Goal: Task Accomplishment & Management: Manage account settings

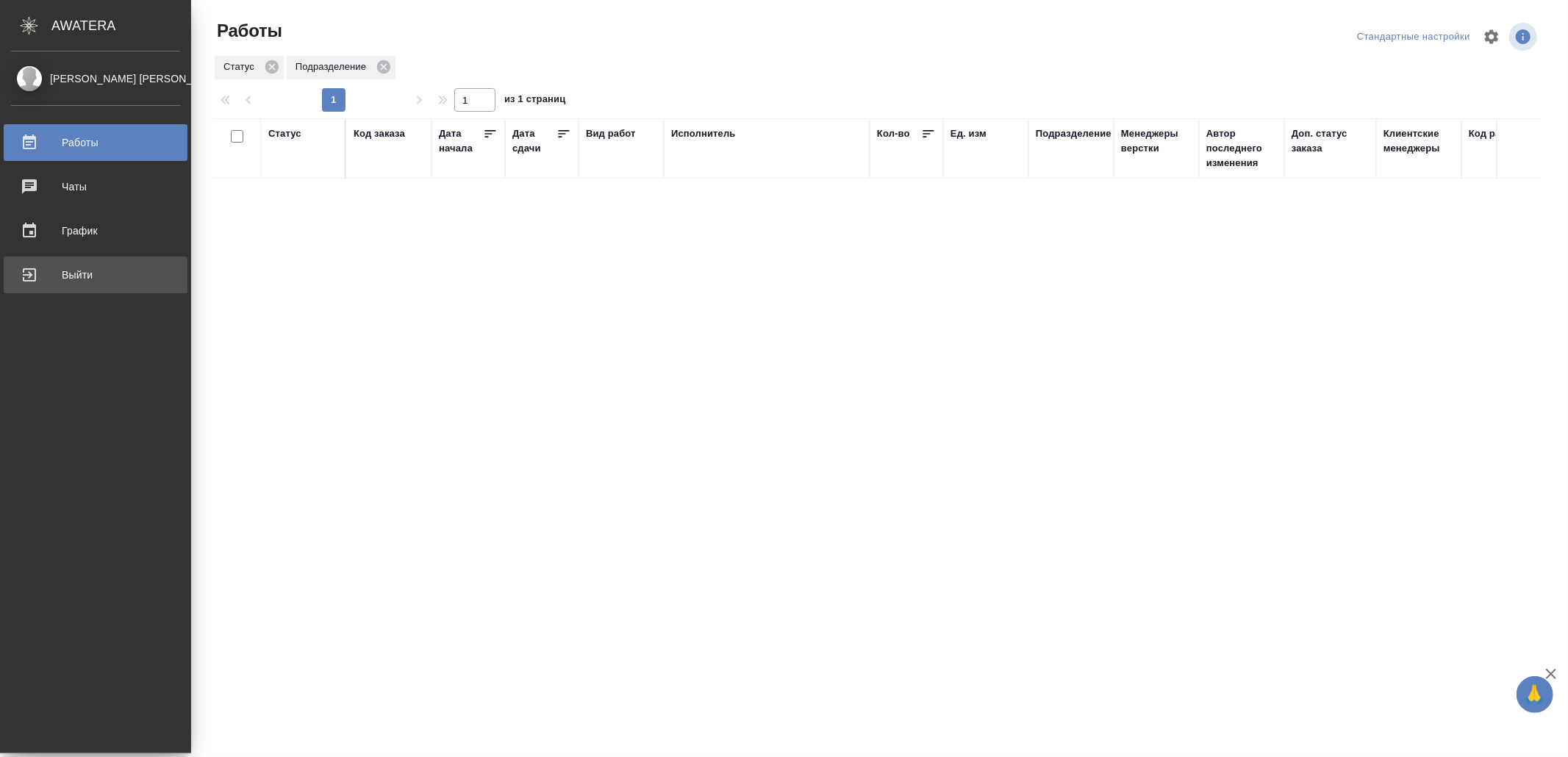
click at [50, 269] on div "Выйти" at bounding box center [95, 275] width 169 height 22
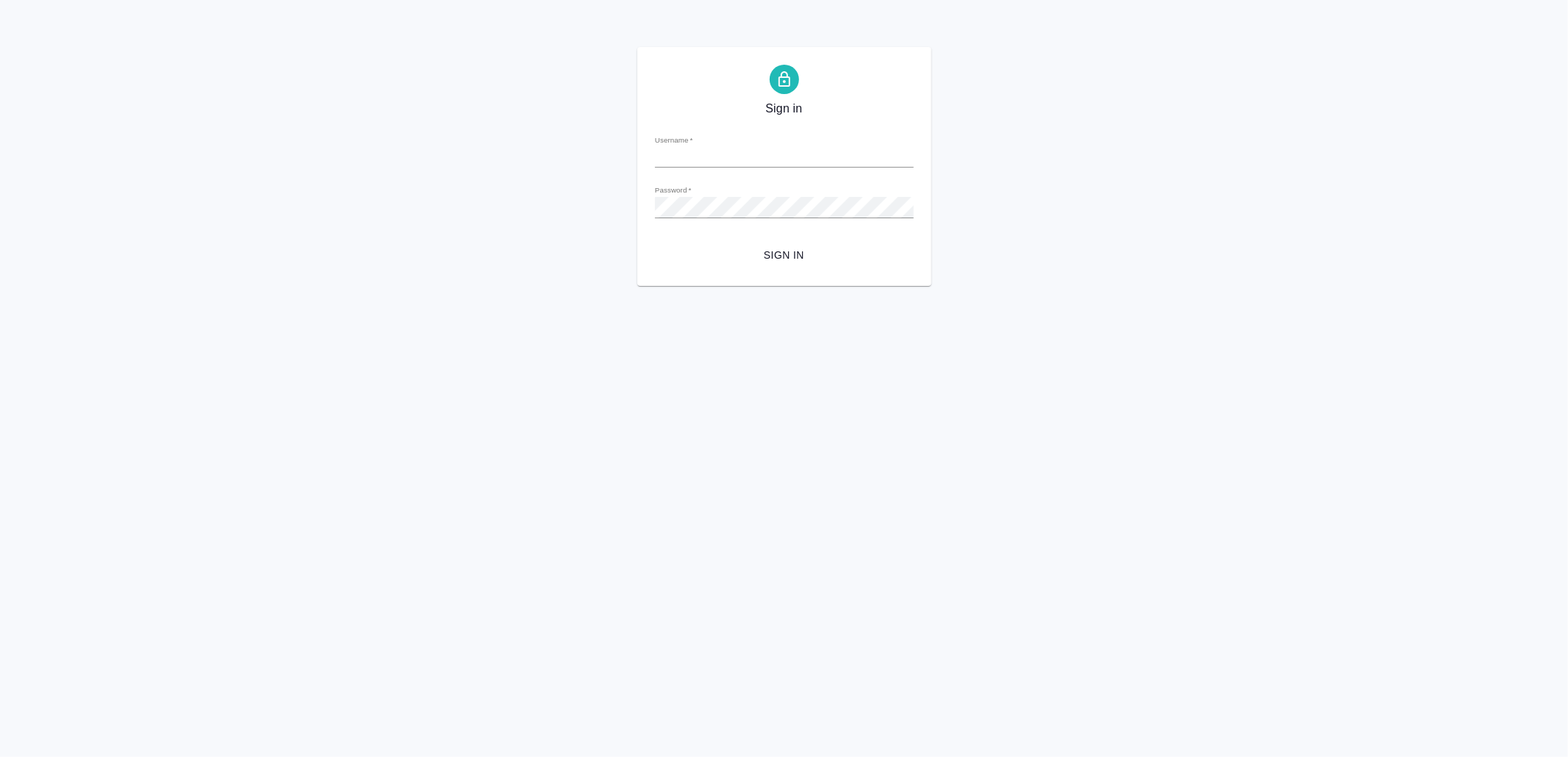
type input "[EMAIL_ADDRESS][DOMAIN_NAME]"
click at [793, 260] on span "Sign in" at bounding box center [784, 256] width 236 height 18
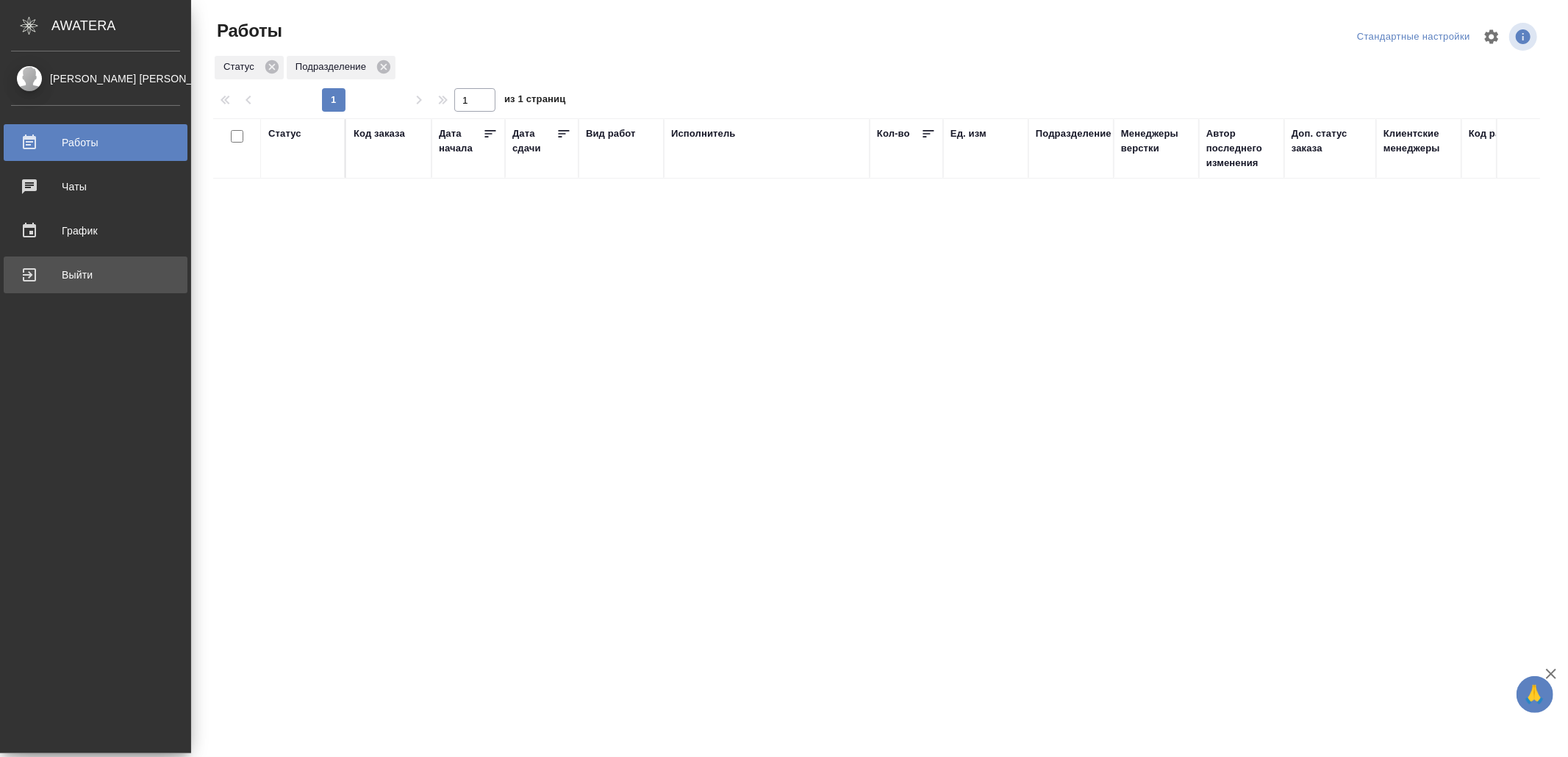
click at [64, 272] on div "Выйти" at bounding box center [95, 275] width 169 height 22
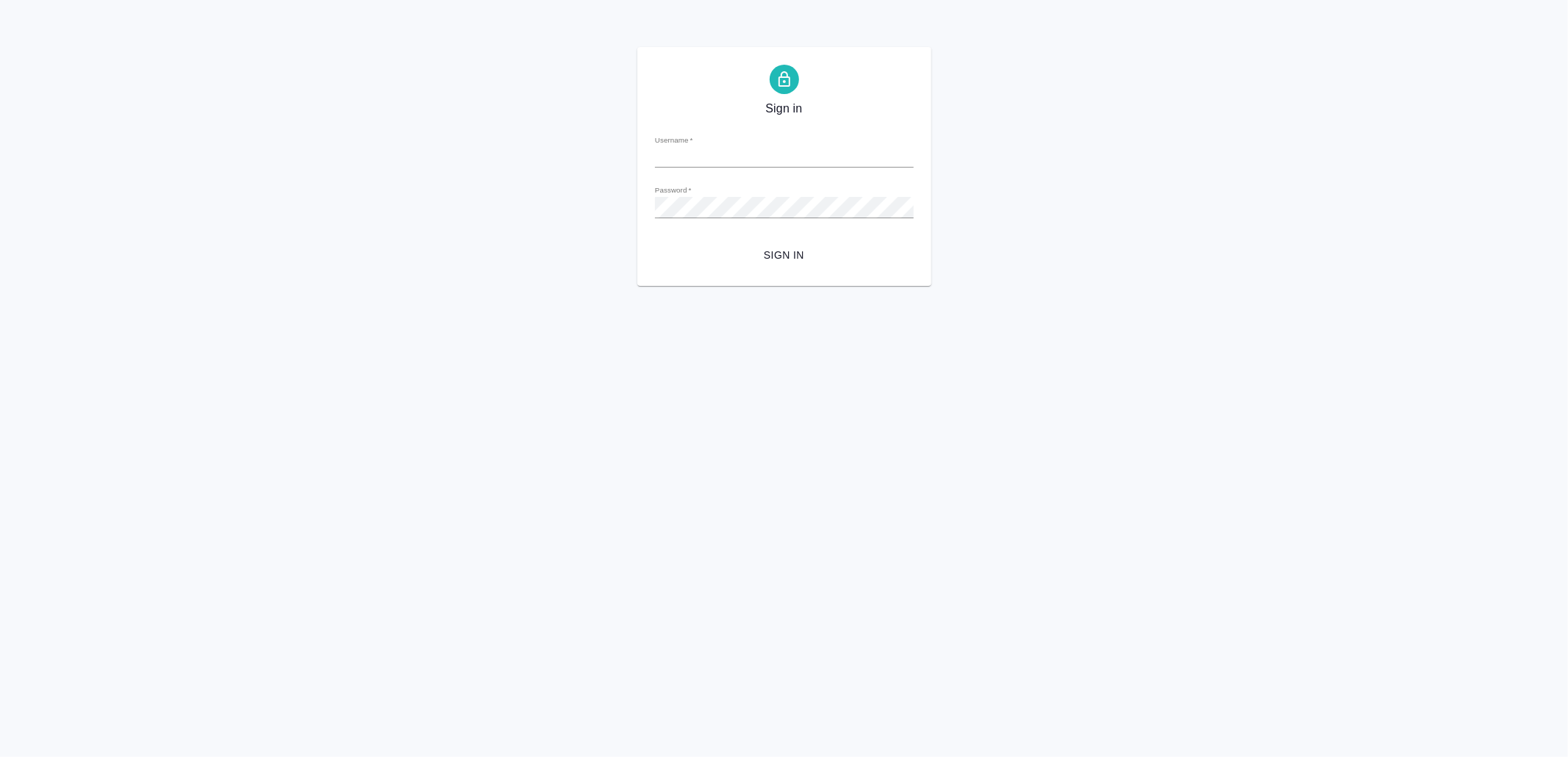
type input "[EMAIL_ADDRESS][DOMAIN_NAME]"
drag, startPoint x: 838, startPoint y: 254, endPoint x: 859, endPoint y: 279, distance: 32.6
click at [836, 254] on span "Sign in" at bounding box center [784, 256] width 236 height 18
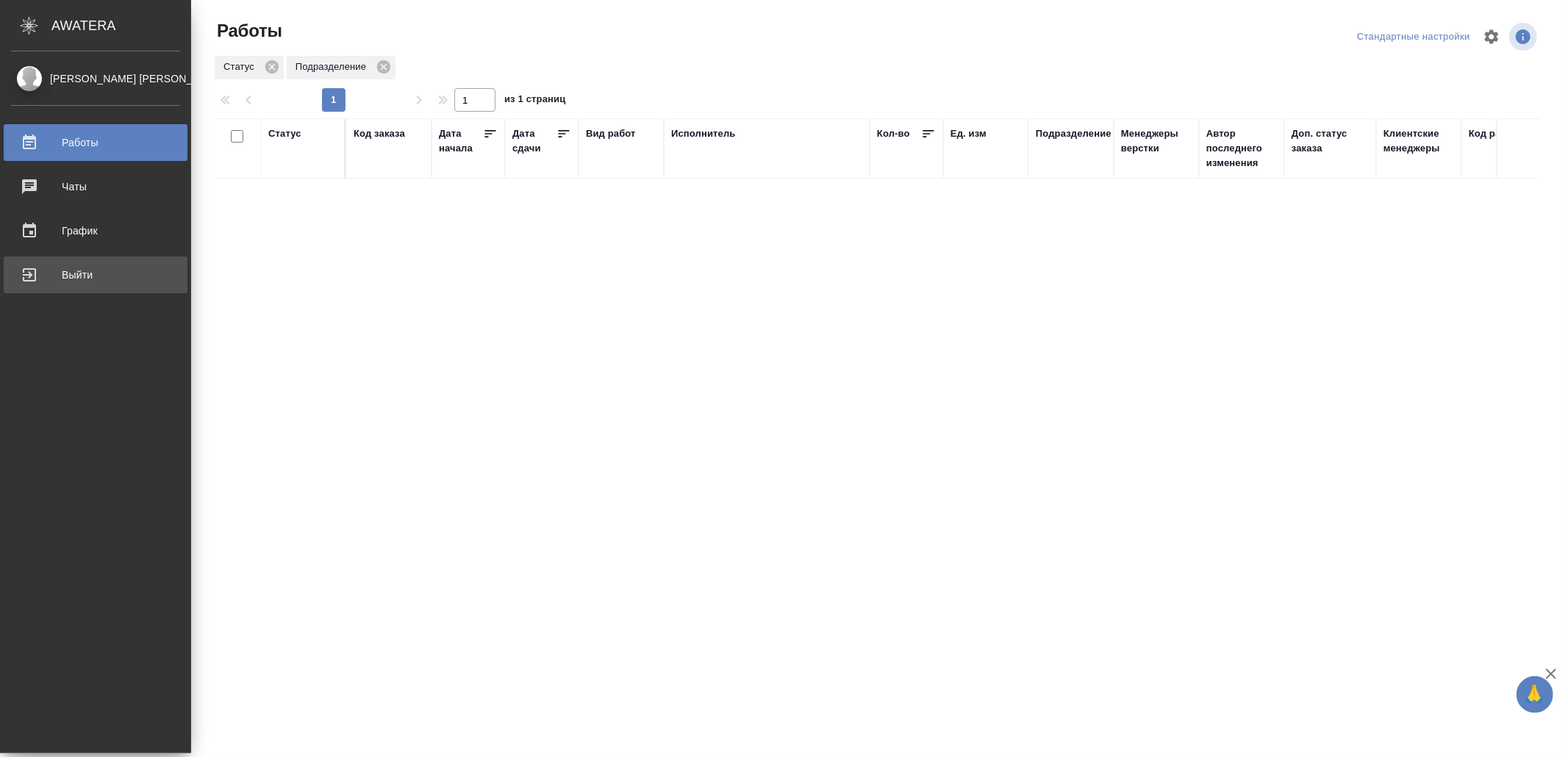
click at [53, 277] on div "Выйти" at bounding box center [95, 275] width 169 height 22
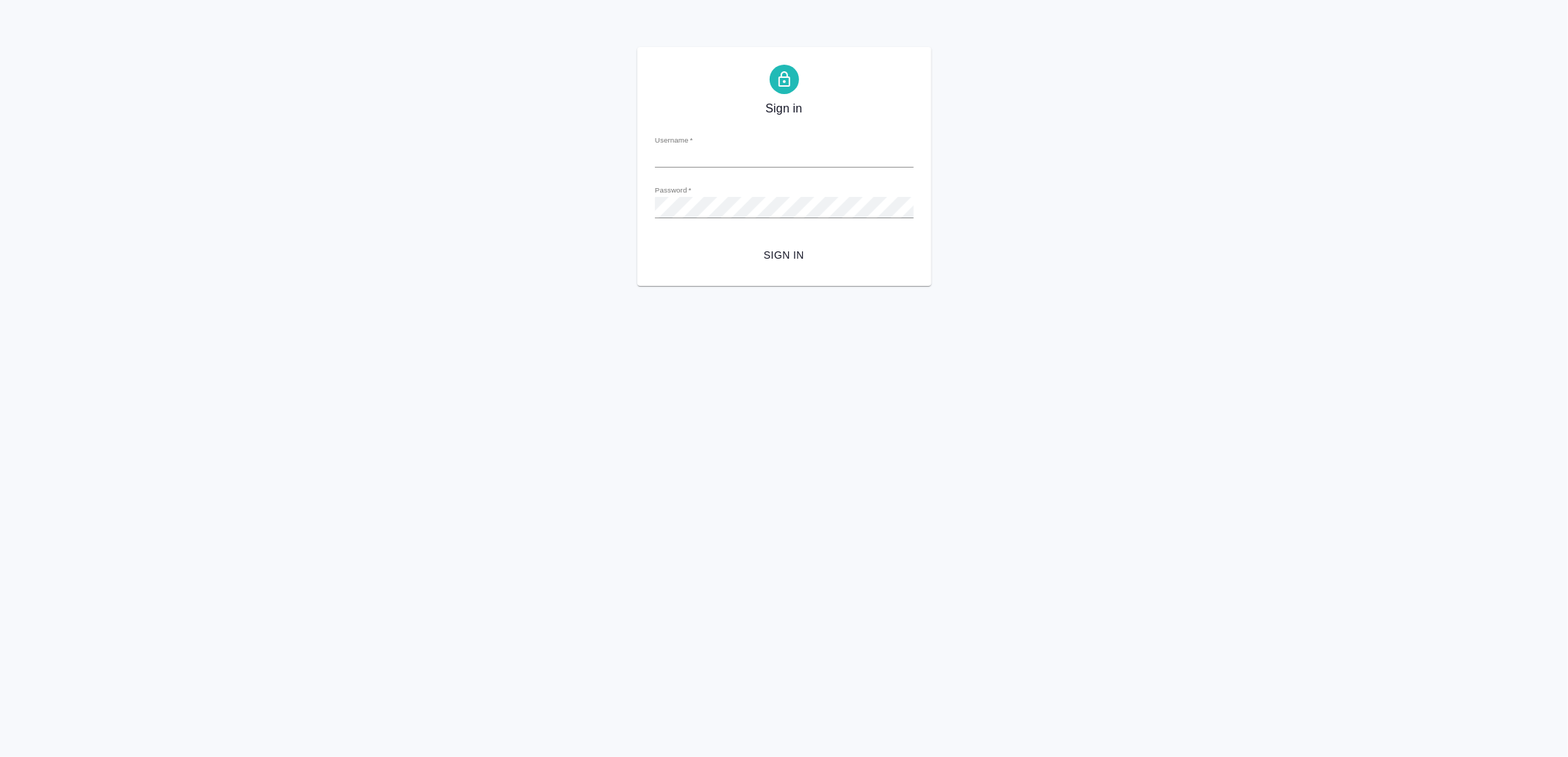
type input "v.yamkovenko@awatera.com"
click at [794, 248] on span "Sign in" at bounding box center [784, 256] width 236 height 18
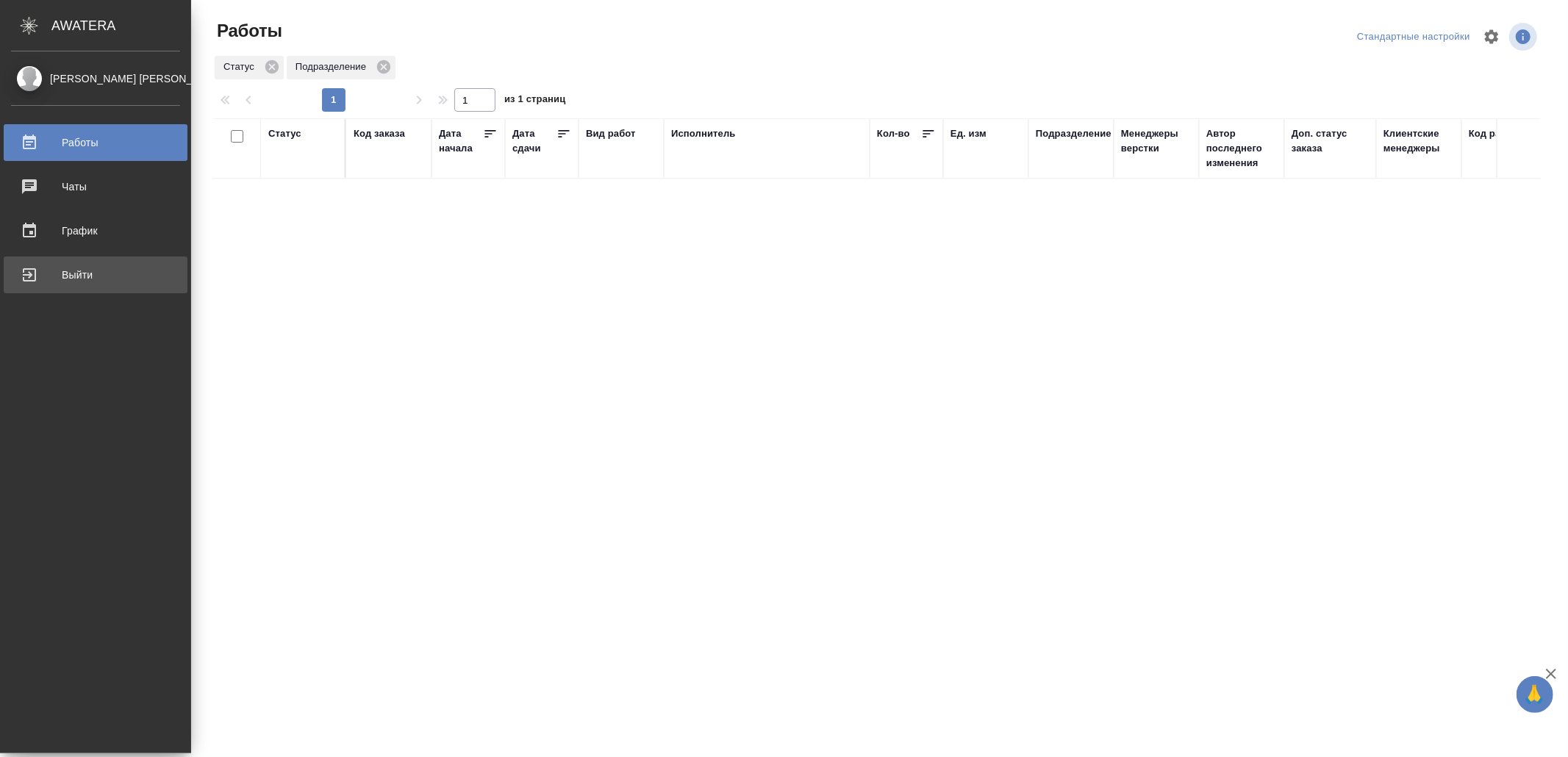
click at [80, 267] on div "Выйти" at bounding box center [95, 275] width 169 height 22
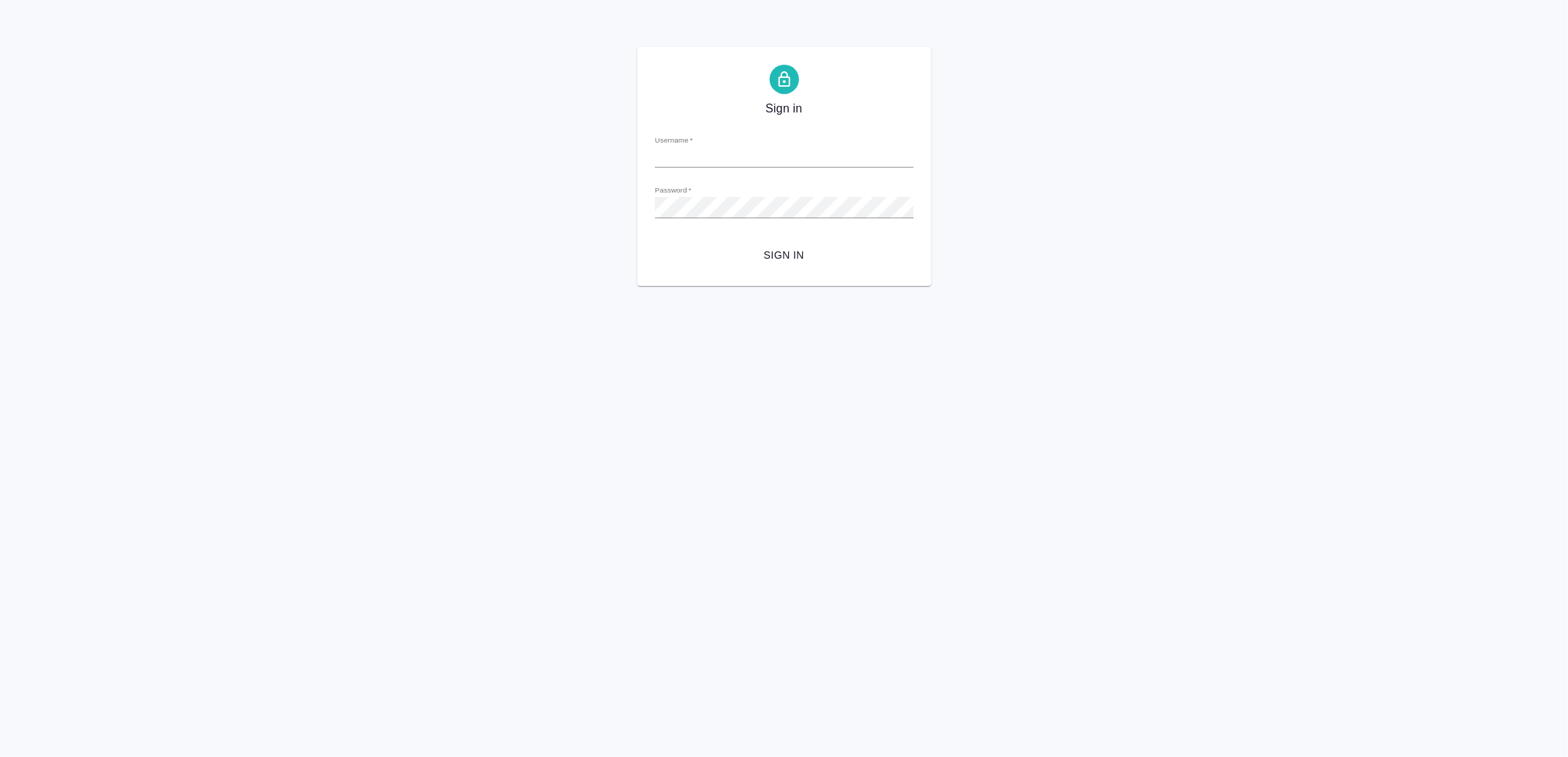
type input "v.yamkovenko@awatera.com"
click at [813, 254] on span "Sign in" at bounding box center [784, 256] width 236 height 18
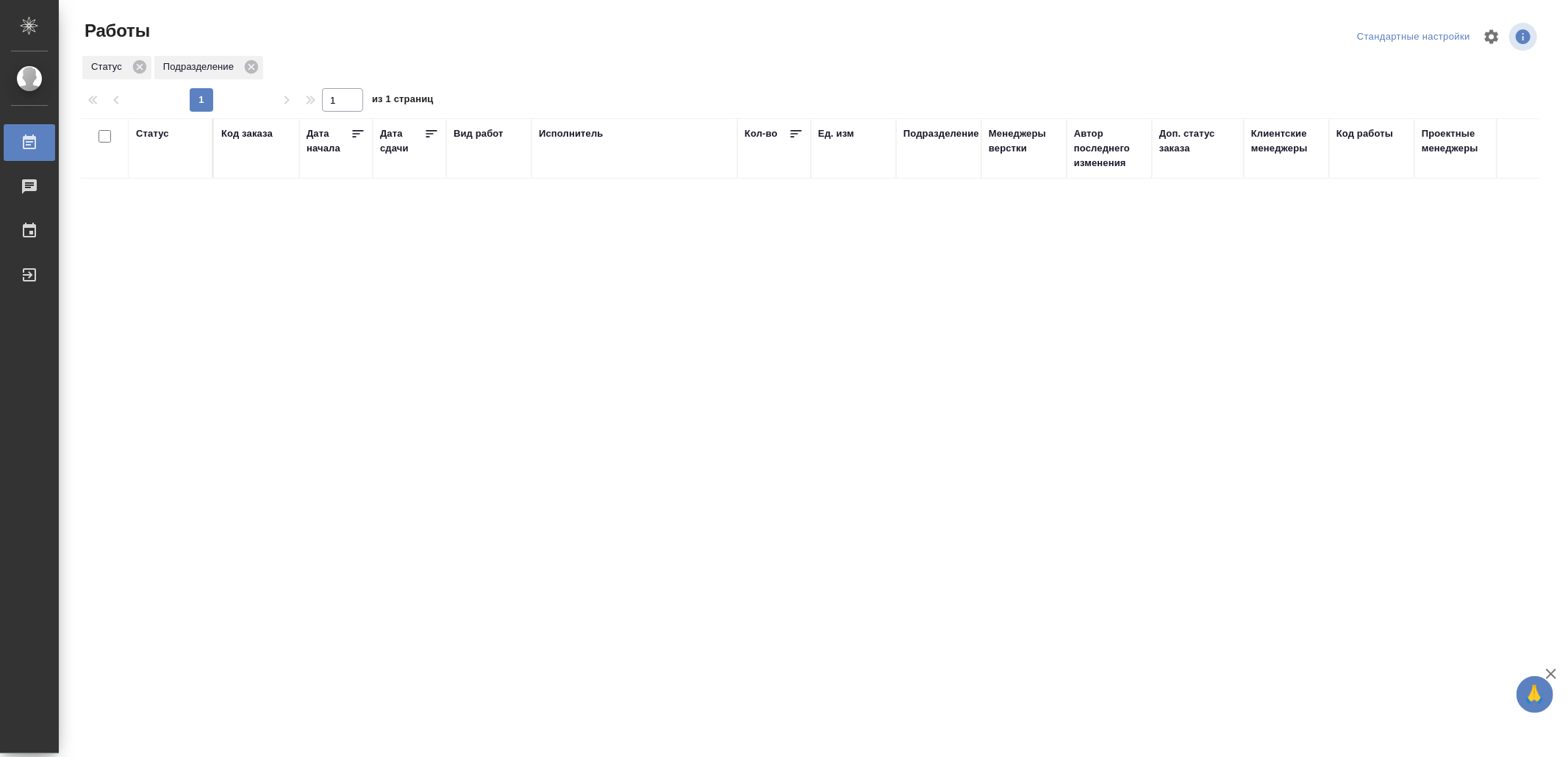
drag, startPoint x: 0, startPoint y: 0, endPoint x: 762, endPoint y: 419, distance: 869.6
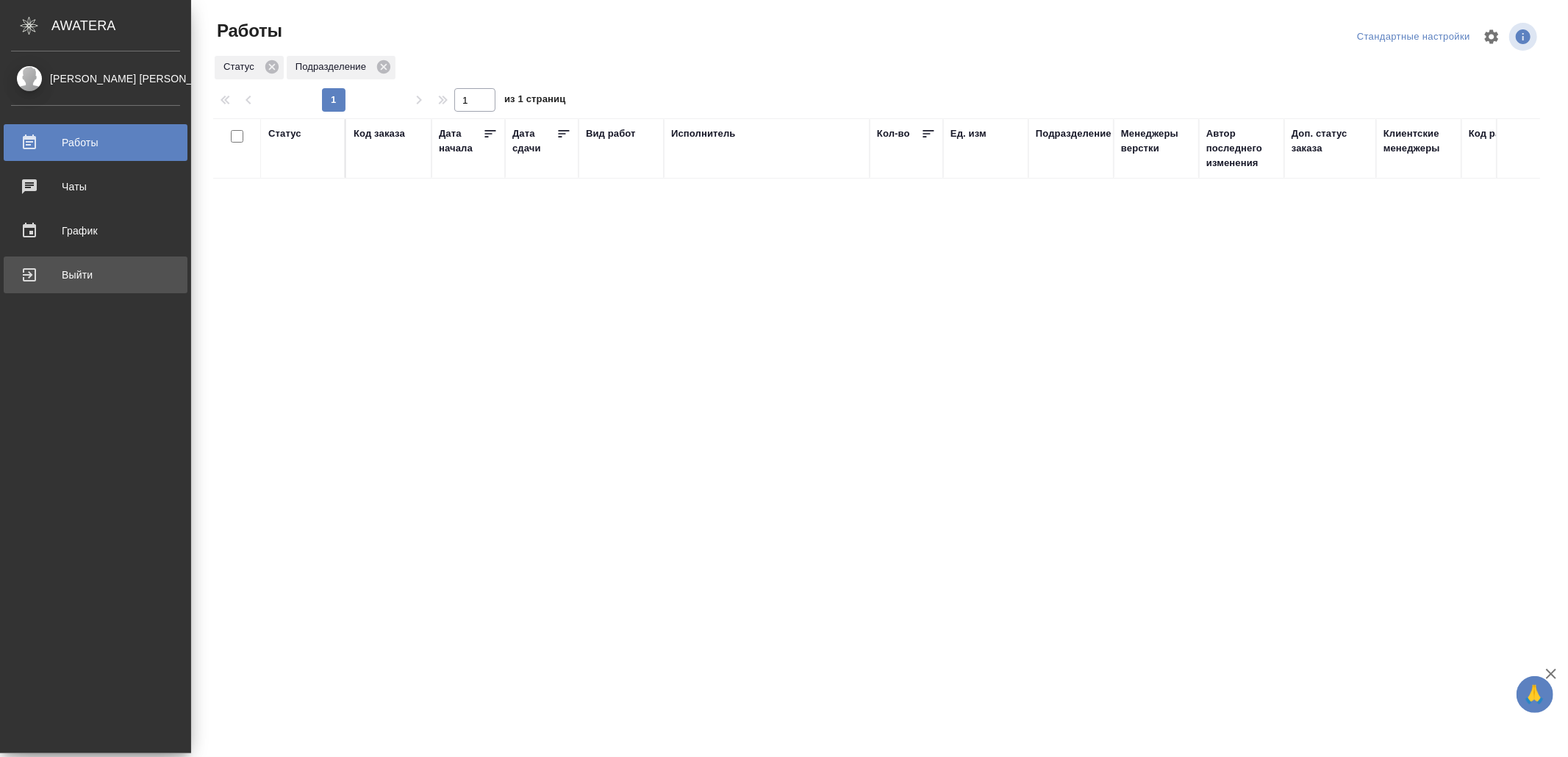
click at [47, 277] on div "Выйти" at bounding box center [95, 275] width 169 height 22
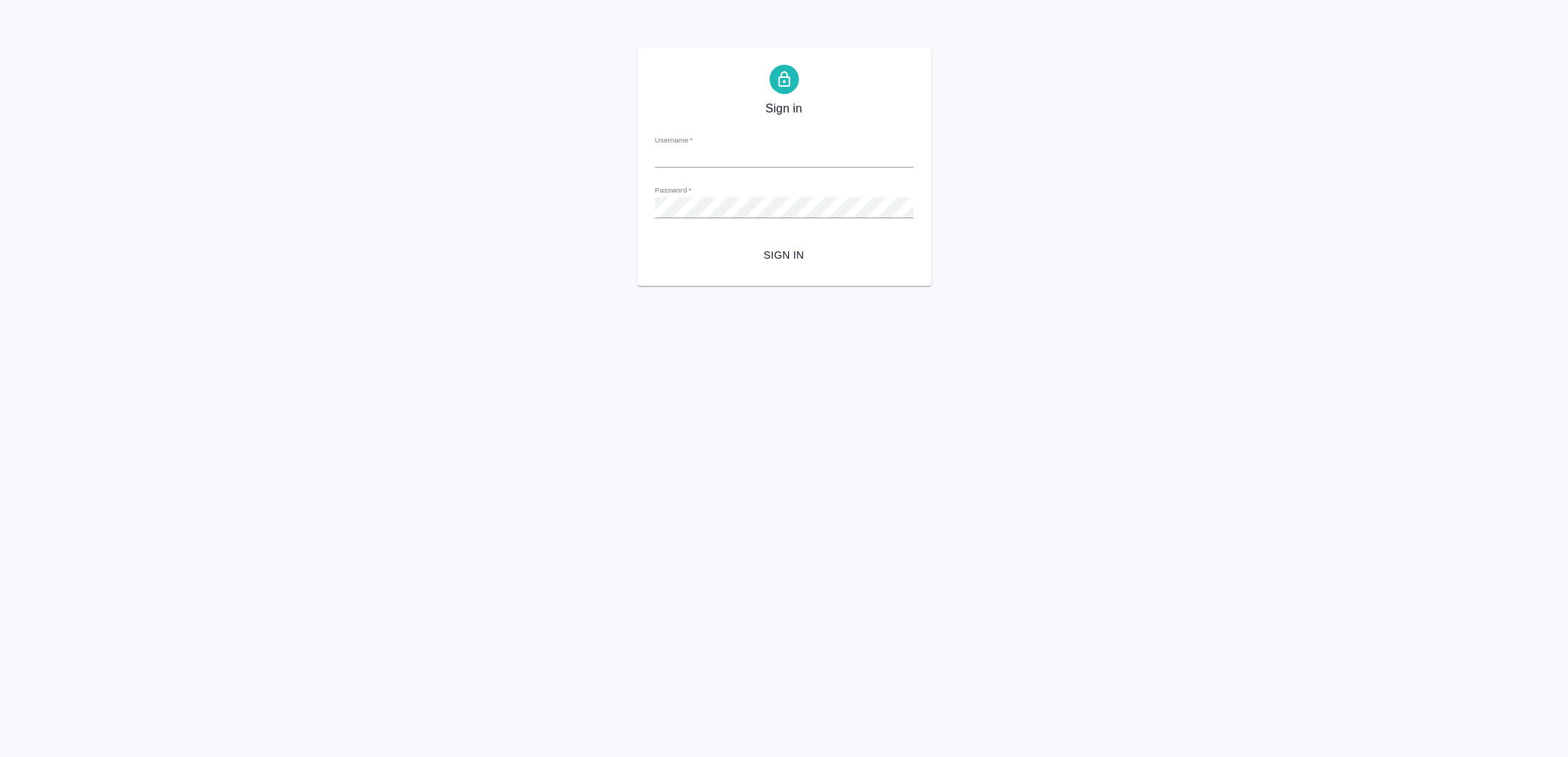
type input "[EMAIL_ADDRESS][DOMAIN_NAME]"
click at [794, 242] on button "Sign in" at bounding box center [784, 256] width 259 height 28
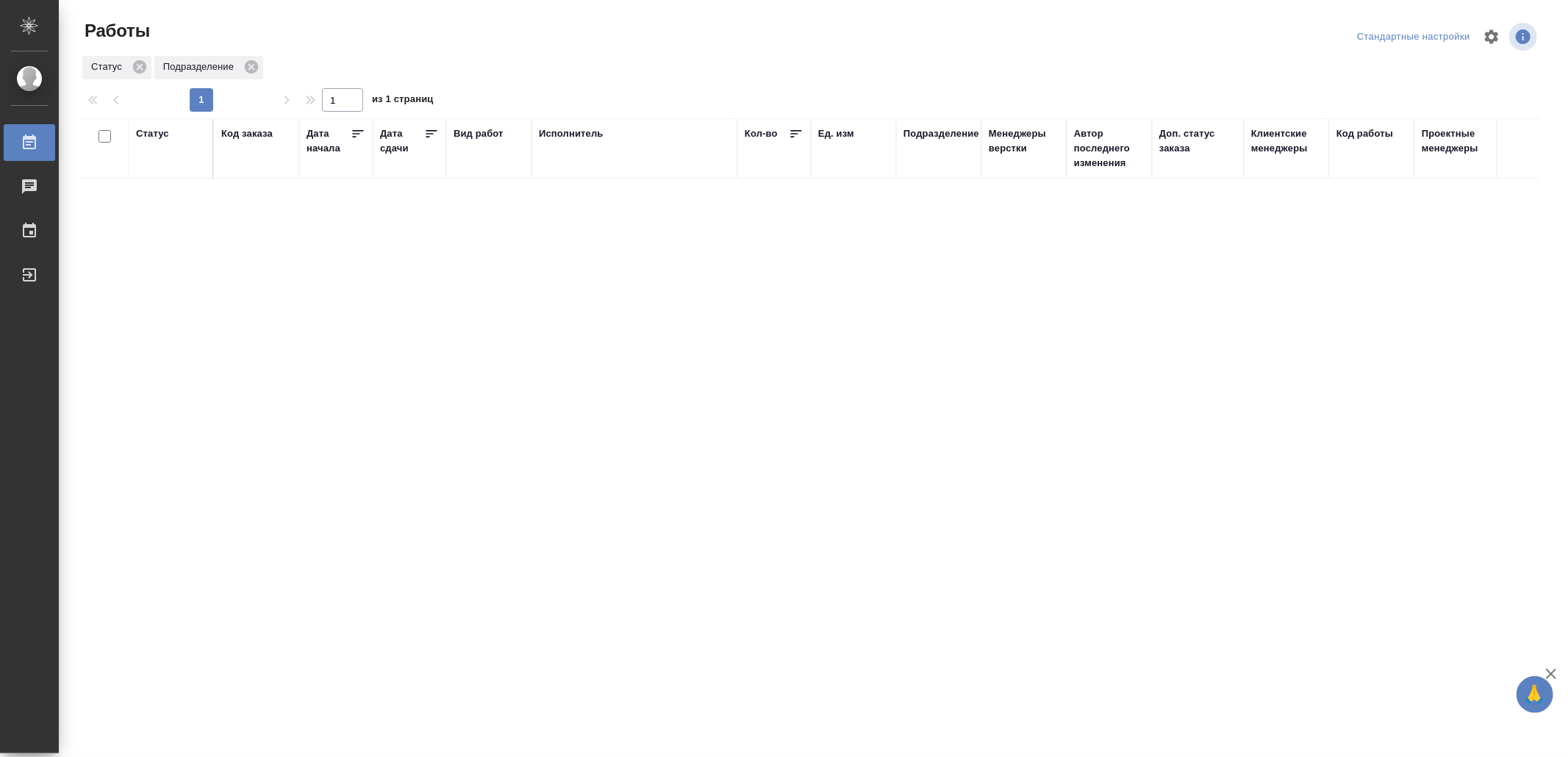
drag, startPoint x: 416, startPoint y: 419, endPoint x: 416, endPoint y: 433, distance: 14.0
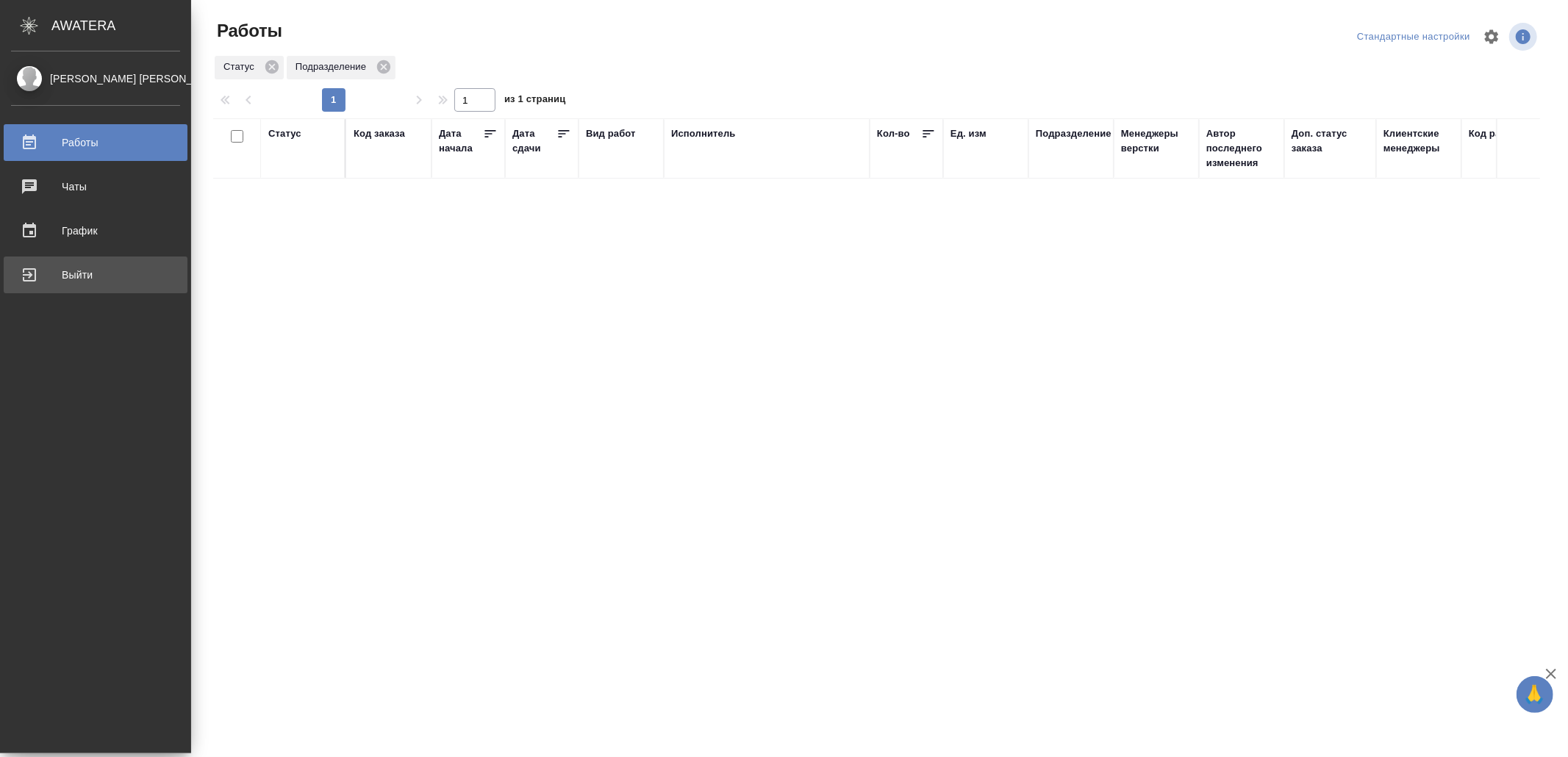
click at [38, 267] on div "Выйти" at bounding box center [95, 275] width 169 height 22
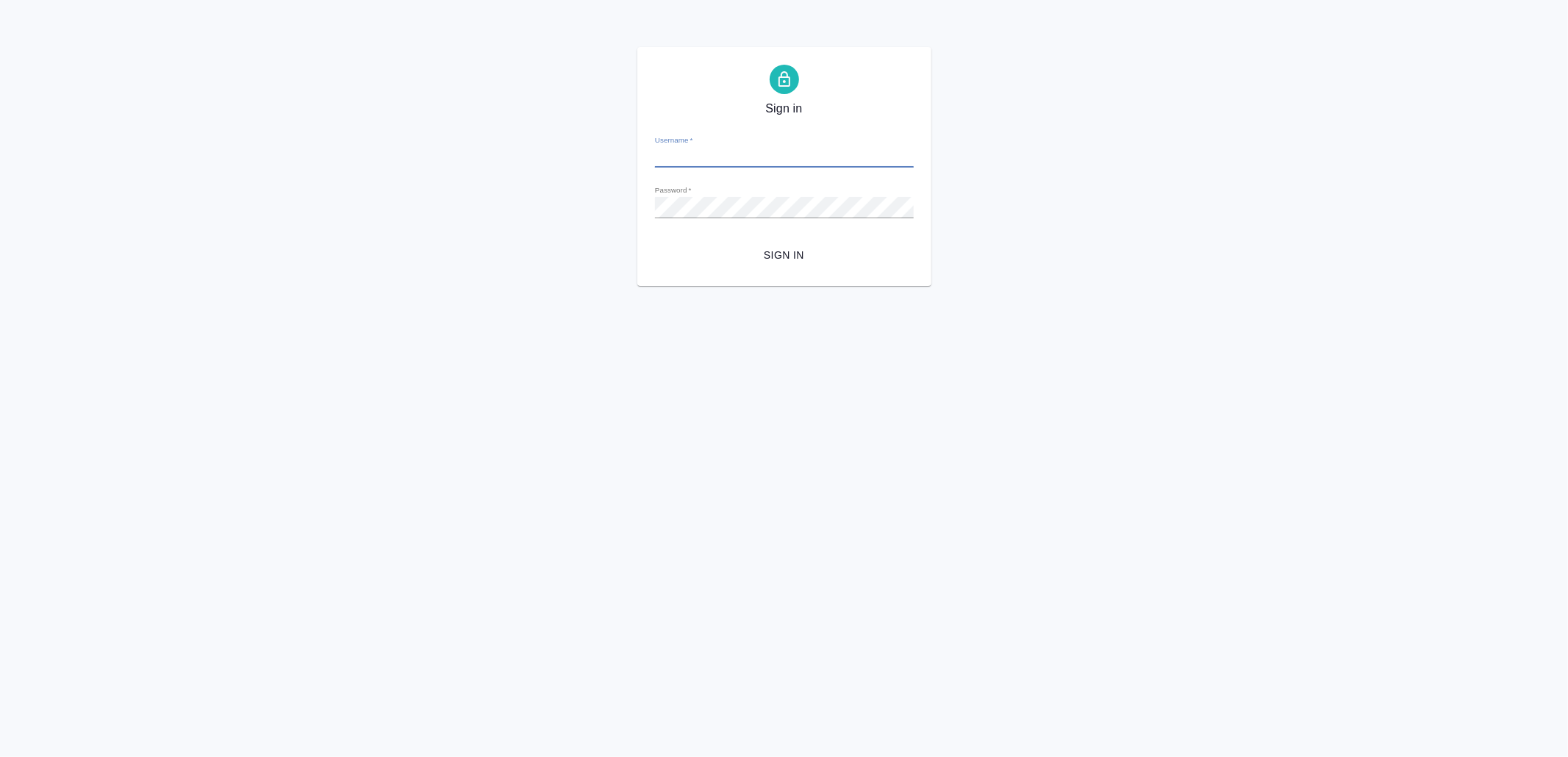
type input "[EMAIL_ADDRESS][DOMAIN_NAME]"
click at [743, 259] on span "Sign in" at bounding box center [784, 256] width 236 height 18
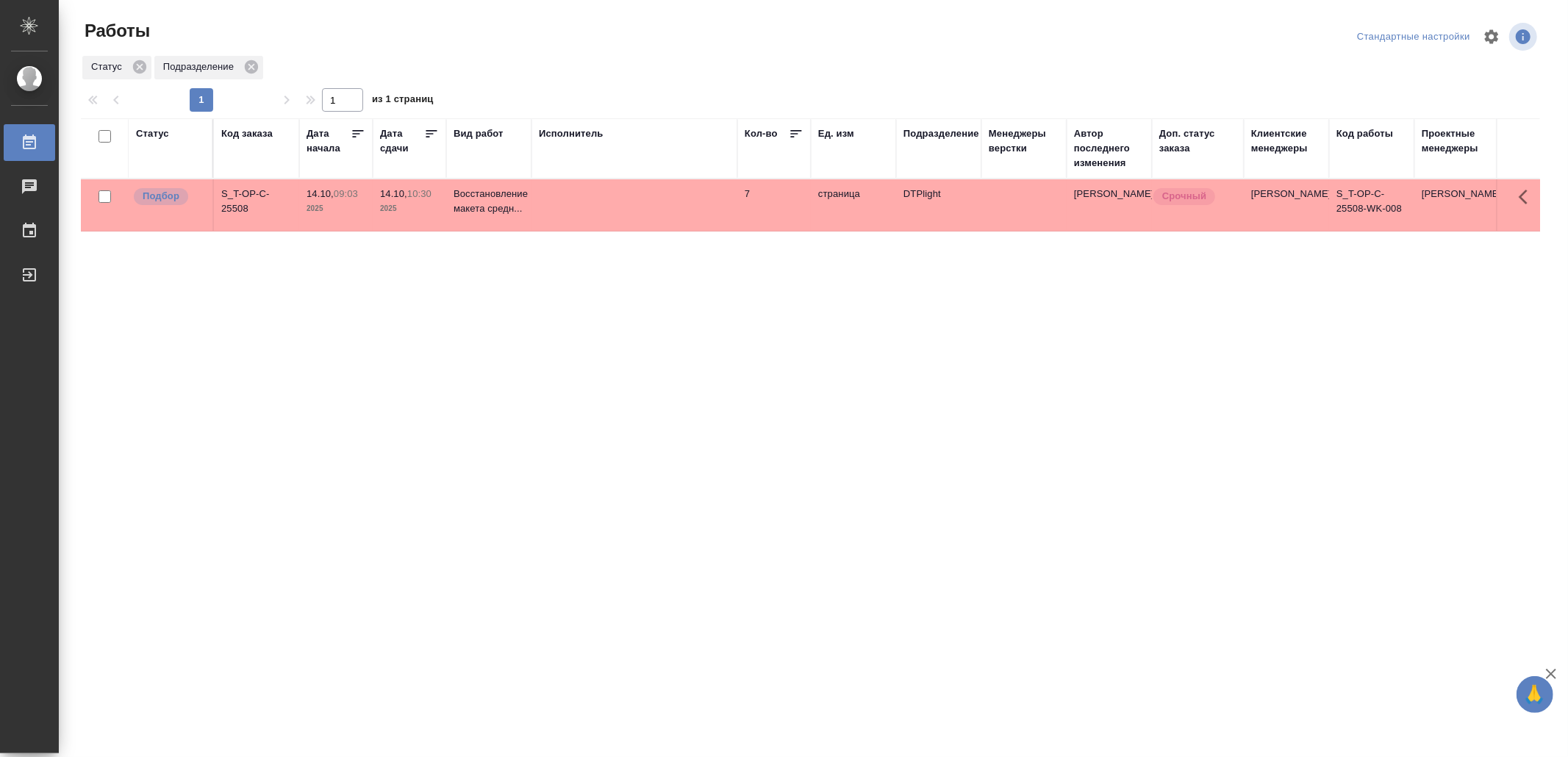
click at [597, 219] on td at bounding box center [634, 206] width 206 height 52
click at [597, 218] on td at bounding box center [634, 206] width 206 height 52
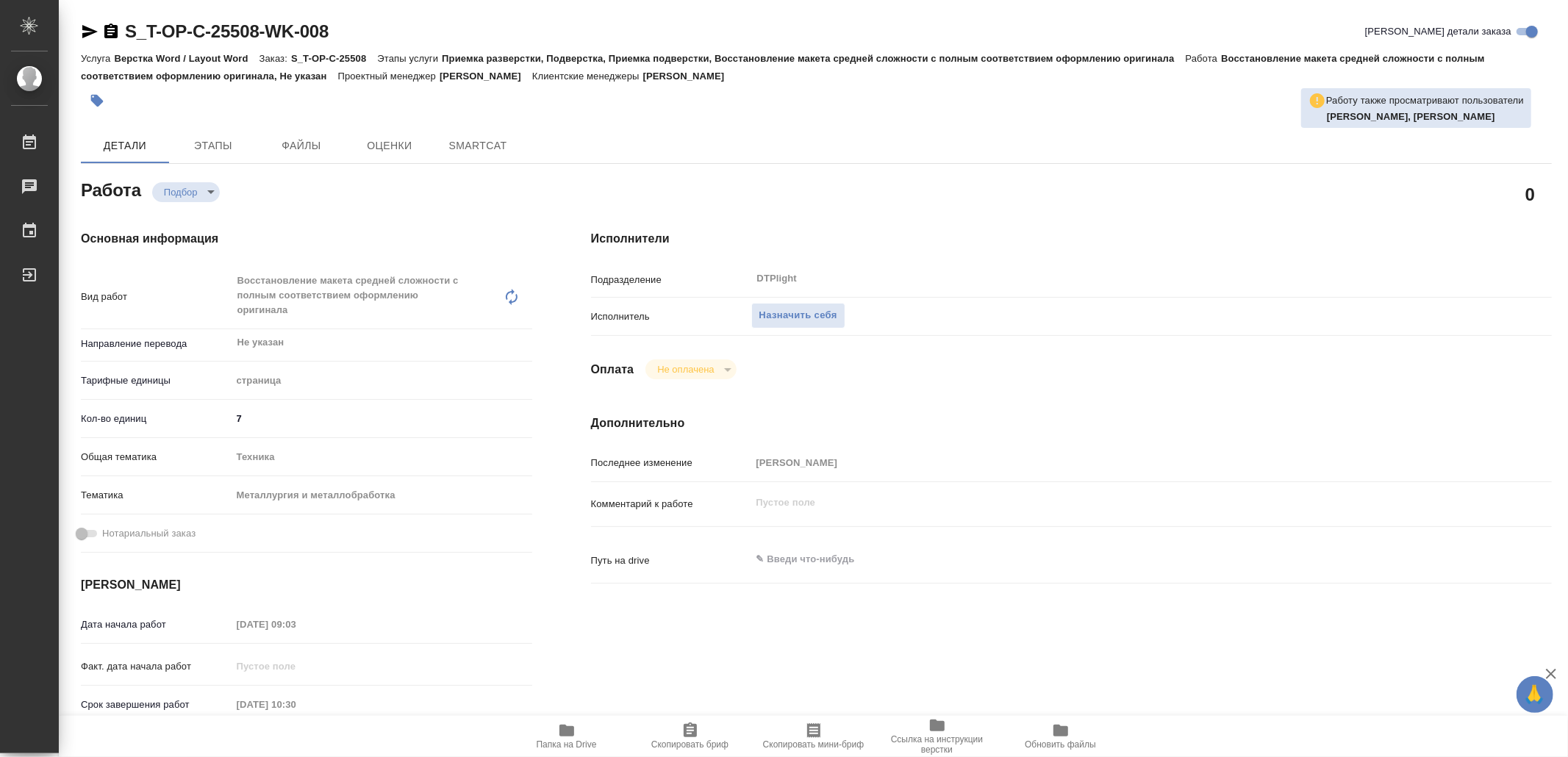
click at [579, 739] on span "Папка на Drive" at bounding box center [566, 744] width 60 height 10
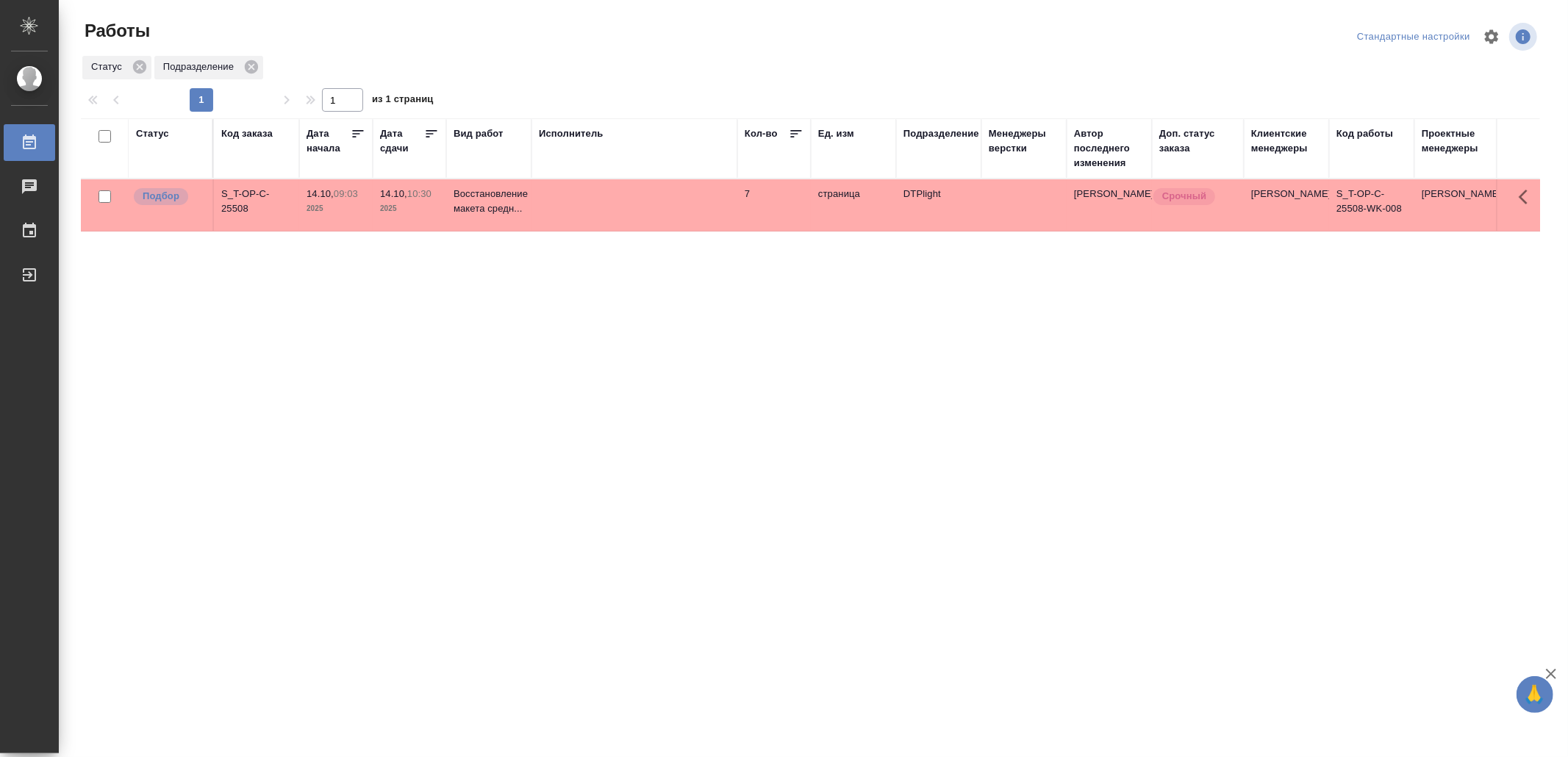
drag, startPoint x: 596, startPoint y: 489, endPoint x: 606, endPoint y: 463, distance: 27.9
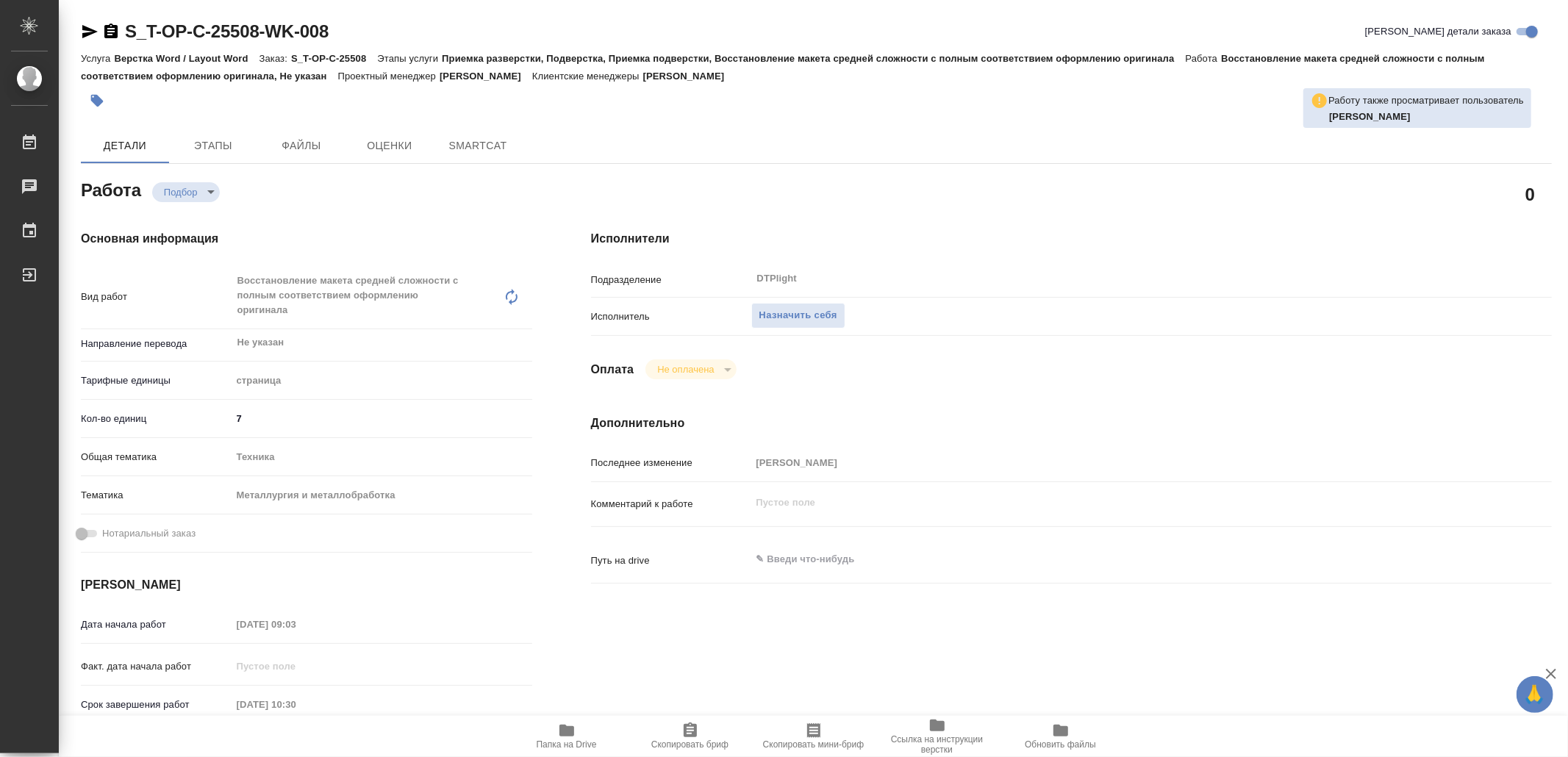
type textarea "x"
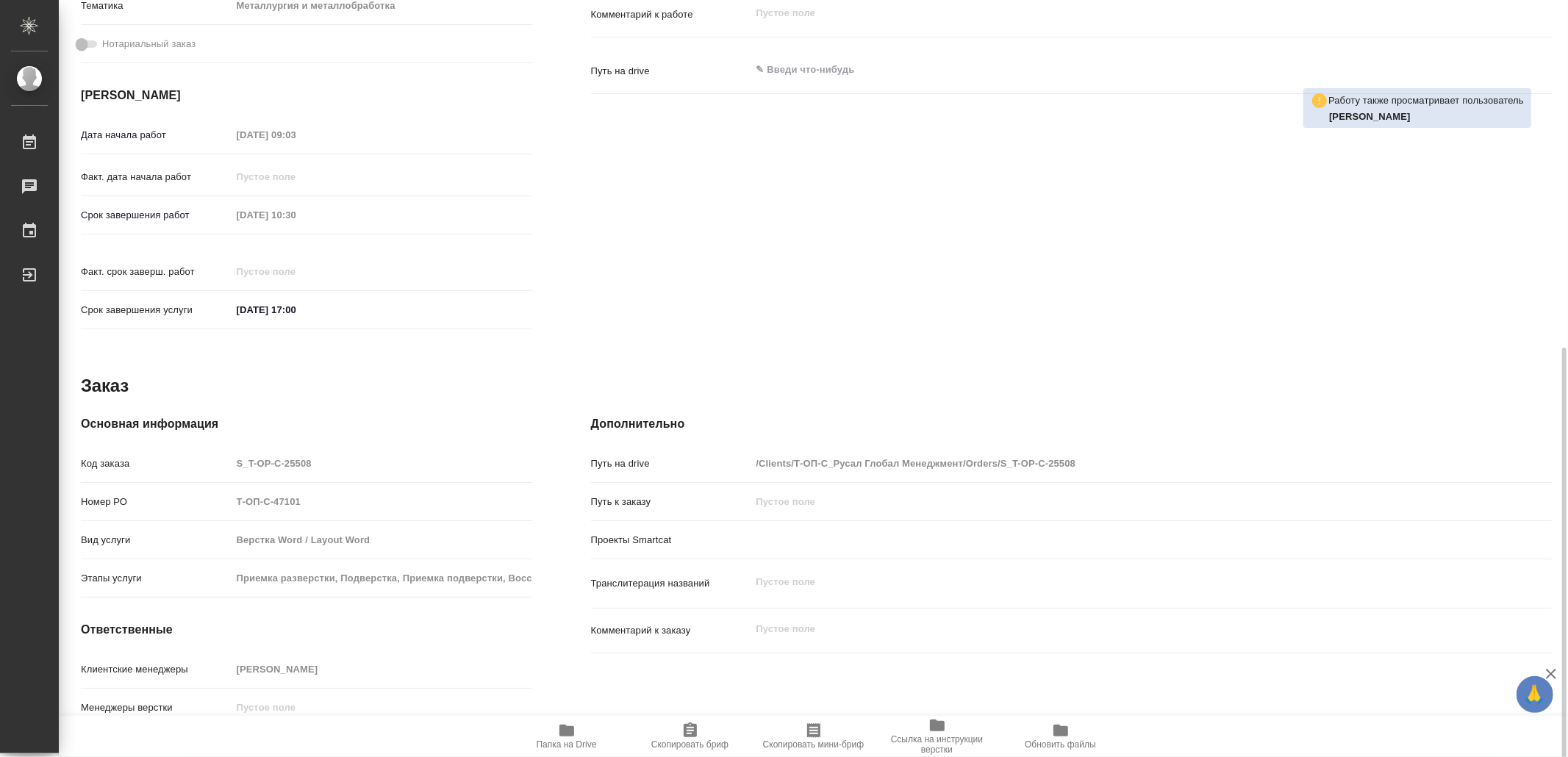
scroll to position [526, 0]
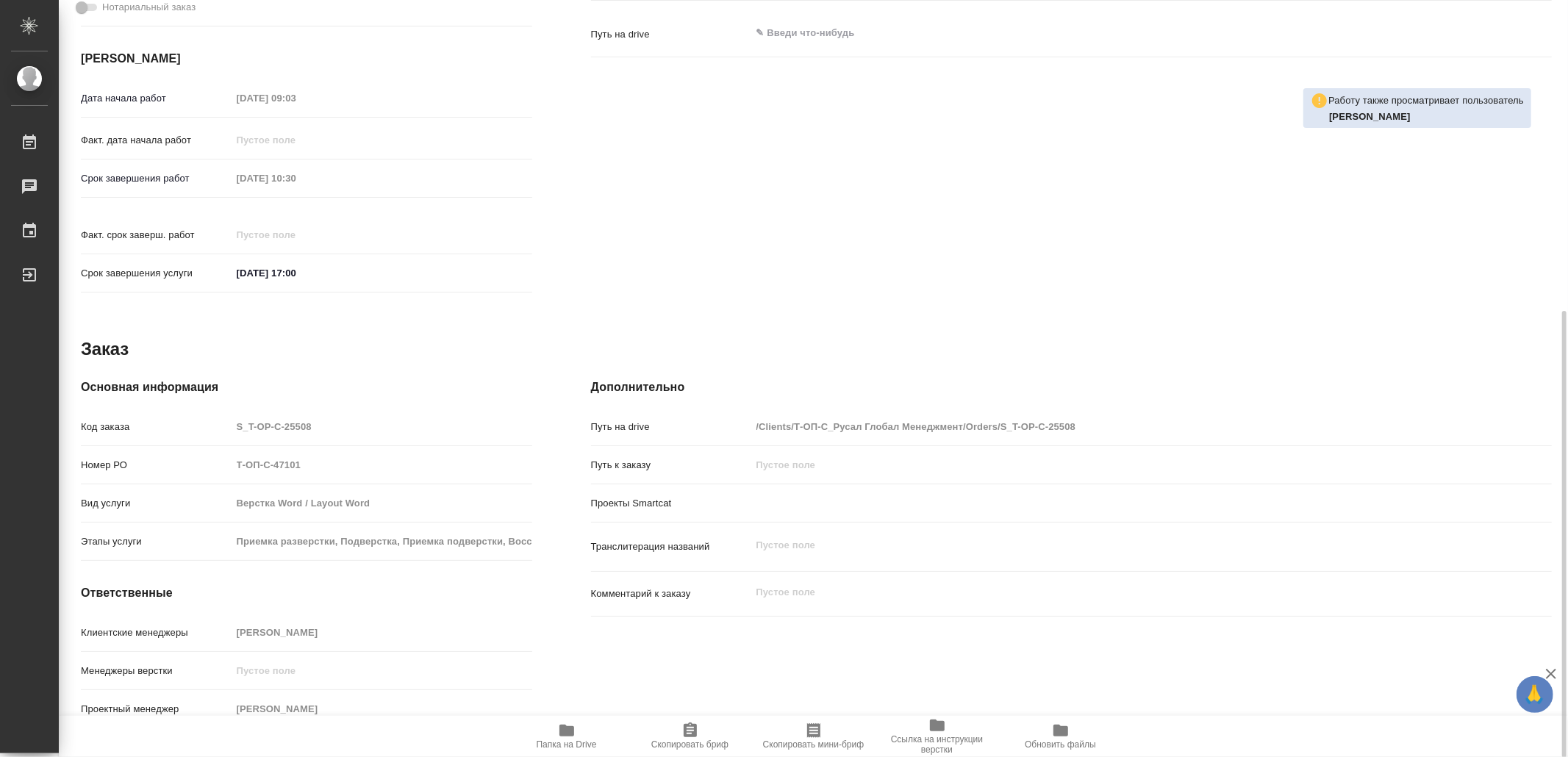
type textarea "x"
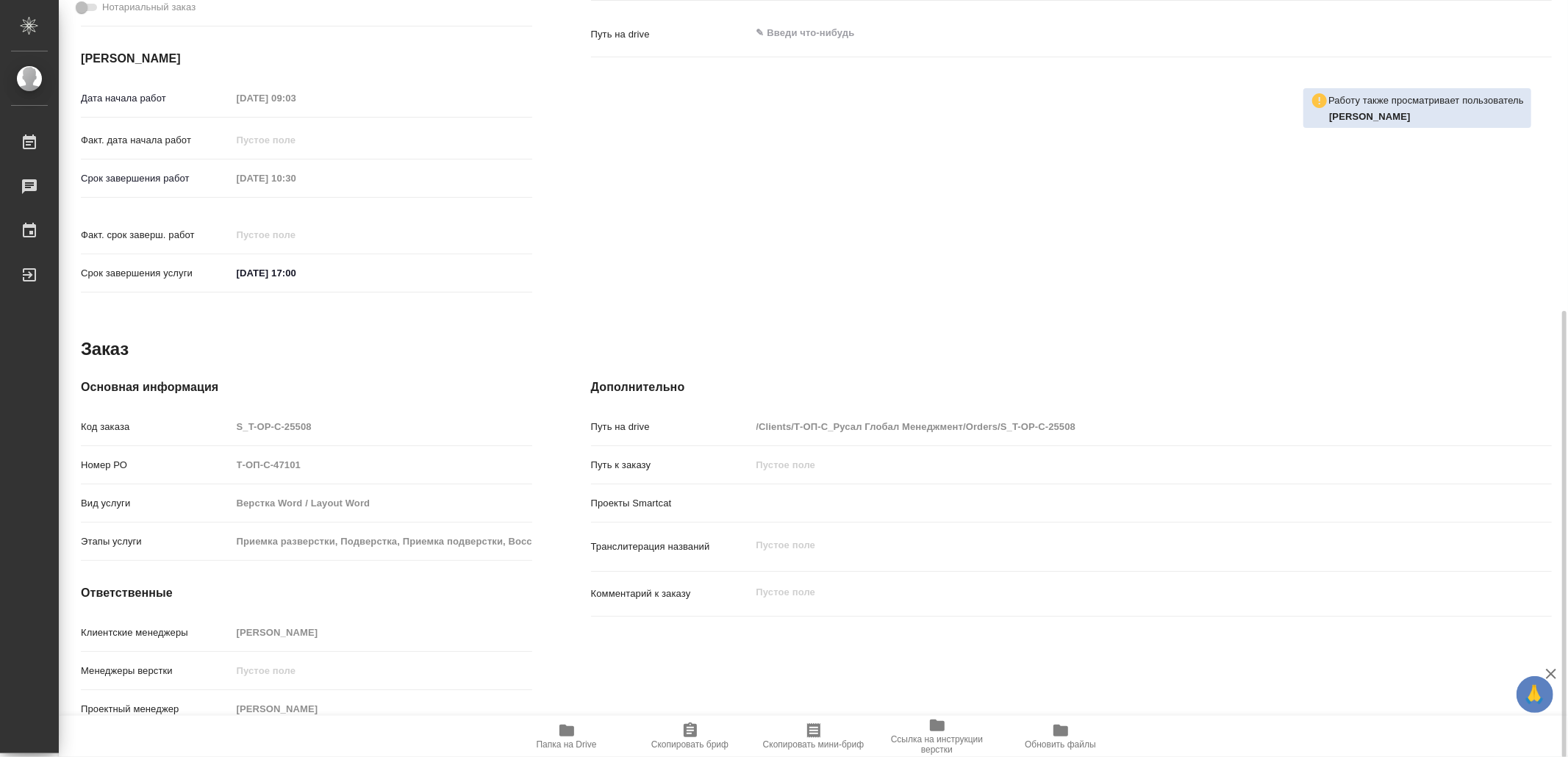
type textarea "x"
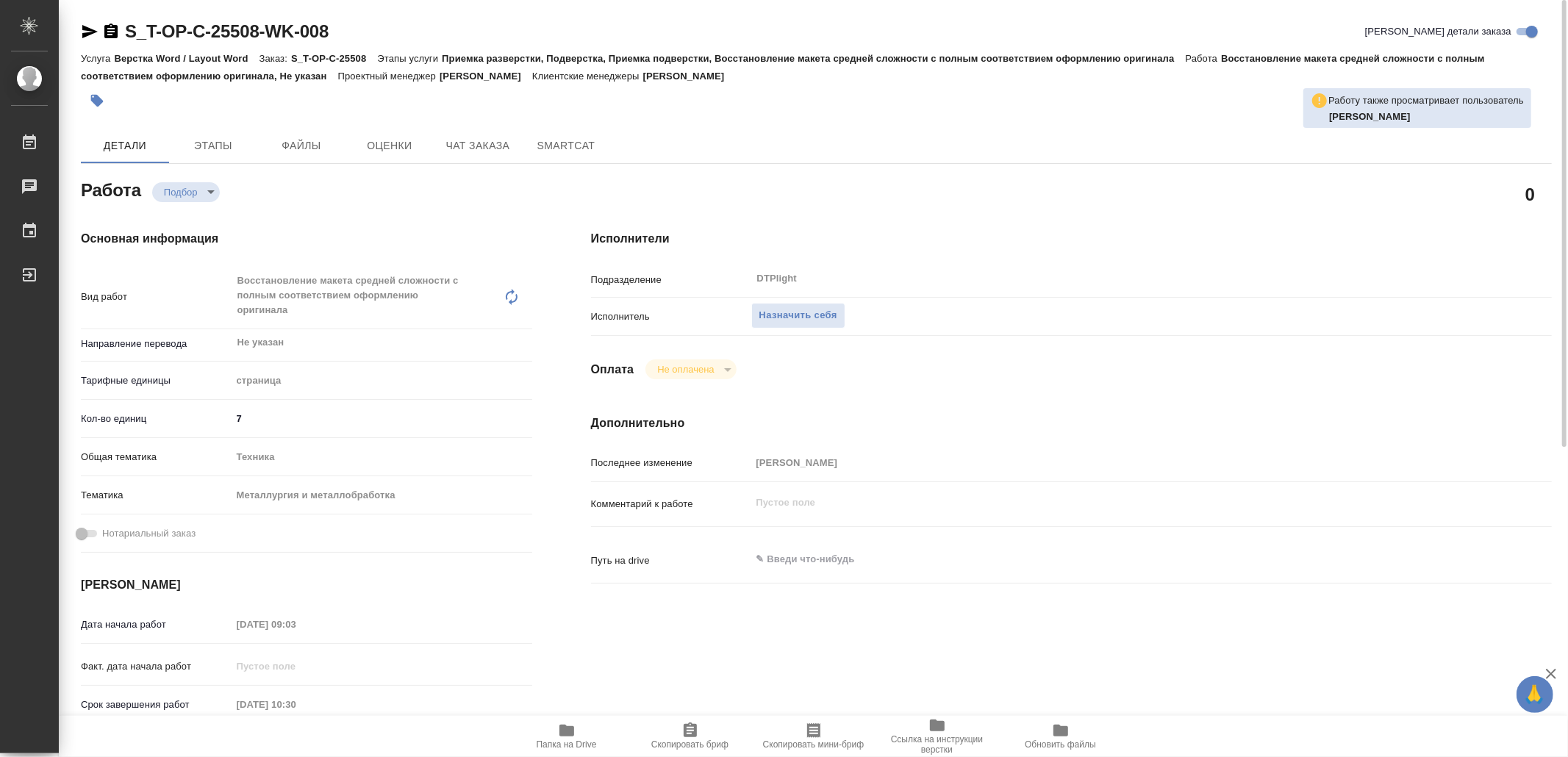
scroll to position [0, 0]
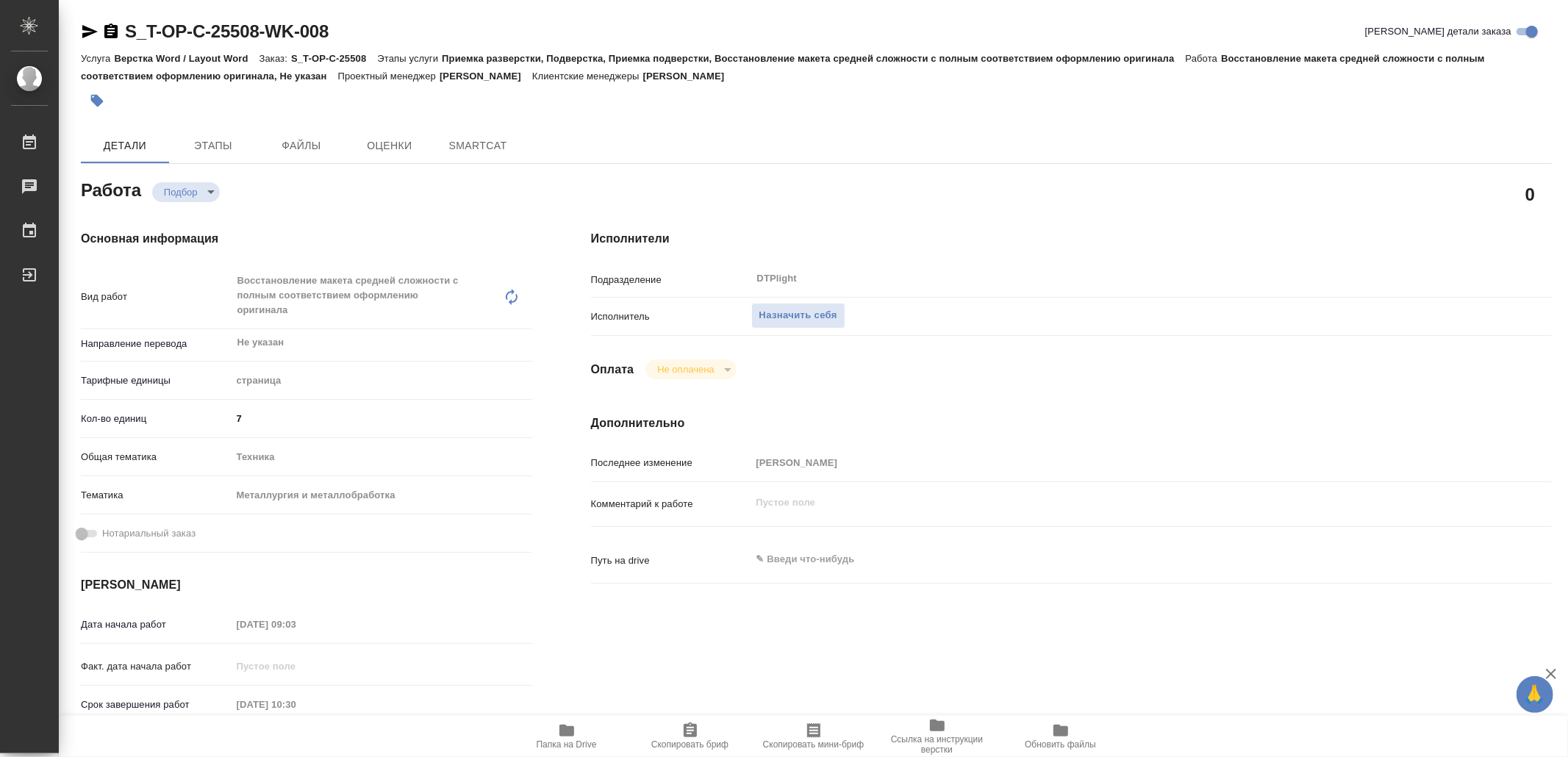
type textarea "x"
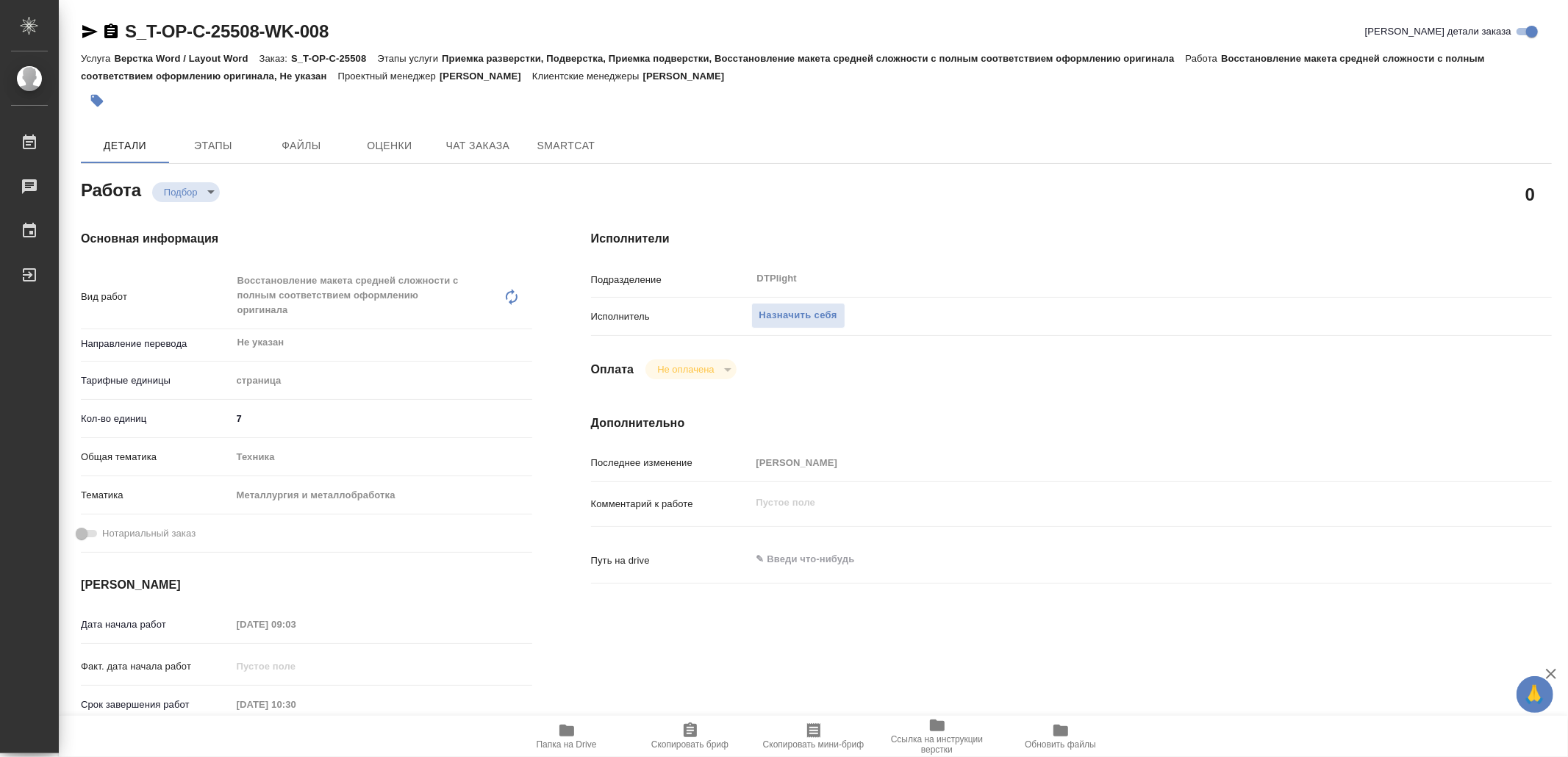
type textarea "x"
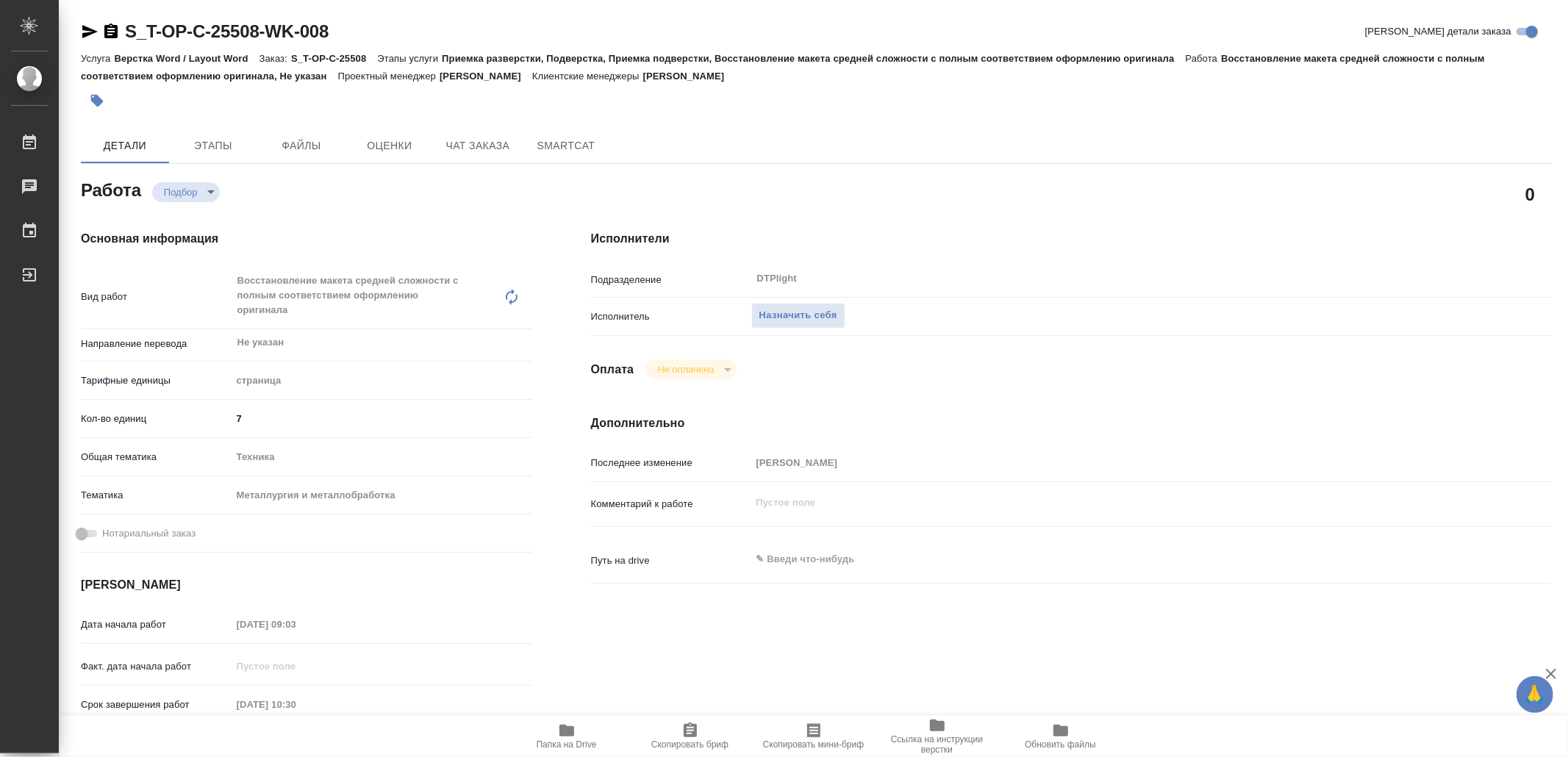
type textarea "x"
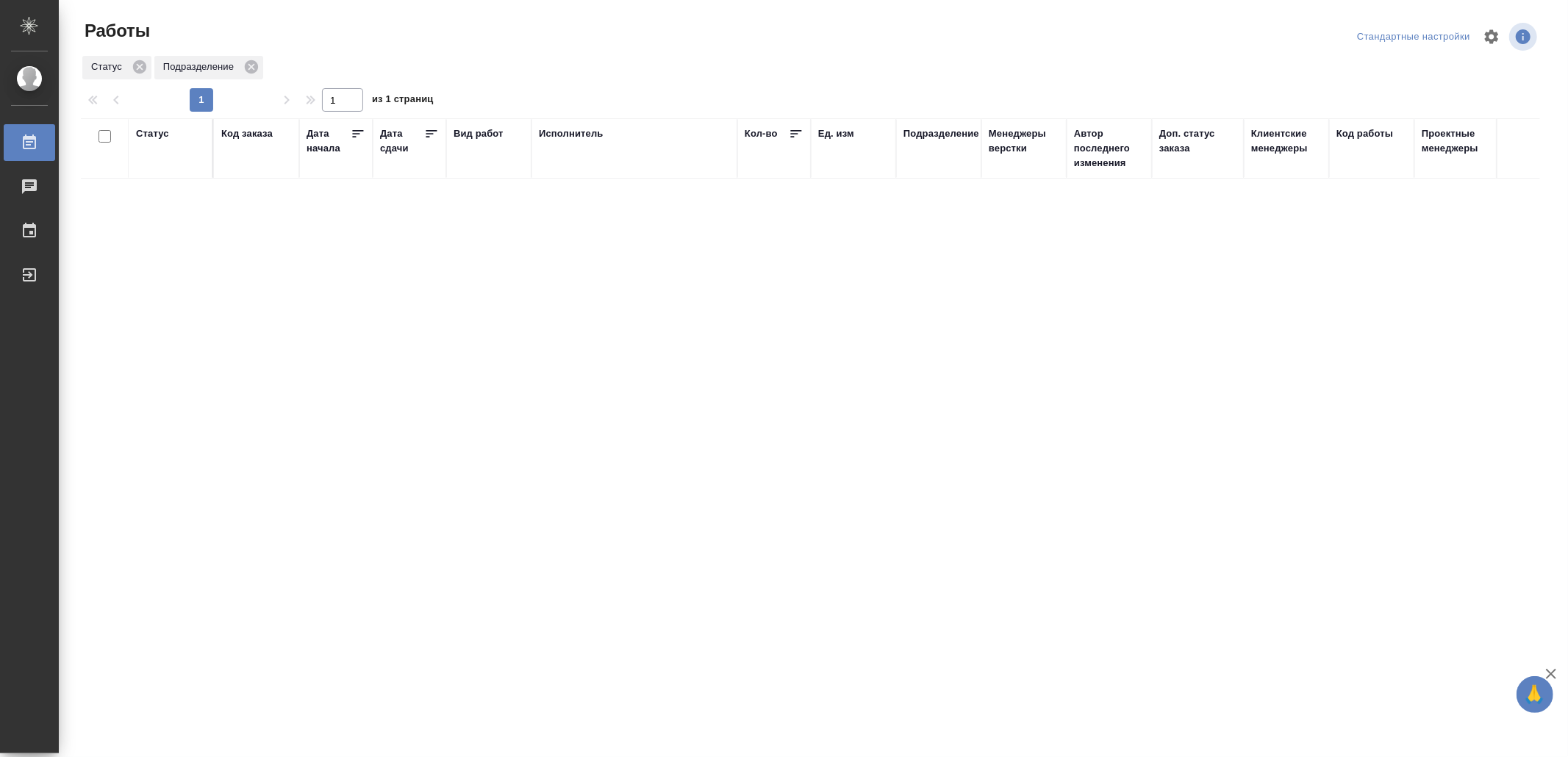
drag, startPoint x: 422, startPoint y: 419, endPoint x: 414, endPoint y: 418, distance: 8.1
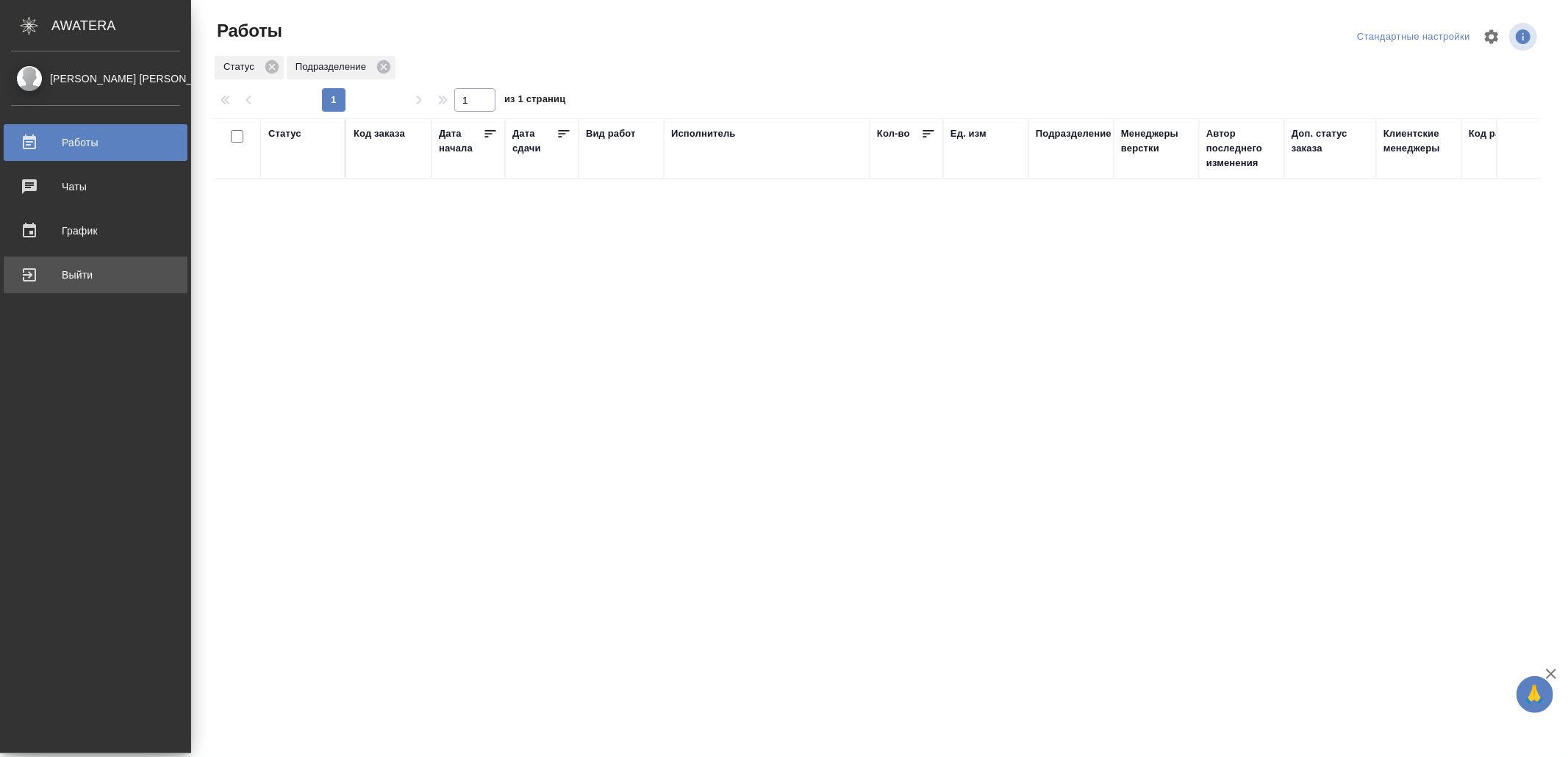
click at [40, 285] on div "Выйти" at bounding box center [95, 275] width 169 height 22
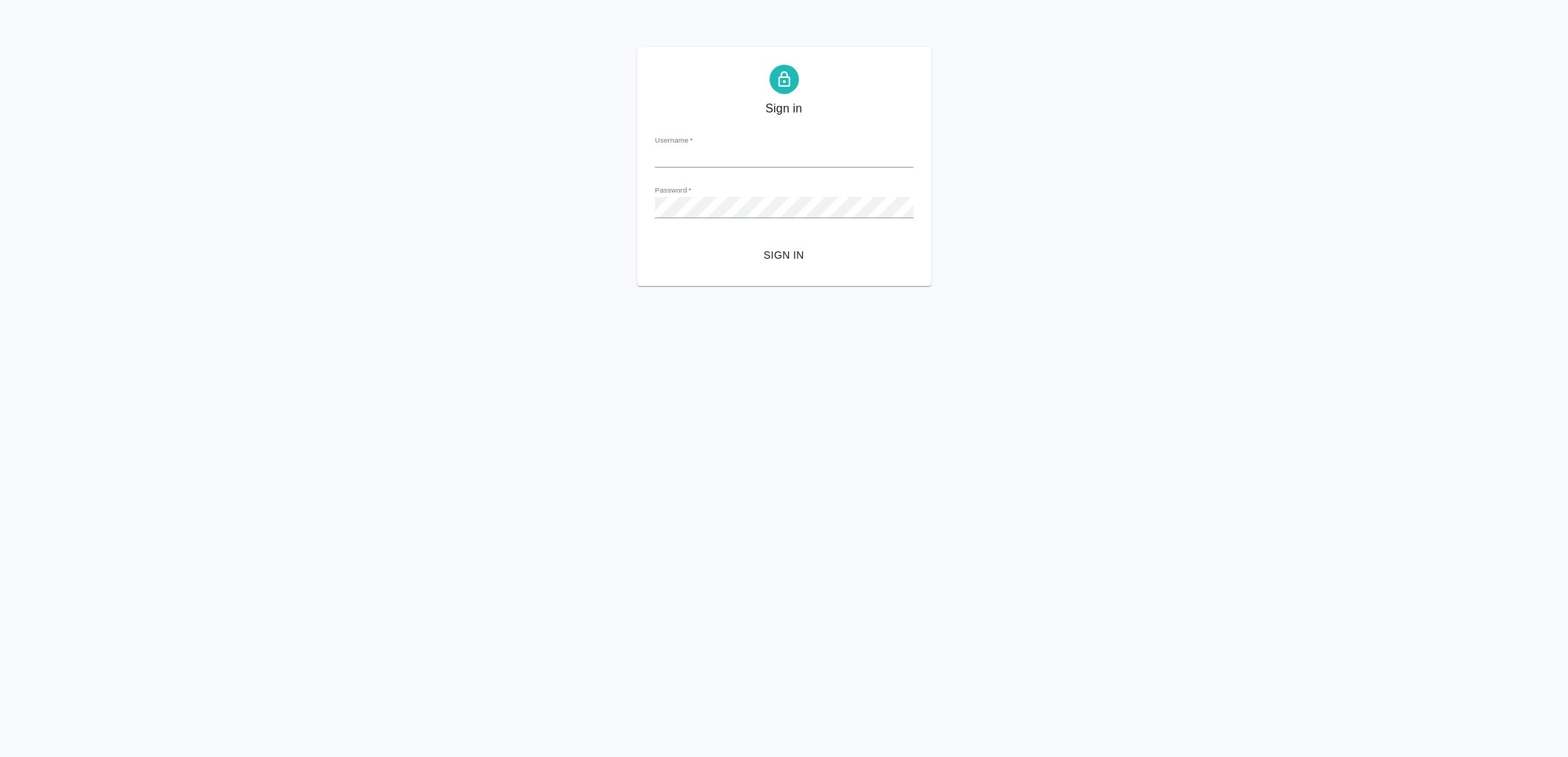
type input "[EMAIL_ADDRESS][DOMAIN_NAME]"
click at [812, 256] on span "Sign in" at bounding box center [784, 256] width 236 height 18
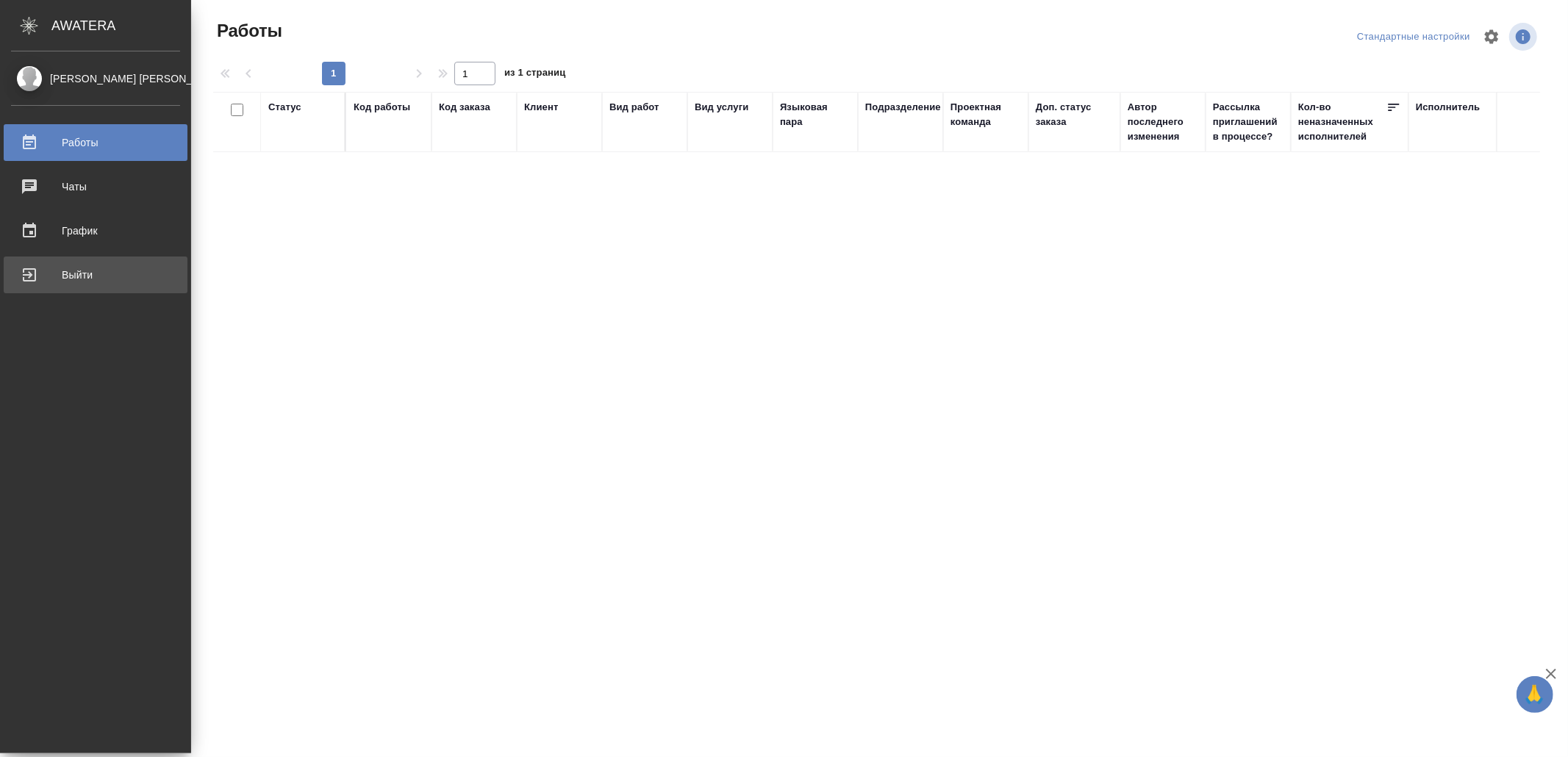
drag, startPoint x: 33, startPoint y: 282, endPoint x: 56, endPoint y: 273, distance: 24.7
click at [35, 283] on div "Выйти" at bounding box center [95, 275] width 169 height 22
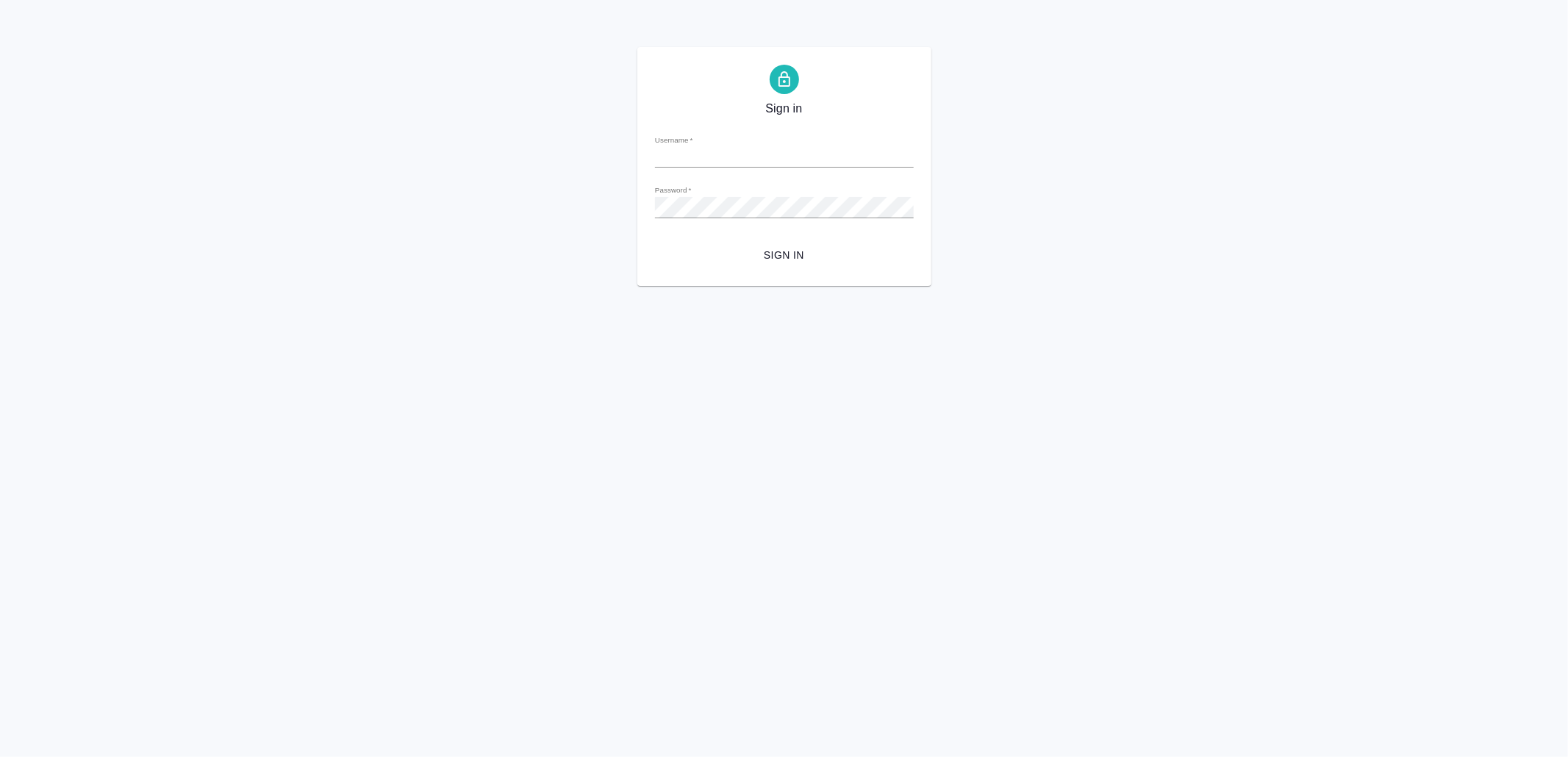
type input "v.yamkovenko@awatera.com"
click at [801, 260] on span "Sign in" at bounding box center [784, 256] width 236 height 18
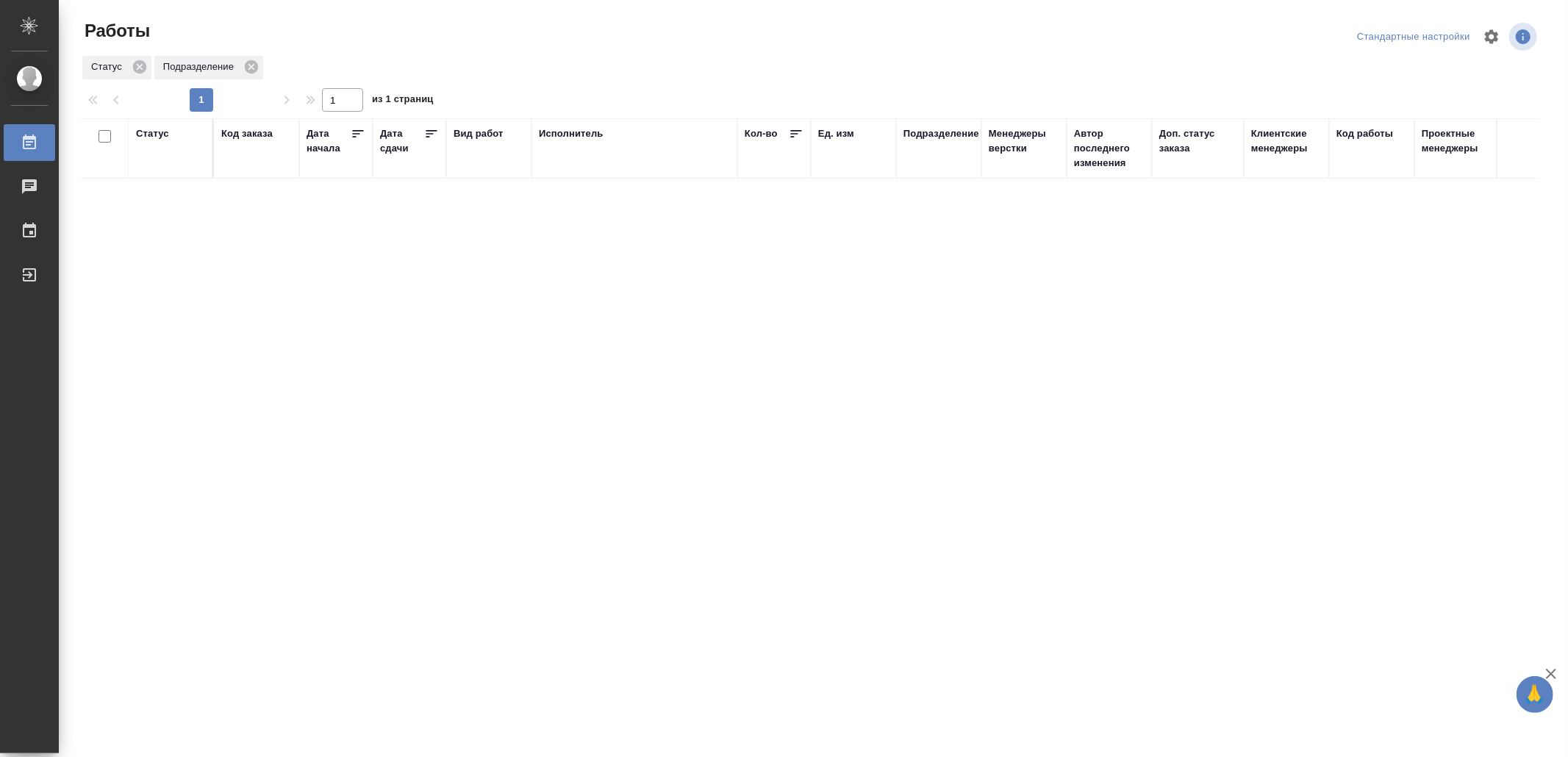
drag, startPoint x: 436, startPoint y: 410, endPoint x: 447, endPoint y: 404, distance: 12.5
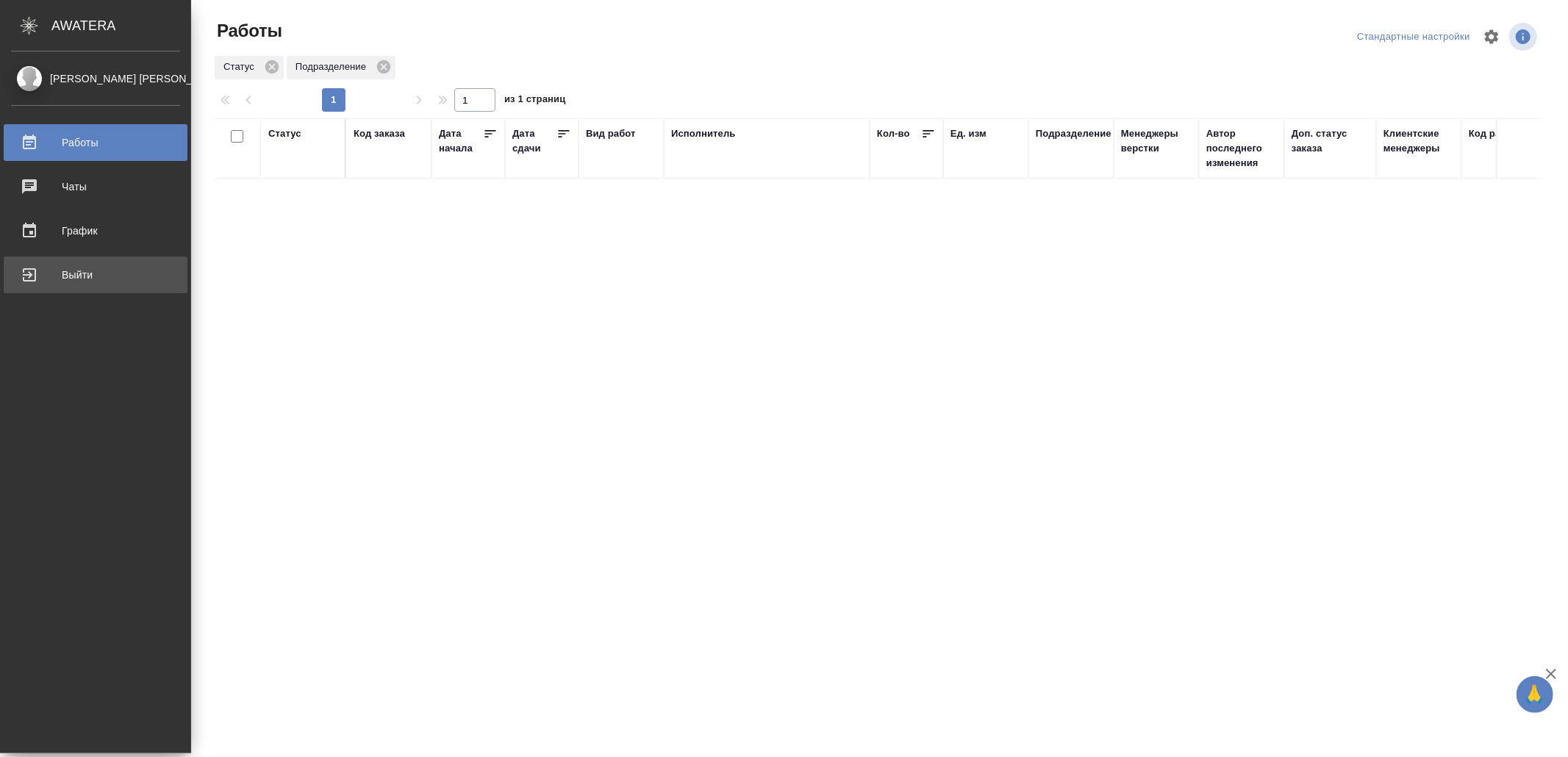
click at [43, 268] on div "Выйти" at bounding box center [95, 275] width 169 height 22
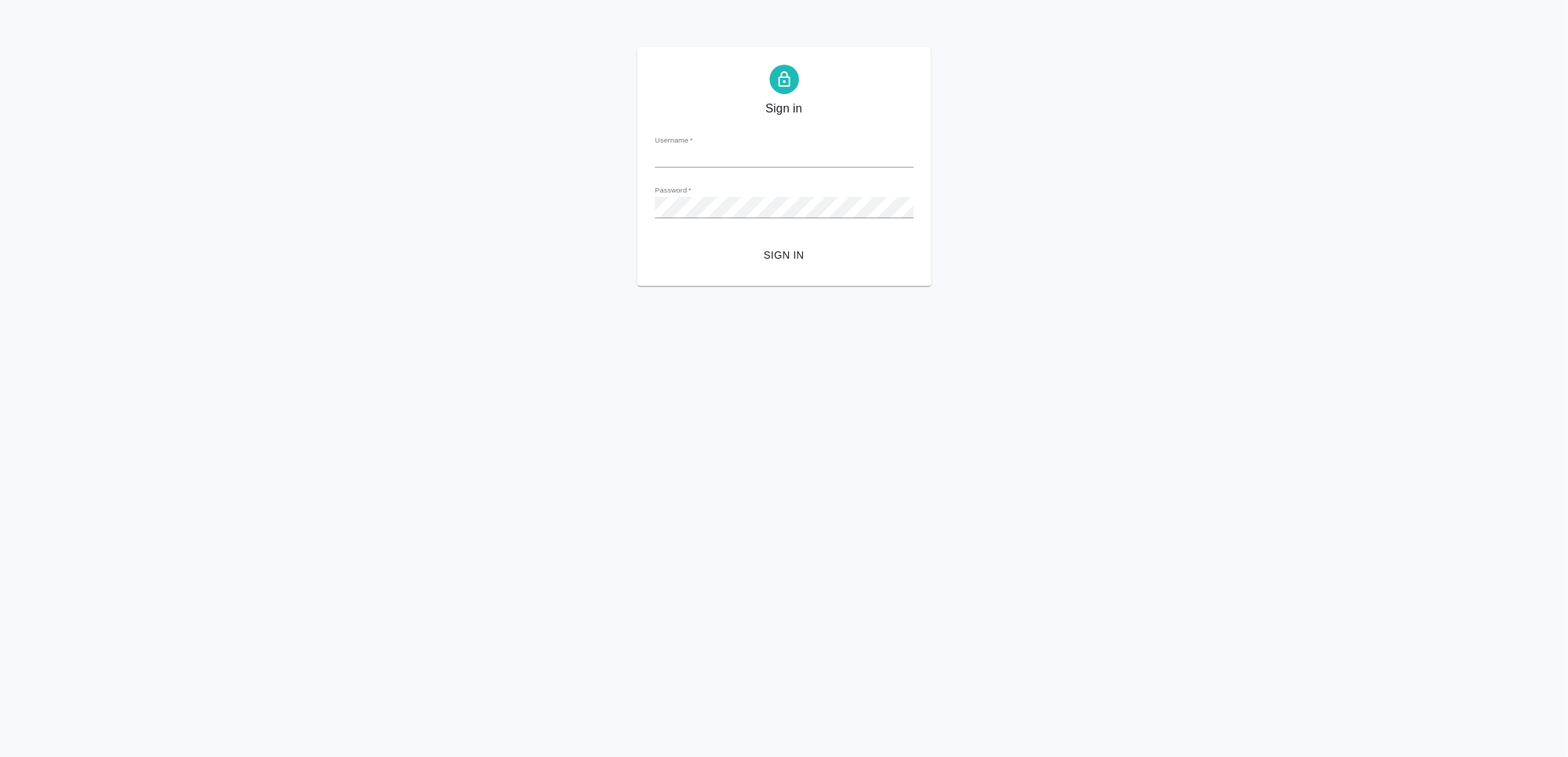
type input "v.yamkovenko@awatera.com"
click at [827, 250] on span "Sign in" at bounding box center [784, 256] width 236 height 18
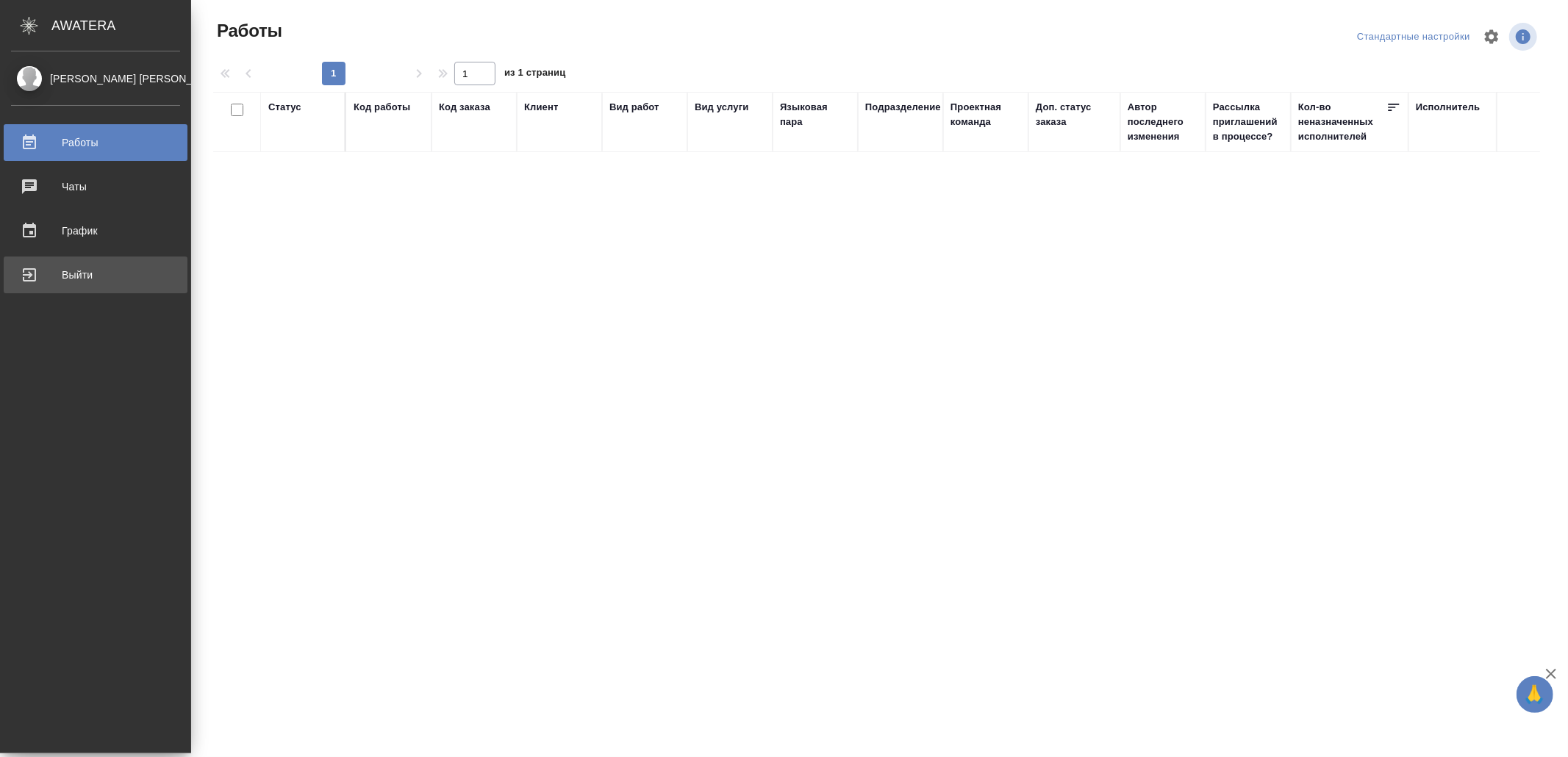
click at [42, 277] on div "Выйти" at bounding box center [95, 275] width 169 height 22
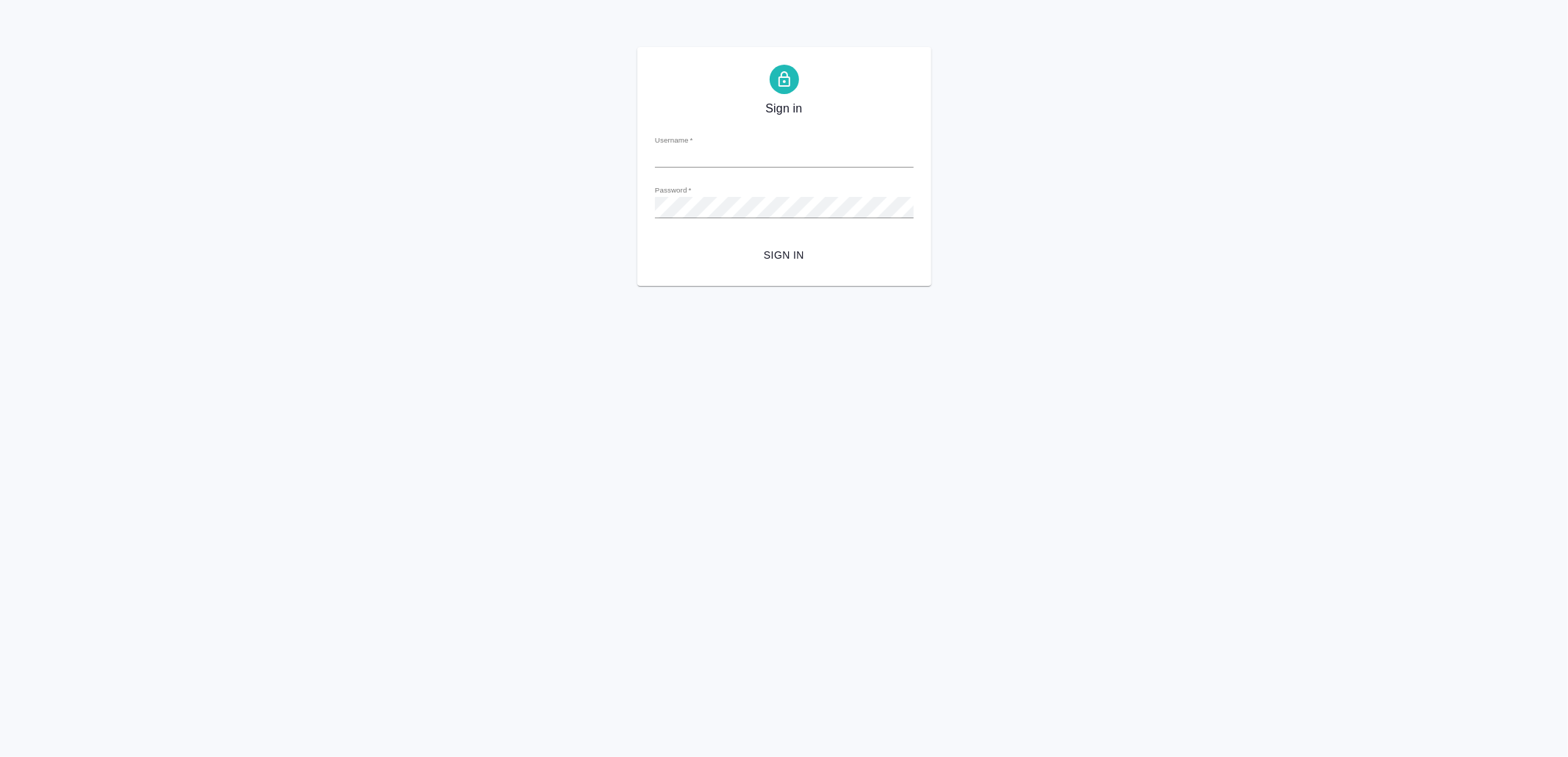
type input "v.yamkovenko@awatera.com"
click at [805, 257] on span "Sign in" at bounding box center [784, 256] width 236 height 18
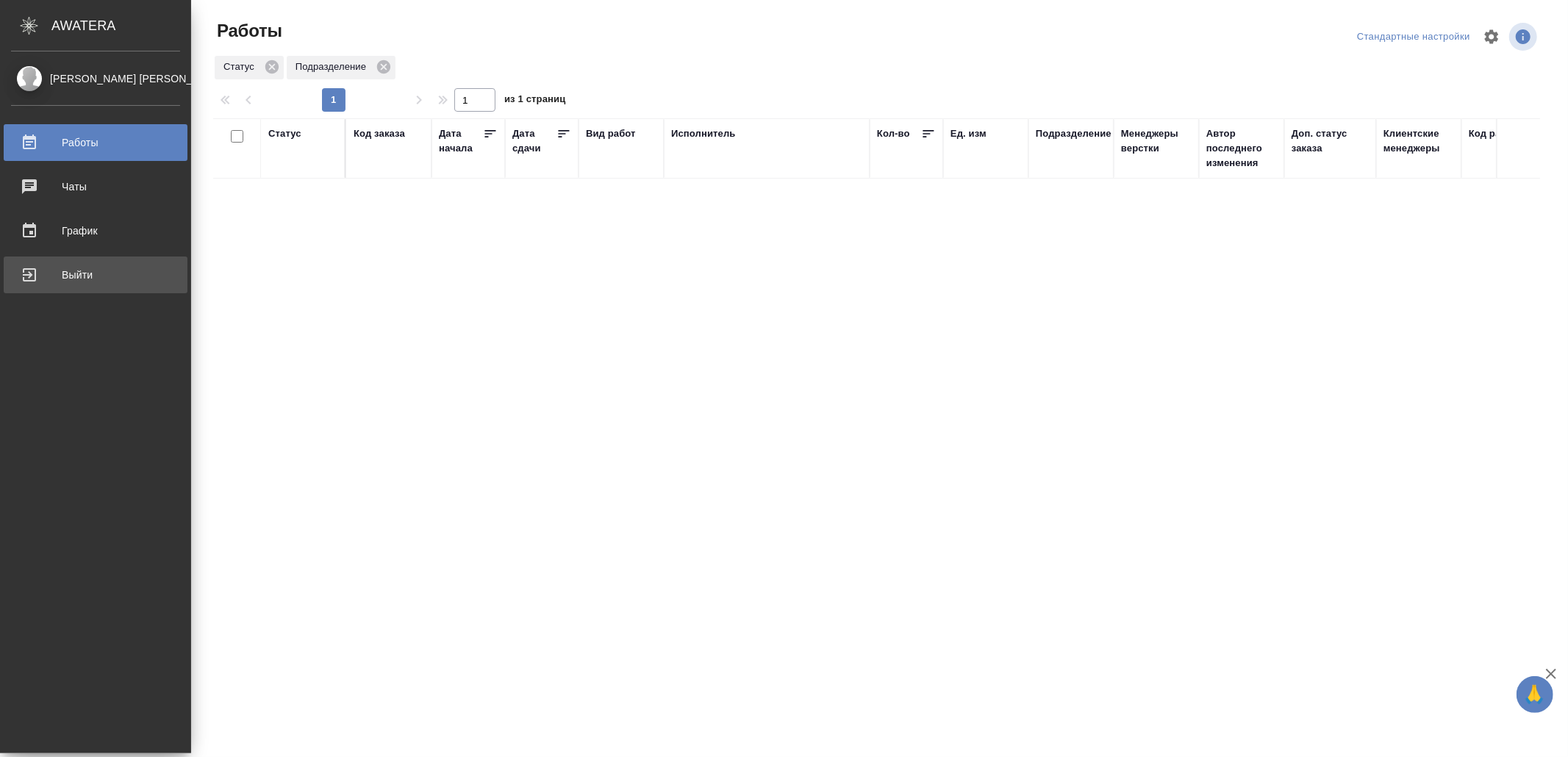
click at [74, 279] on div "Выйти" at bounding box center [95, 275] width 169 height 22
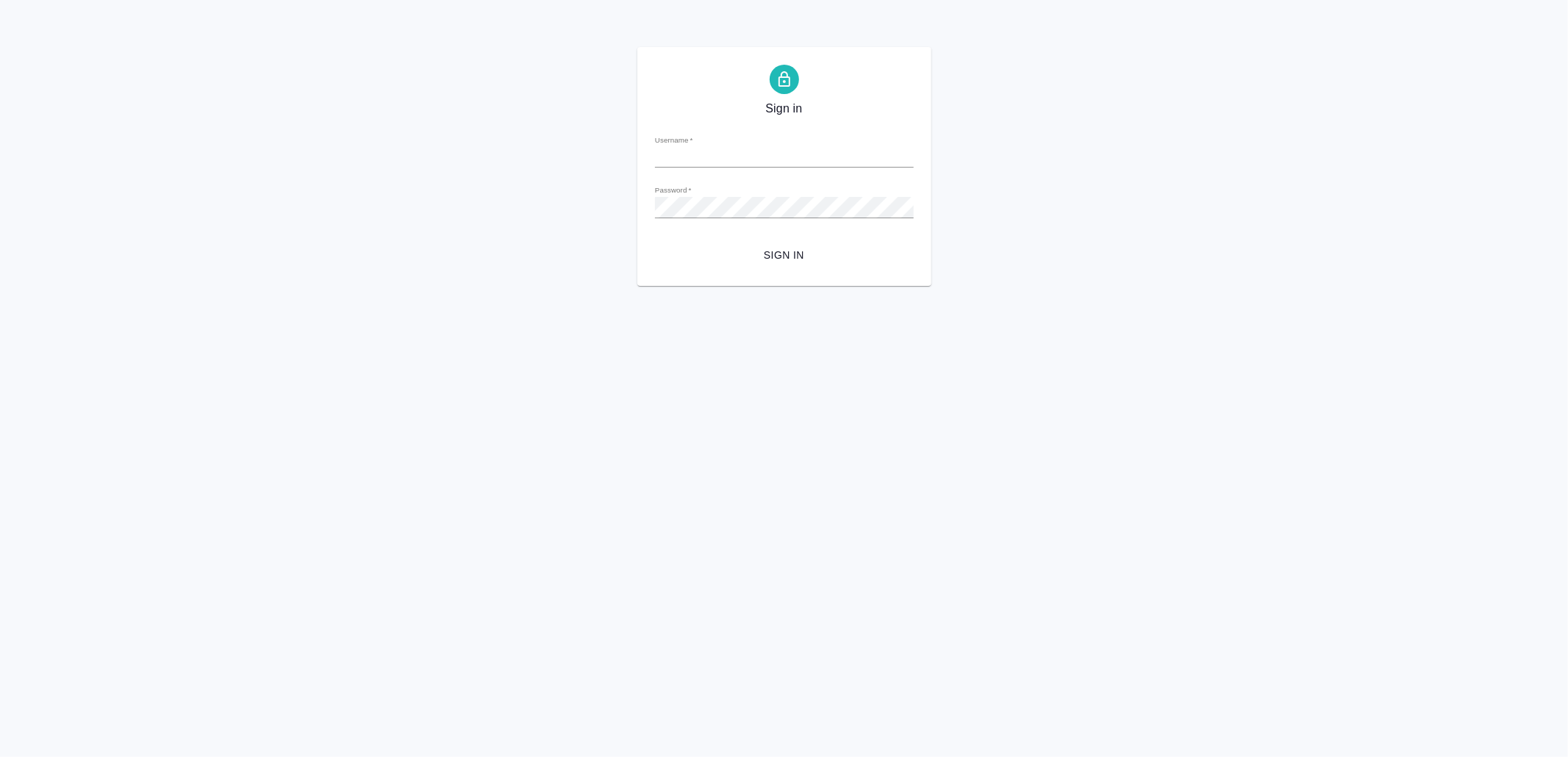
type input "v.yamkovenko@awatera.com"
click at [795, 254] on span "Sign in" at bounding box center [784, 256] width 236 height 18
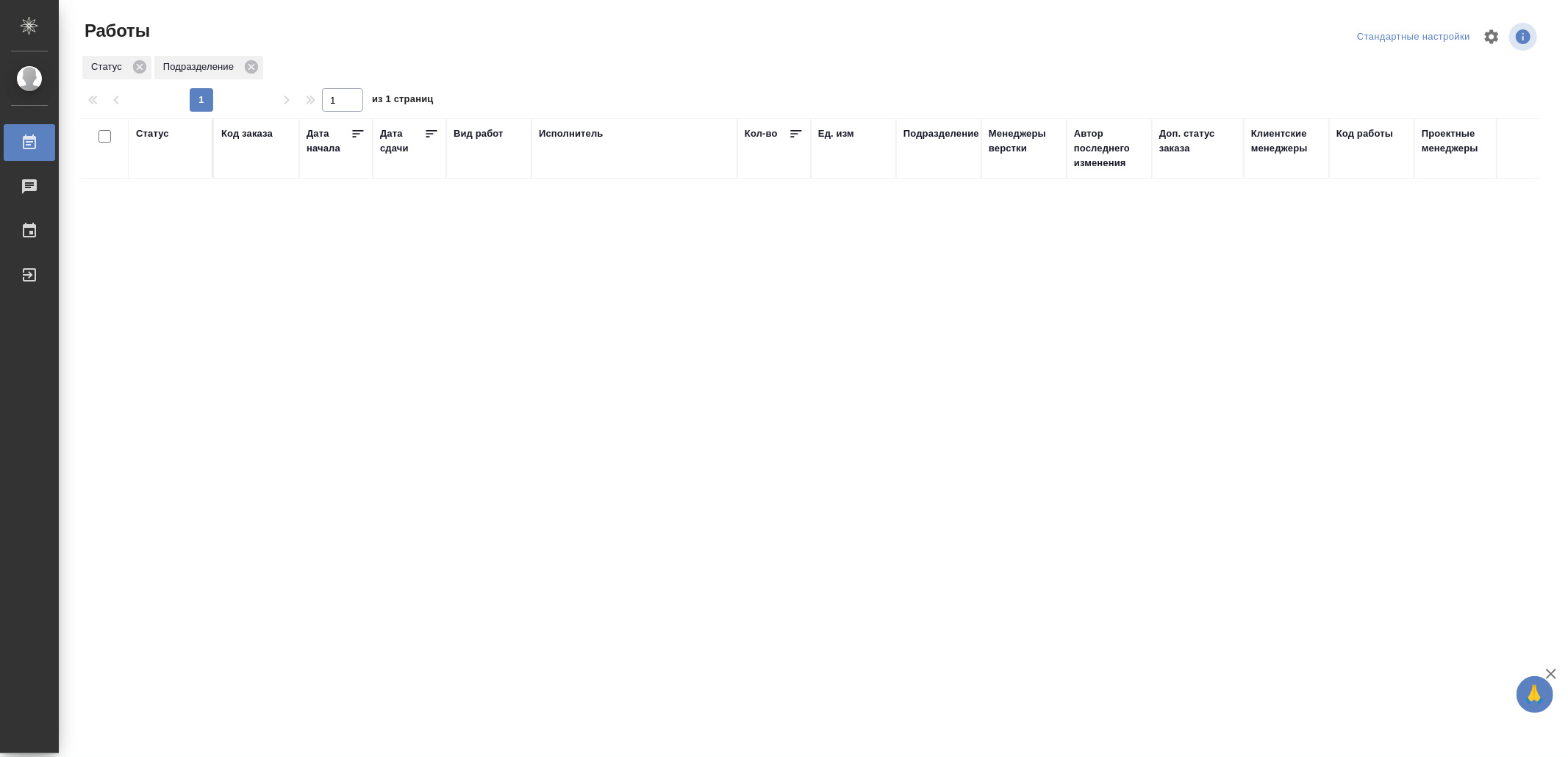
drag, startPoint x: 386, startPoint y: 435, endPoint x: 386, endPoint y: 418, distance: 17.0
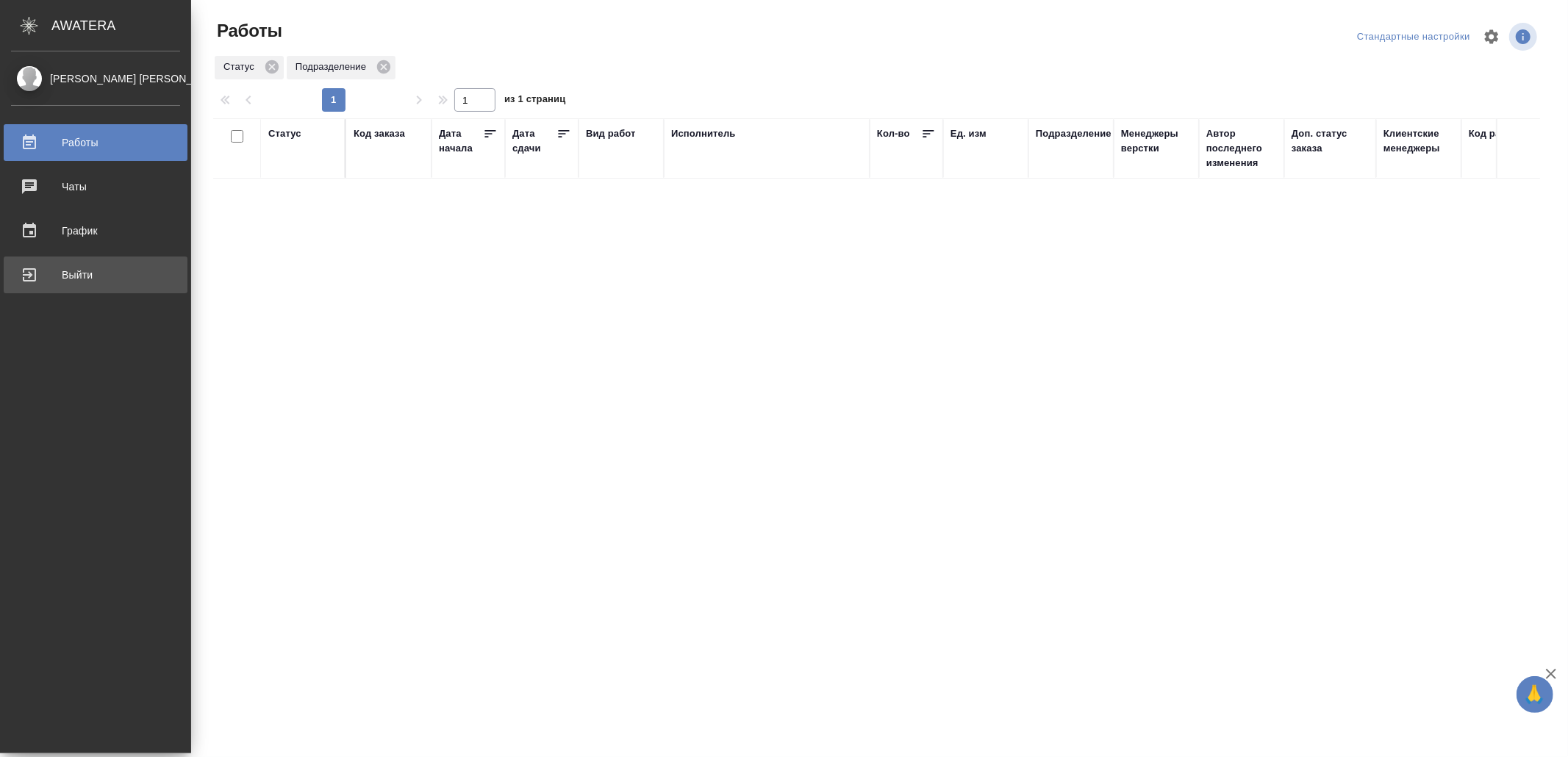
click at [22, 277] on div "Выйти" at bounding box center [95, 275] width 169 height 22
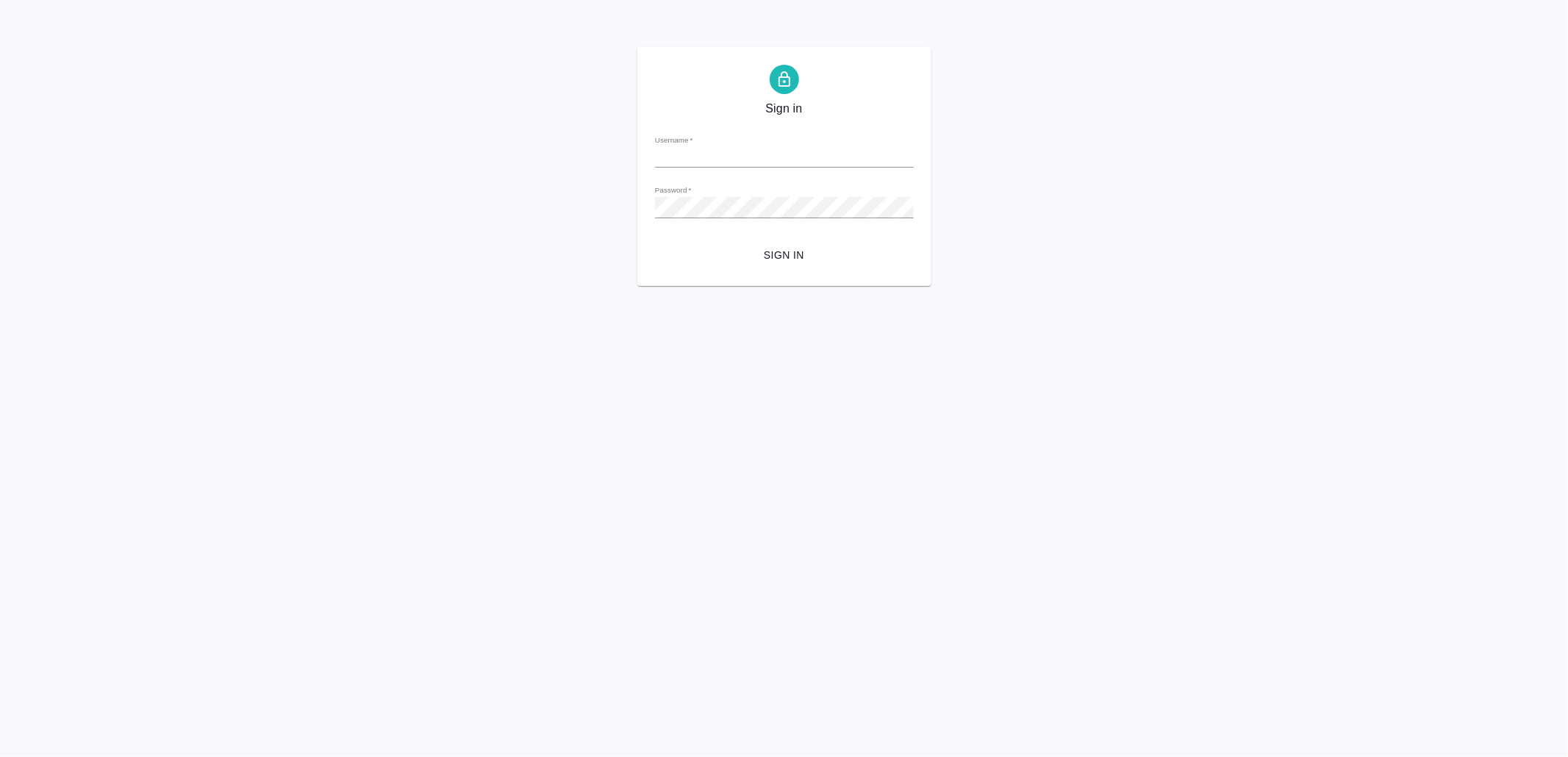
type input "[EMAIL_ADDRESS][DOMAIN_NAME]"
click at [718, 251] on span "Sign in" at bounding box center [784, 256] width 236 height 18
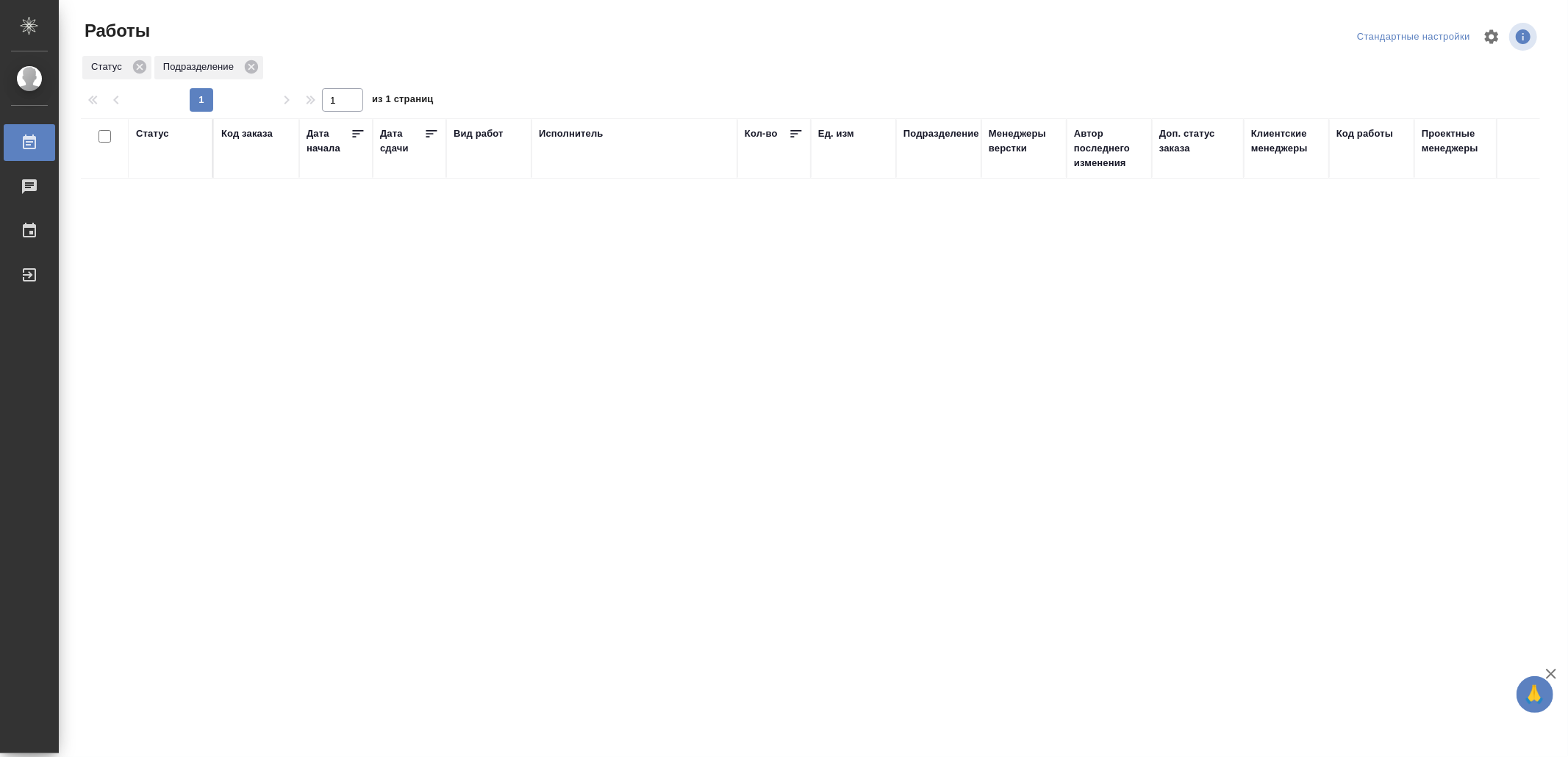
drag, startPoint x: 603, startPoint y: 485, endPoint x: 589, endPoint y: 480, distance: 14.9
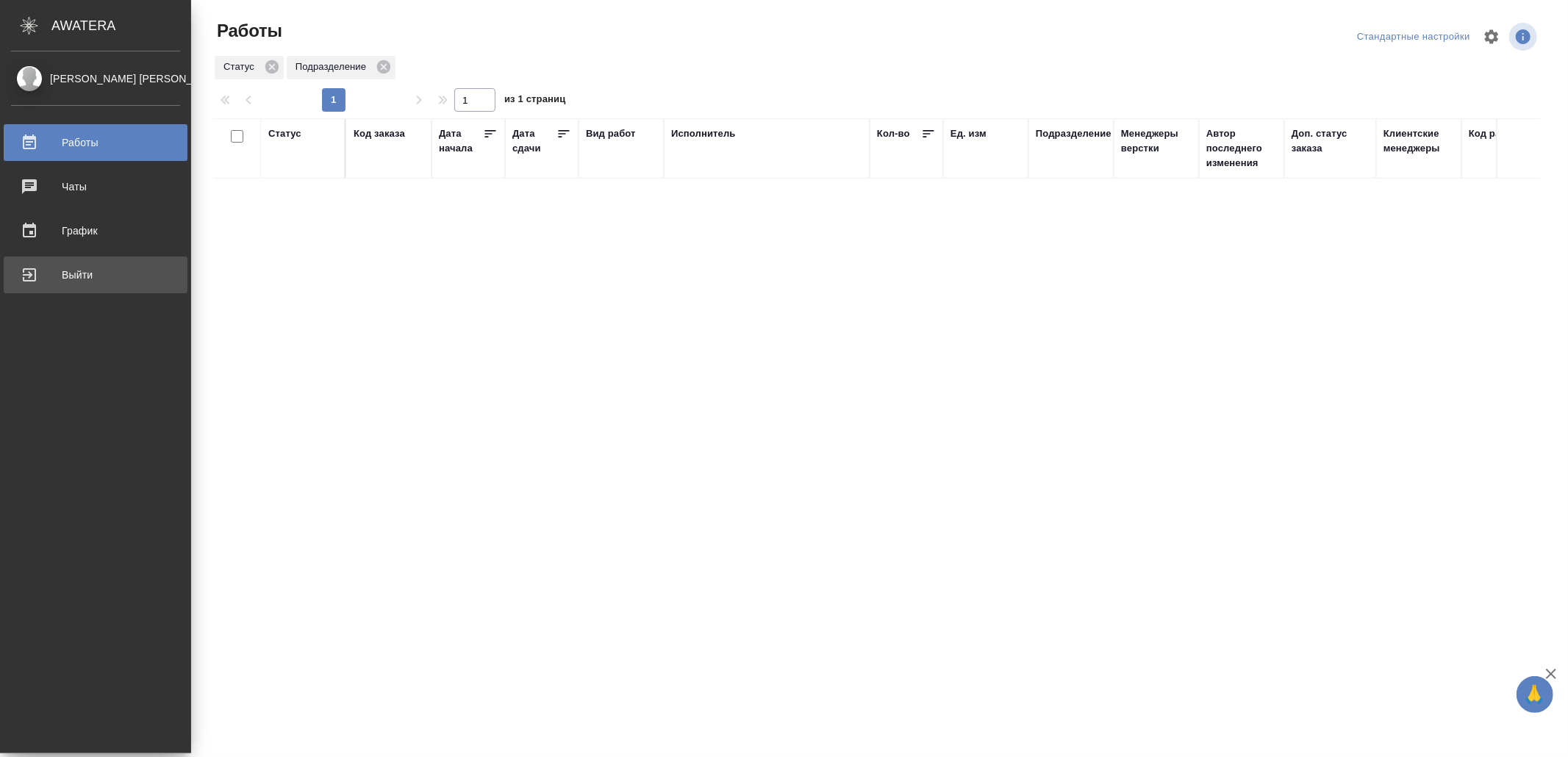
click at [31, 283] on div "Выйти" at bounding box center [95, 275] width 169 height 22
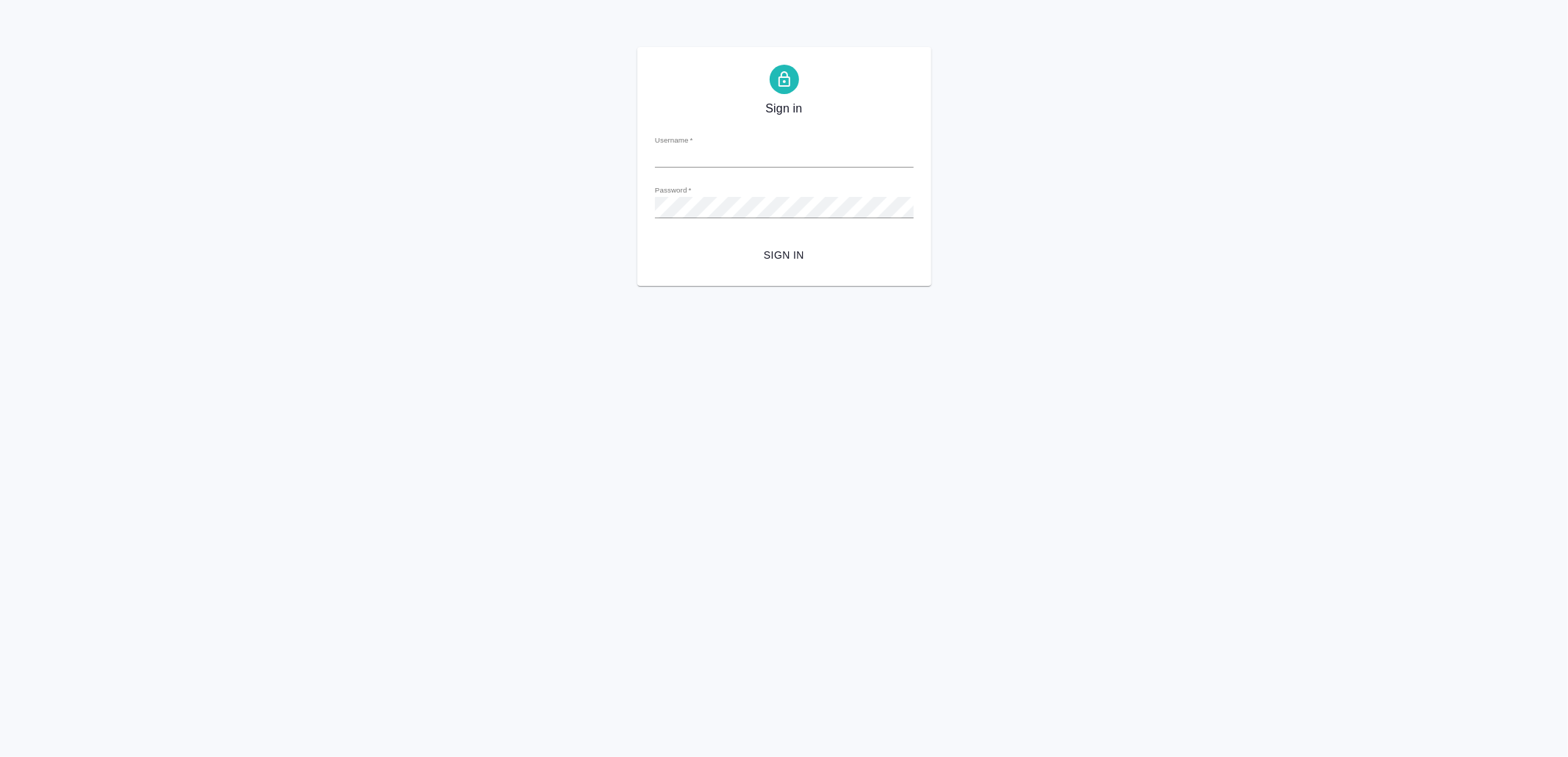
type input "v.yamkovenko@awatera.com"
click at [793, 254] on span "Sign in" at bounding box center [784, 256] width 236 height 18
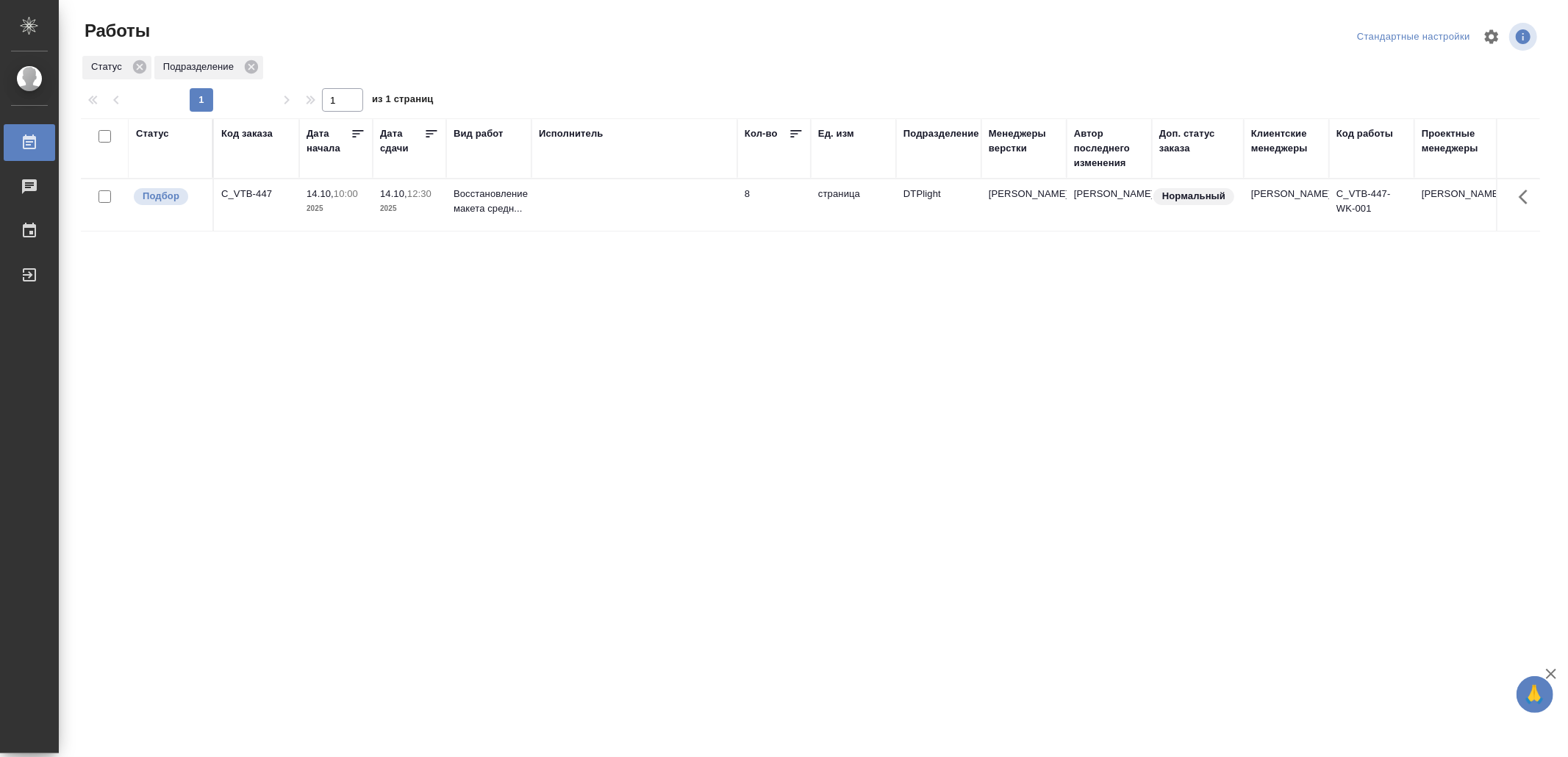
click at [662, 211] on td at bounding box center [634, 206] width 206 height 52
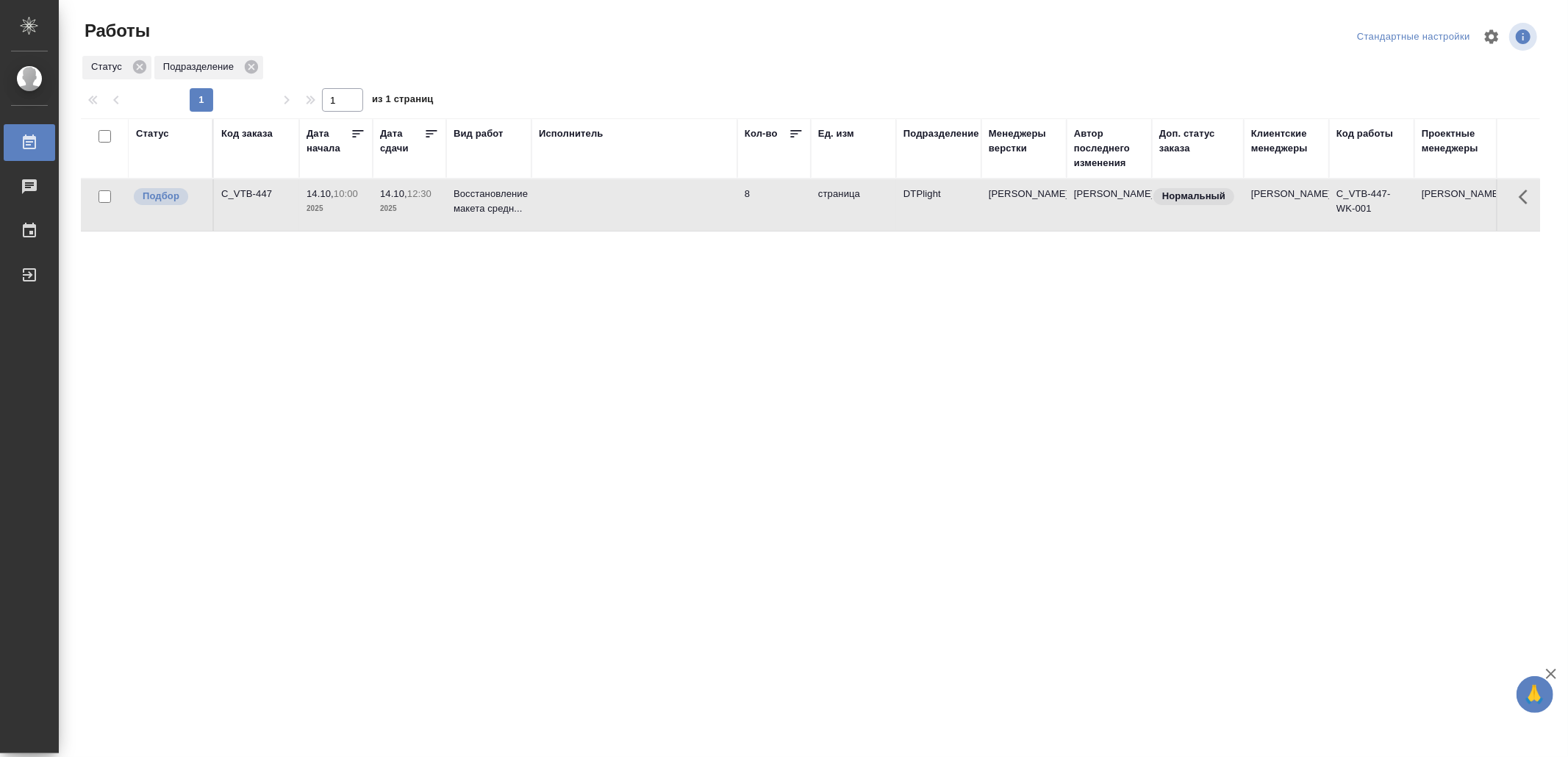
click at [662, 211] on td at bounding box center [634, 206] width 206 height 52
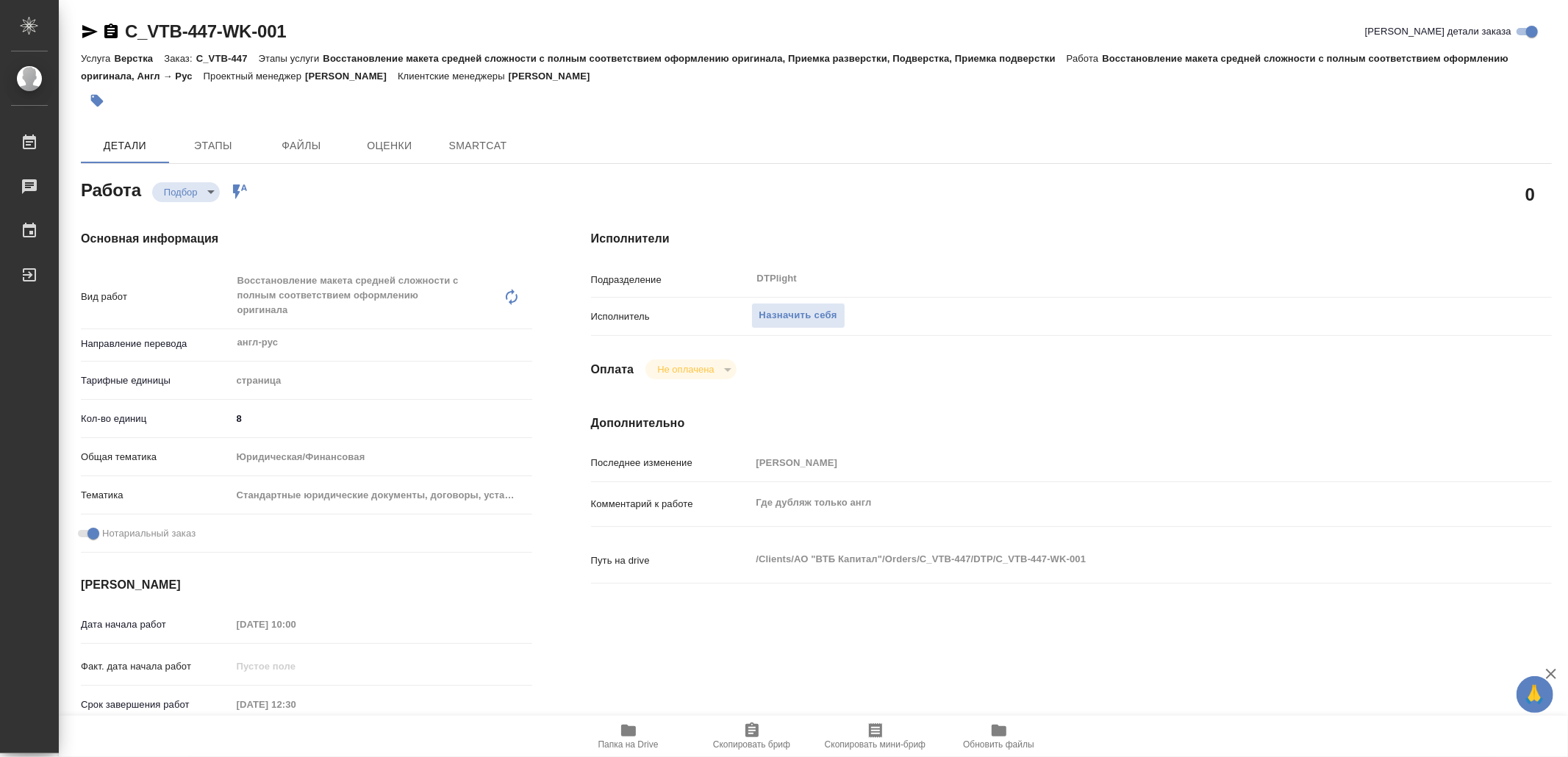
click at [632, 733] on icon "button" at bounding box center [629, 731] width 15 height 12
click at [794, 316] on span "Назначить себя" at bounding box center [798, 316] width 78 height 17
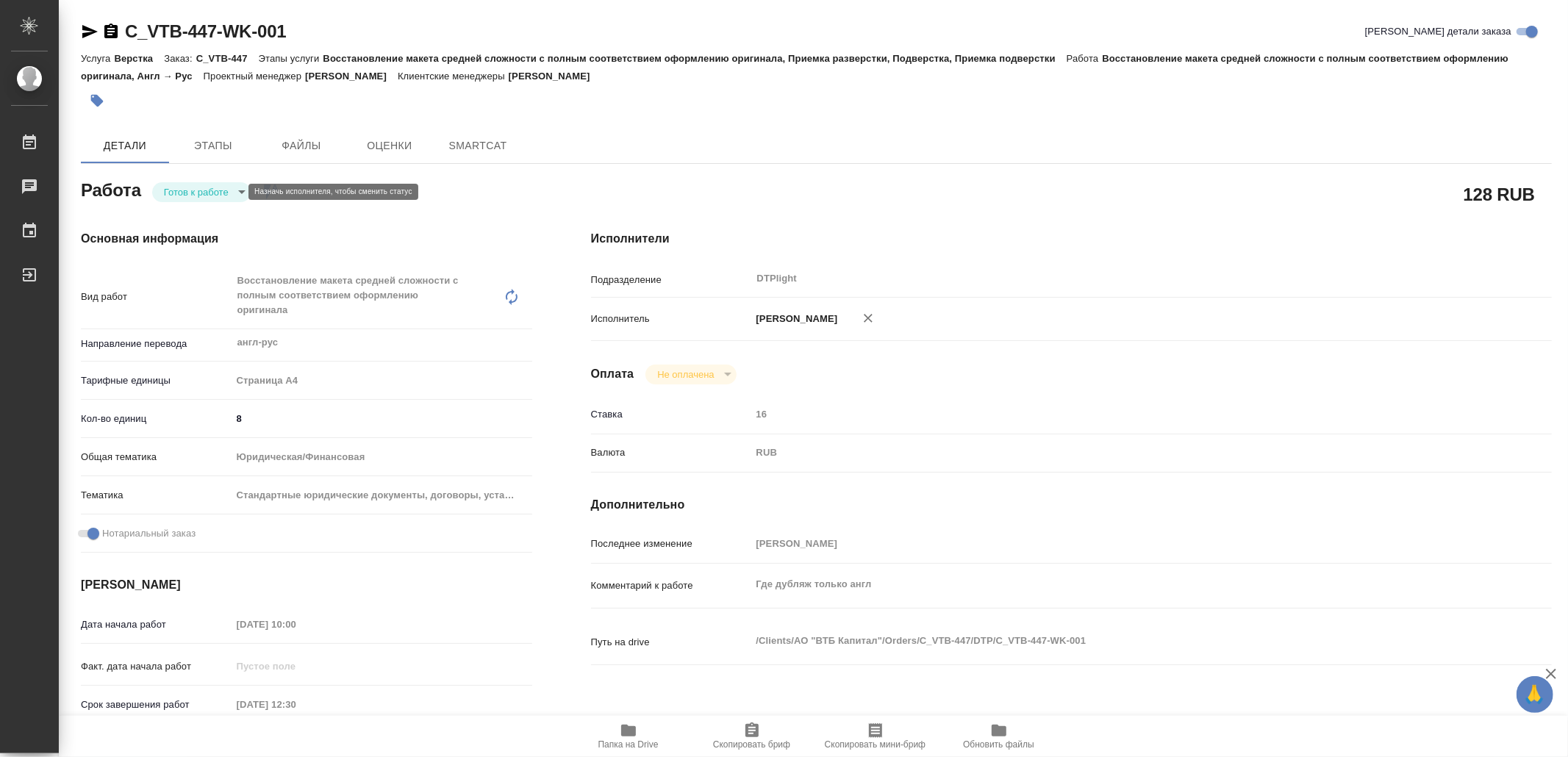
click at [192, 186] on body "🙏 .cls-1 fill:#fff; AWATERA Yamkovenko Vera Работы Чаты График Выйти C_VTB-447-…" at bounding box center [784, 378] width 1568 height 757
click at [192, 186] on button "В работе" at bounding box center [189, 191] width 48 height 16
type textarea "x"
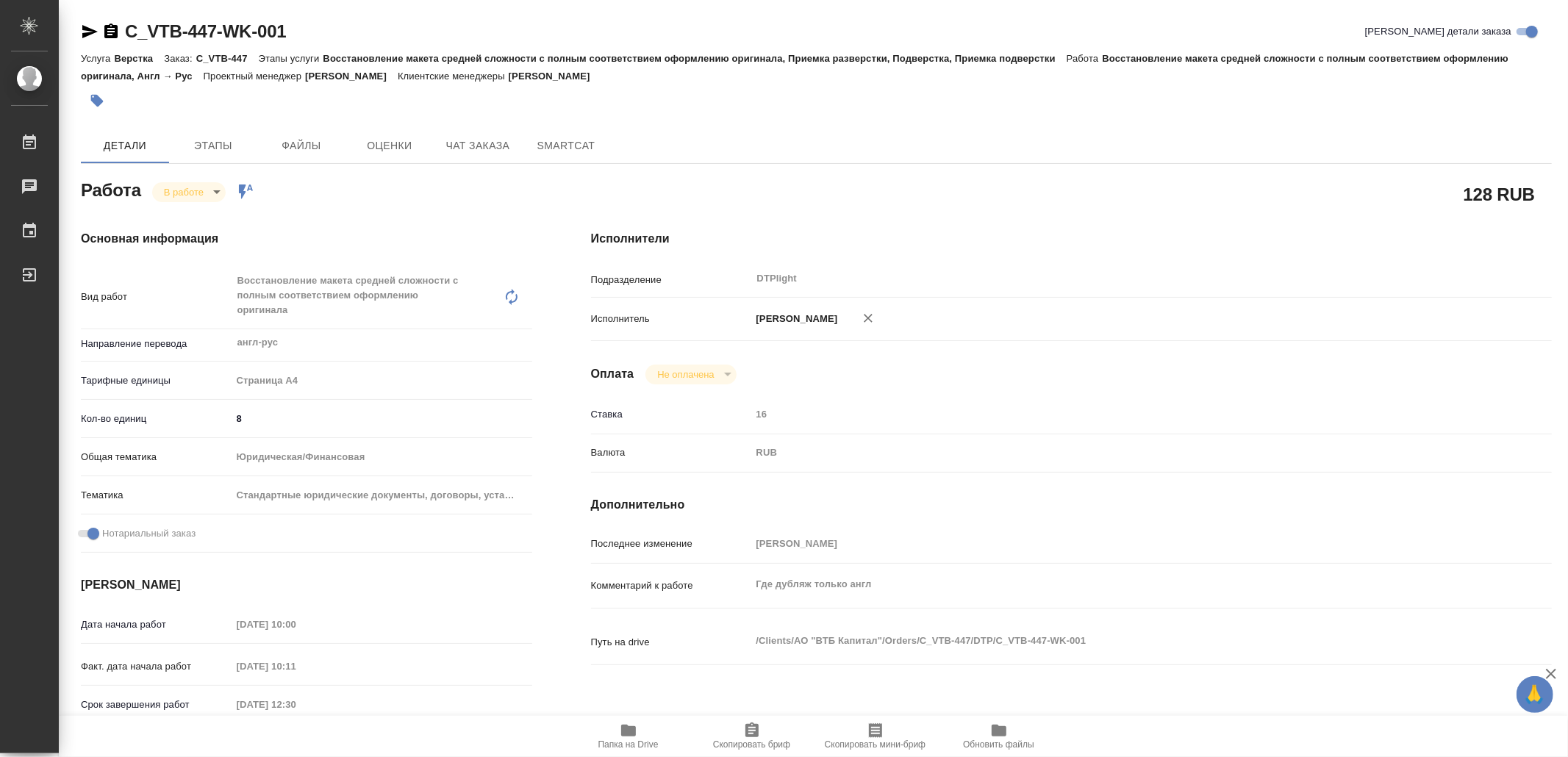
type textarea "x"
click at [89, 29] on icon "button" at bounding box center [90, 32] width 15 height 13
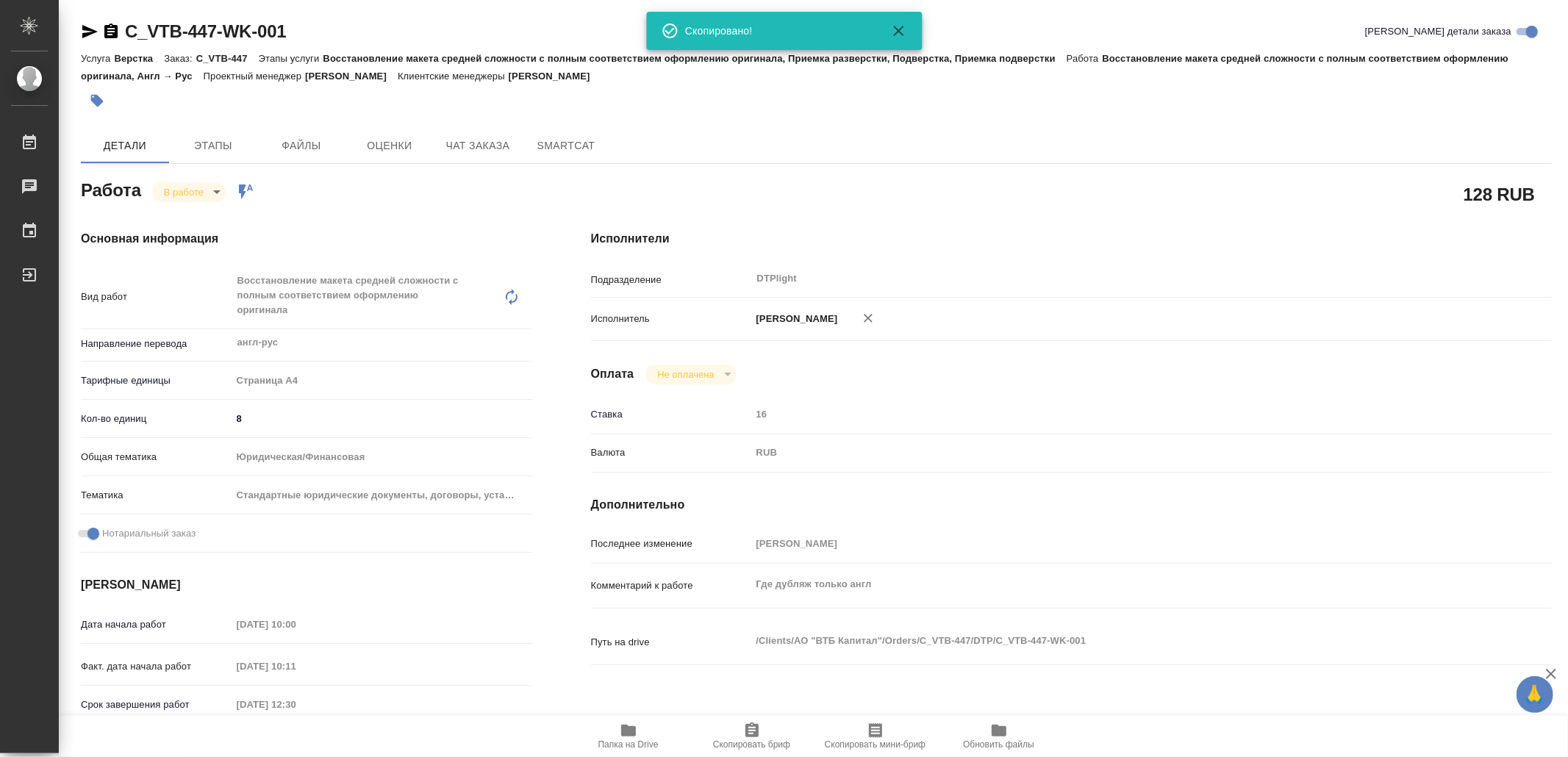
type textarea "x"
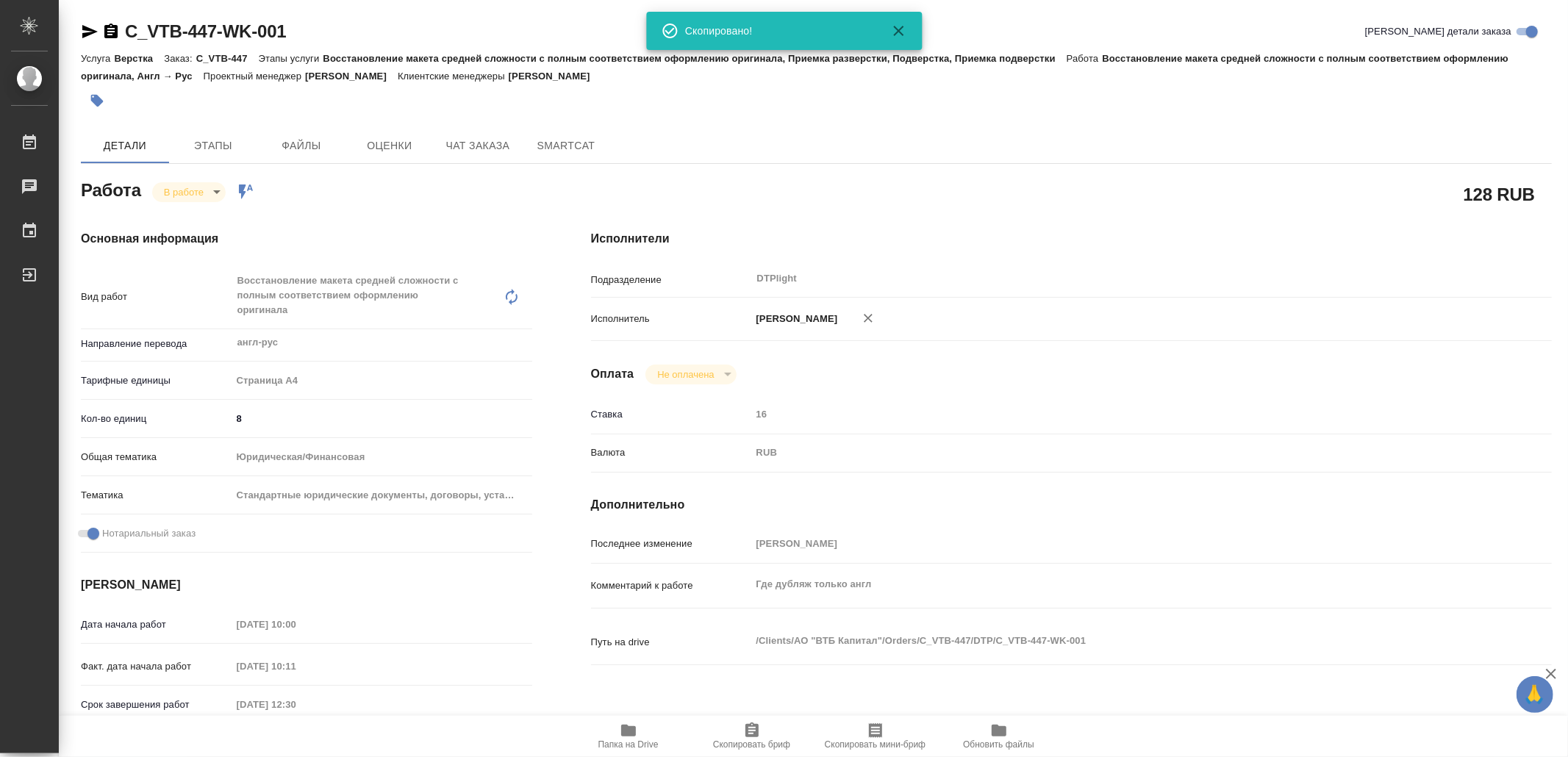
type textarea "x"
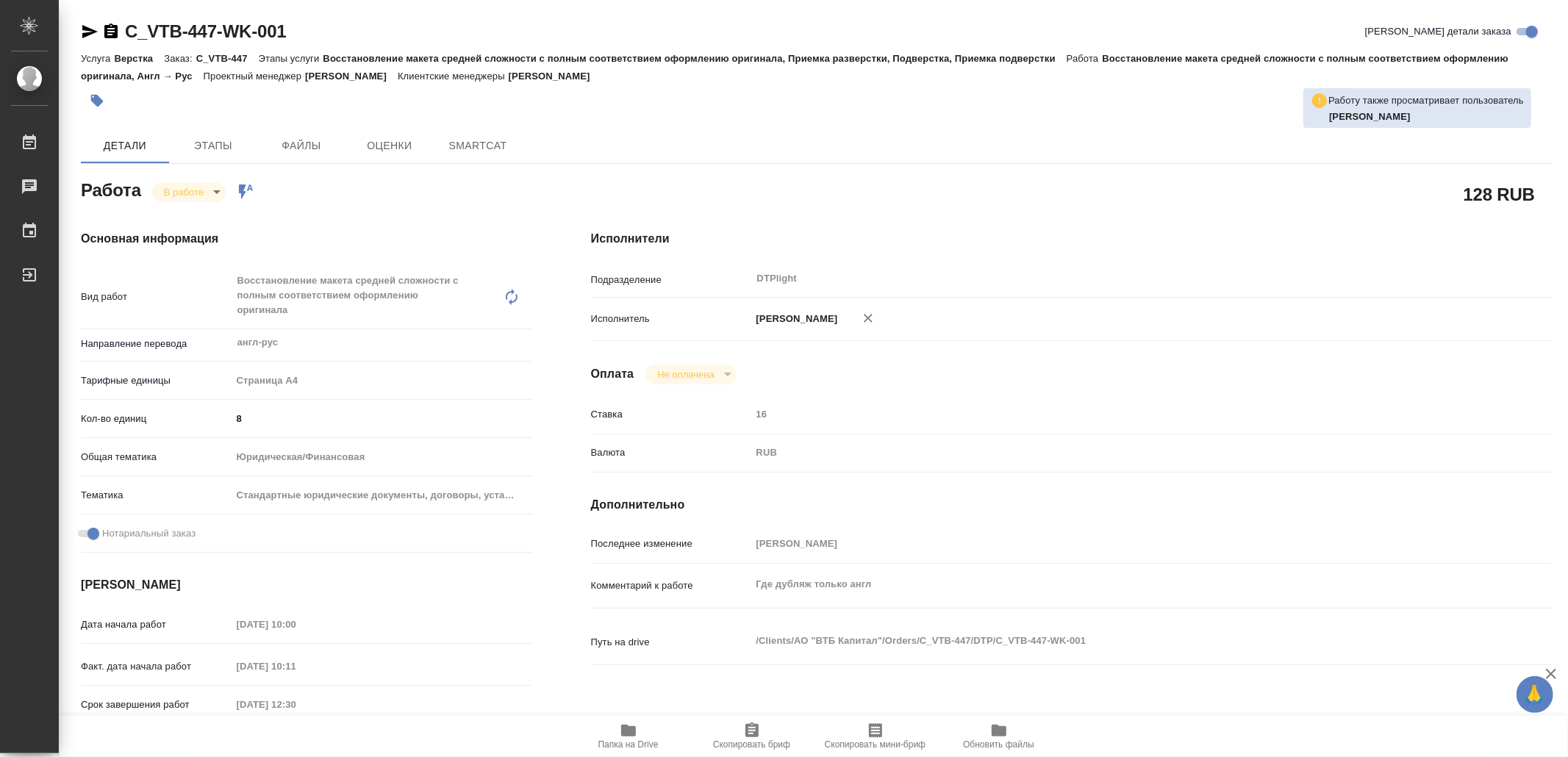
type input "inProgress"
type input "англ-рус"
type input "5f036ec4e16dec2d6b59c8ff"
type input "8"
type input "yr-fn"
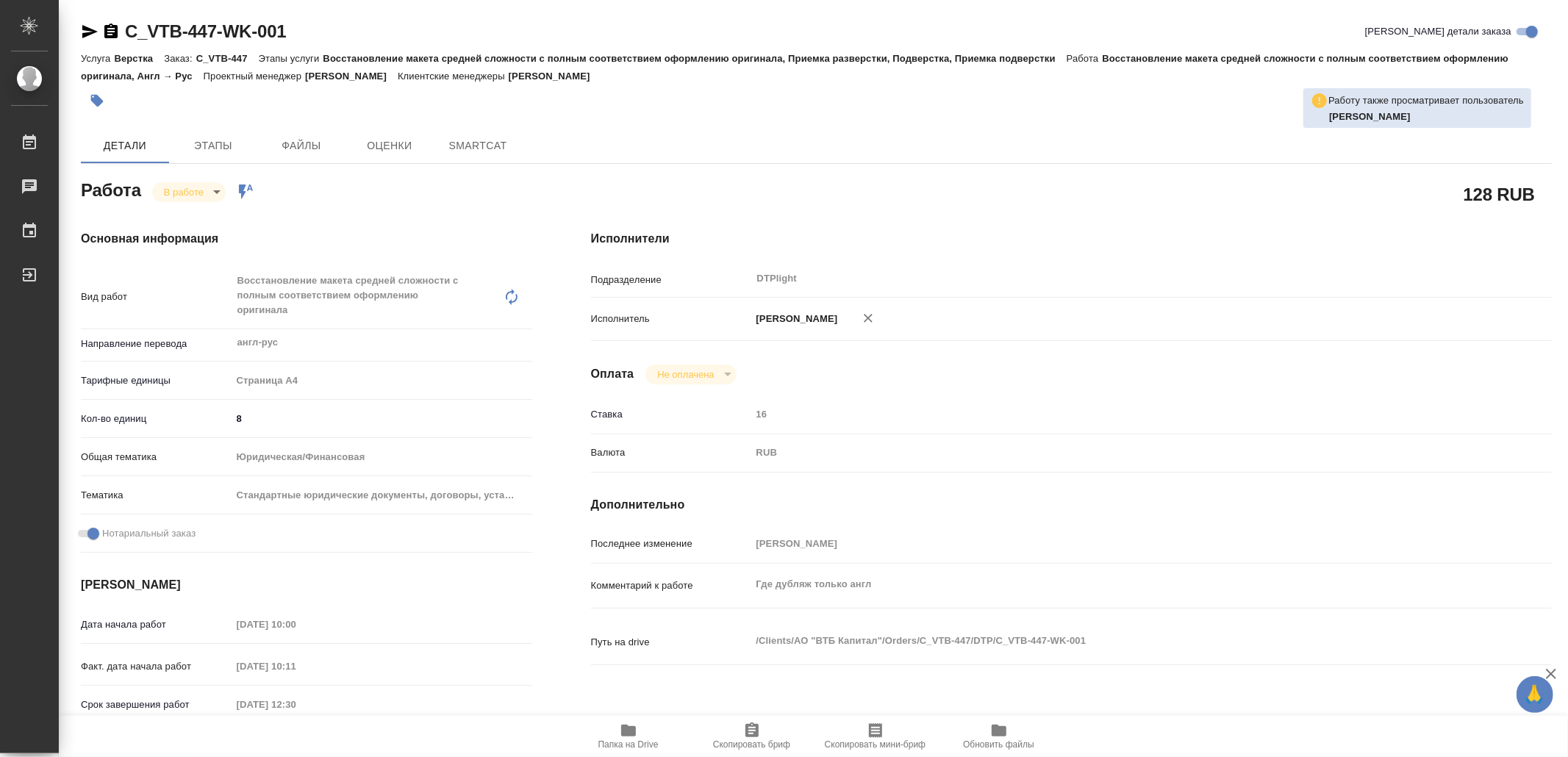
type input "5f647205b73bc97568ca66bf"
checkbox input "true"
type input "14.10.2025 10:00"
type input "14.10.2025 10:11"
type input "14.10.2025 12:30"
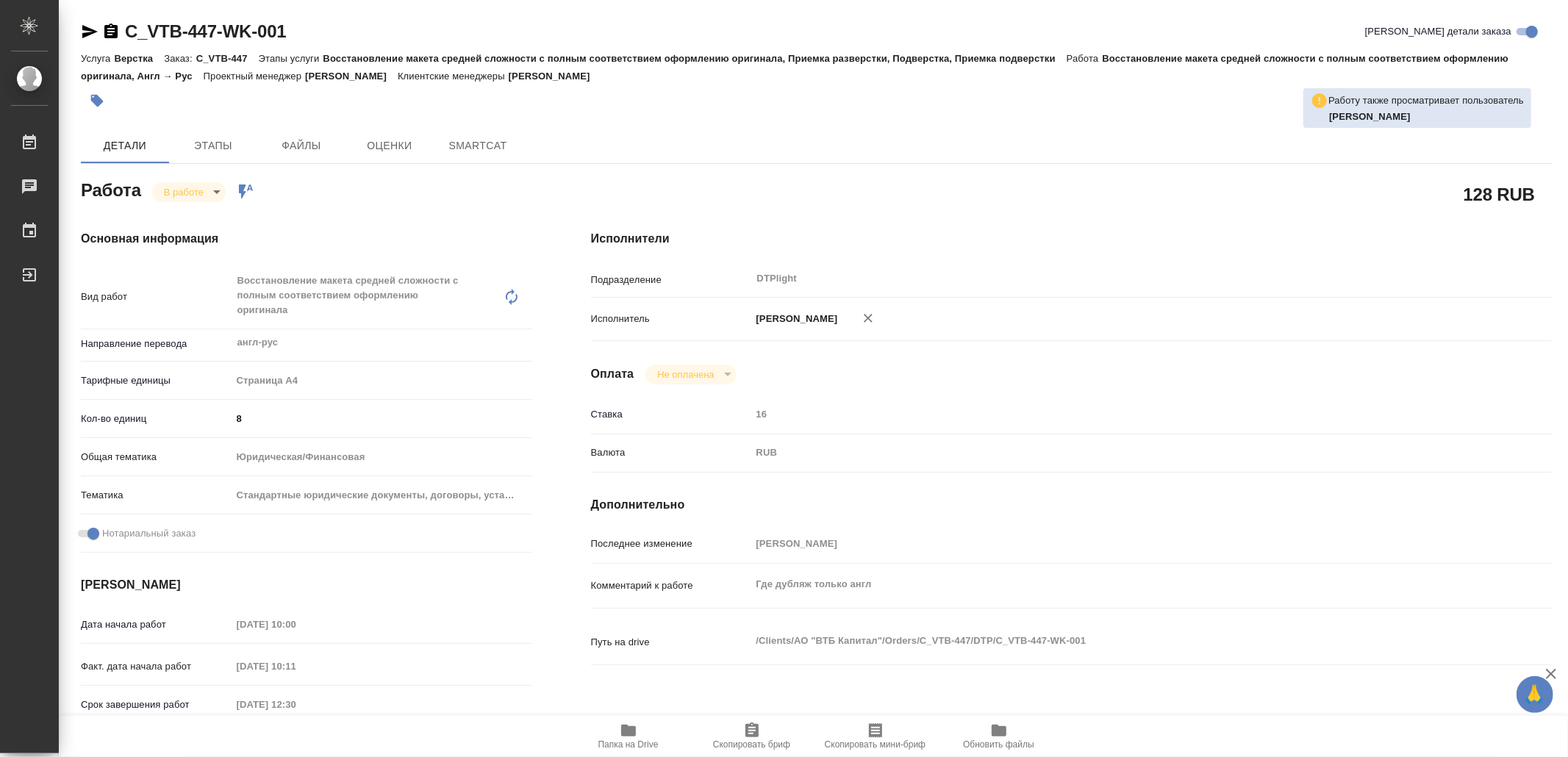
type input "15.10.2025 11:00"
type input "DTPlight"
type input "notPayed"
type input "[PERSON_NAME]"
type input "C_VTB-447"
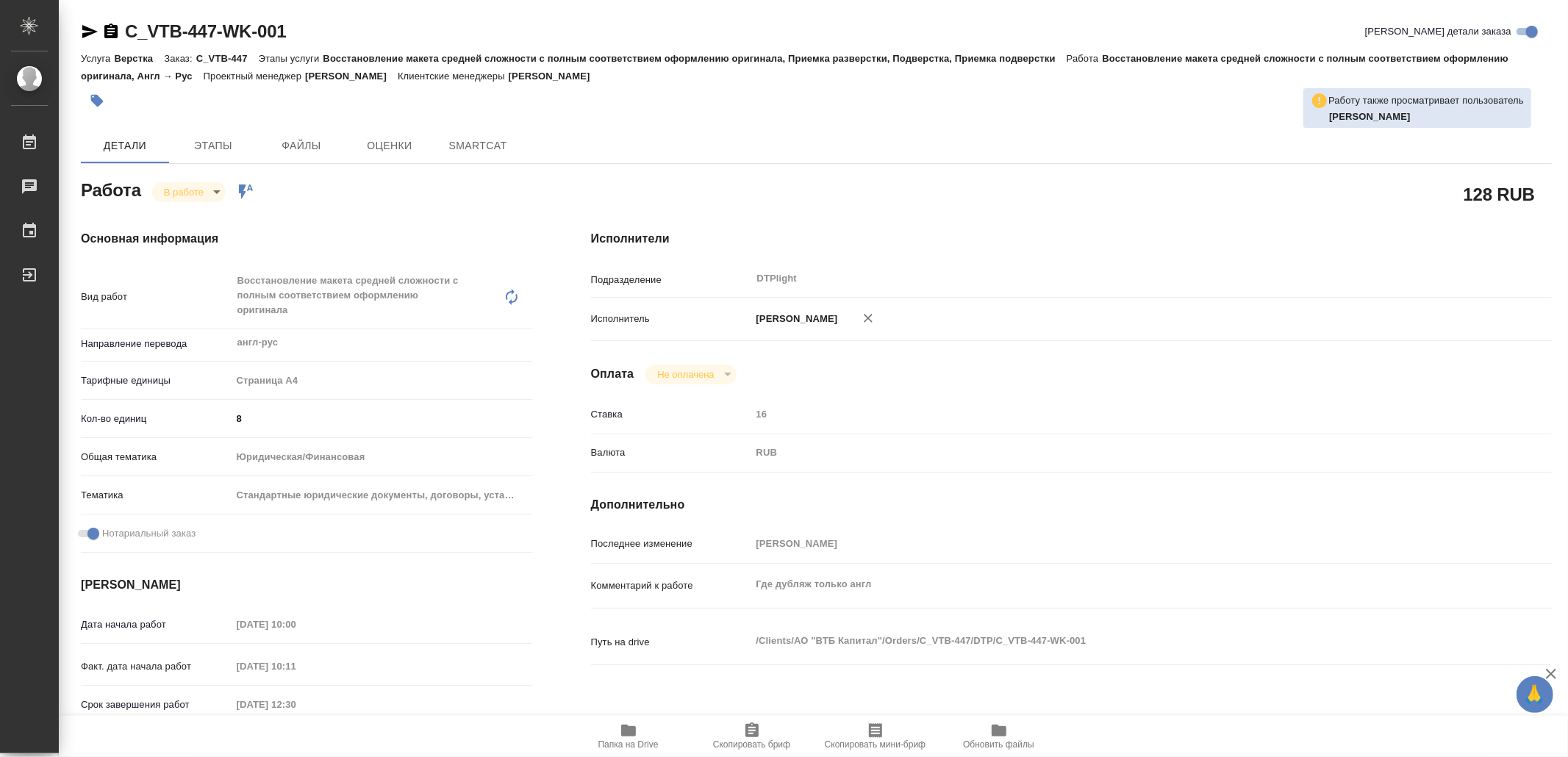
type input "Верстка"
type input "Восстановление макета средней сложности с полным соответствием оформлению ориги…"
type input "[PERSON_NAME]"
type input "/Clients/АО "ВТБ Капитал"/Orders/C_VTB-447"
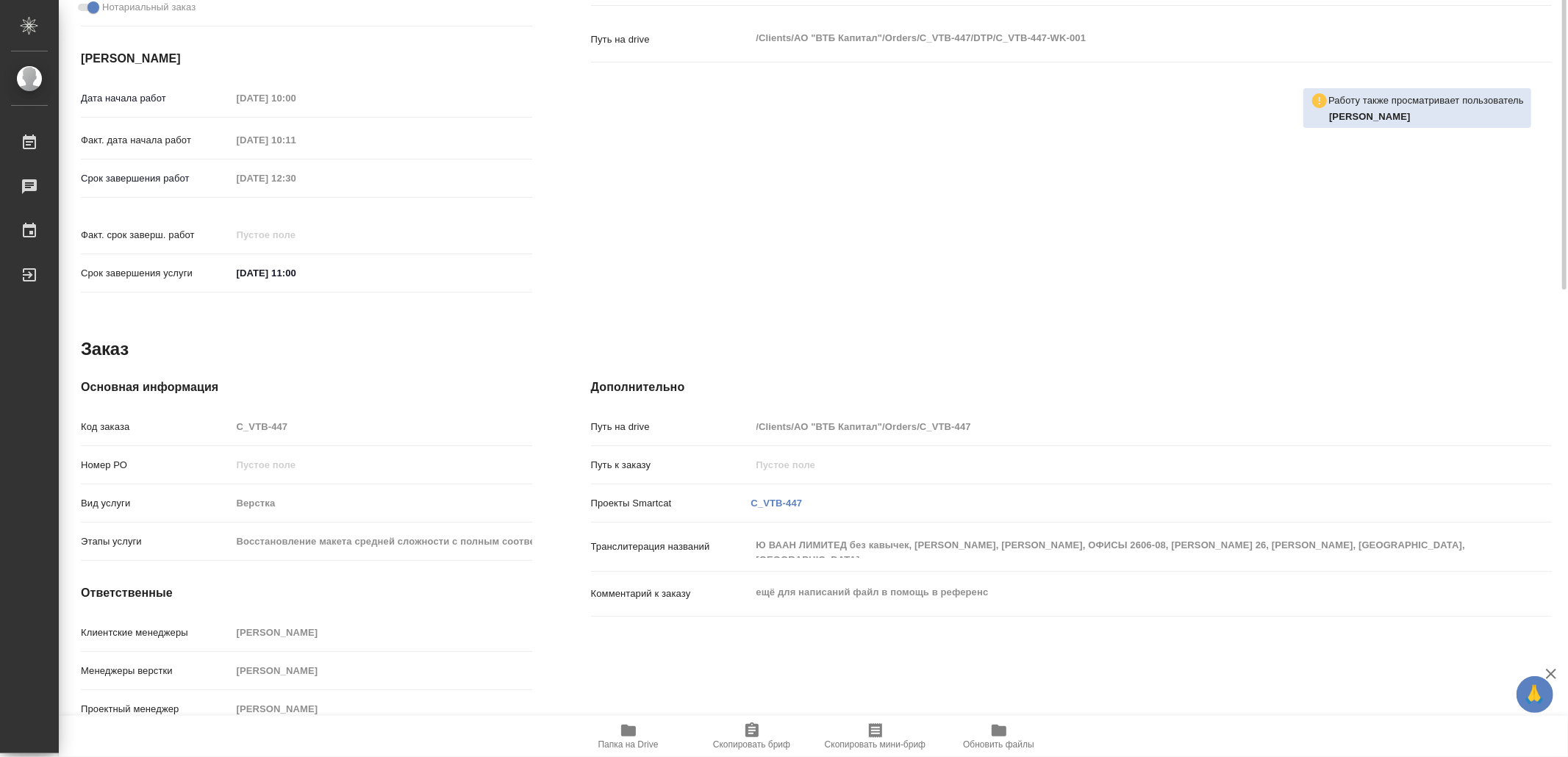
scroll to position [36, 0]
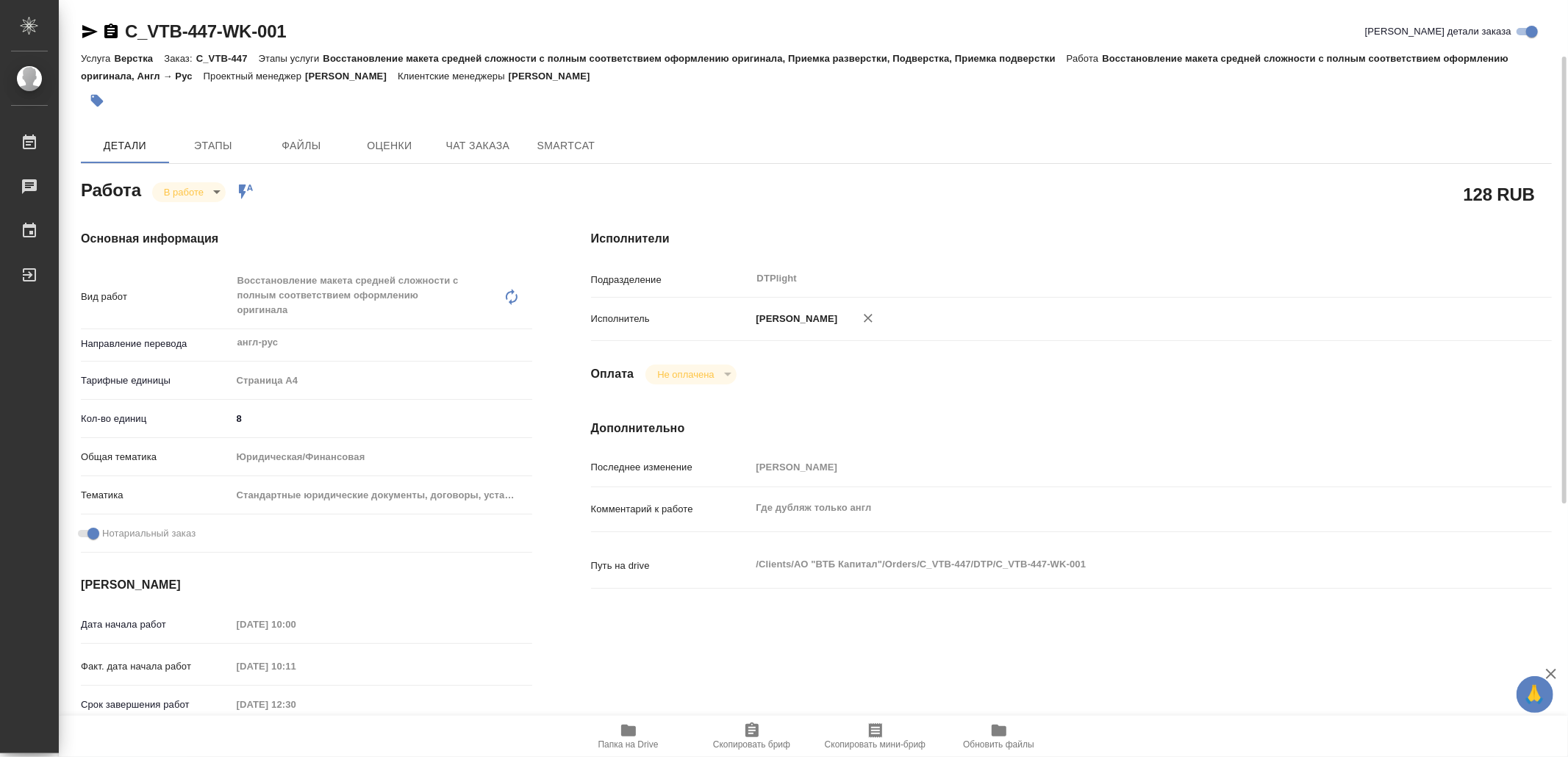
scroll to position [36, 0]
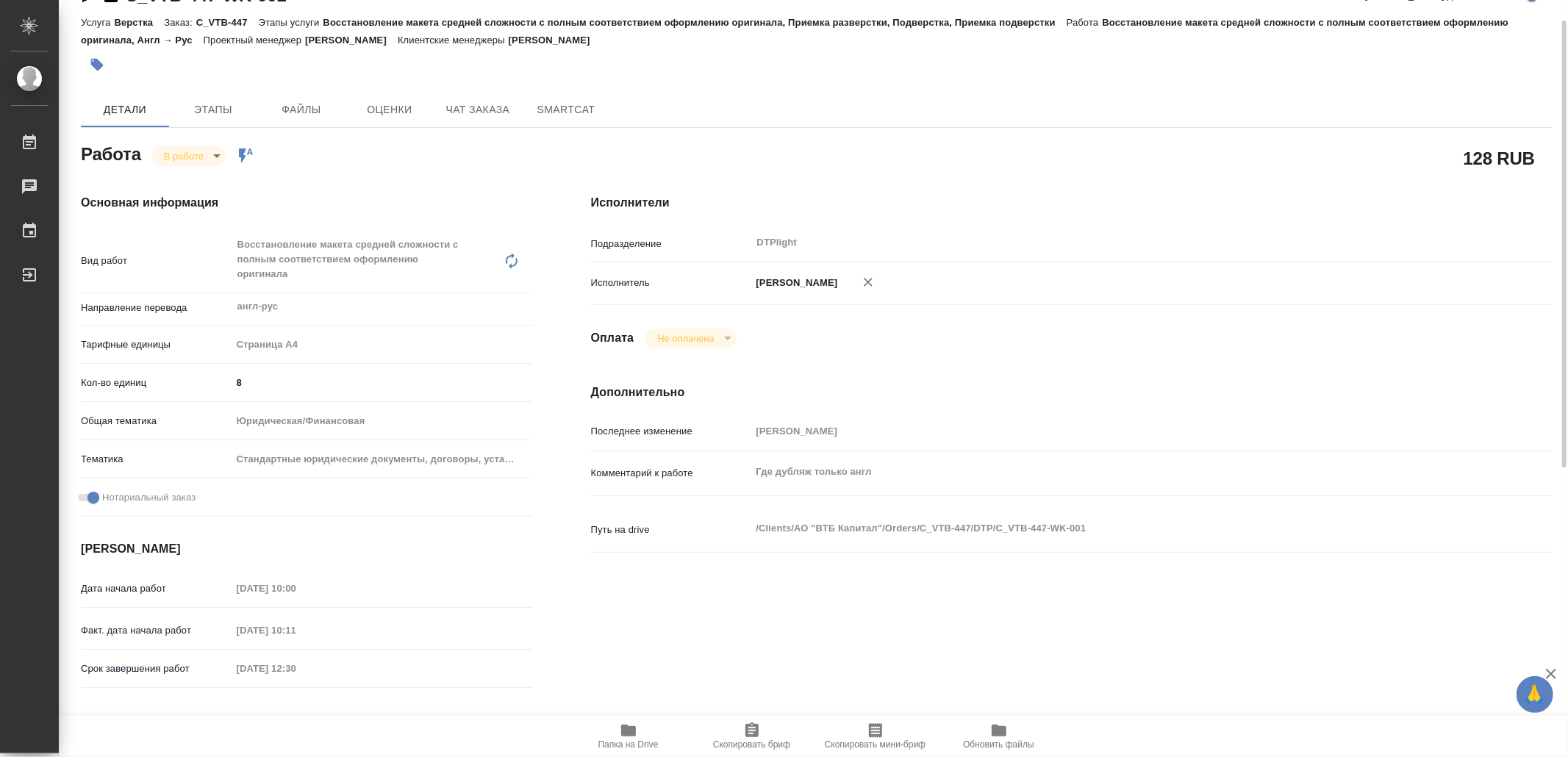
click at [624, 731] on icon "button" at bounding box center [629, 731] width 15 height 12
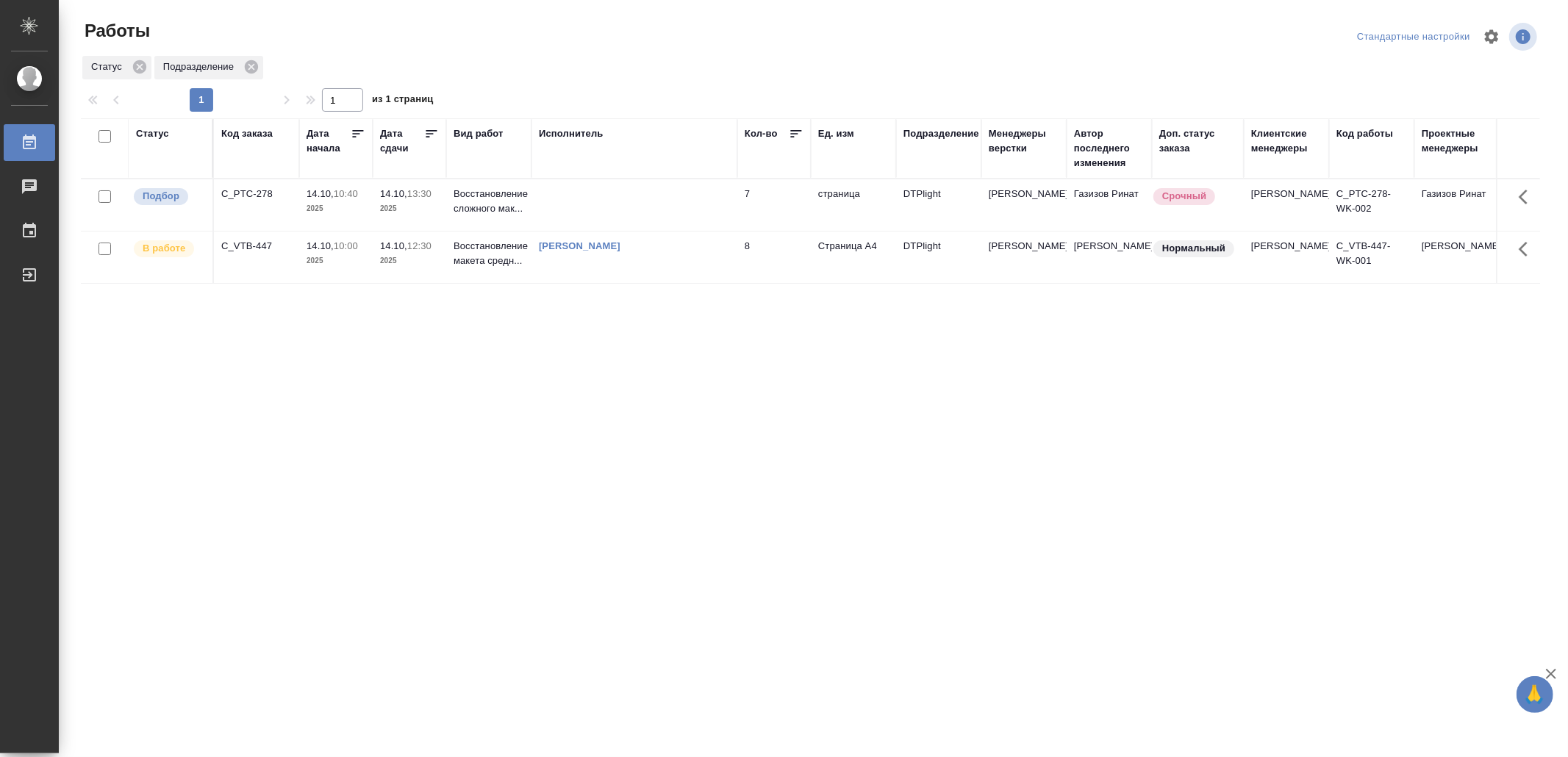
click at [680, 206] on td at bounding box center [634, 206] width 206 height 52
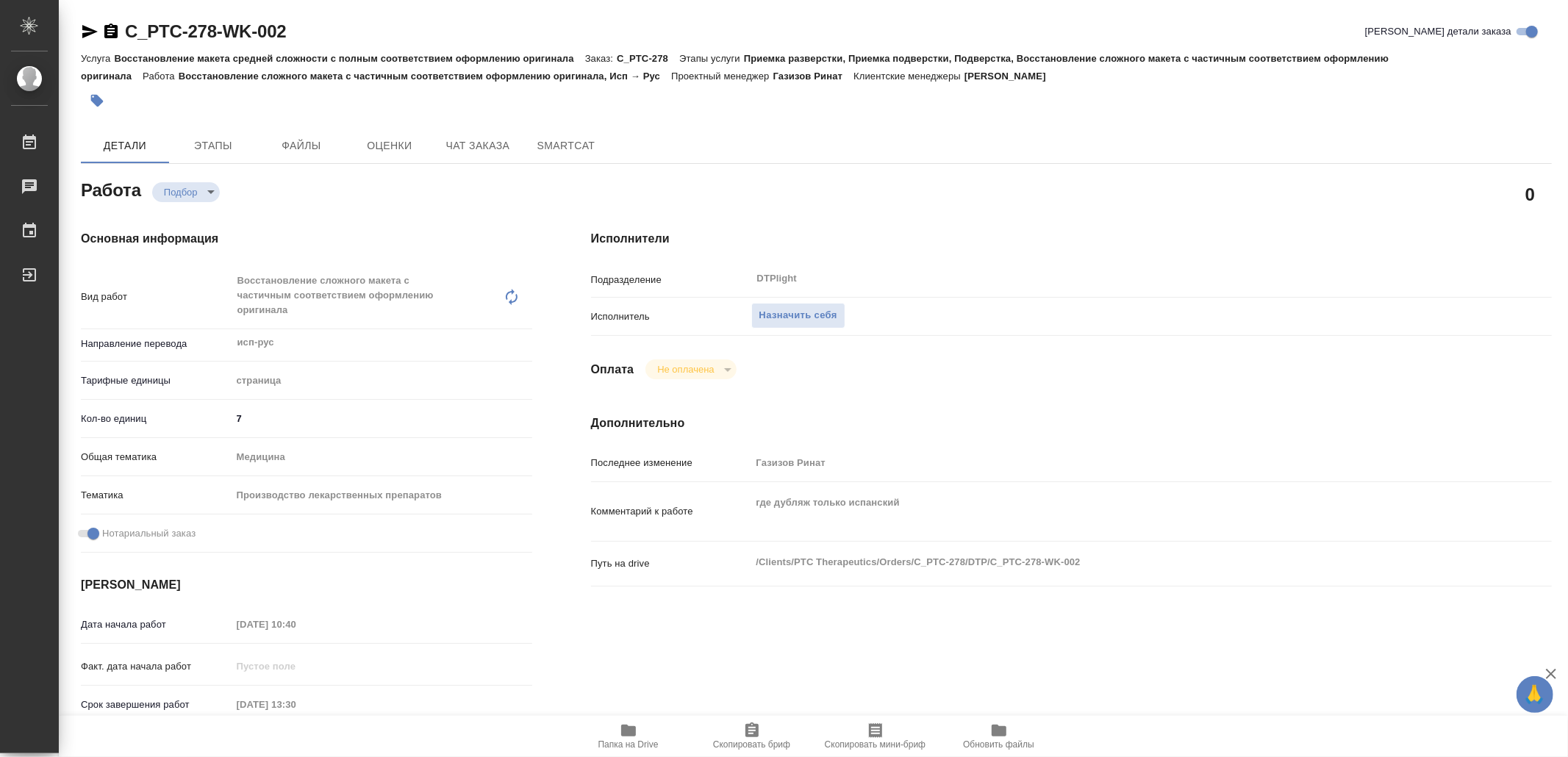
click at [647, 733] on span "Папка на Drive" at bounding box center [628, 735] width 106 height 28
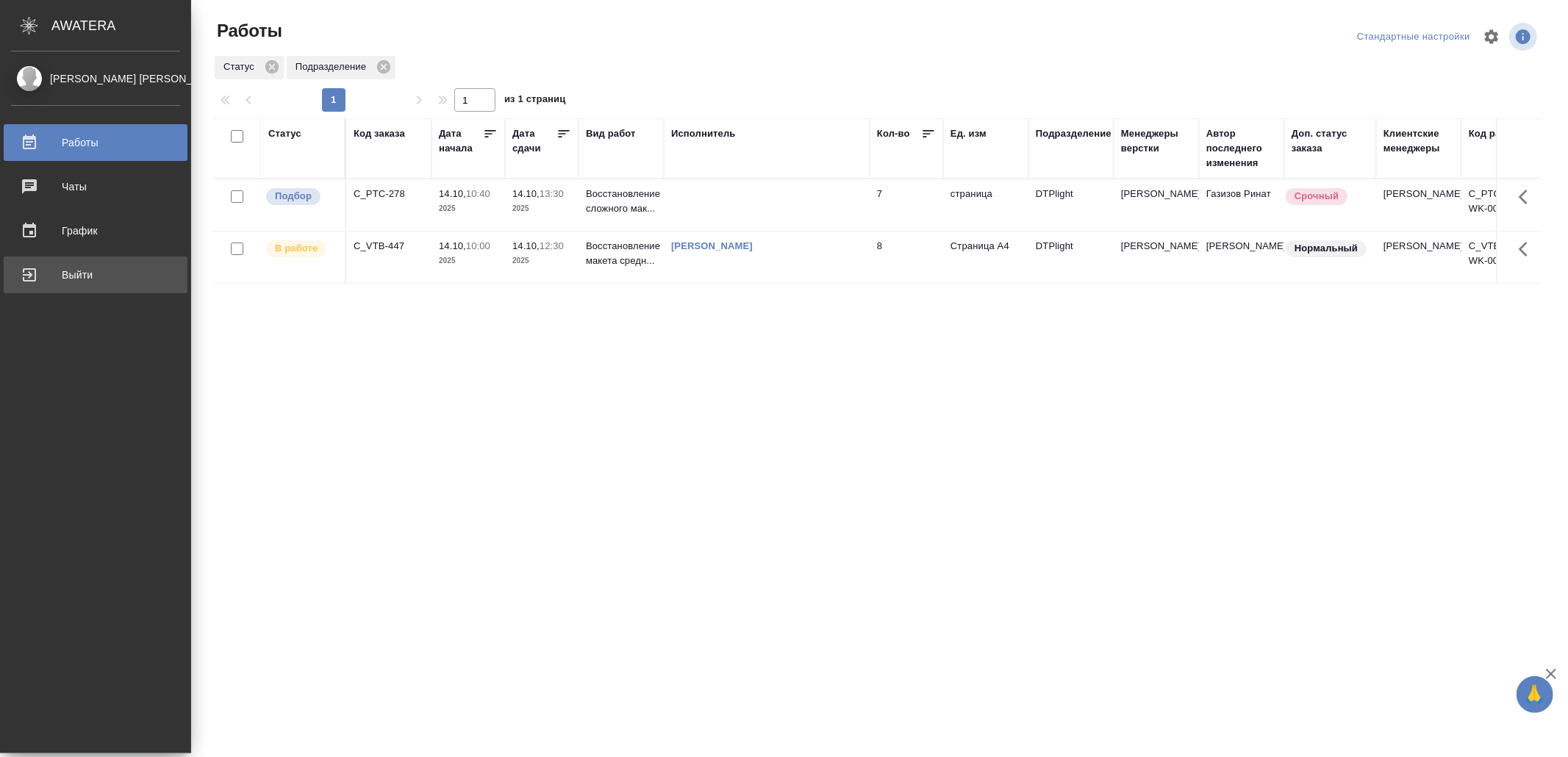
click at [28, 267] on div "Выйти" at bounding box center [95, 275] width 169 height 22
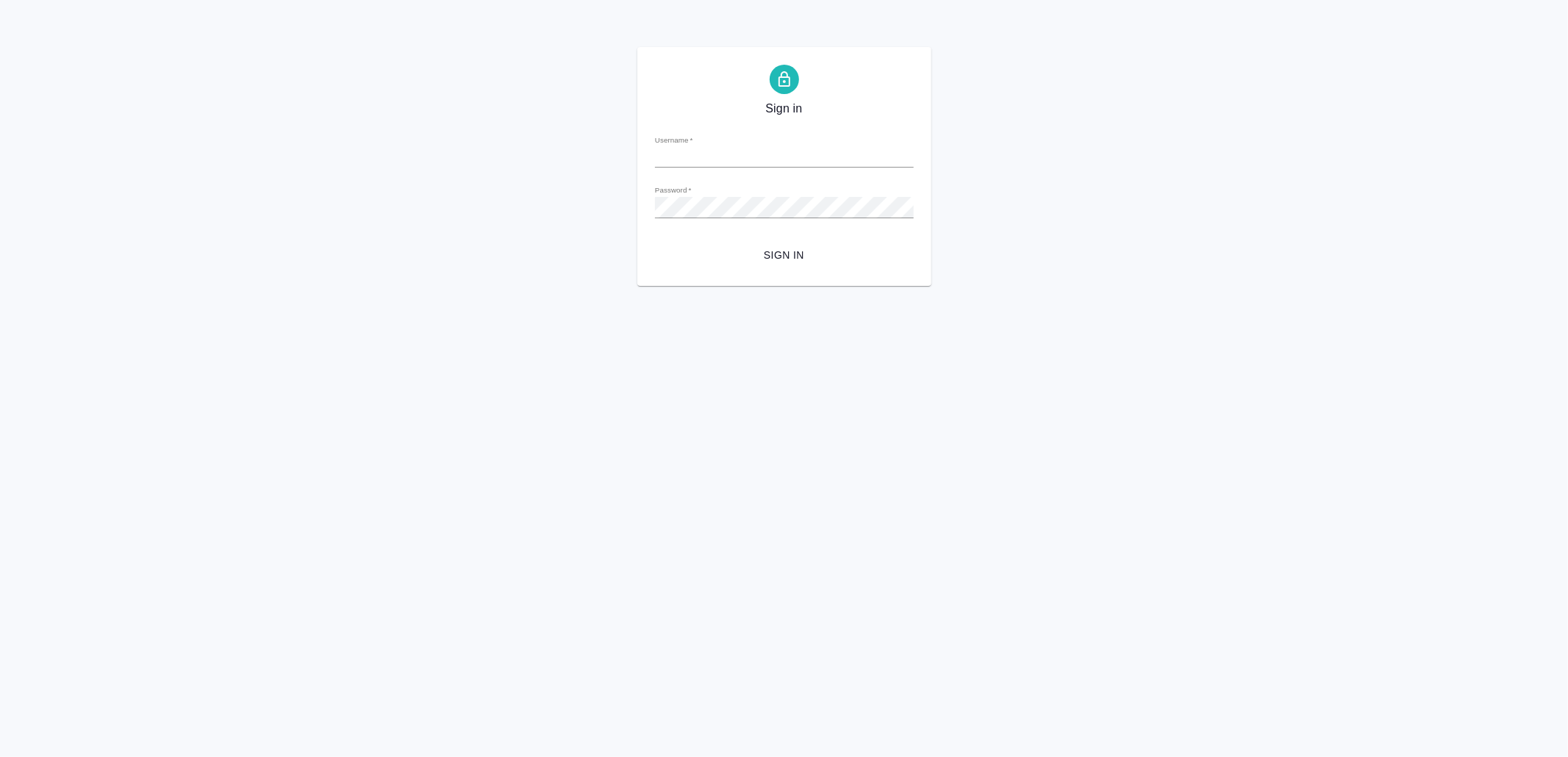
type input "[EMAIL_ADDRESS][DOMAIN_NAME]"
click at [776, 242] on button "Sign in" at bounding box center [784, 256] width 259 height 28
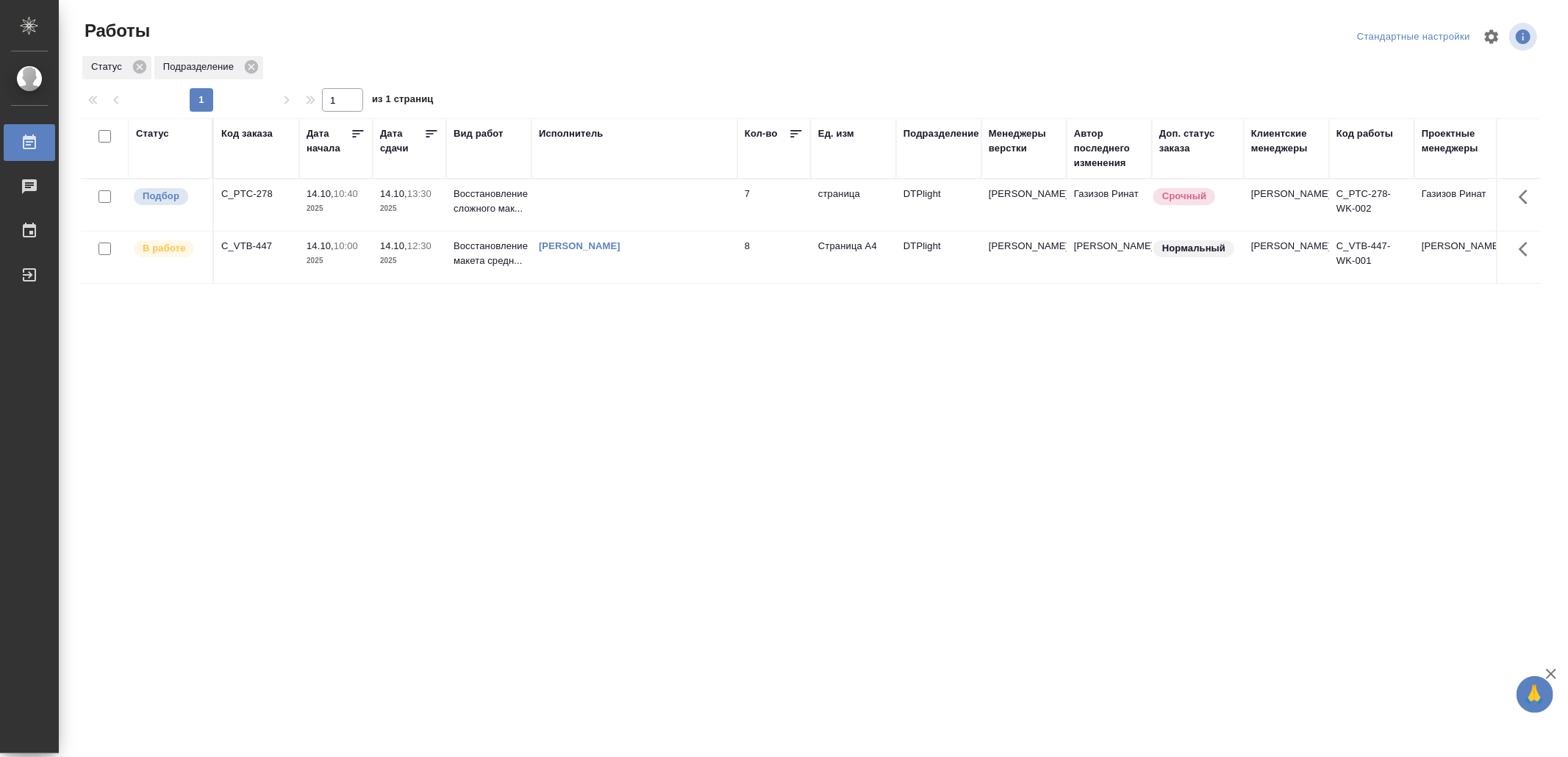
click at [659, 510] on div "Статус Код заказа Дата начала Дата сдачи Вид работ Исполнитель Кол-во Ед. изм П…" at bounding box center [810, 384] width 1459 height 530
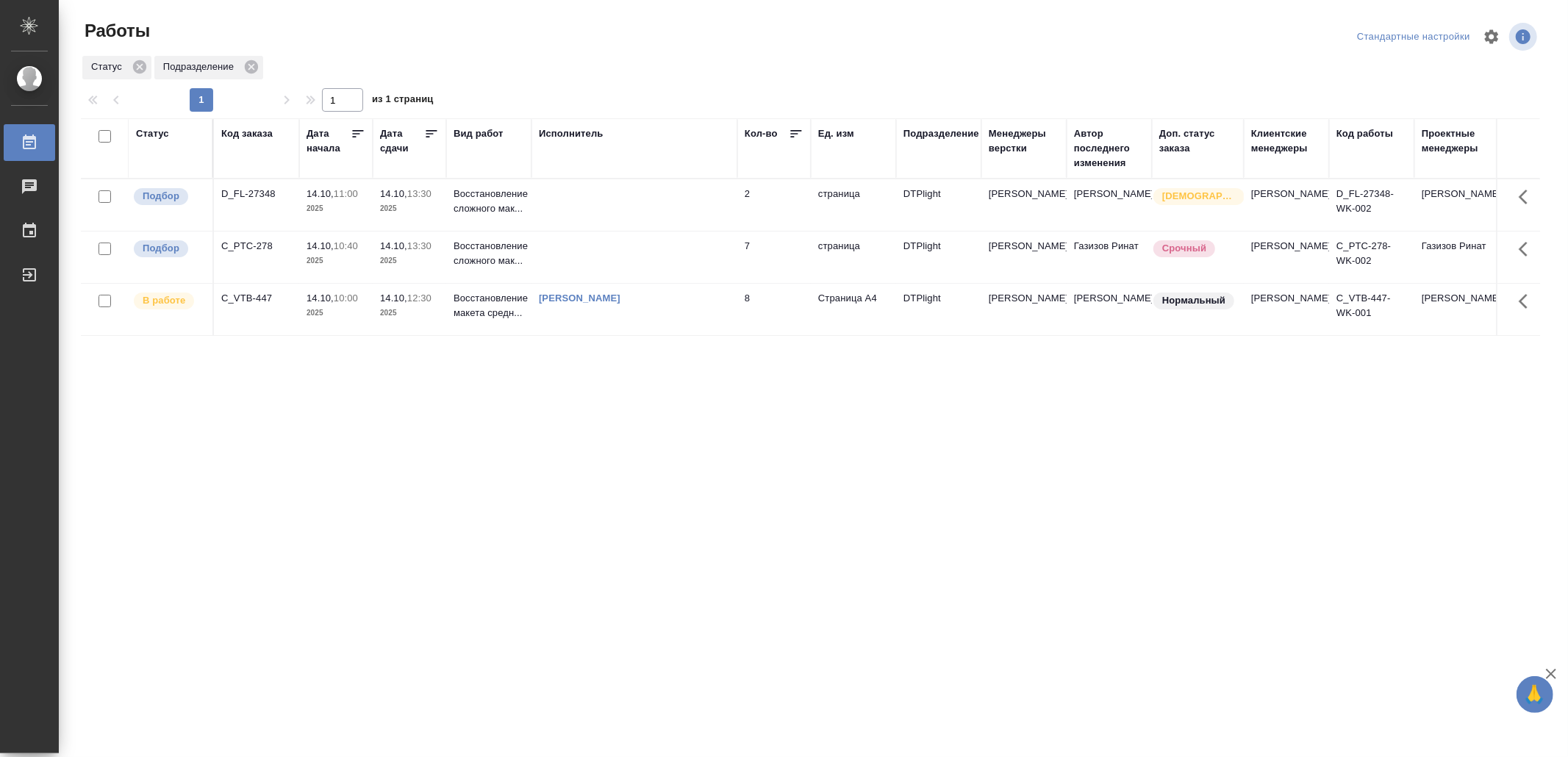
click at [601, 215] on td at bounding box center [634, 206] width 206 height 52
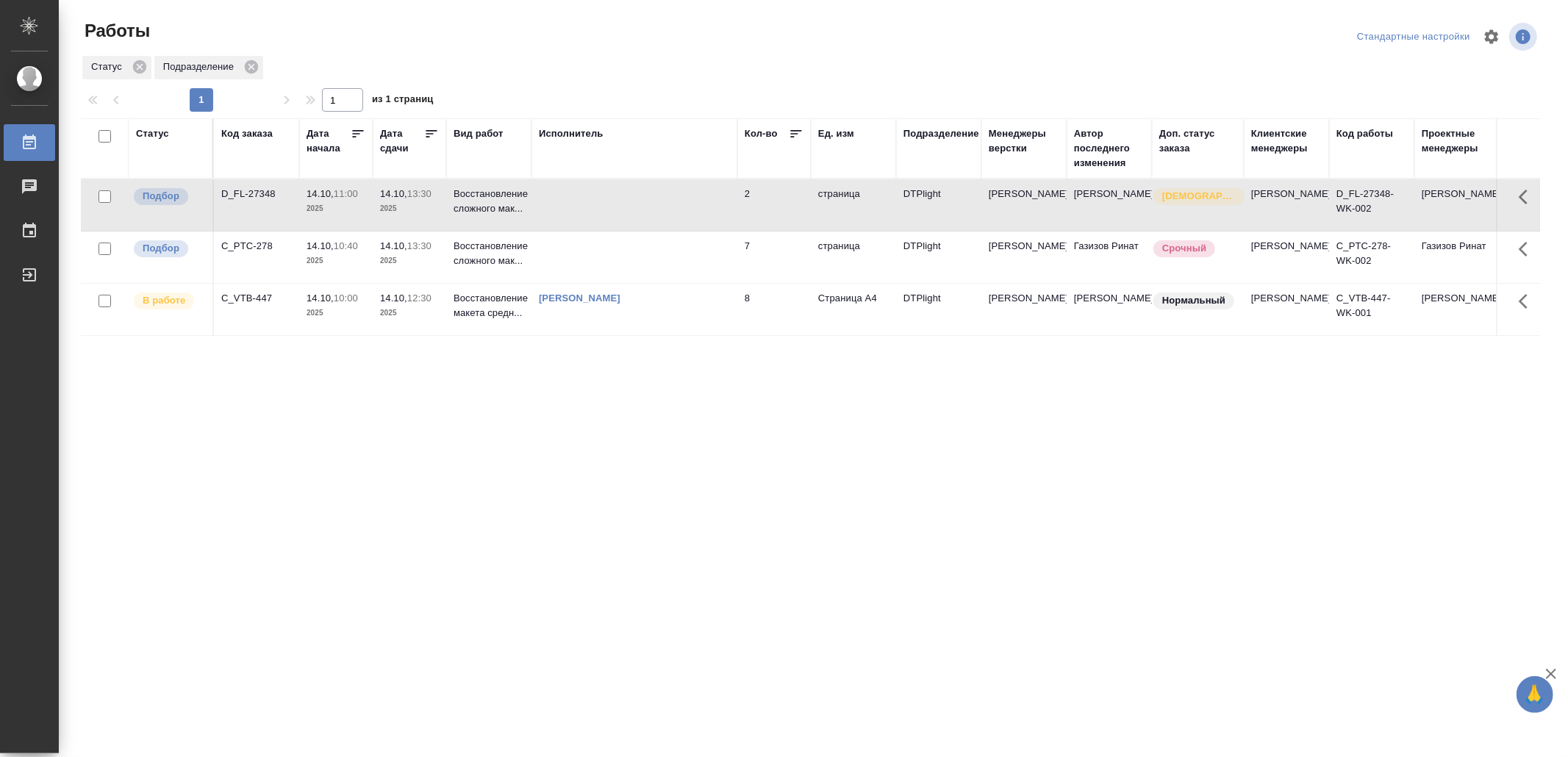
click at [601, 215] on td at bounding box center [634, 206] width 206 height 52
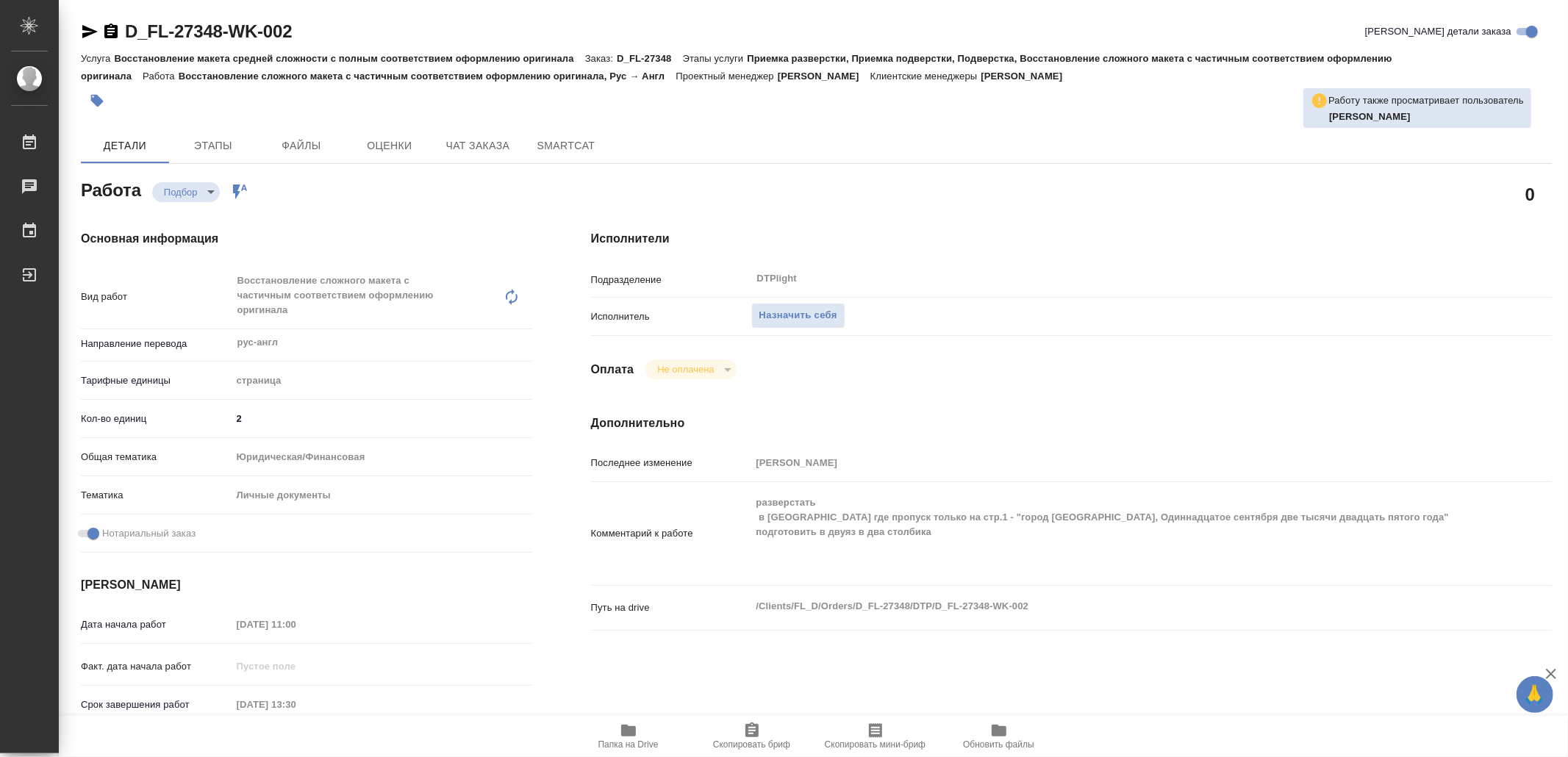
click at [634, 733] on icon "button" at bounding box center [629, 731] width 15 height 12
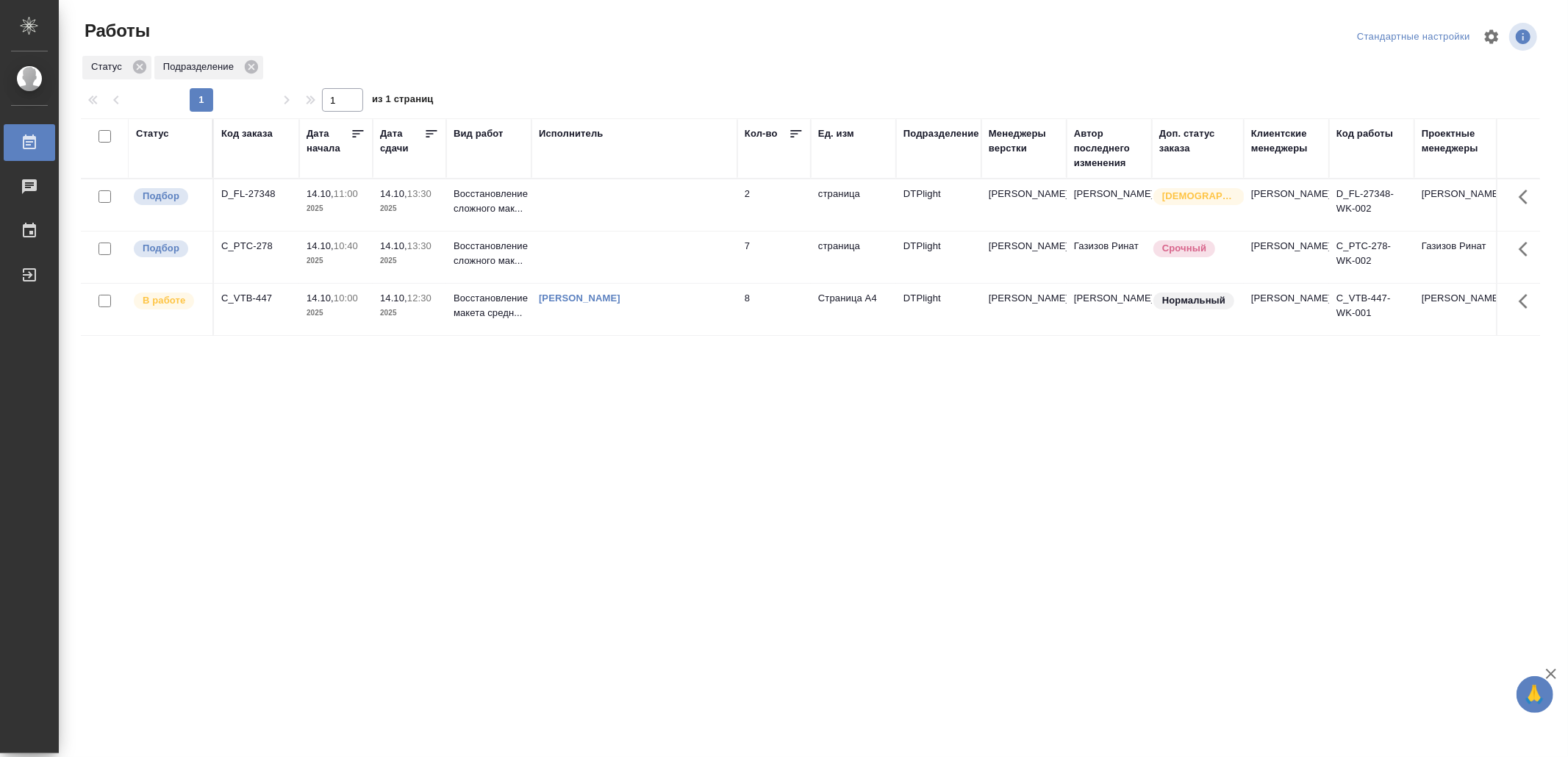
click at [635, 260] on td at bounding box center [634, 257] width 206 height 52
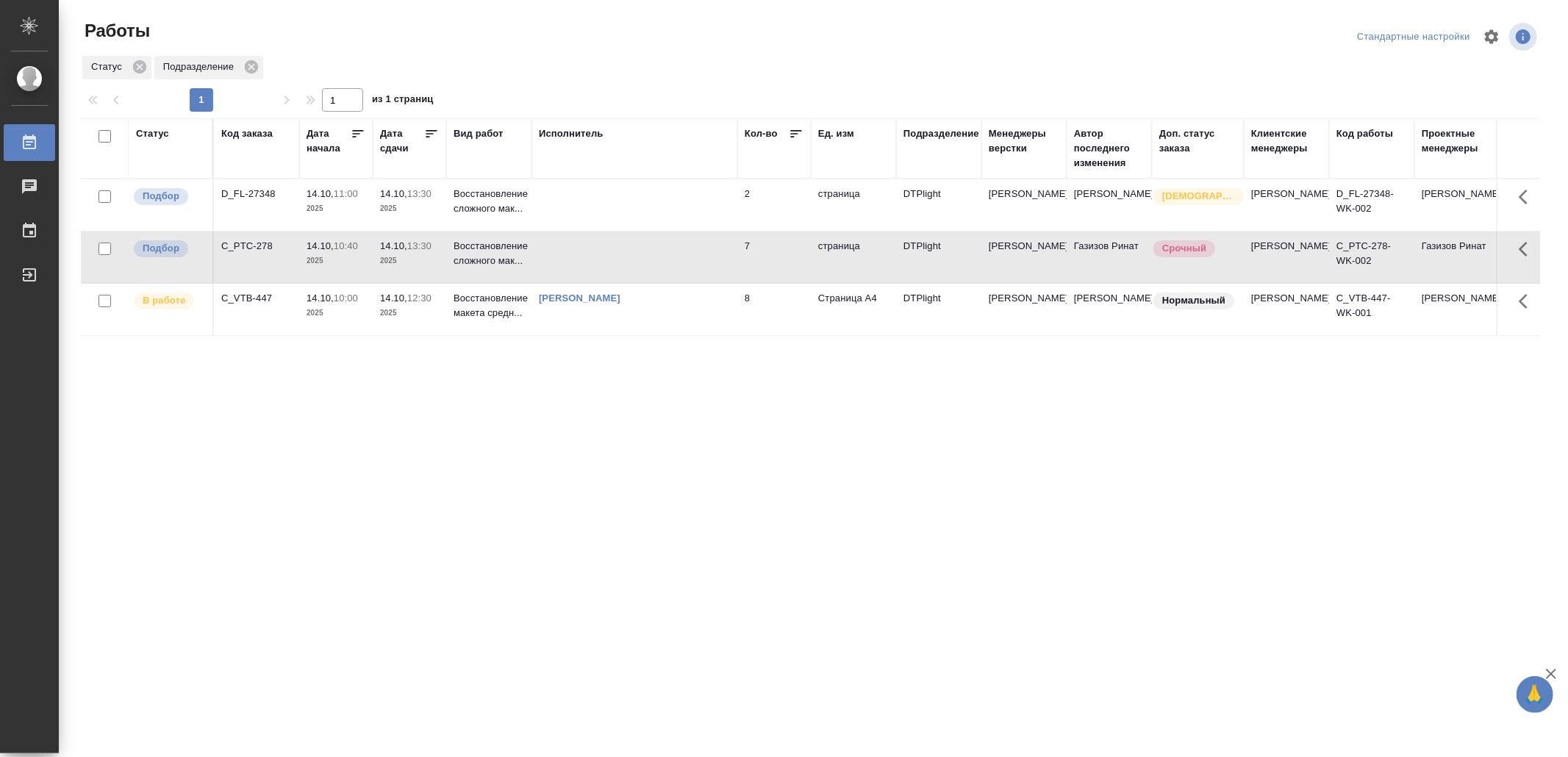
click at [634, 260] on td at bounding box center [634, 257] width 206 height 52
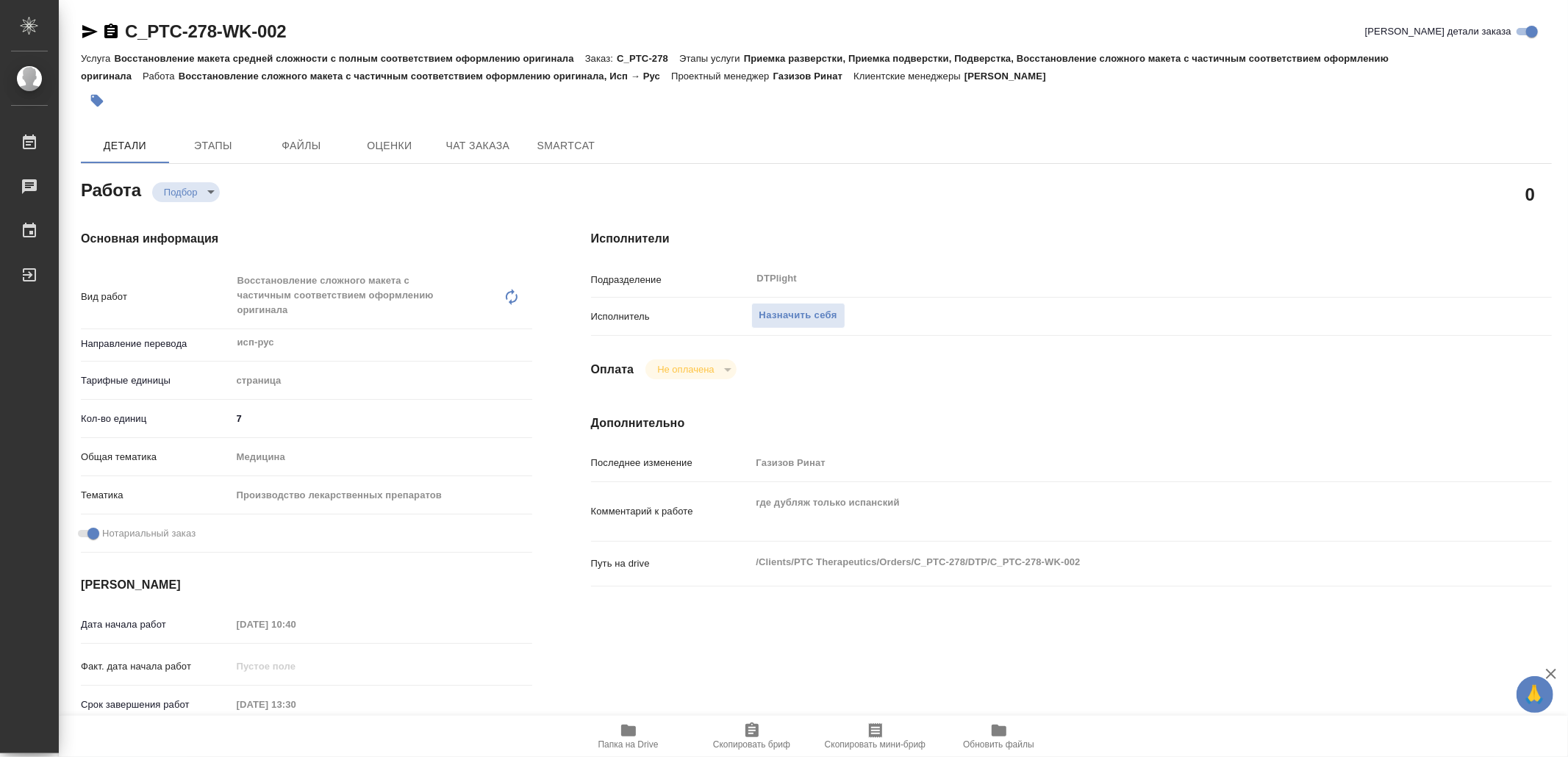
click at [618, 737] on span "Папка на Drive" at bounding box center [628, 735] width 106 height 28
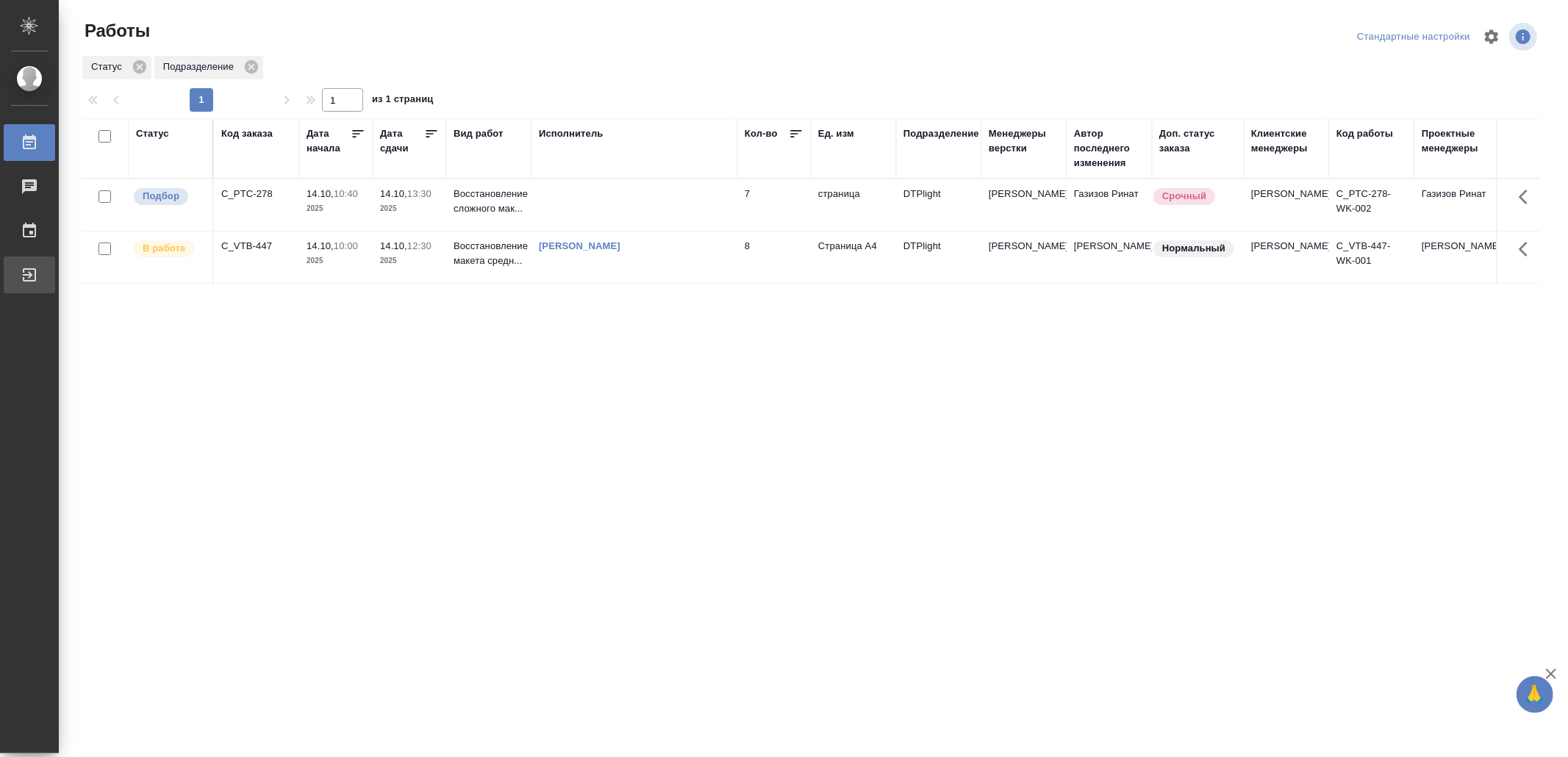
click at [29, 273] on div "Выйти" at bounding box center [11, 275] width 37 height 22
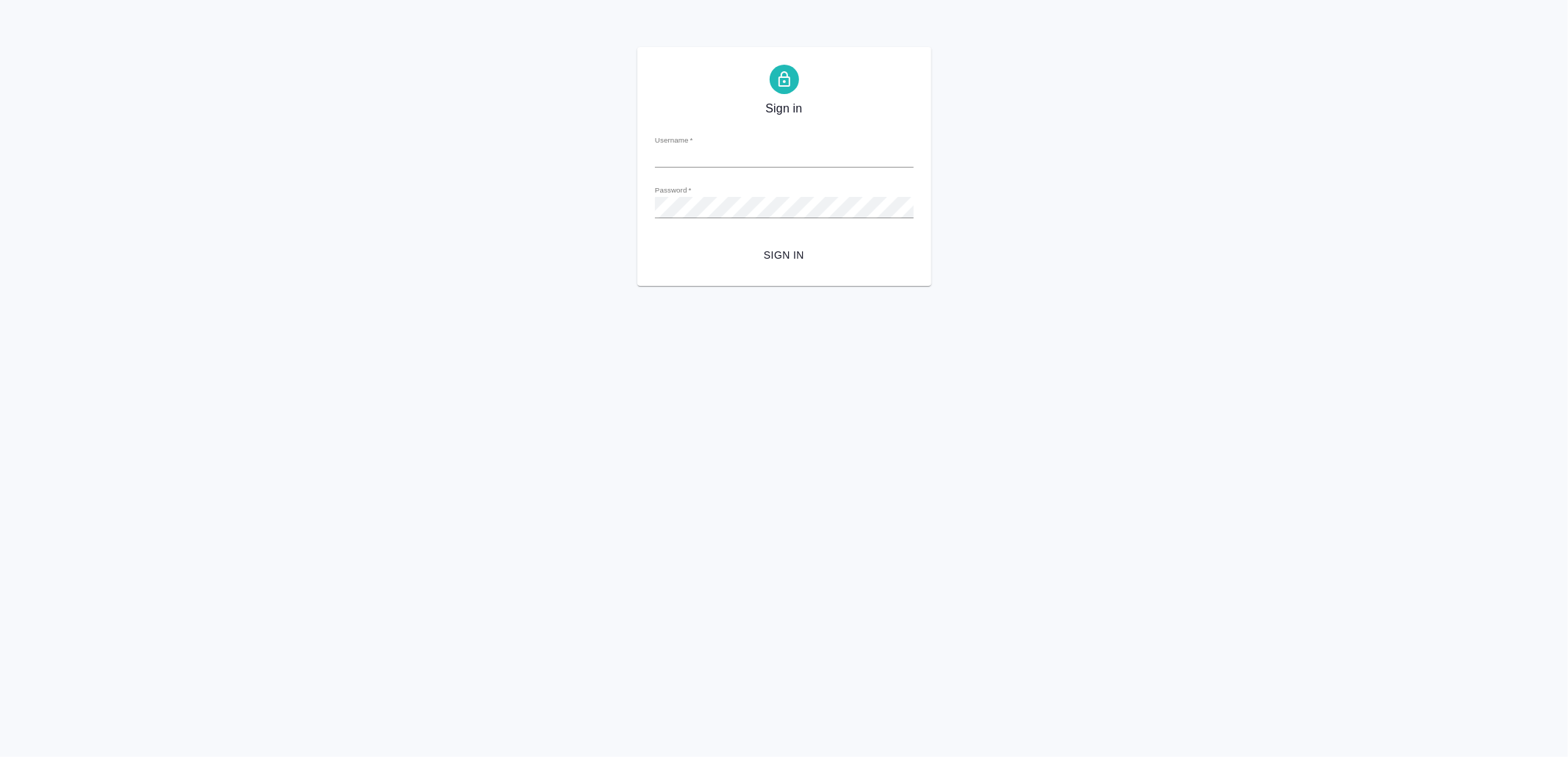
type input "[EMAIL_ADDRESS][DOMAIN_NAME]"
click at [830, 254] on span "Sign in" at bounding box center [784, 256] width 236 height 18
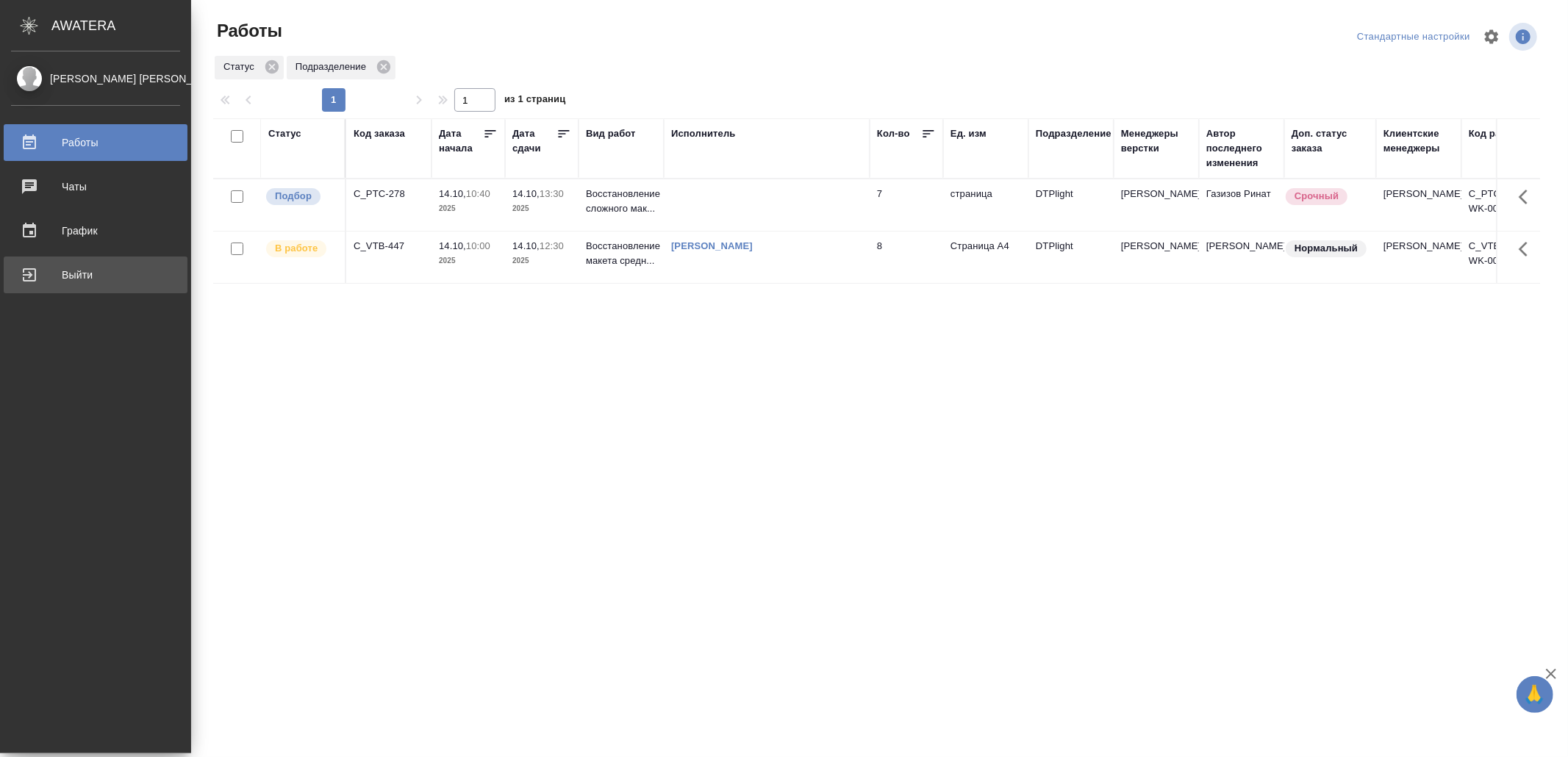
click at [98, 262] on link "Выйти" at bounding box center [95, 275] width 184 height 37
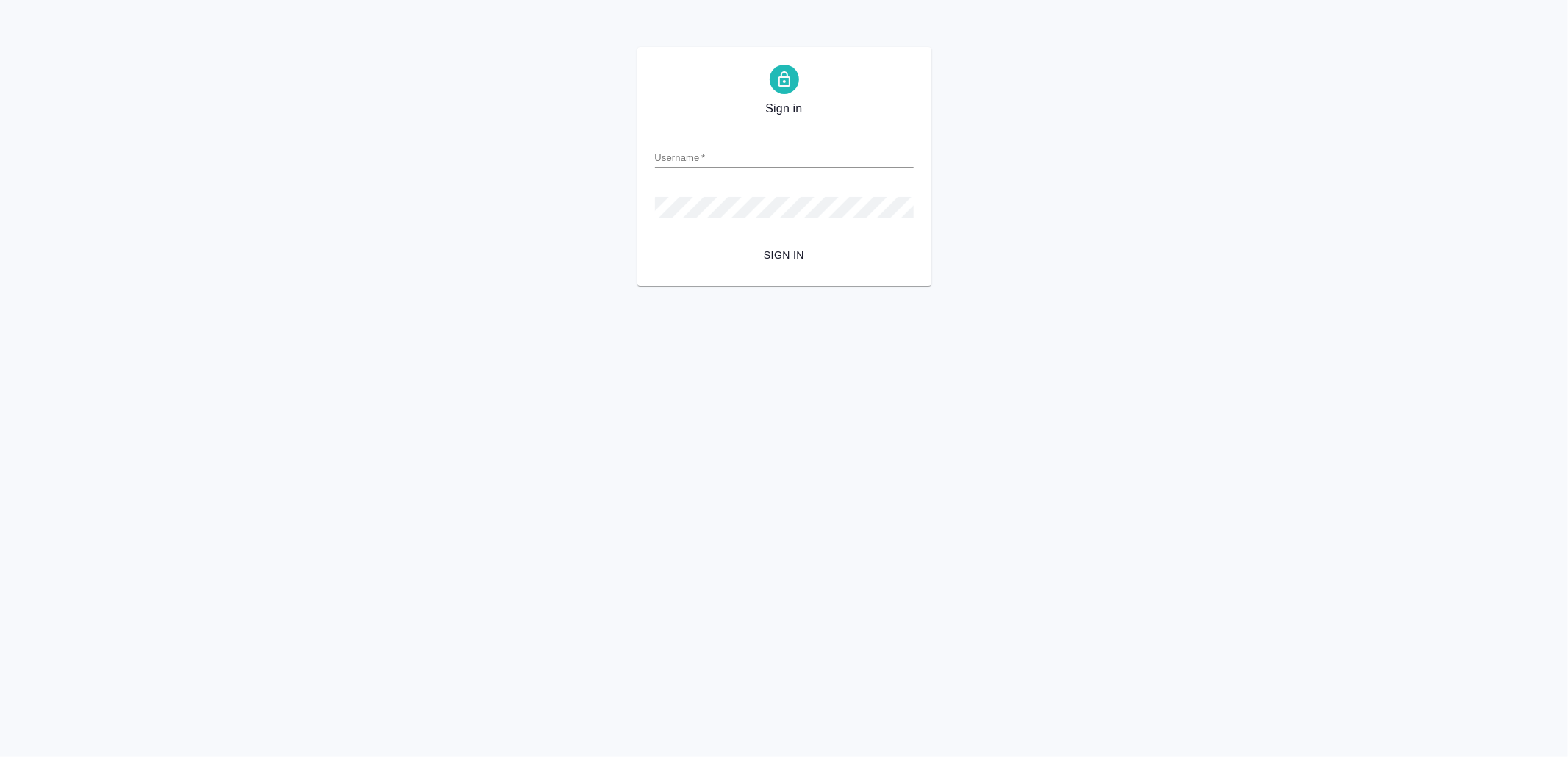
type input "[EMAIL_ADDRESS][DOMAIN_NAME]"
click at [789, 242] on button "Sign in" at bounding box center [784, 256] width 259 height 28
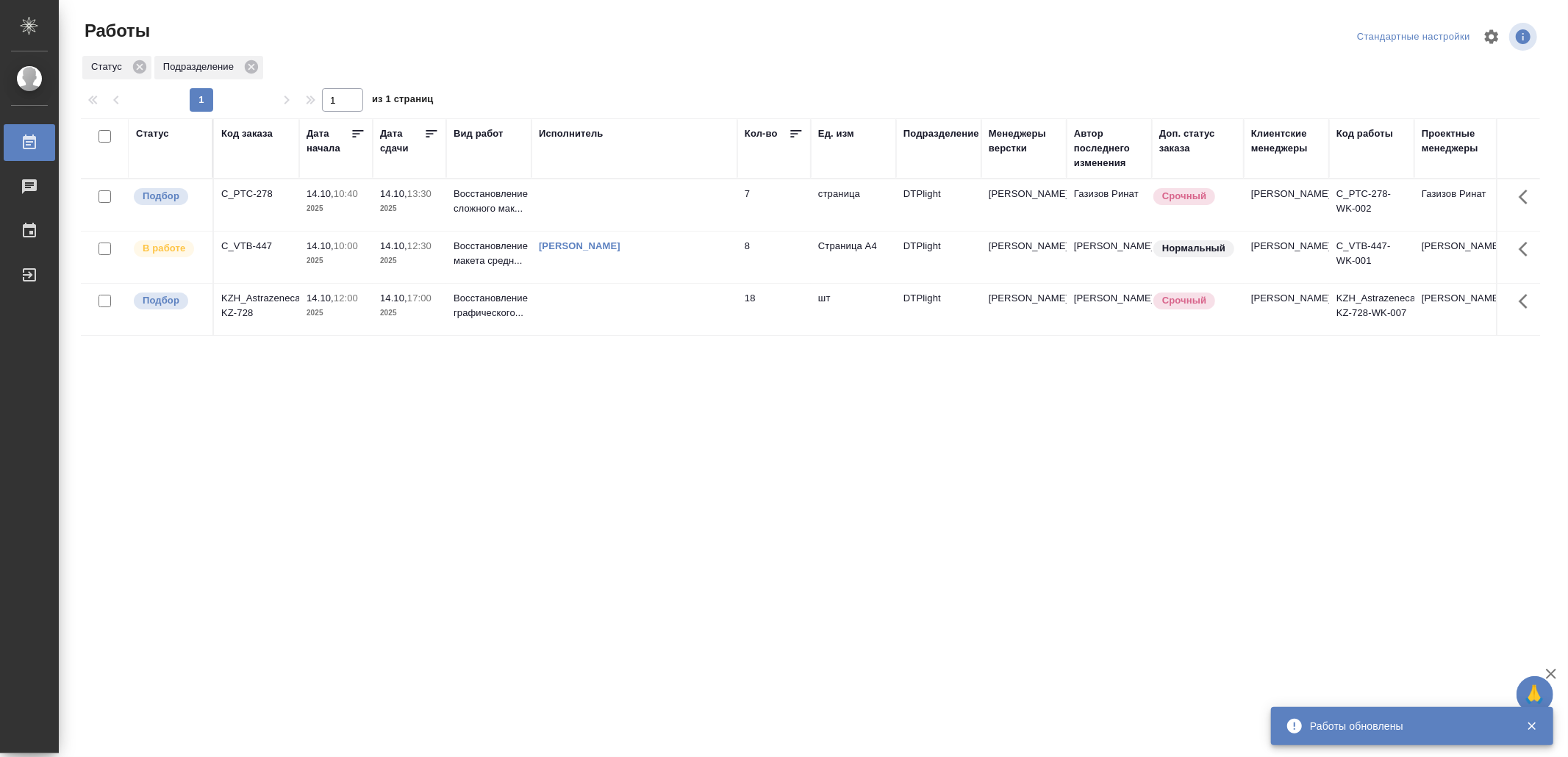
drag, startPoint x: 769, startPoint y: 542, endPoint x: 769, endPoint y: 534, distance: 8.0
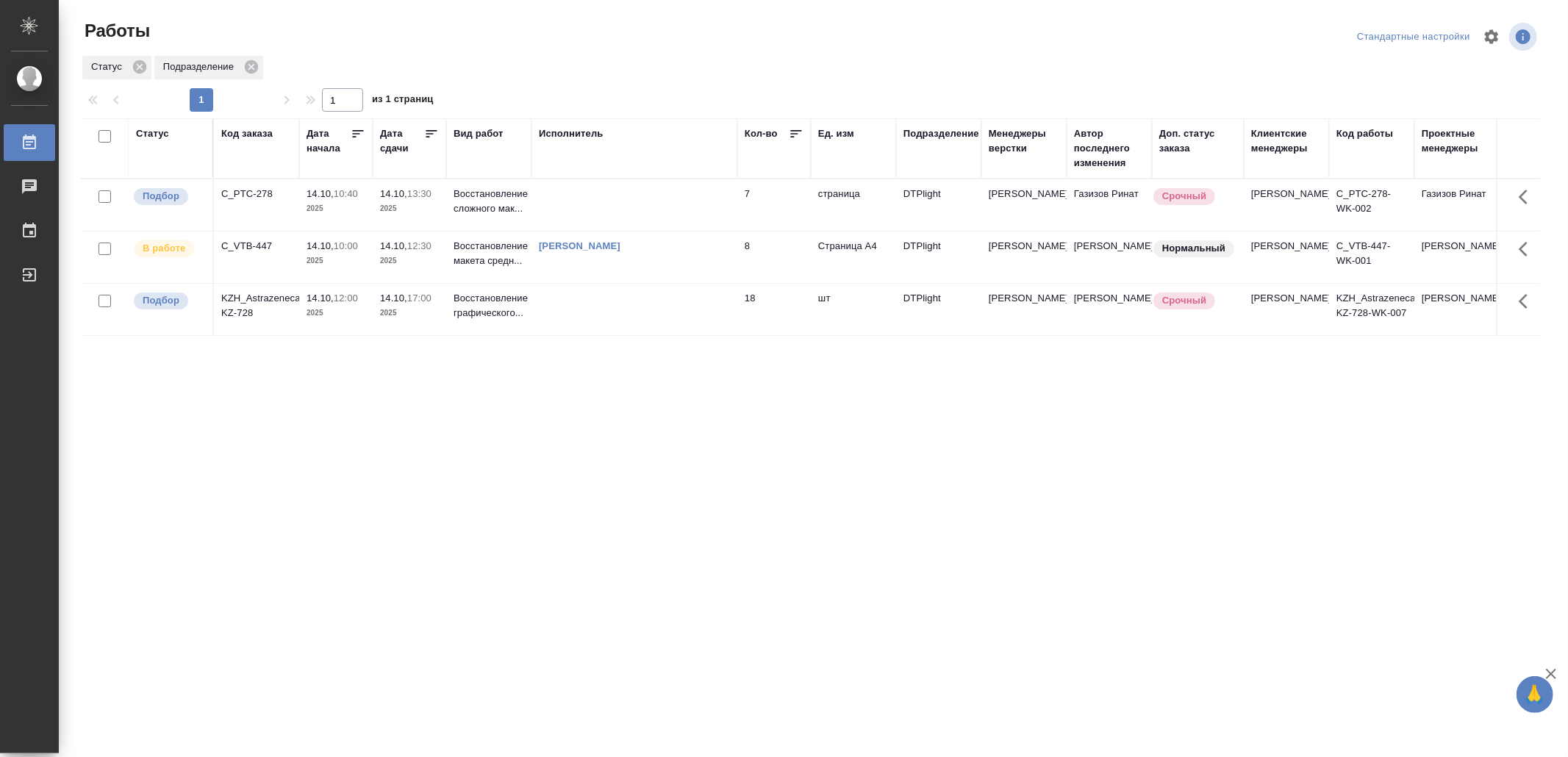
click at [483, 478] on div "Статус Код заказа Дата начала Дата сдачи Вид работ Исполнитель Кол-во Ед. изм П…" at bounding box center [810, 384] width 1459 height 530
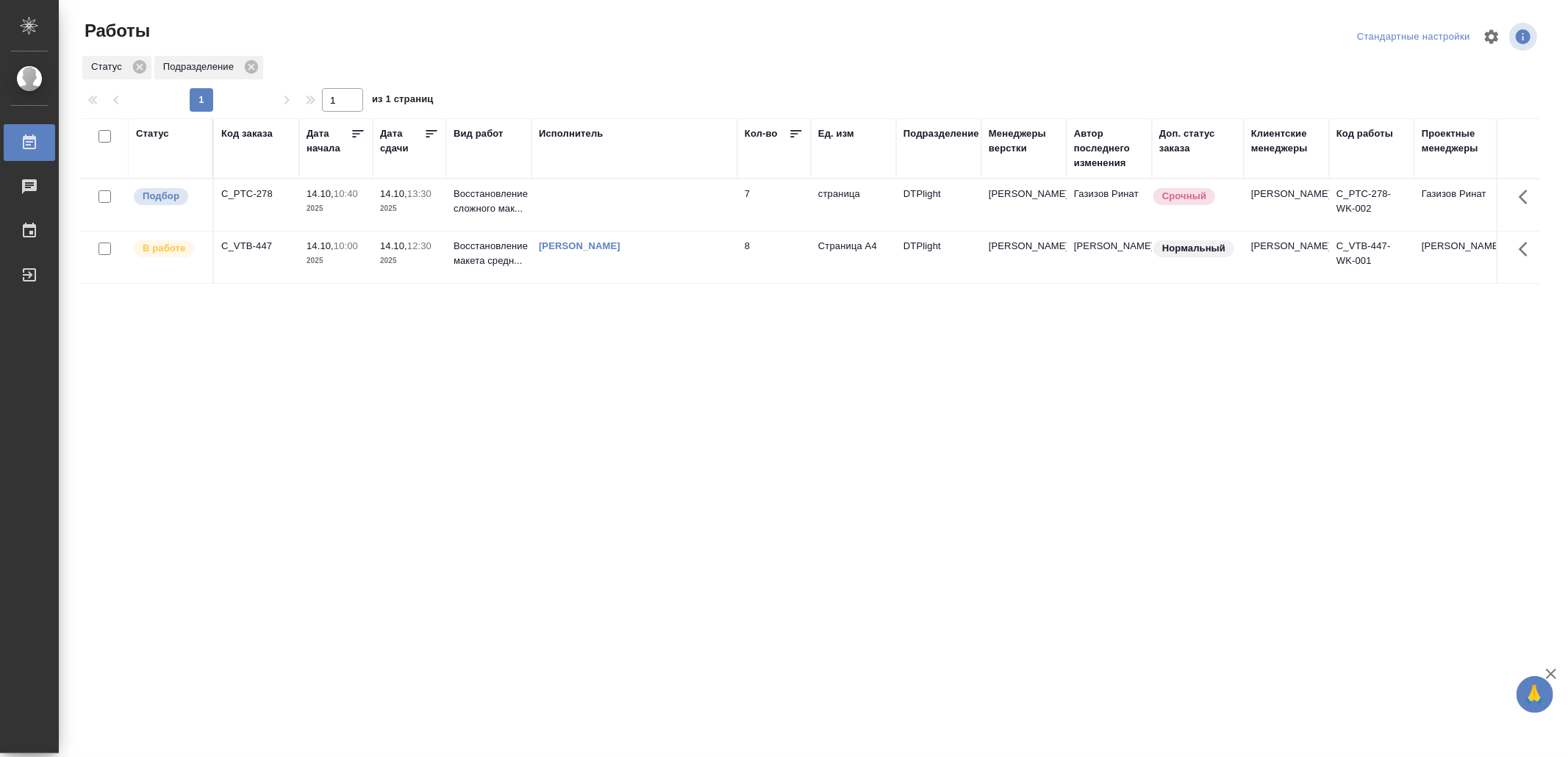
drag, startPoint x: 546, startPoint y: 443, endPoint x: 596, endPoint y: 79, distance: 367.4
click at [542, 438] on div "Статус Код заказа Дата начала Дата сдачи Вид работ Исполнитель Кол-во Ед. изм П…" at bounding box center [810, 384] width 1459 height 530
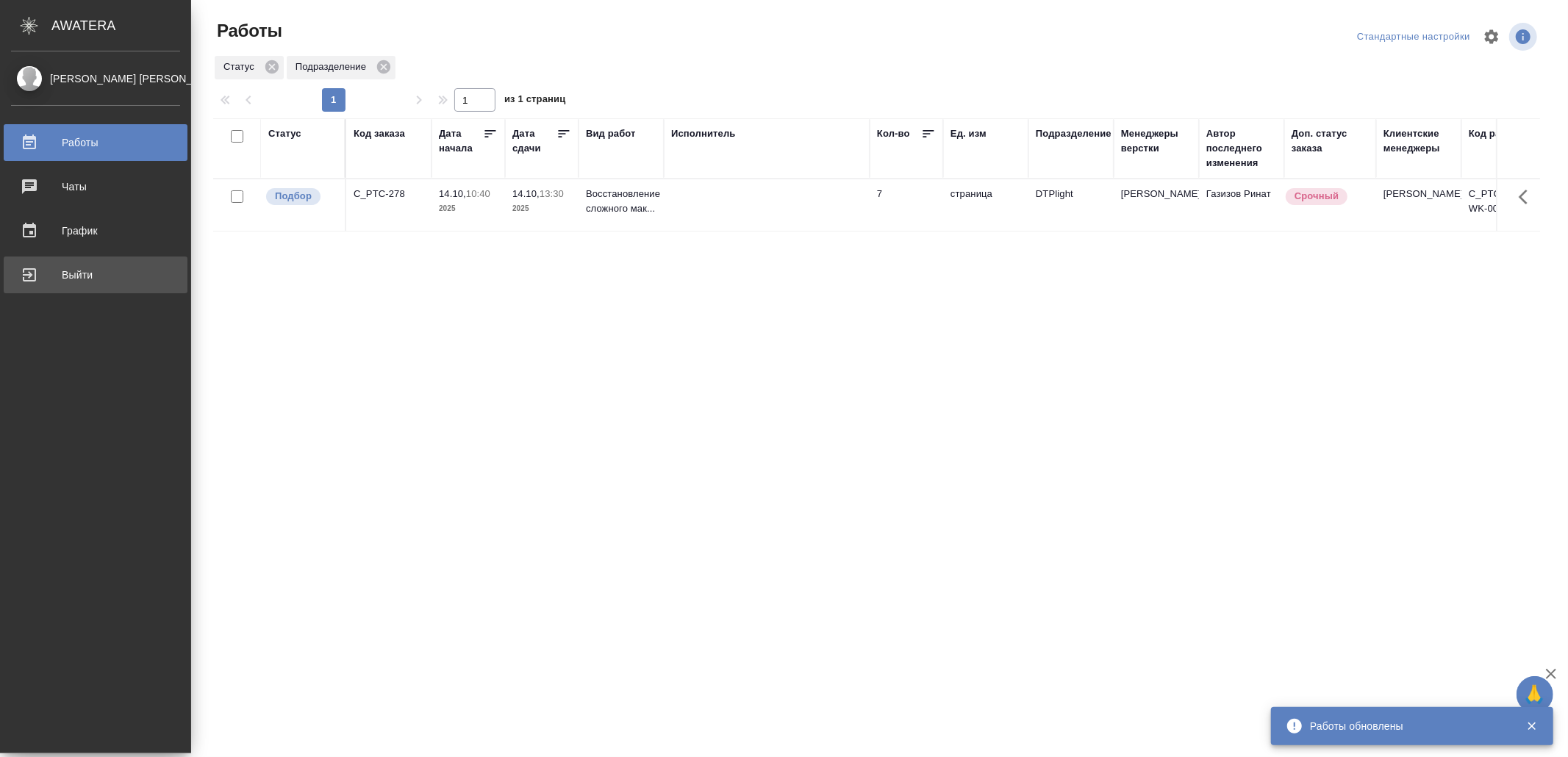
click at [39, 277] on div "Выйти" at bounding box center [95, 275] width 169 height 22
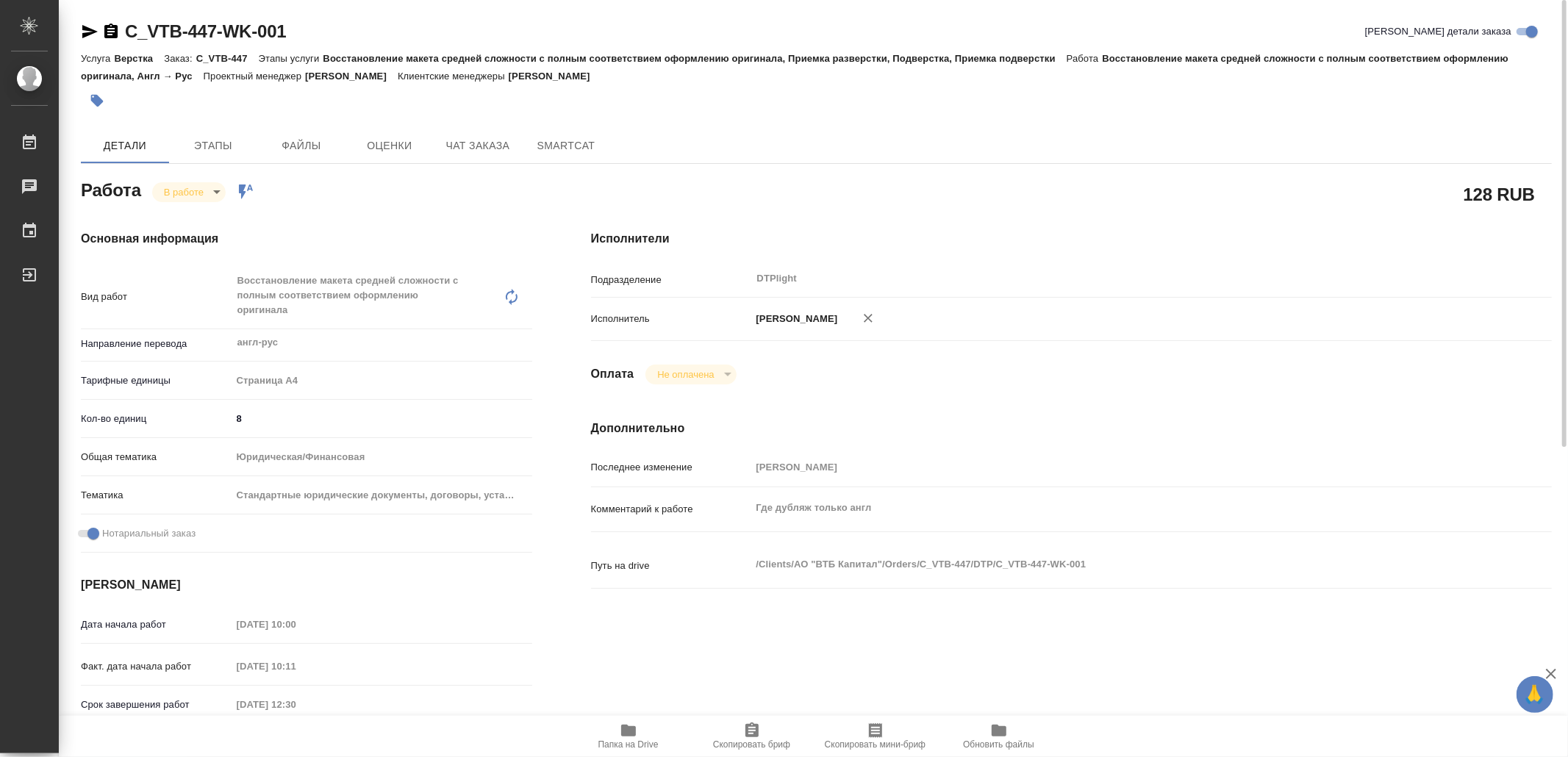
click at [92, 33] on icon "button" at bounding box center [90, 32] width 15 height 13
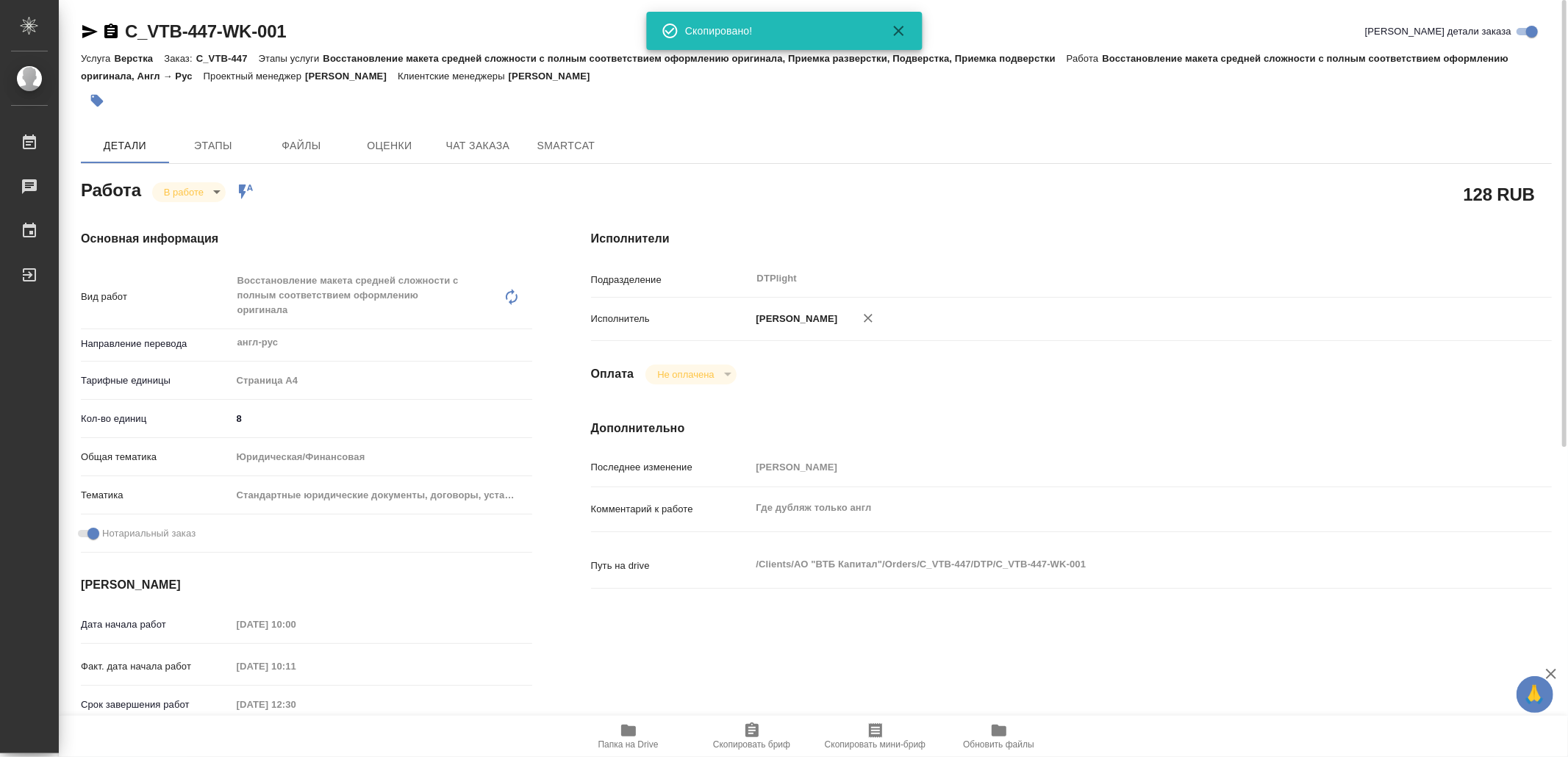
click at [200, 185] on body "🙏 .cls-1 fill:#fff; AWATERA Yamkovenko Vera Работы 0 Чаты График Выйти C_VTB-44…" at bounding box center [784, 378] width 1568 height 757
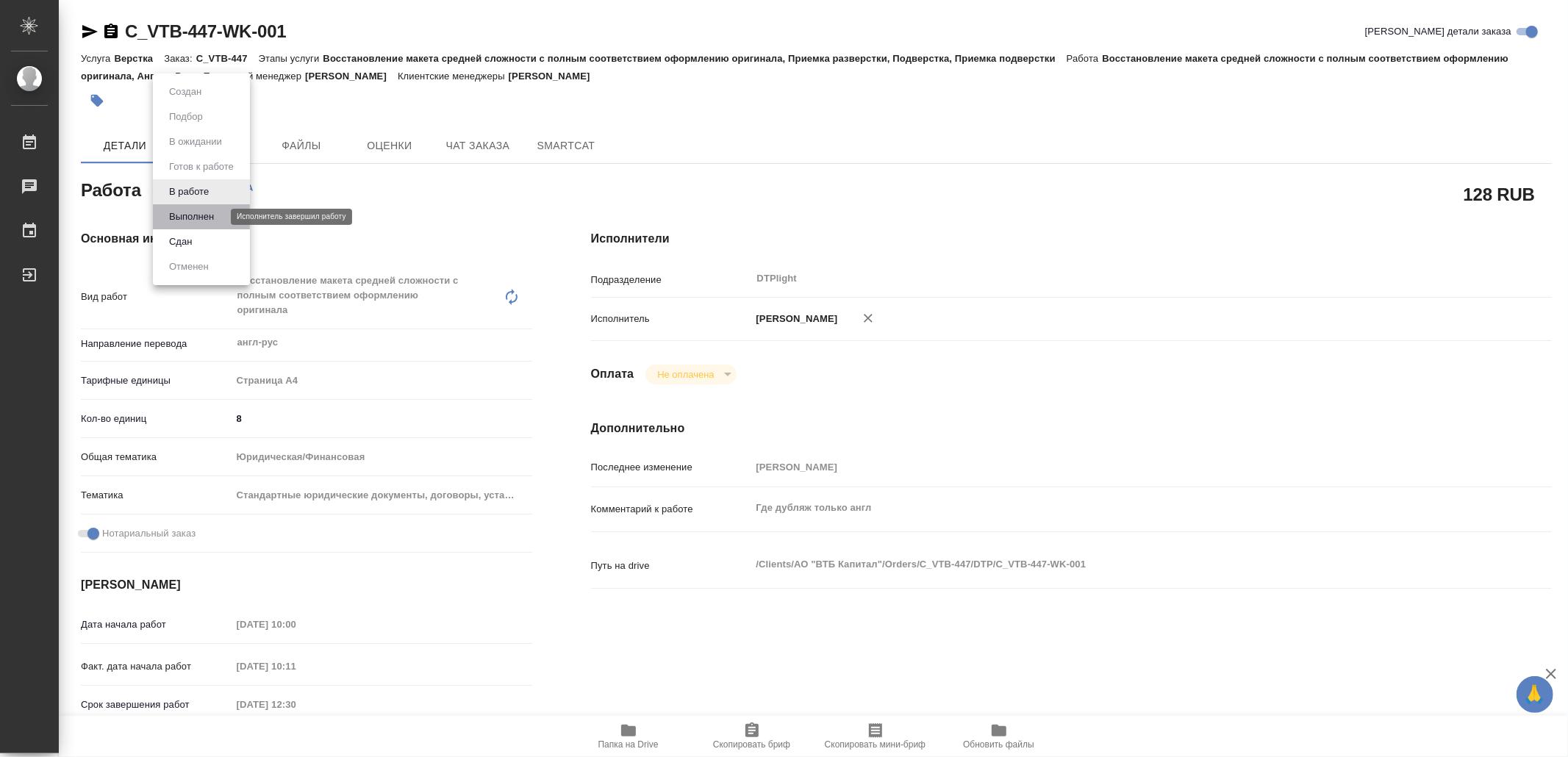
click at [216, 213] on button "Выполнен" at bounding box center [191, 216] width 53 height 16
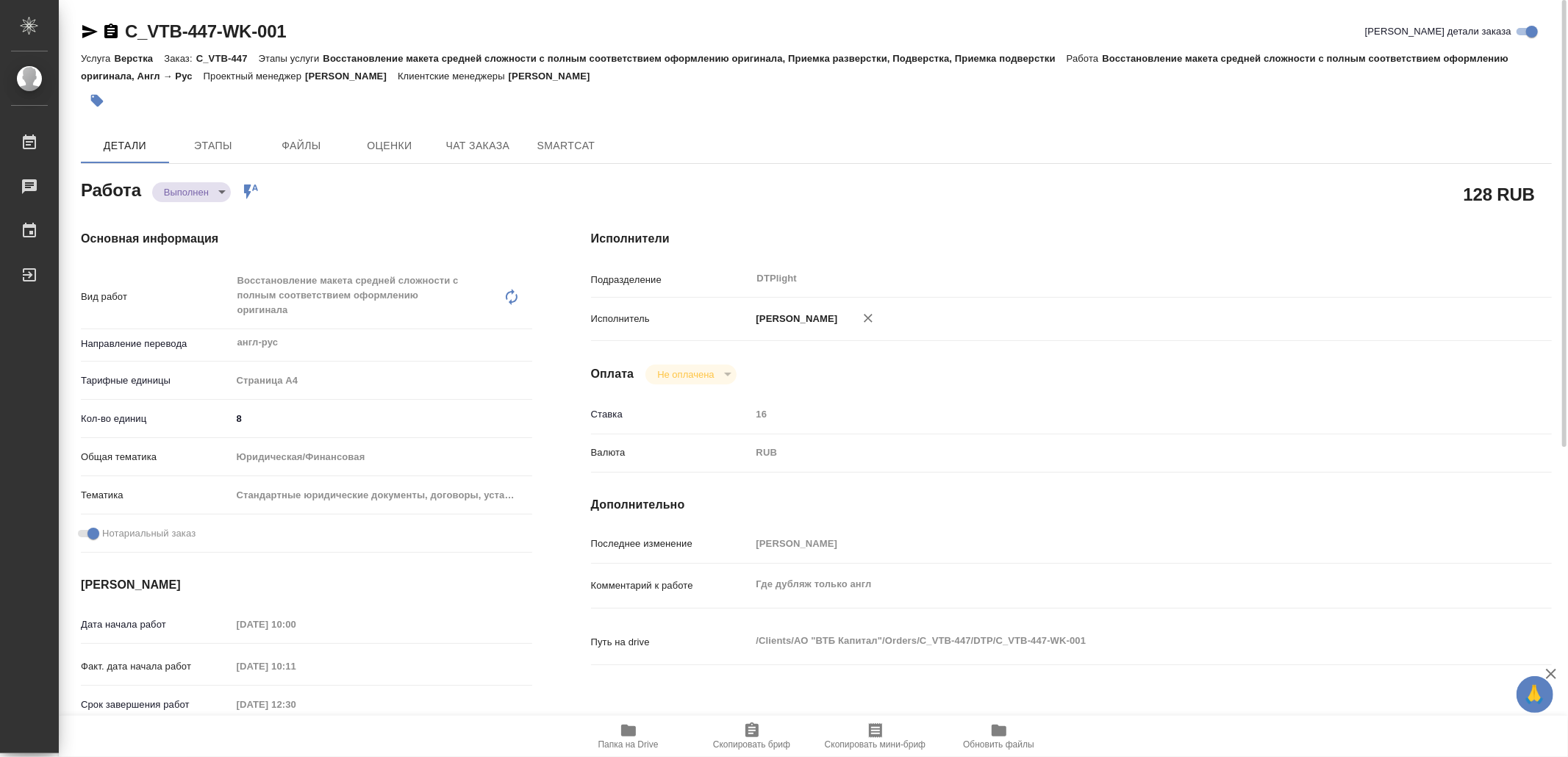
type textarea "x"
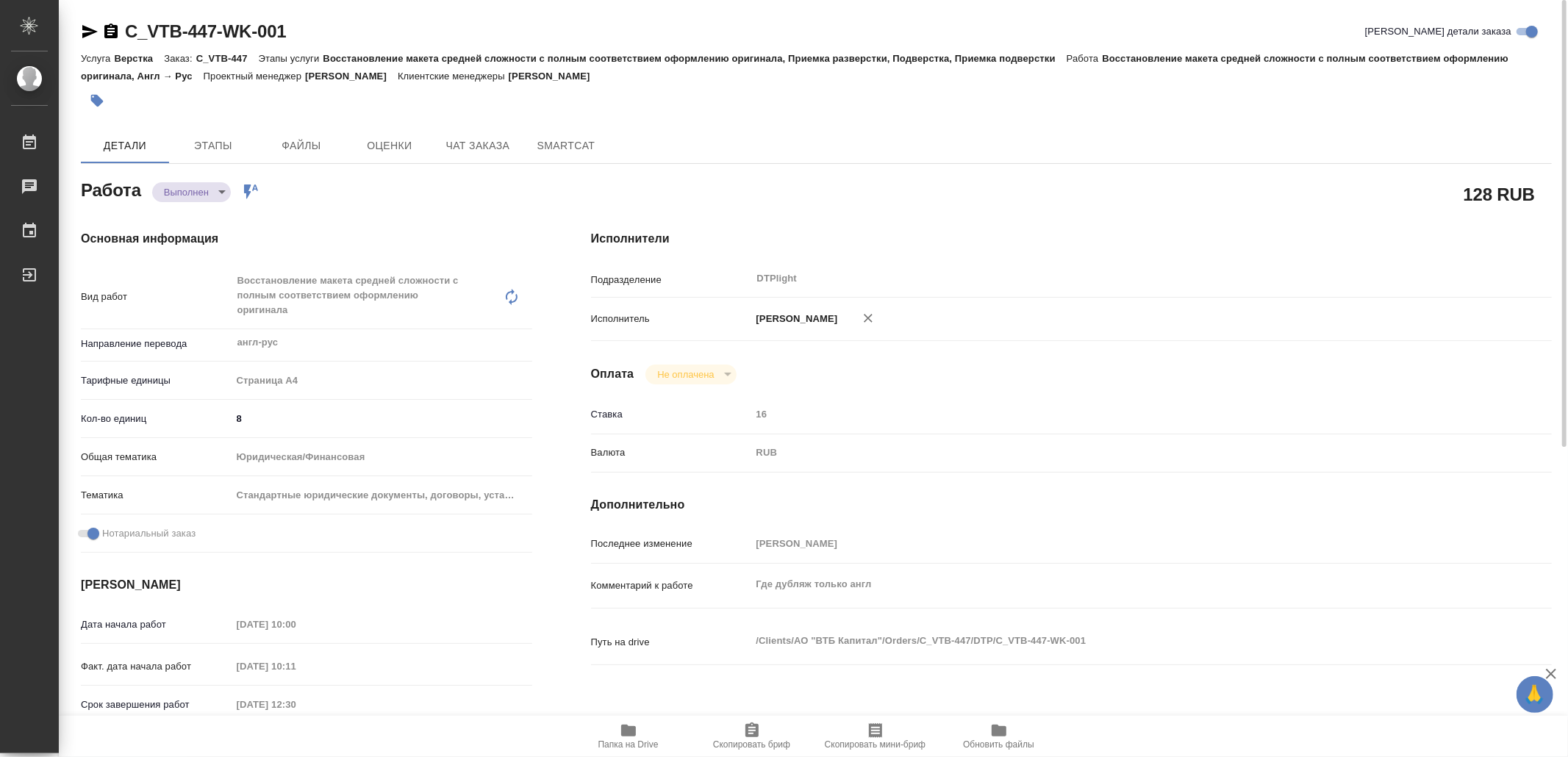
type textarea "x"
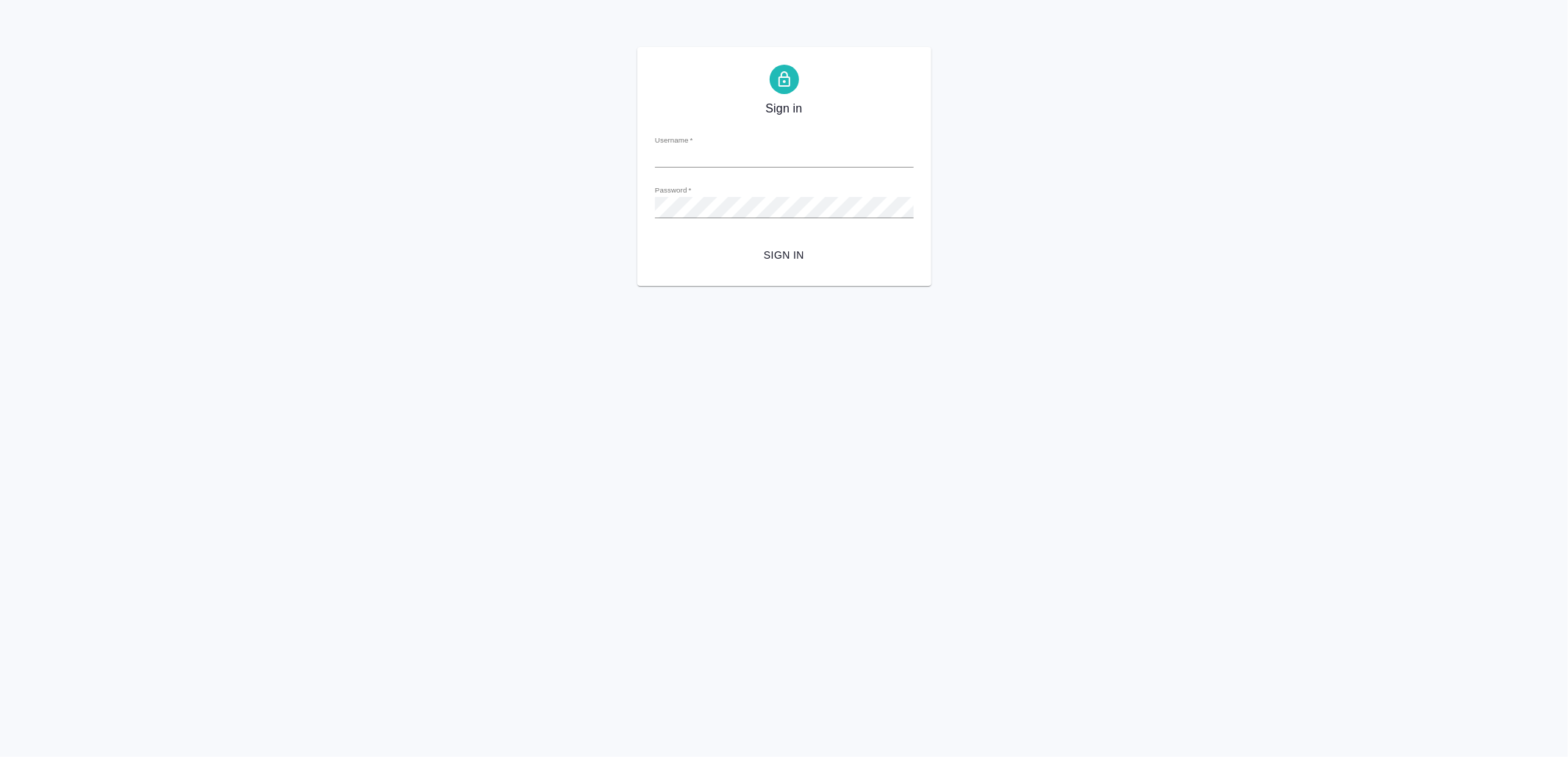
type input "[EMAIL_ADDRESS][DOMAIN_NAME]"
click at [762, 257] on span "Sign in" at bounding box center [784, 256] width 236 height 18
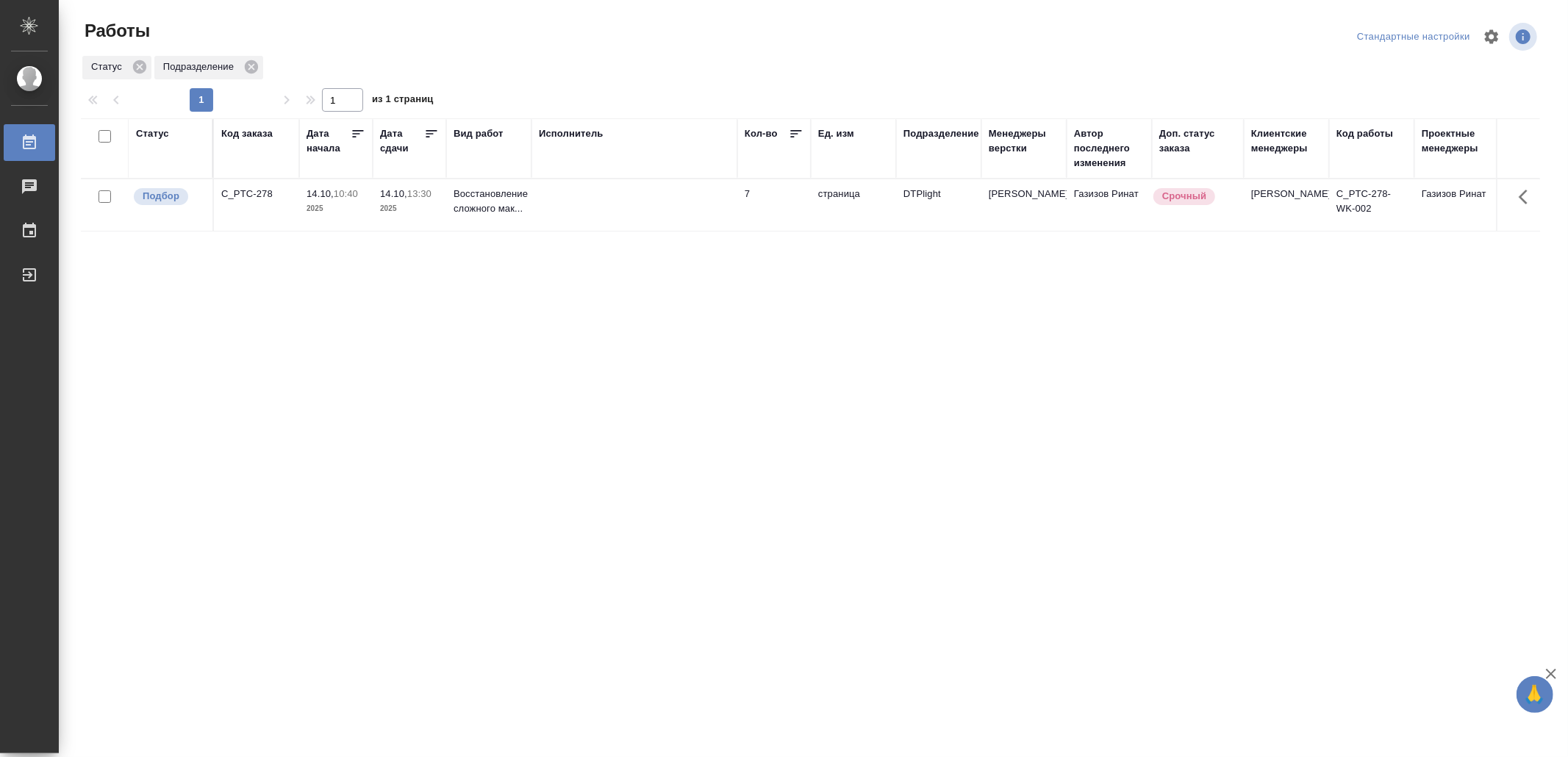
click at [656, 213] on td at bounding box center [634, 206] width 206 height 52
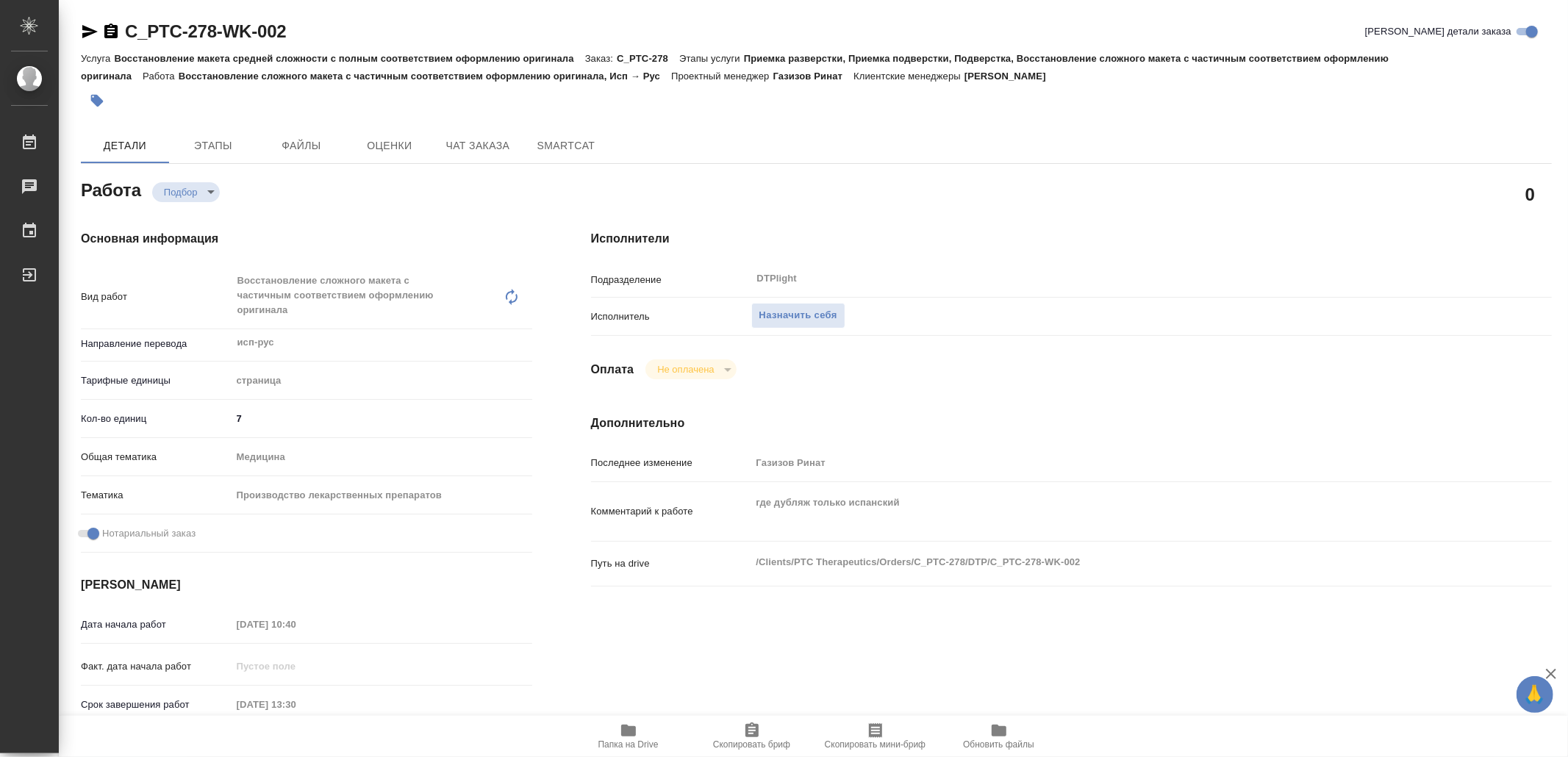
click at [627, 729] on icon "button" at bounding box center [629, 731] width 15 height 12
click at [789, 312] on span "Назначить себя" at bounding box center [798, 316] width 78 height 17
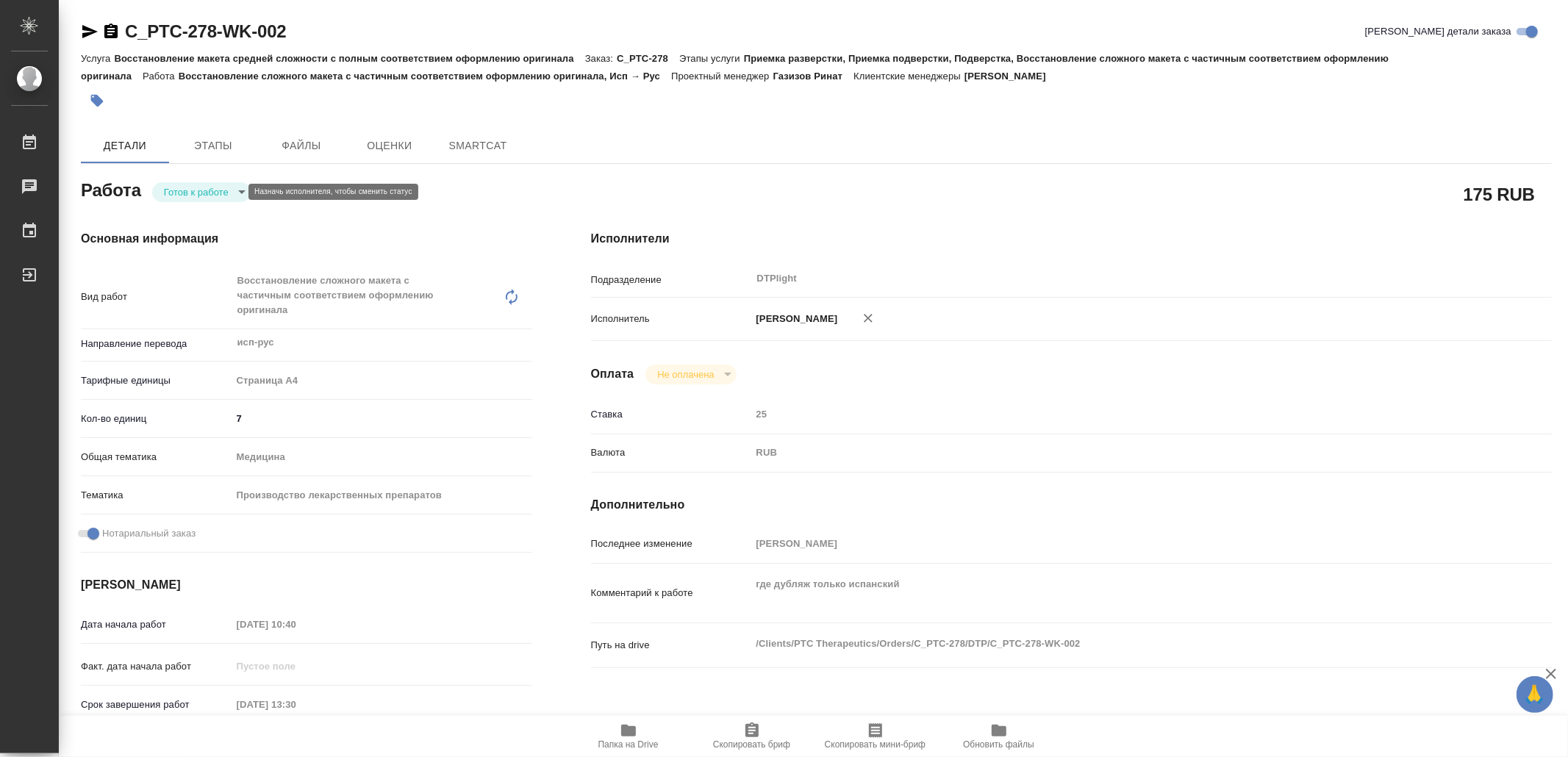
click at [203, 185] on body "🙏 .cls-1 fill:#fff; AWATERA Yamkovenko [PERSON_NAME] Работы Чаты График Выйти C…" at bounding box center [784, 378] width 1568 height 757
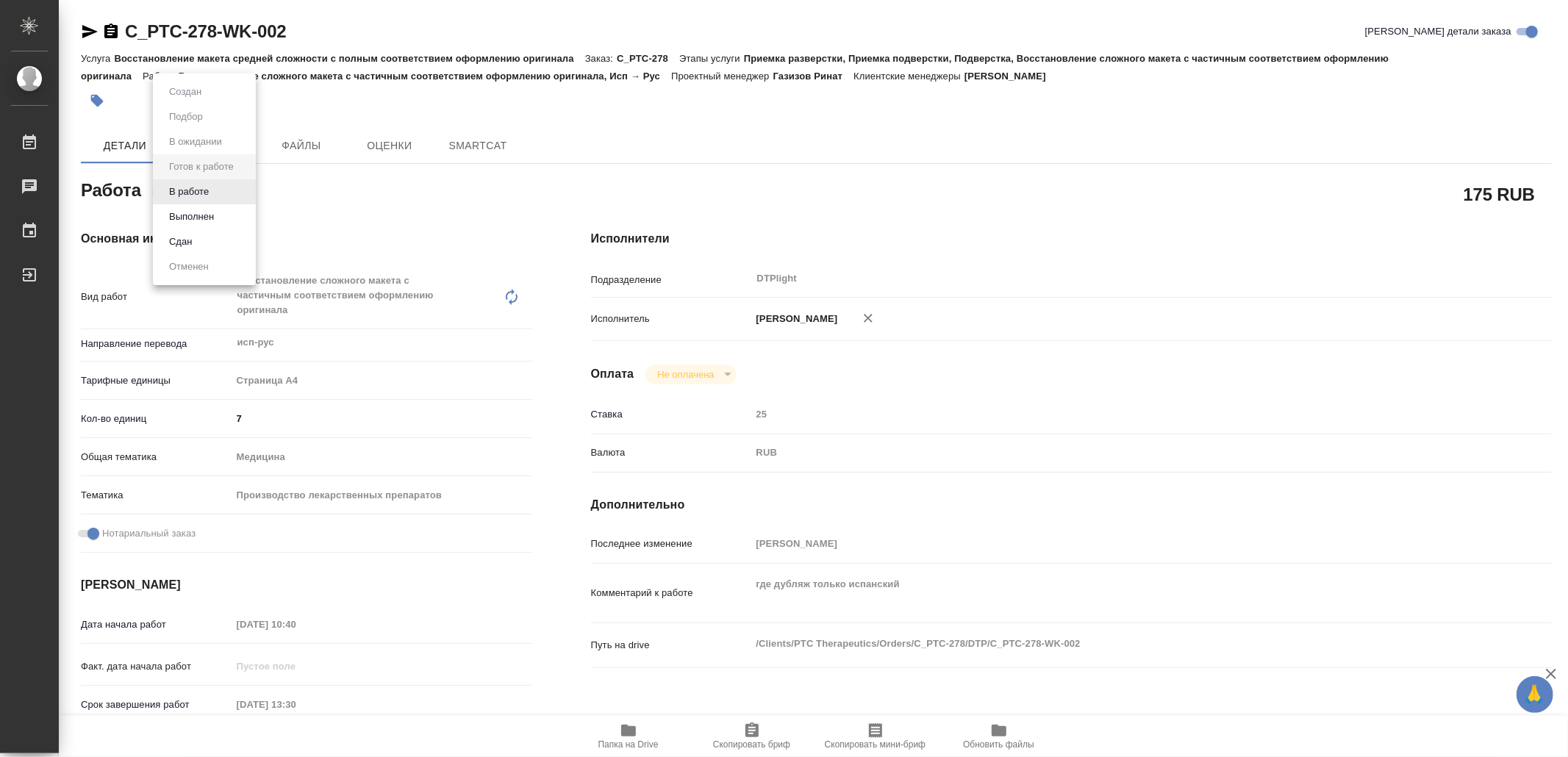
type textarea "x"
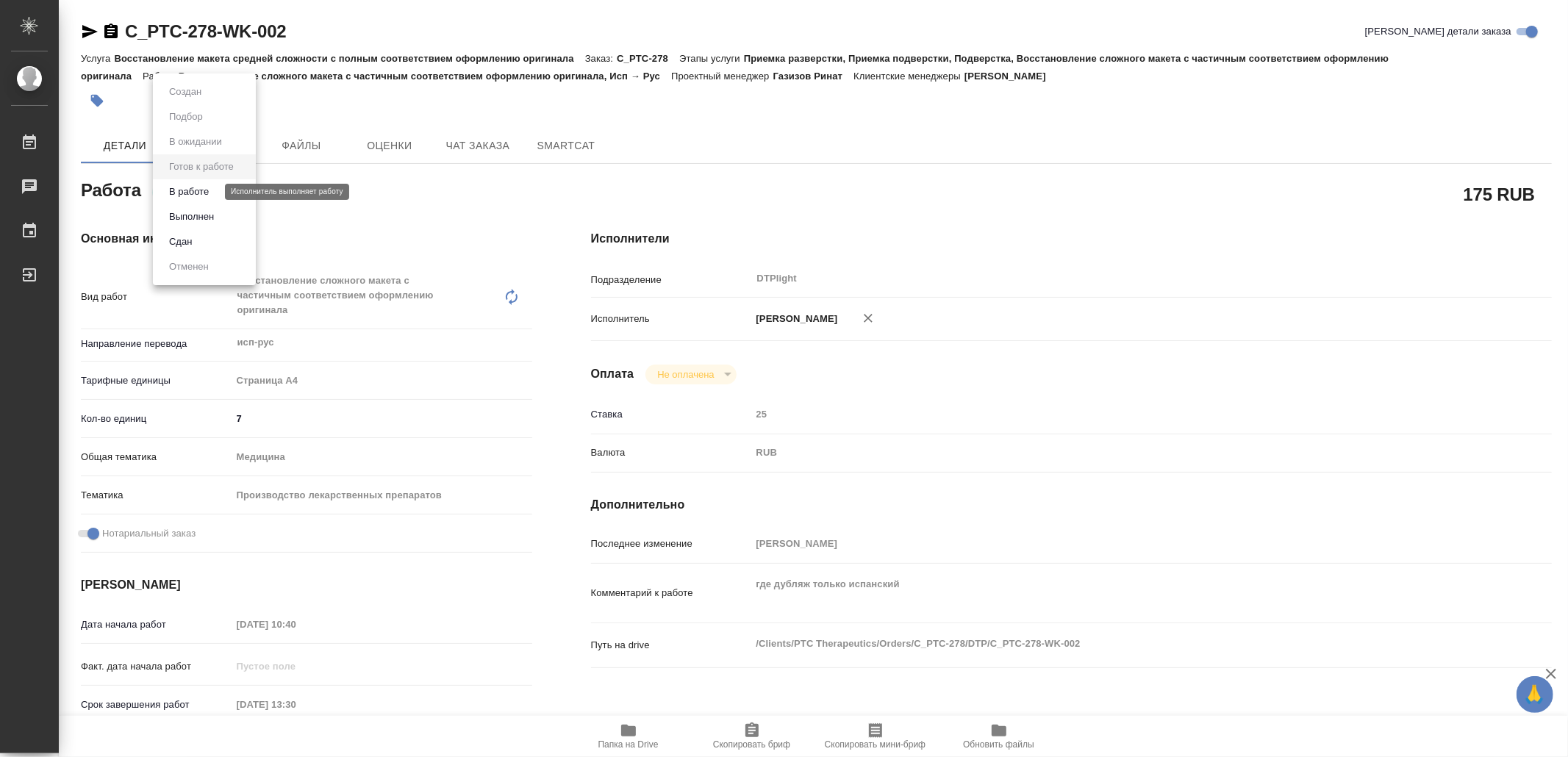
click at [203, 185] on button "В работе" at bounding box center [189, 191] width 48 height 16
type textarea "x"
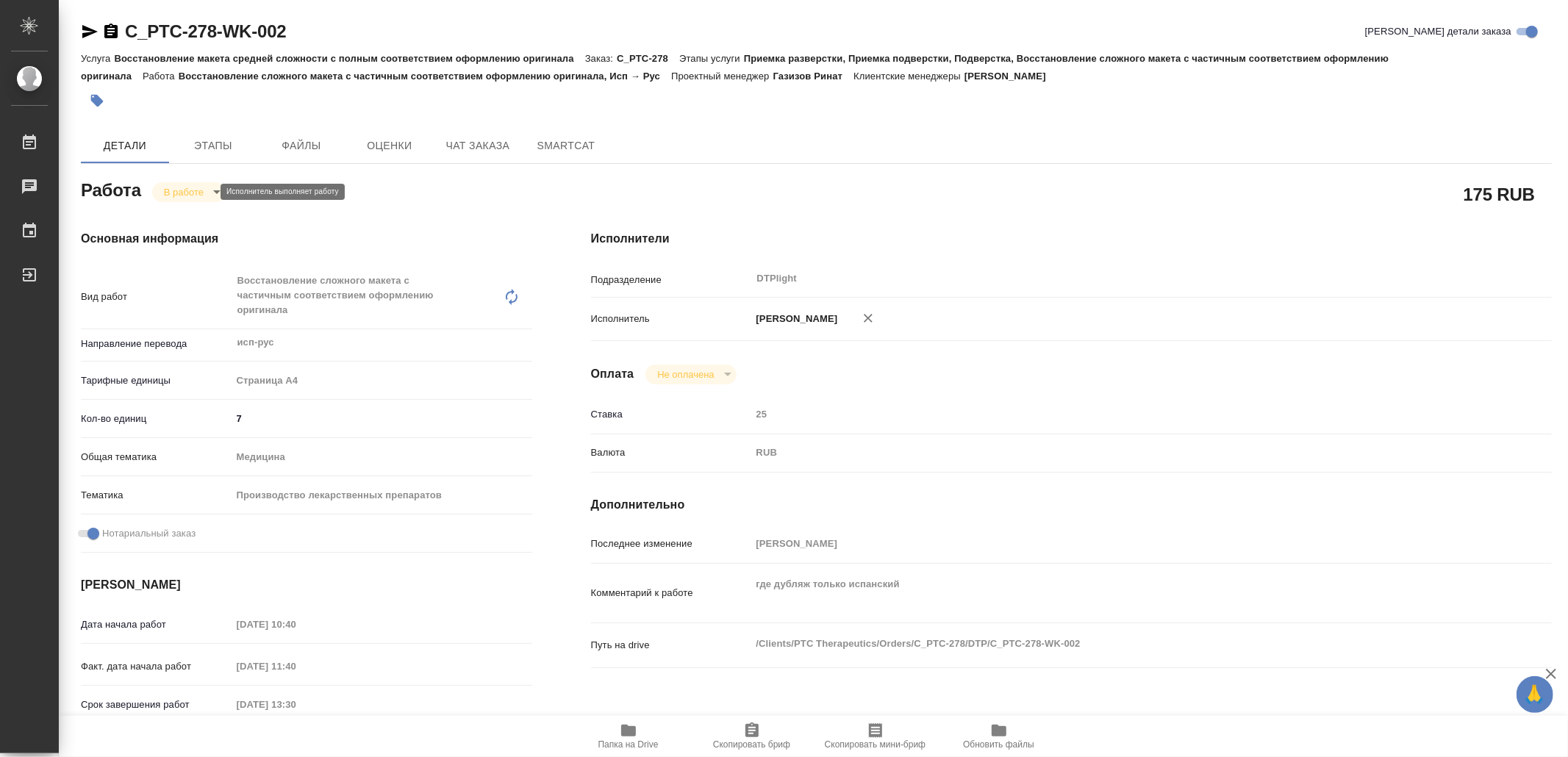
type textarea "x"
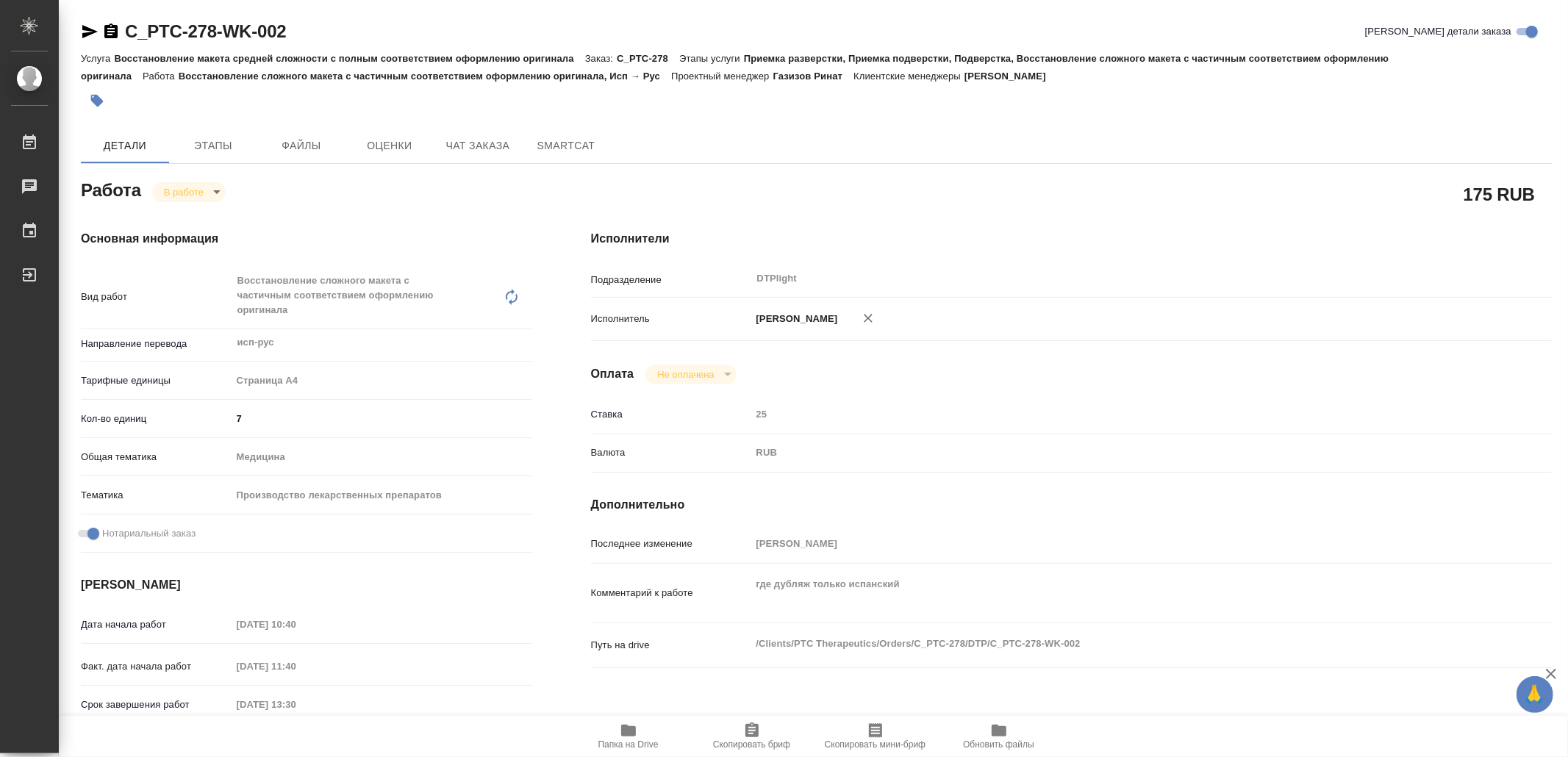
type textarea "x"
click at [91, 31] on icon "button" at bounding box center [89, 31] width 18 height 18
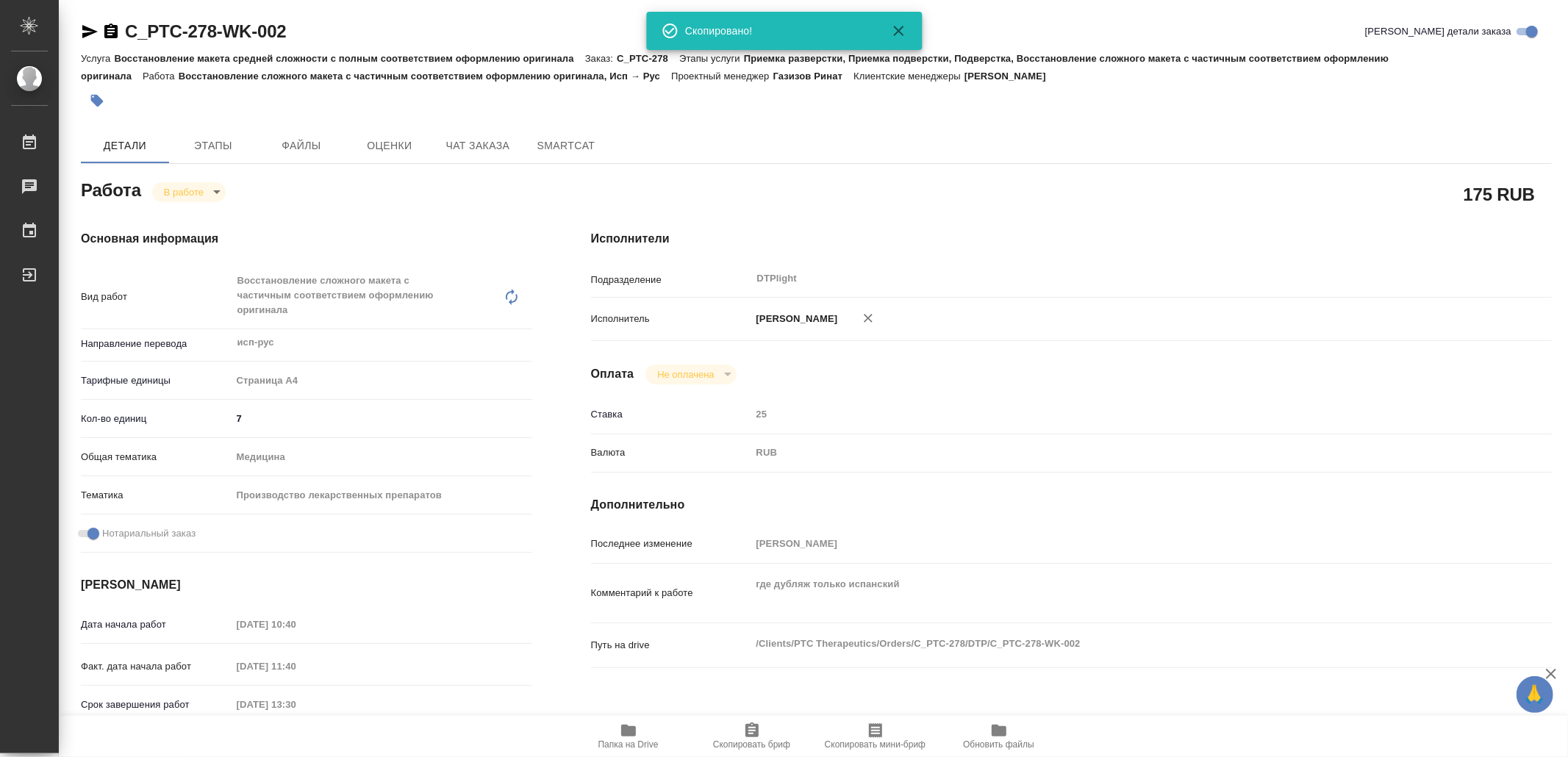
type textarea "x"
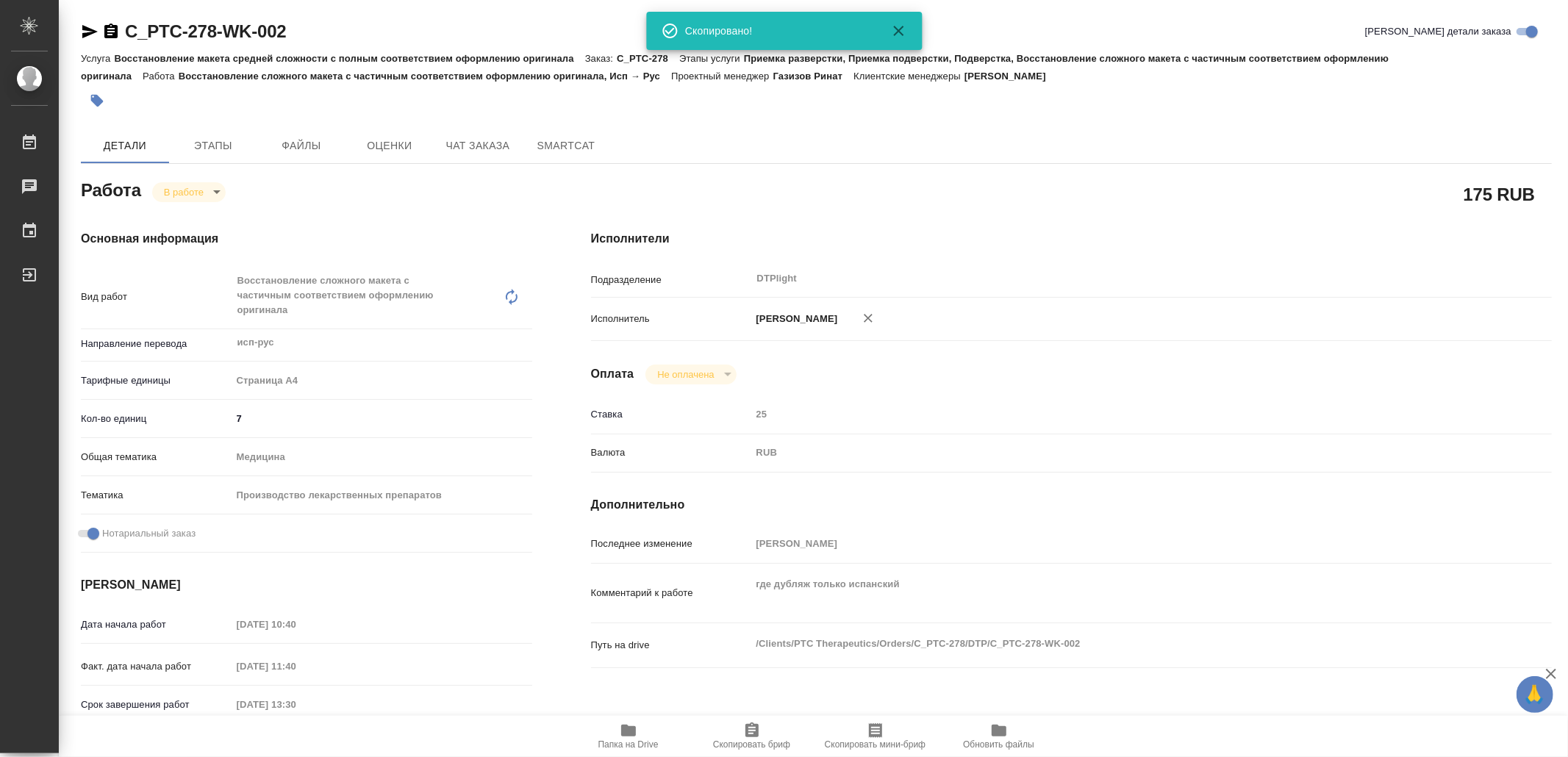
type textarea "x"
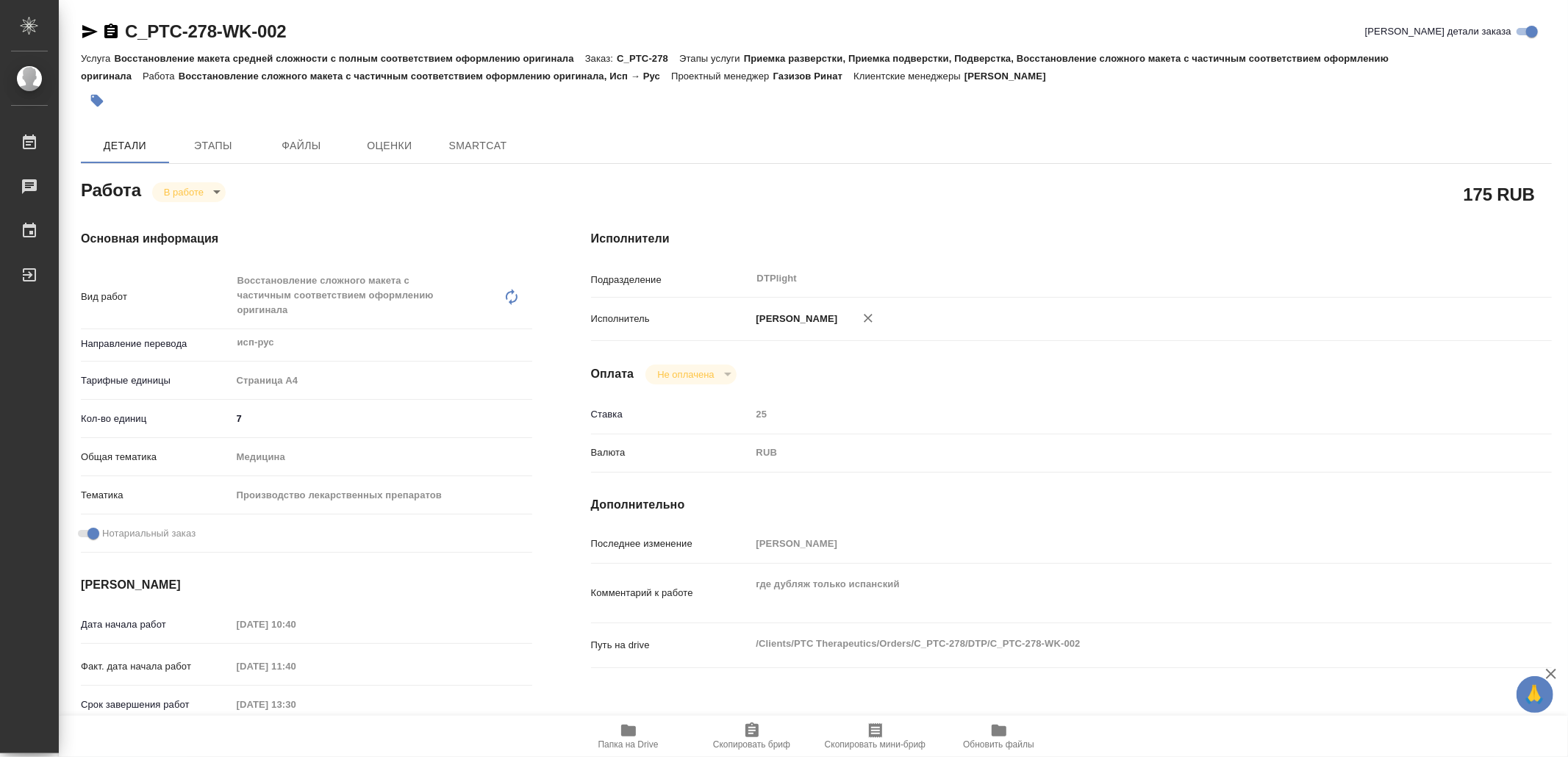
type textarea "x"
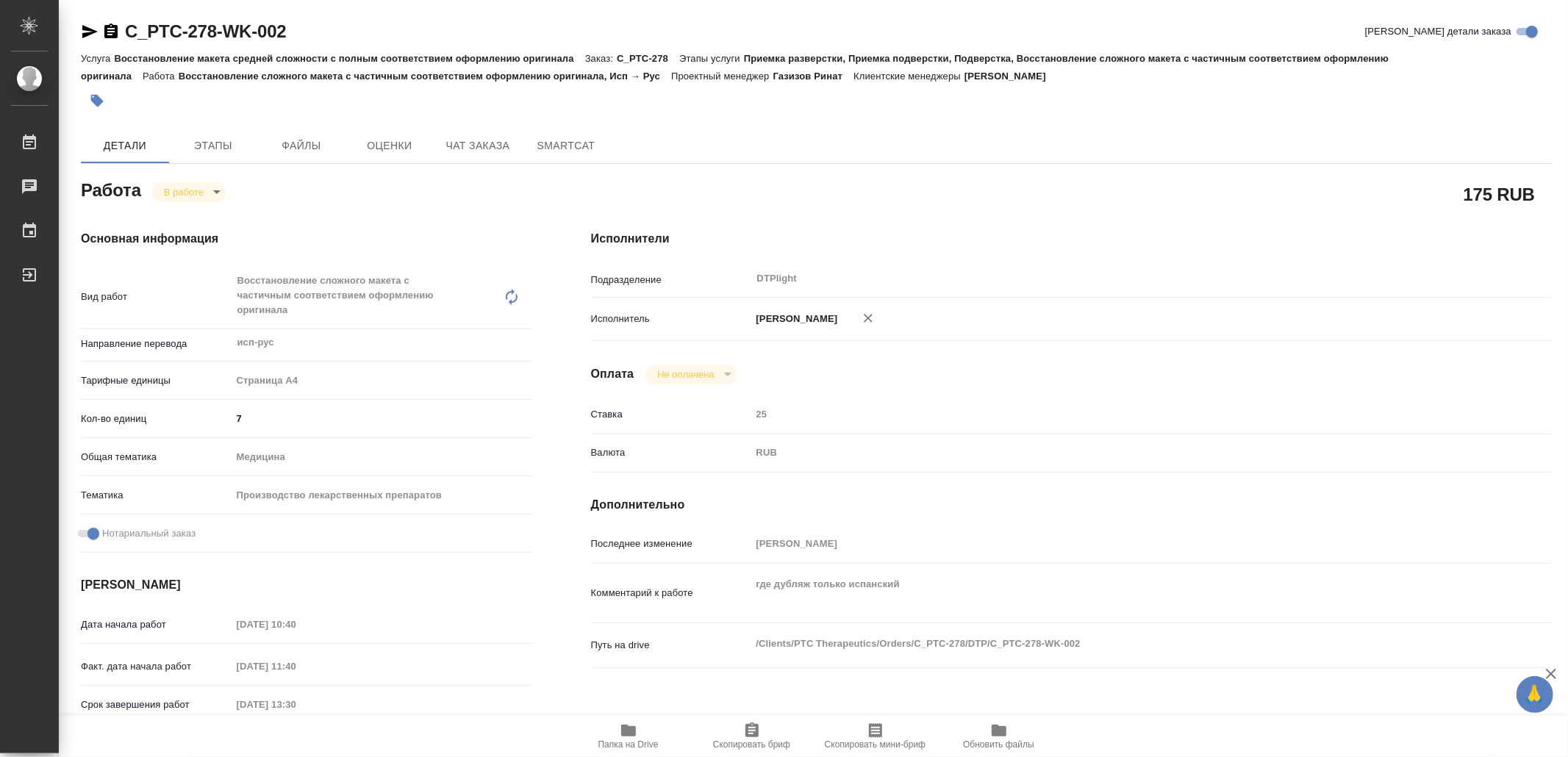
type textarea "x"
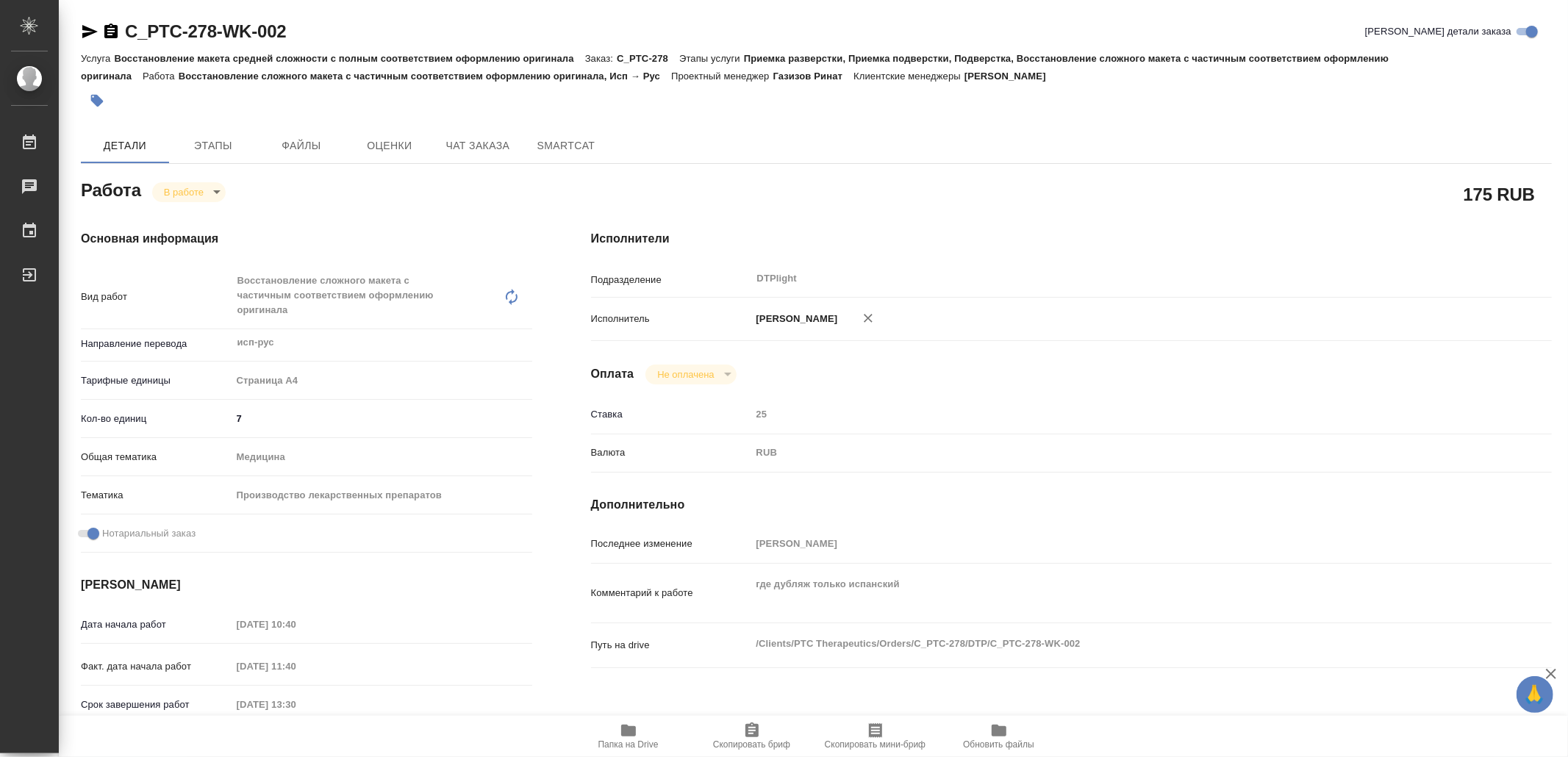
type textarea "x"
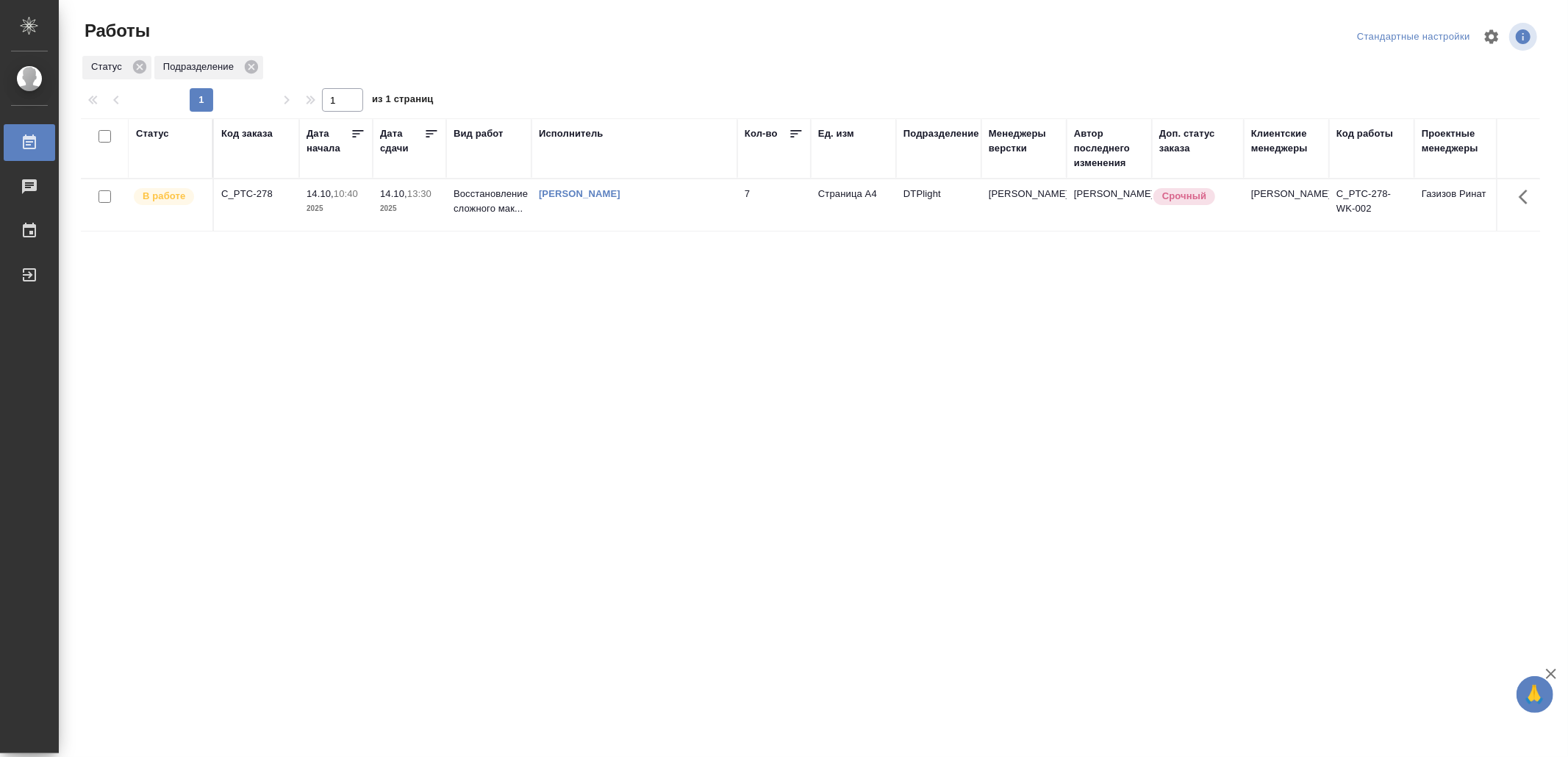
drag, startPoint x: 546, startPoint y: 573, endPoint x: 551, endPoint y: 556, distance: 17.7
click at [703, 199] on div "[PERSON_NAME]" at bounding box center [634, 195] width 191 height 15
click at [703, 199] on div "Ямковенко Вера" at bounding box center [634, 195] width 191 height 15
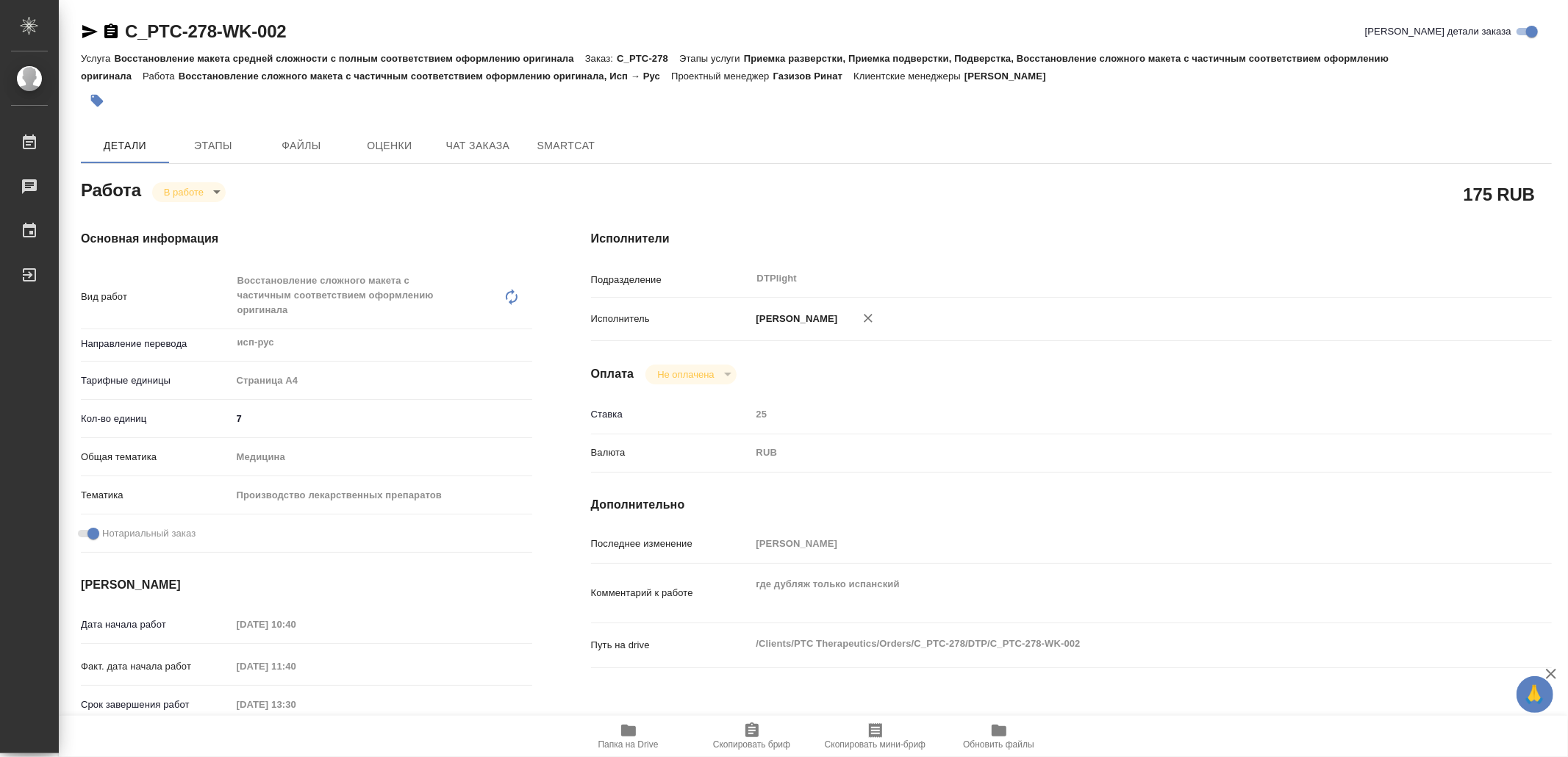
drag, startPoint x: 617, startPoint y: 730, endPoint x: 637, endPoint y: 747, distance: 26.2
click at [618, 730] on span "Папка на Drive" at bounding box center [628, 735] width 106 height 28
drag, startPoint x: 89, startPoint y: 28, endPoint x: 100, endPoint y: 50, distance: 24.6
click at [89, 28] on icon "button" at bounding box center [90, 32] width 15 height 13
click at [174, 188] on body "🙏 .cls-1 fill:#fff; AWATERA Yamkovenko Vera Работы 0 Чаты График Выйти C_PTC-27…" at bounding box center [784, 378] width 1568 height 757
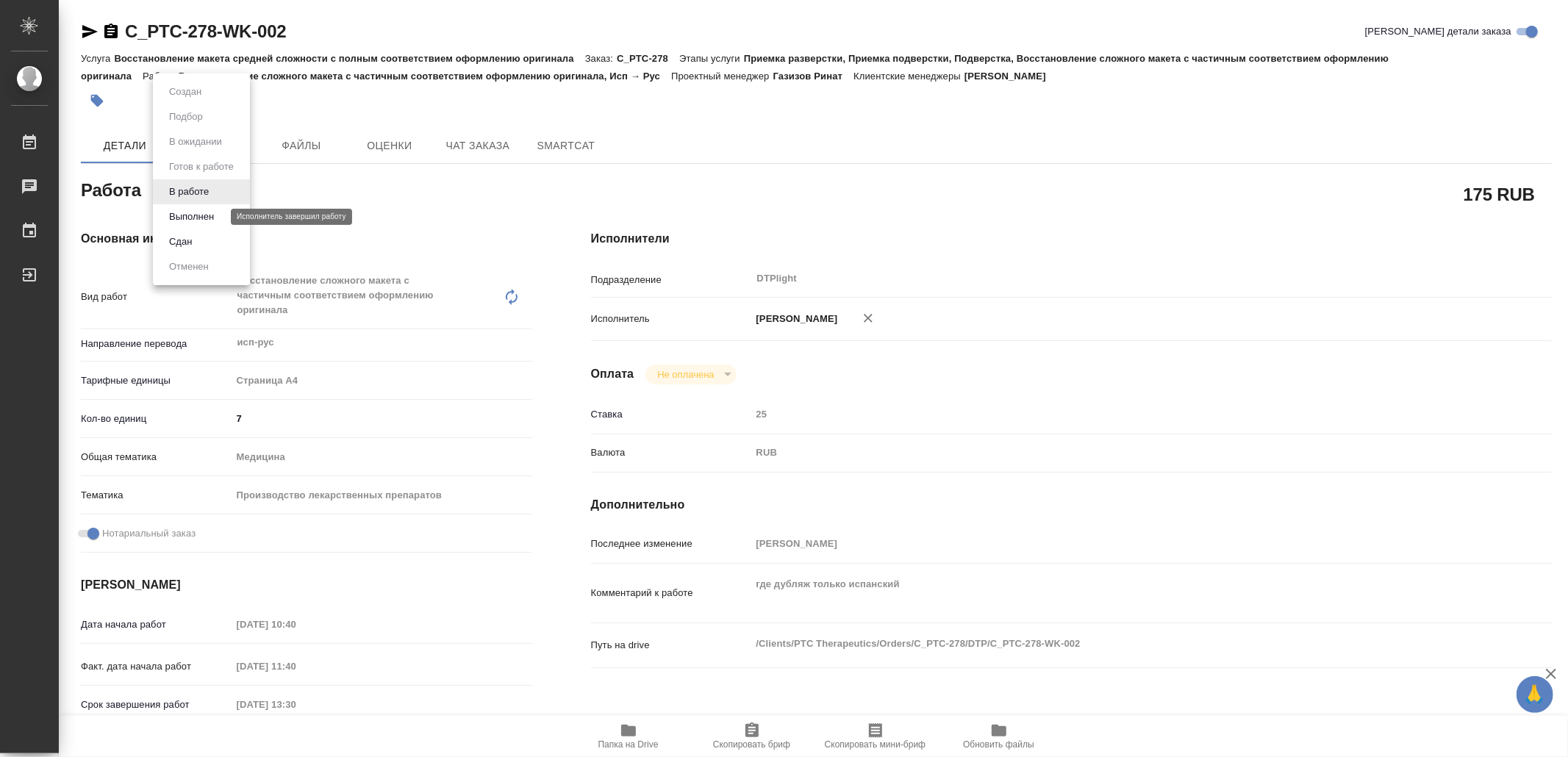
click at [192, 217] on button "Выполнен" at bounding box center [191, 216] width 53 height 16
type textarea "x"
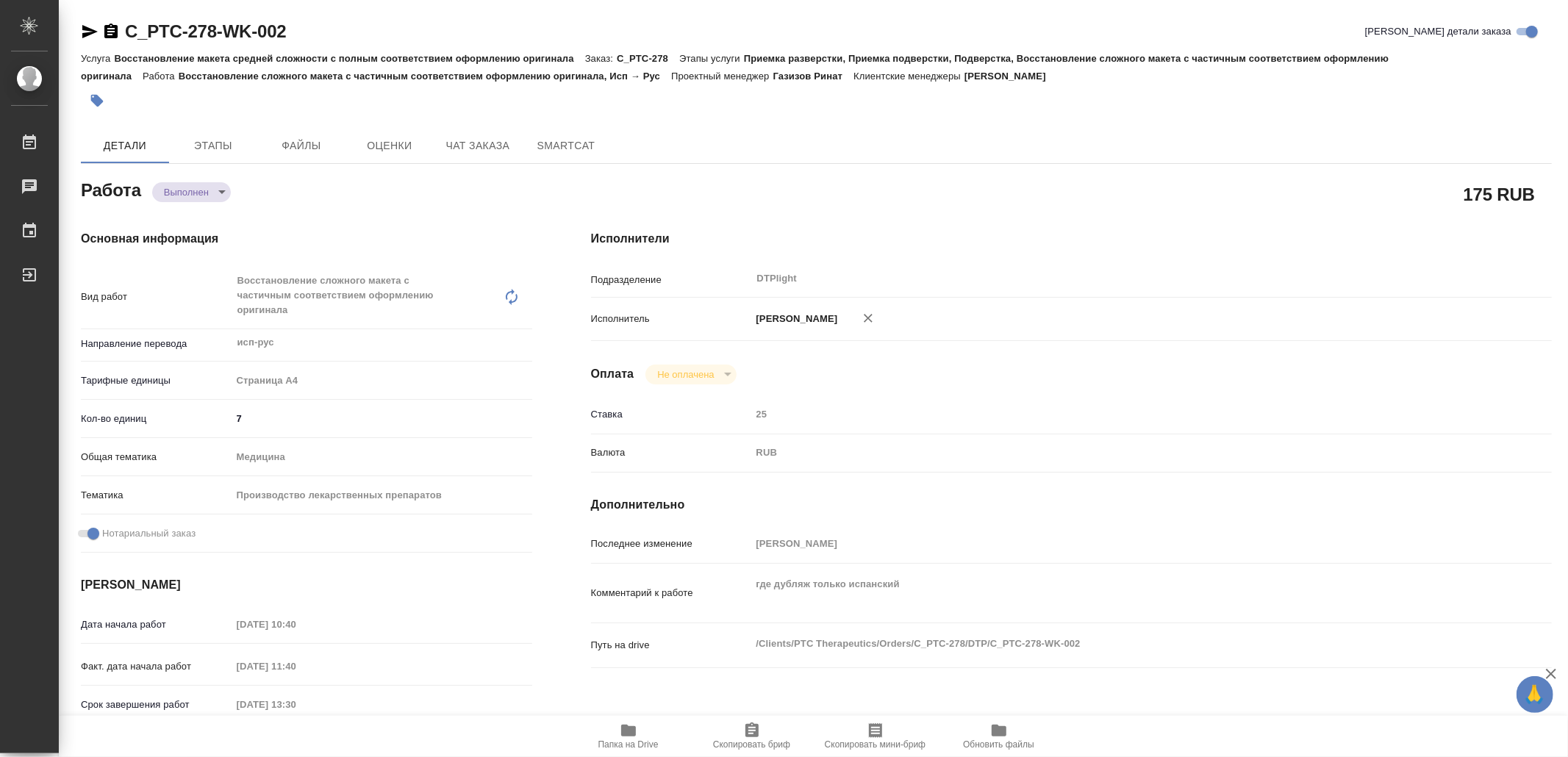
type textarea "x"
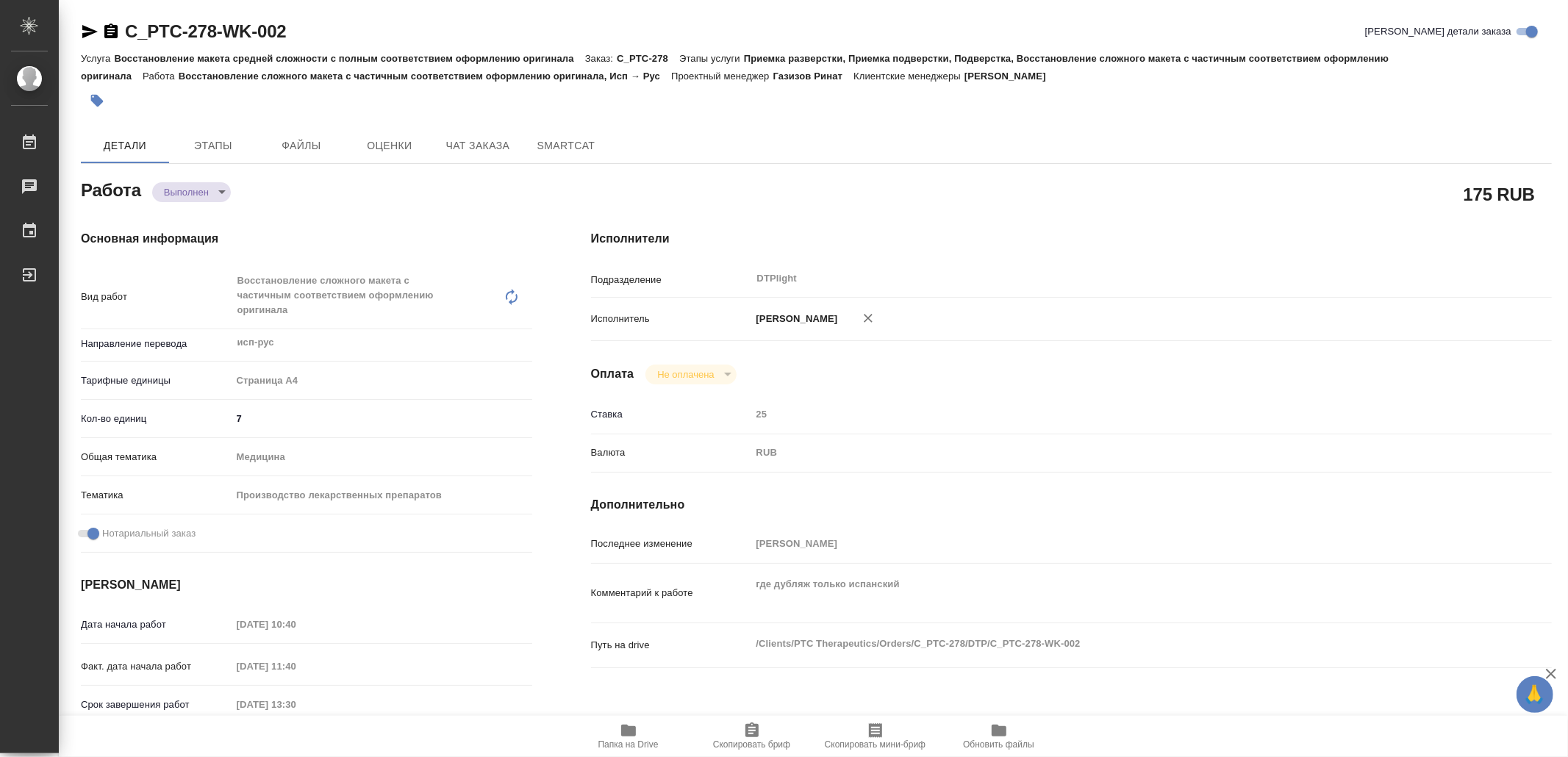
type textarea "x"
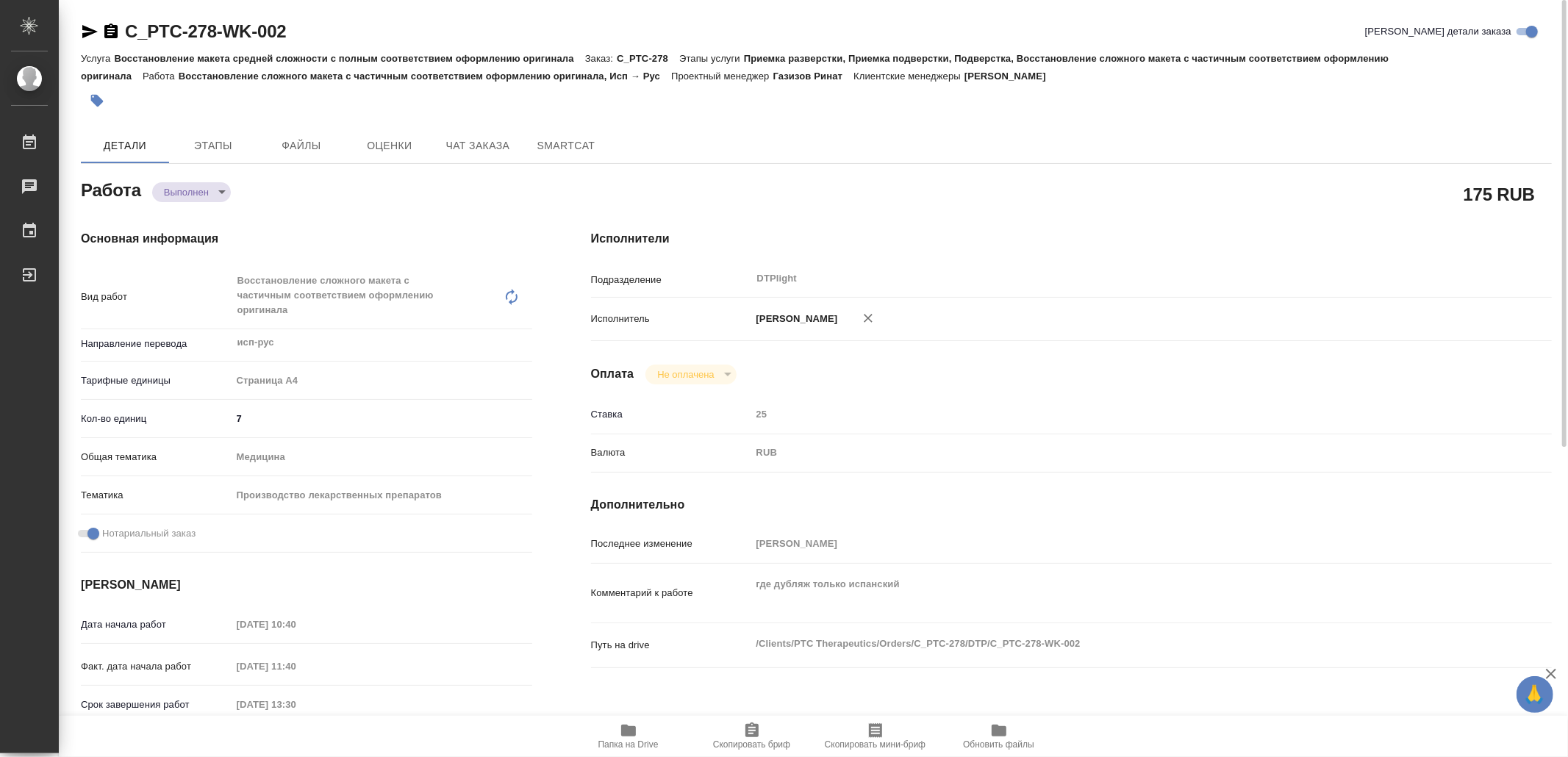
type textarea "x"
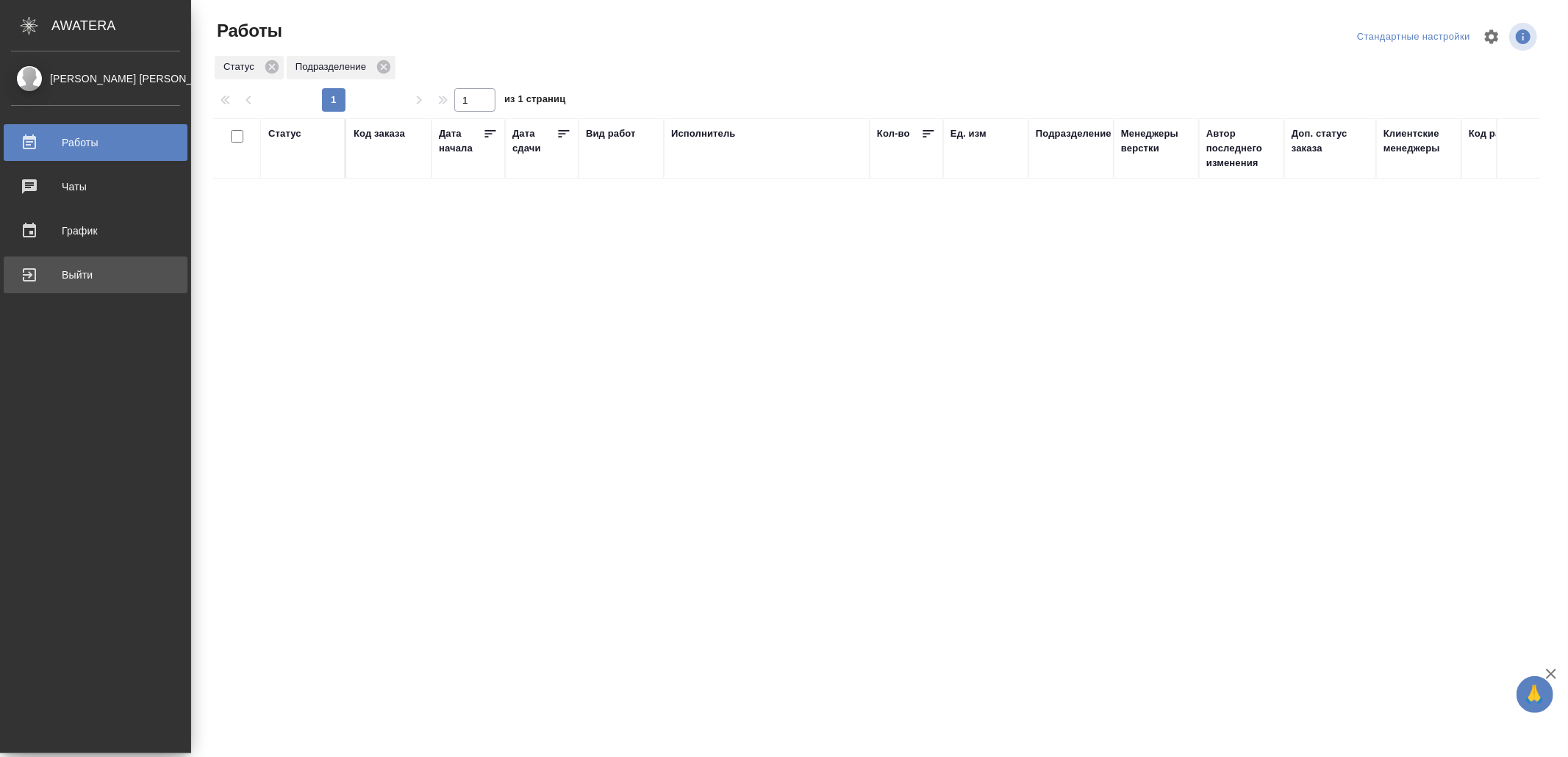
click at [54, 280] on div "Выйти" at bounding box center [95, 275] width 169 height 22
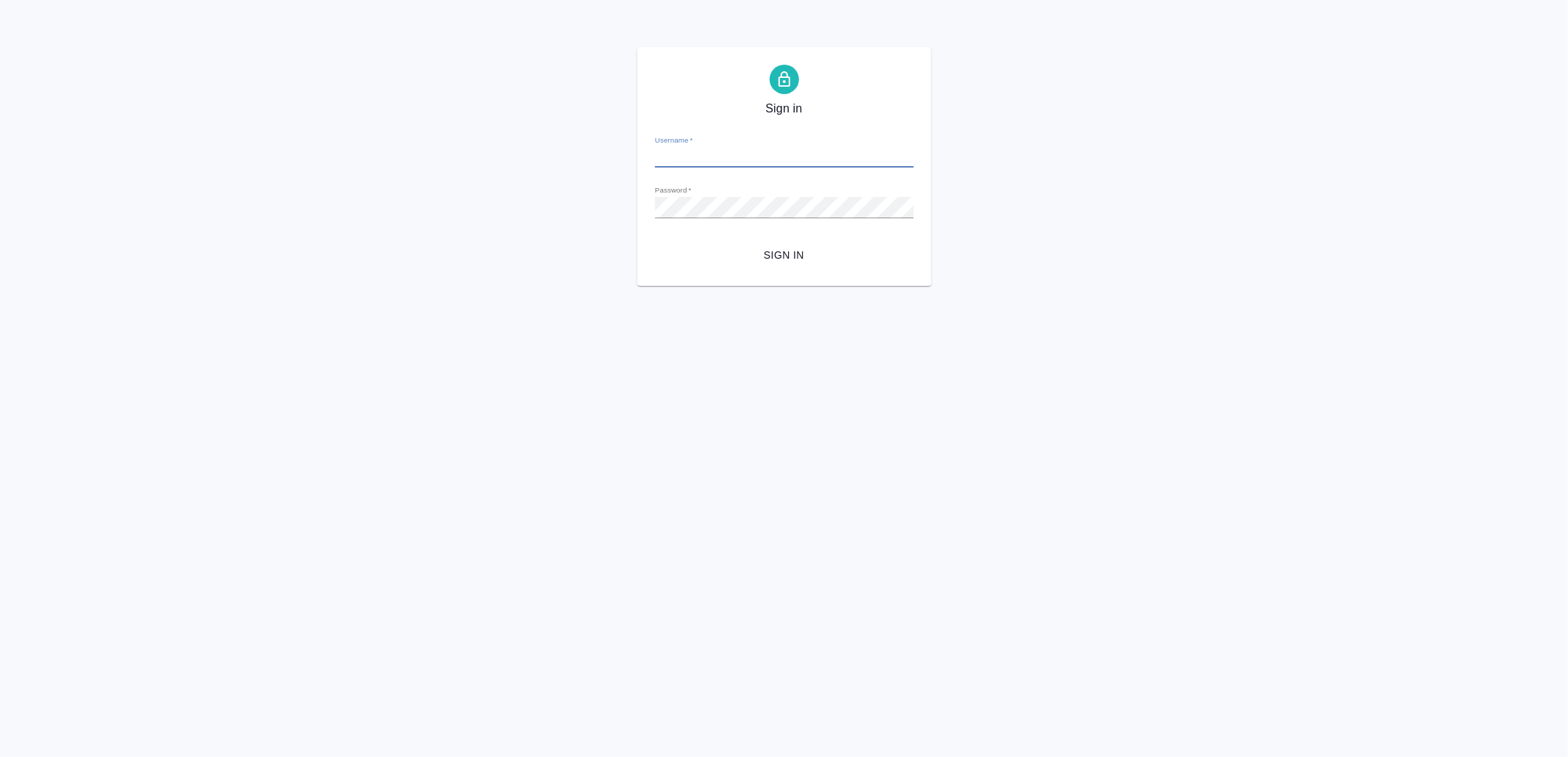
type input "[EMAIL_ADDRESS][DOMAIN_NAME]"
click at [791, 259] on span "Sign in" at bounding box center [784, 256] width 236 height 18
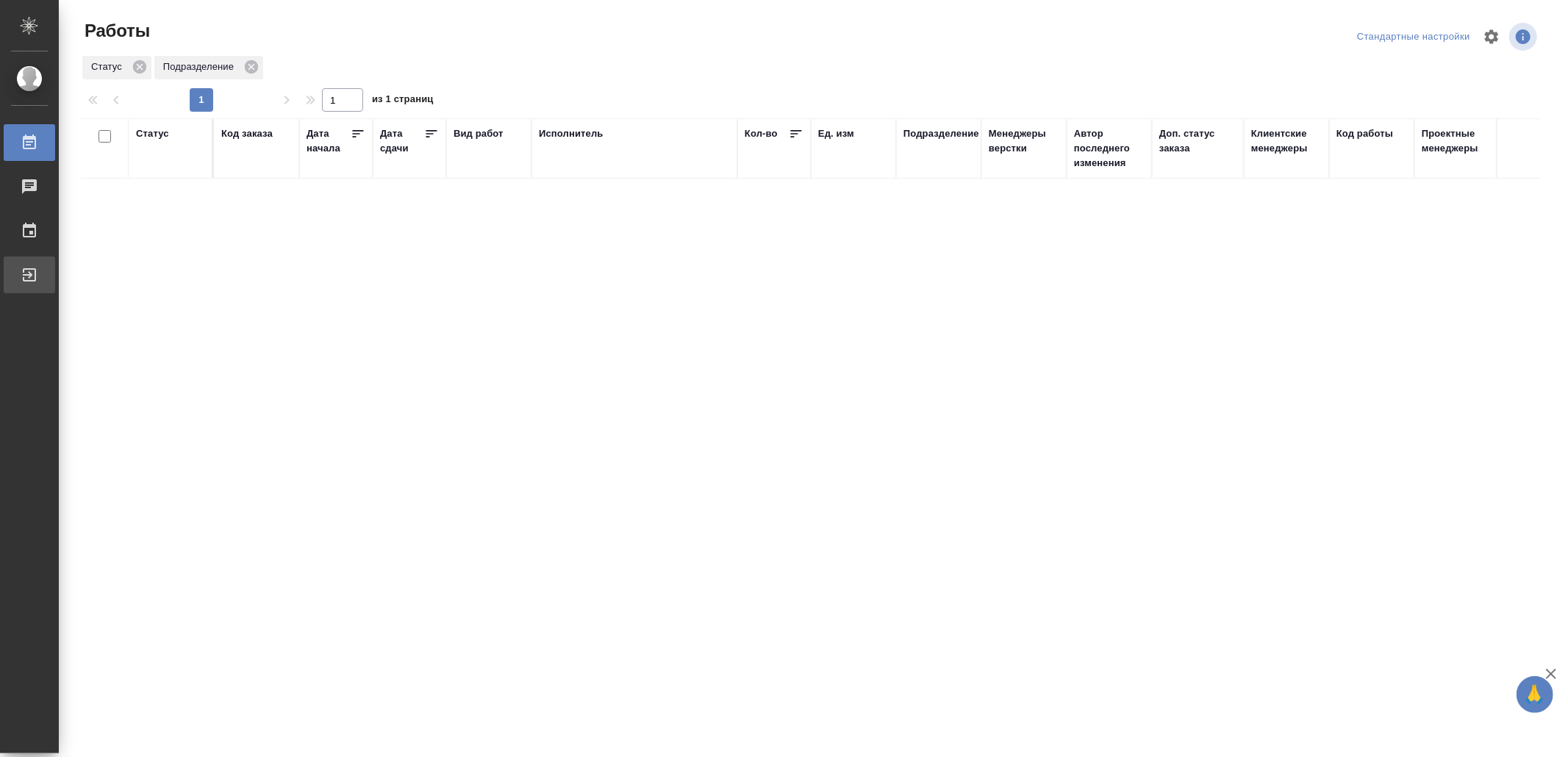
click at [29, 267] on div "Выйти" at bounding box center [11, 275] width 37 height 22
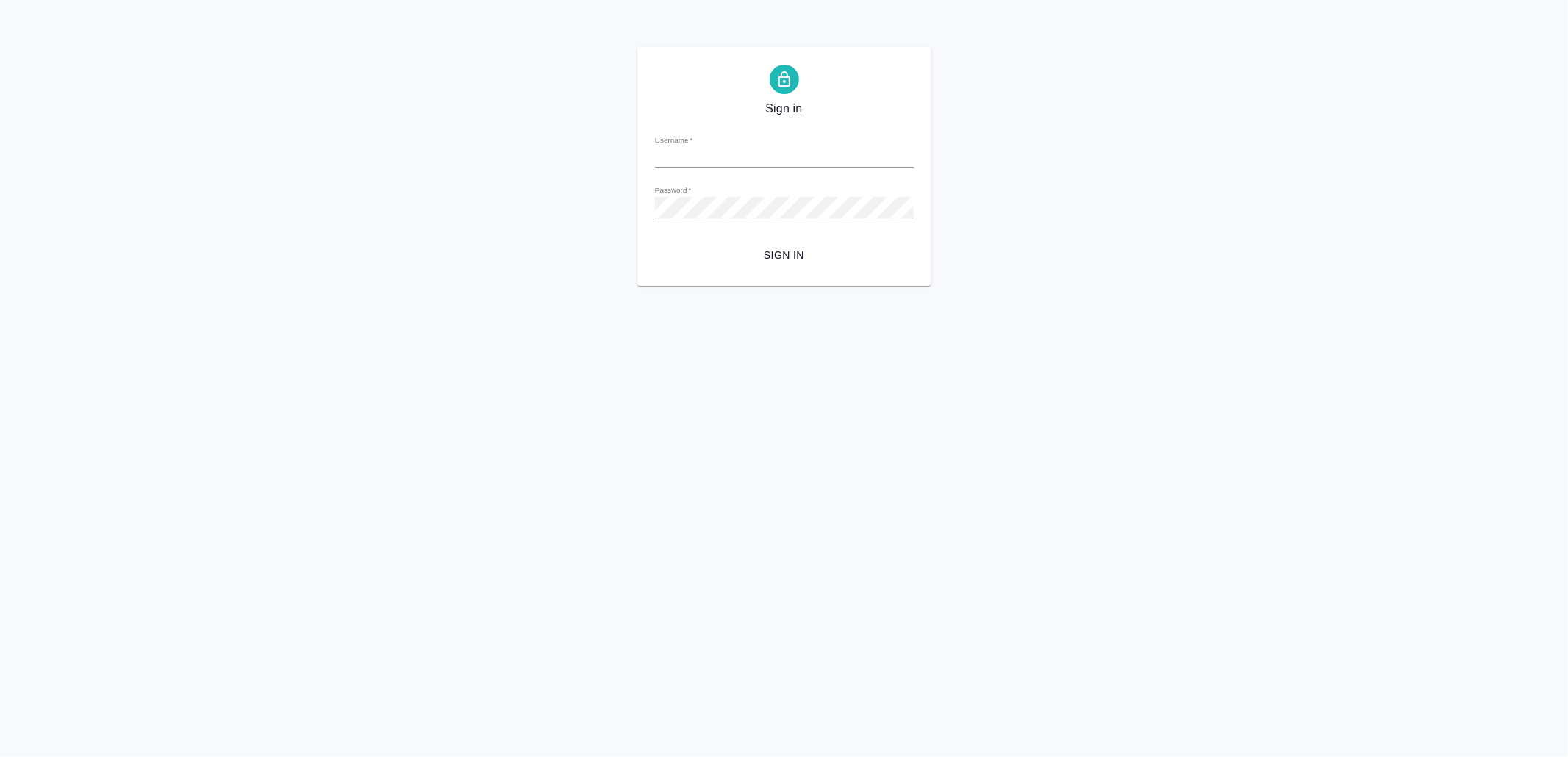
type input "[EMAIL_ADDRESS][DOMAIN_NAME]"
click at [782, 257] on span "Sign in" at bounding box center [784, 256] width 236 height 18
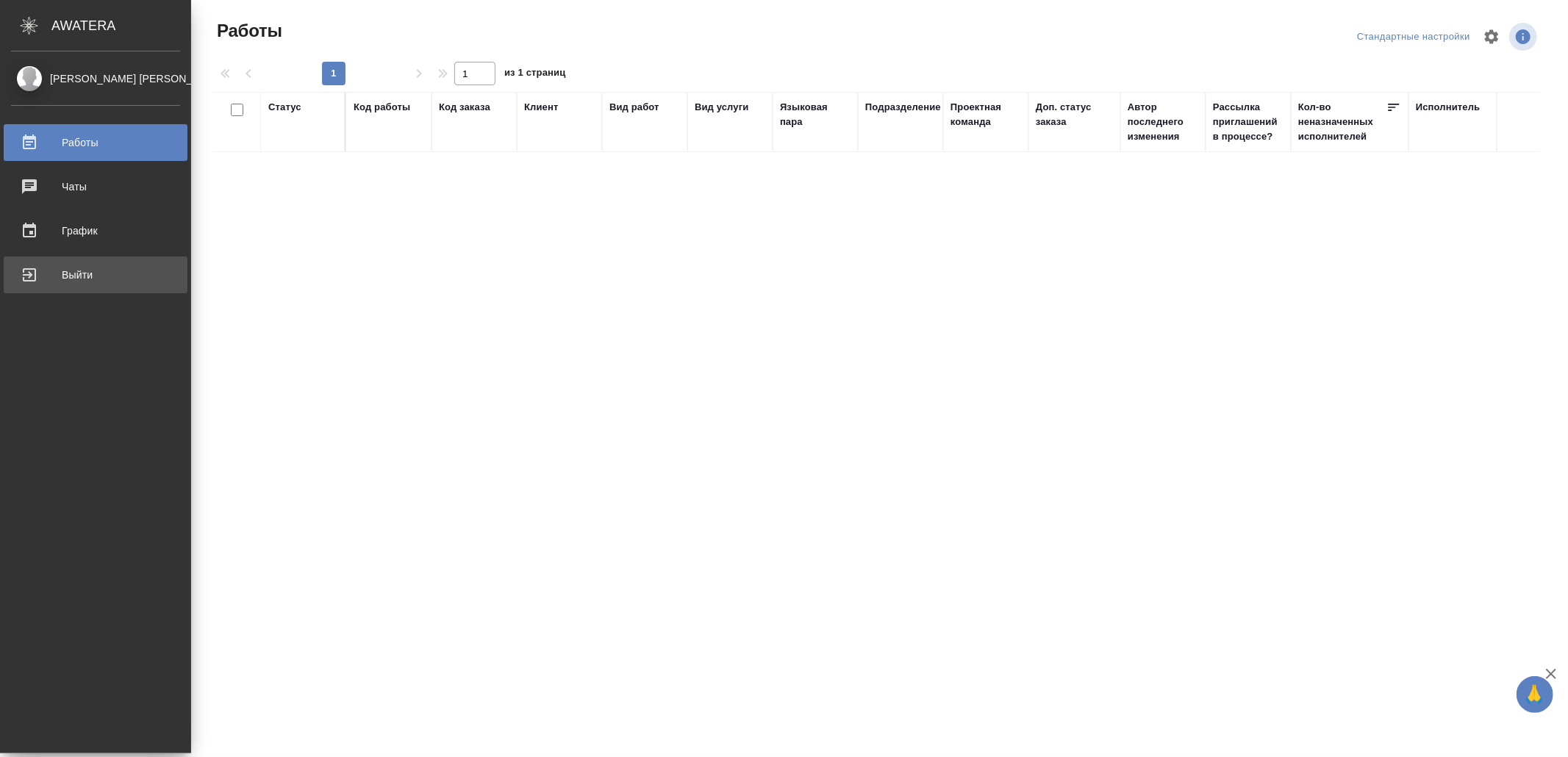
click at [60, 281] on div "Выйти" at bounding box center [95, 275] width 169 height 22
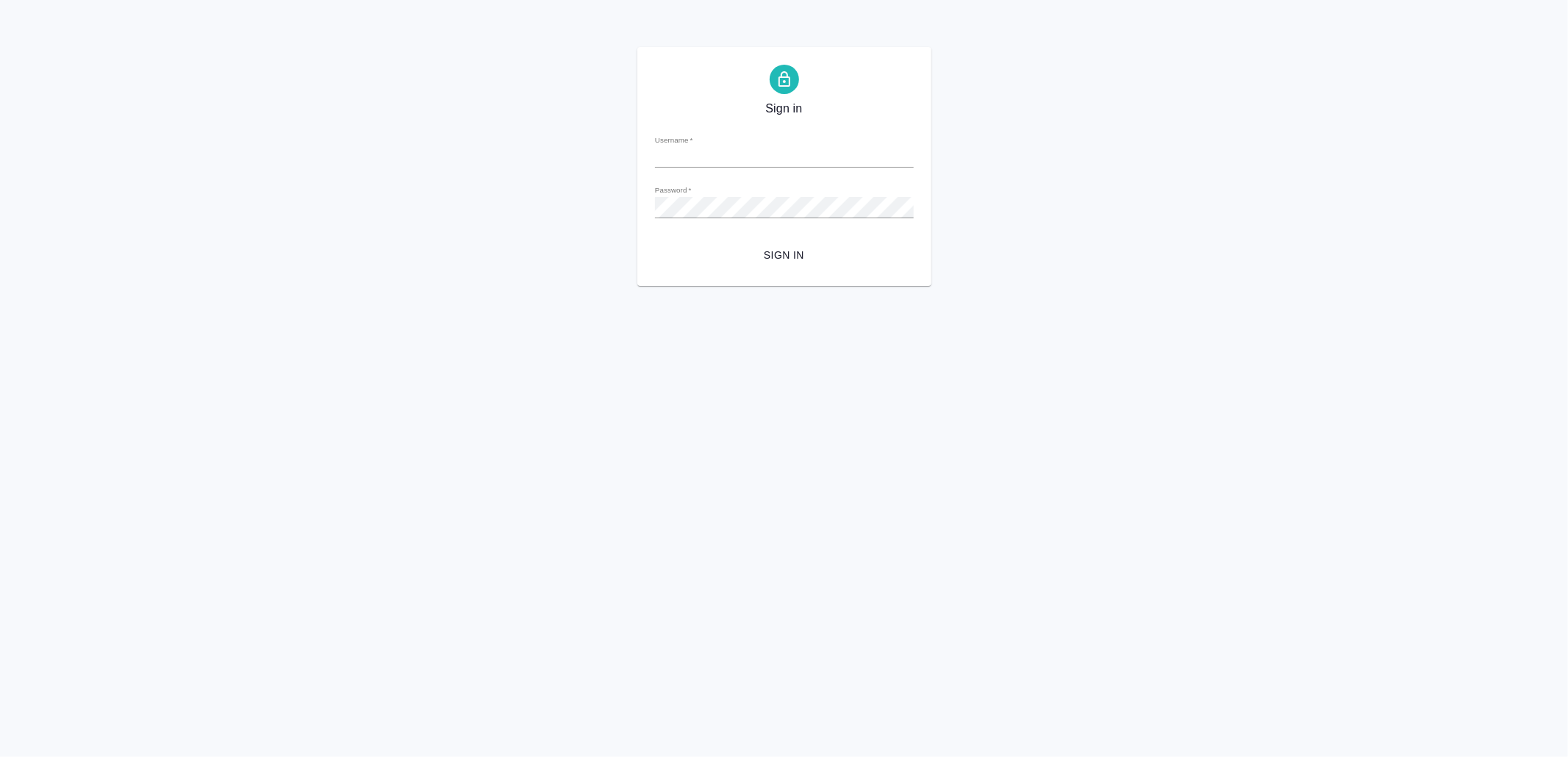
type input "[EMAIL_ADDRESS][DOMAIN_NAME]"
click at [782, 267] on button "Sign in" at bounding box center [784, 256] width 259 height 28
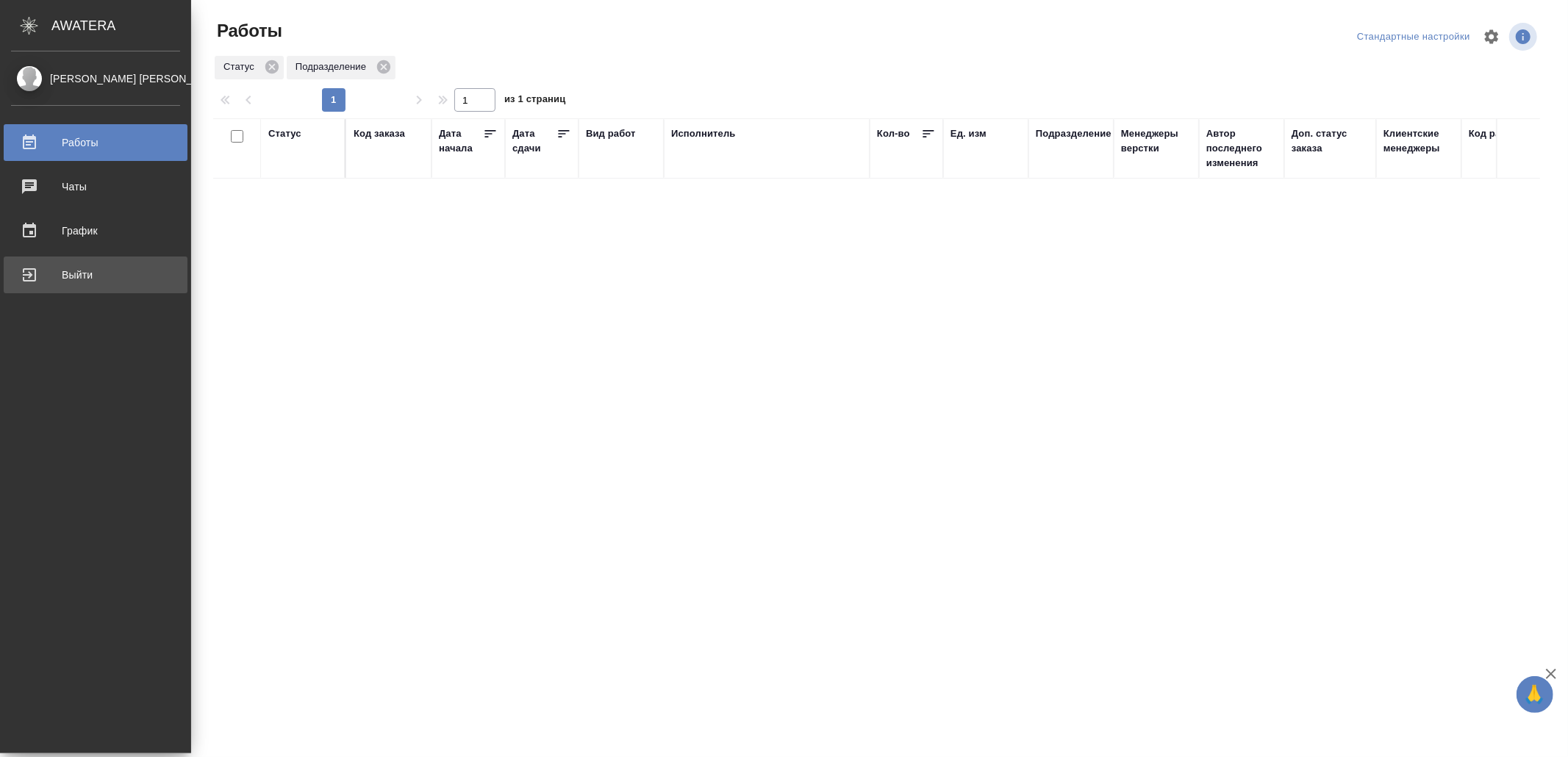
click at [36, 274] on div "Выйти" at bounding box center [95, 275] width 169 height 22
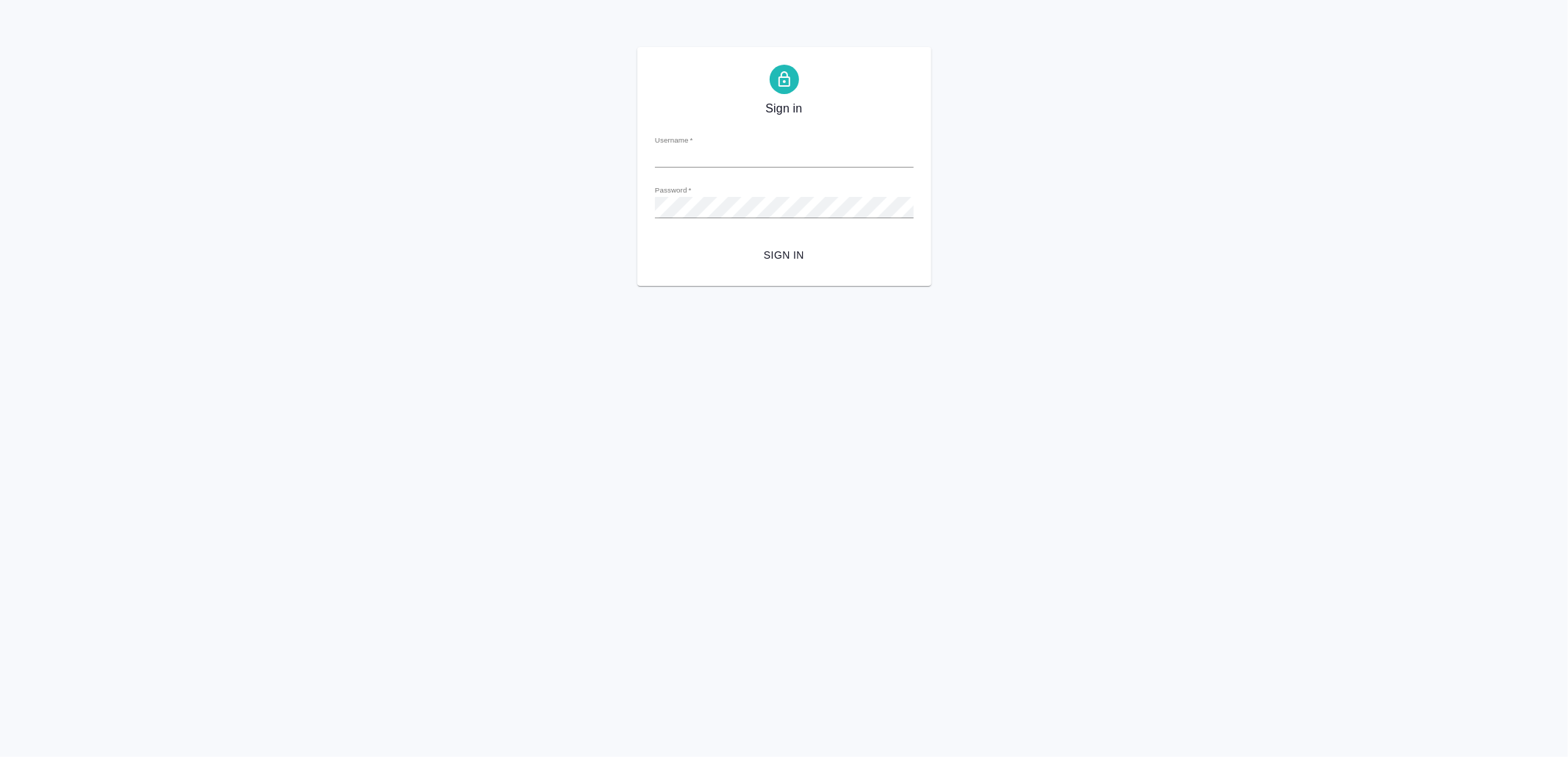
type input "v.yamkovenko@awatera.com"
click at [791, 246] on span "Sign in" at bounding box center [784, 256] width 236 height 18
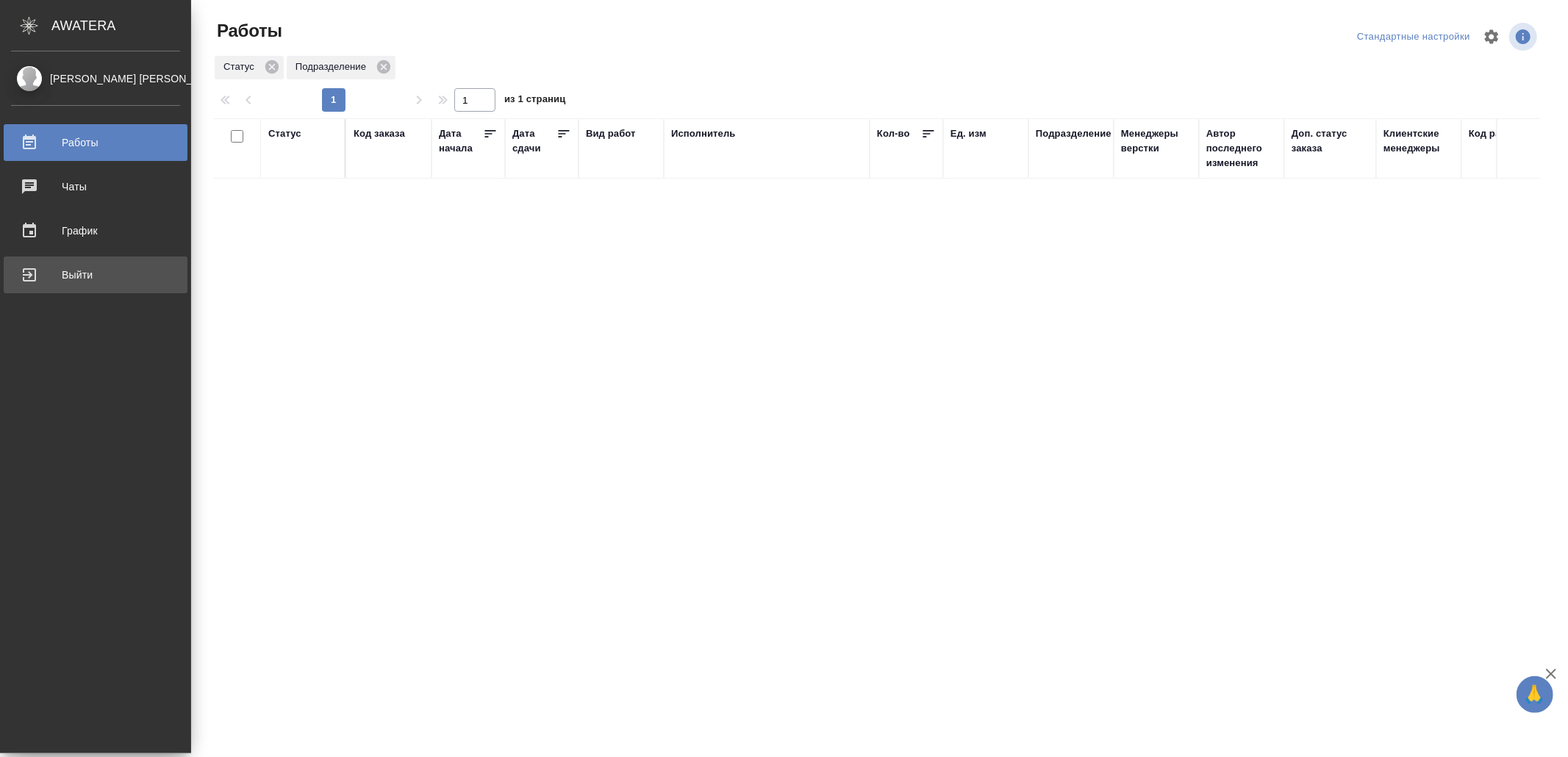
click at [42, 275] on div "Выйти" at bounding box center [95, 275] width 169 height 22
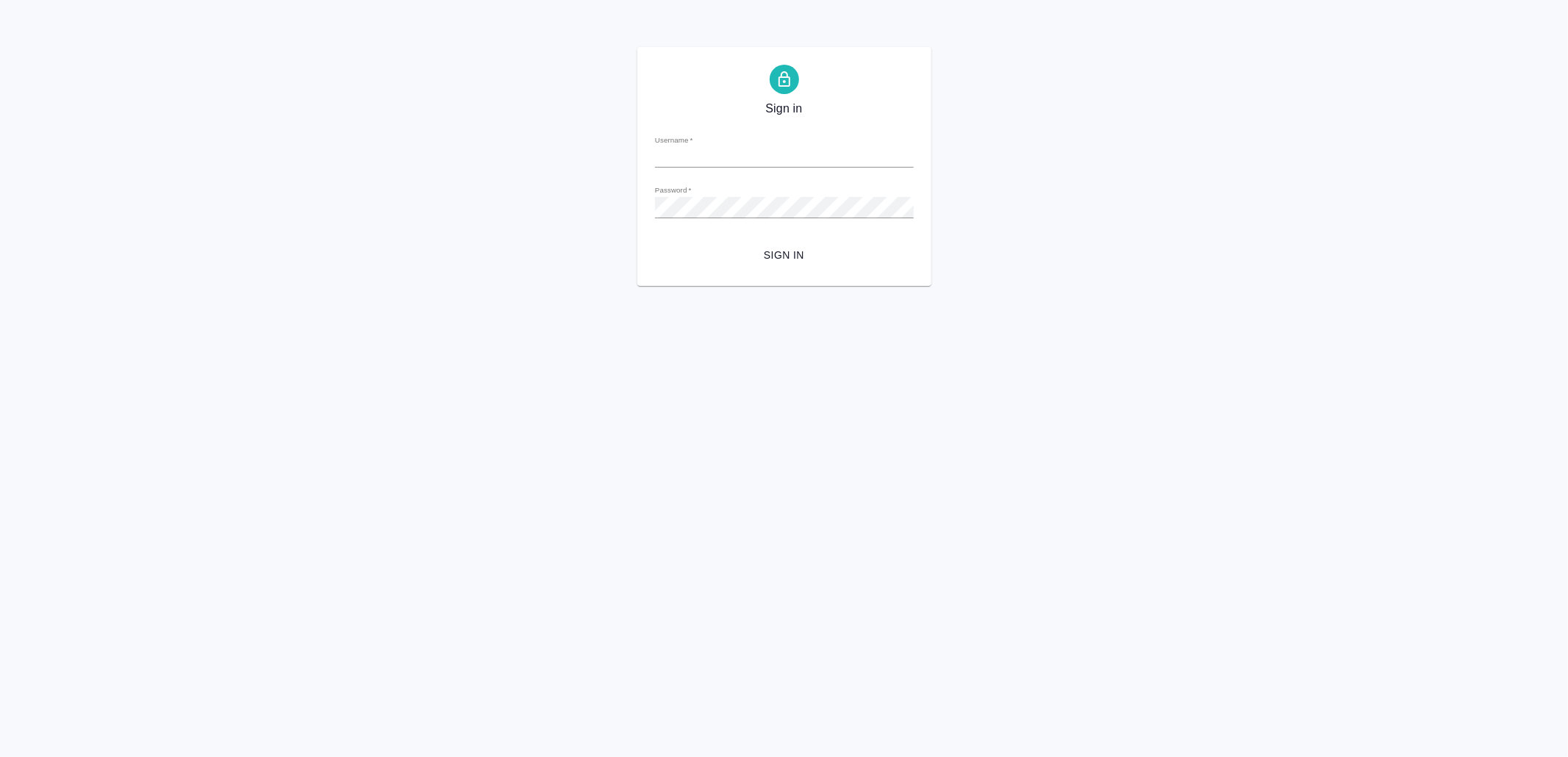
type input "[EMAIL_ADDRESS][DOMAIN_NAME]"
click at [814, 242] on button "Sign in" at bounding box center [784, 256] width 259 height 28
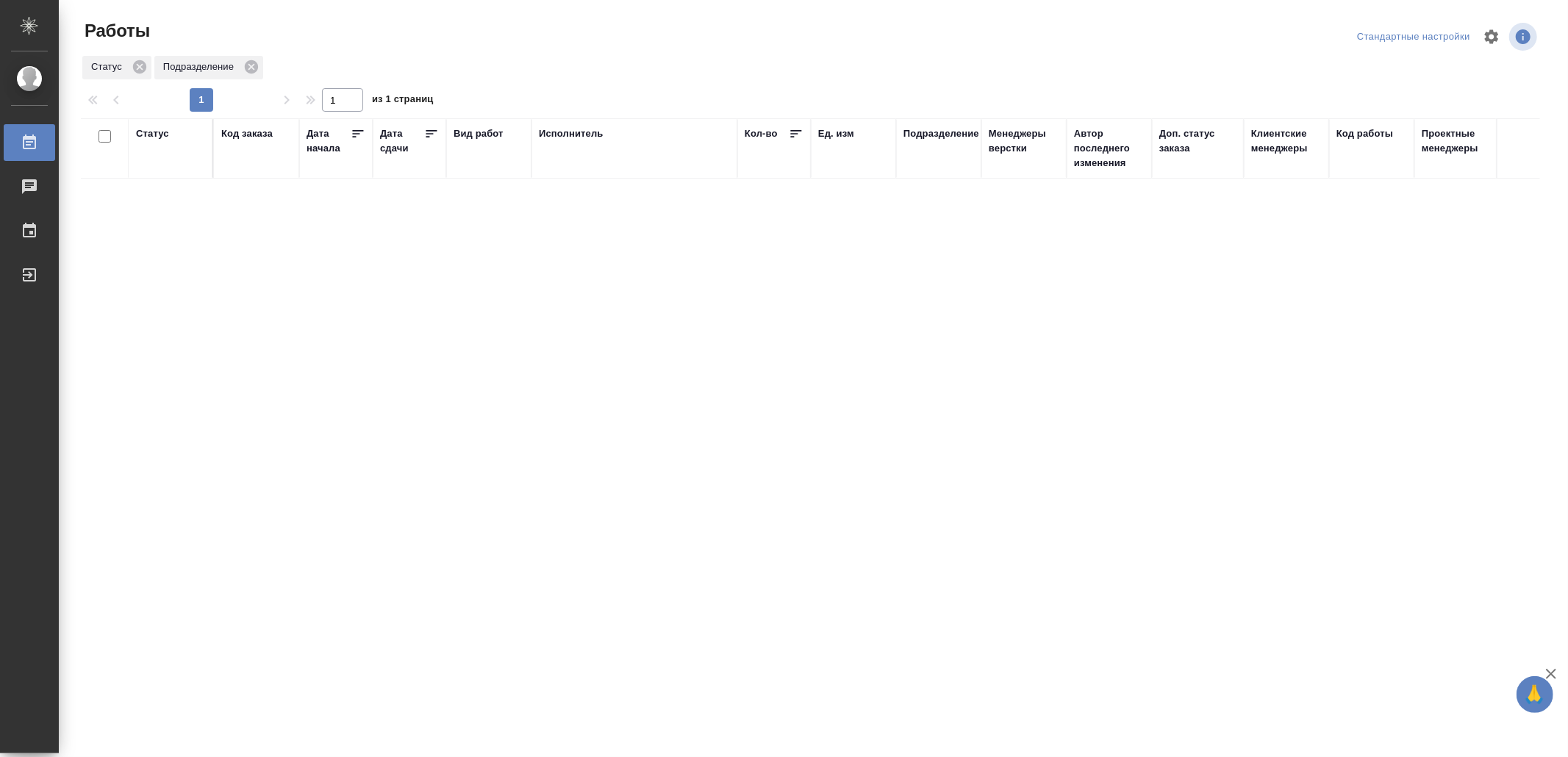
drag, startPoint x: 904, startPoint y: 364, endPoint x: 904, endPoint y: 353, distance: 11.0
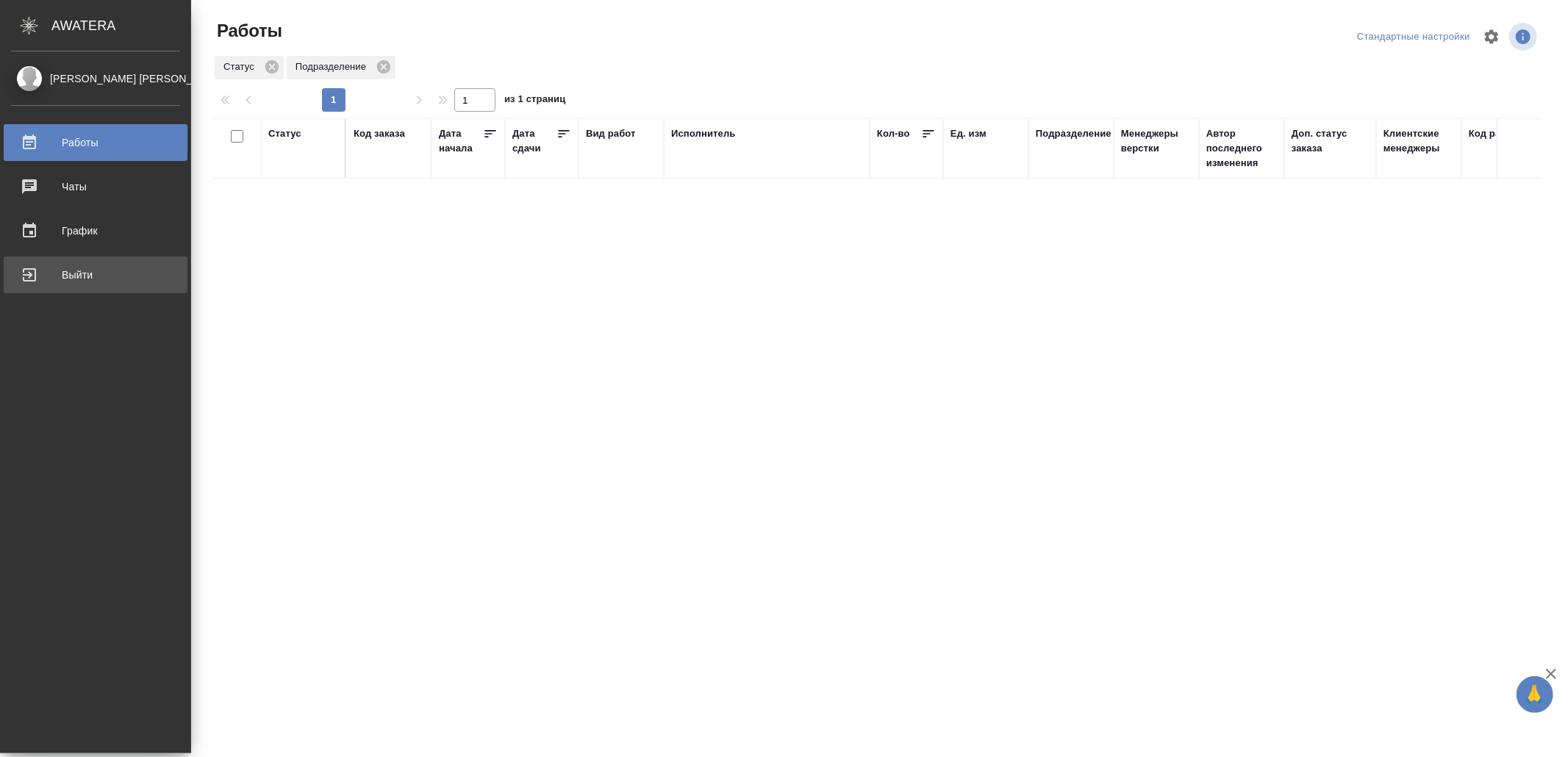
click at [40, 280] on div "Выйти" at bounding box center [95, 275] width 169 height 22
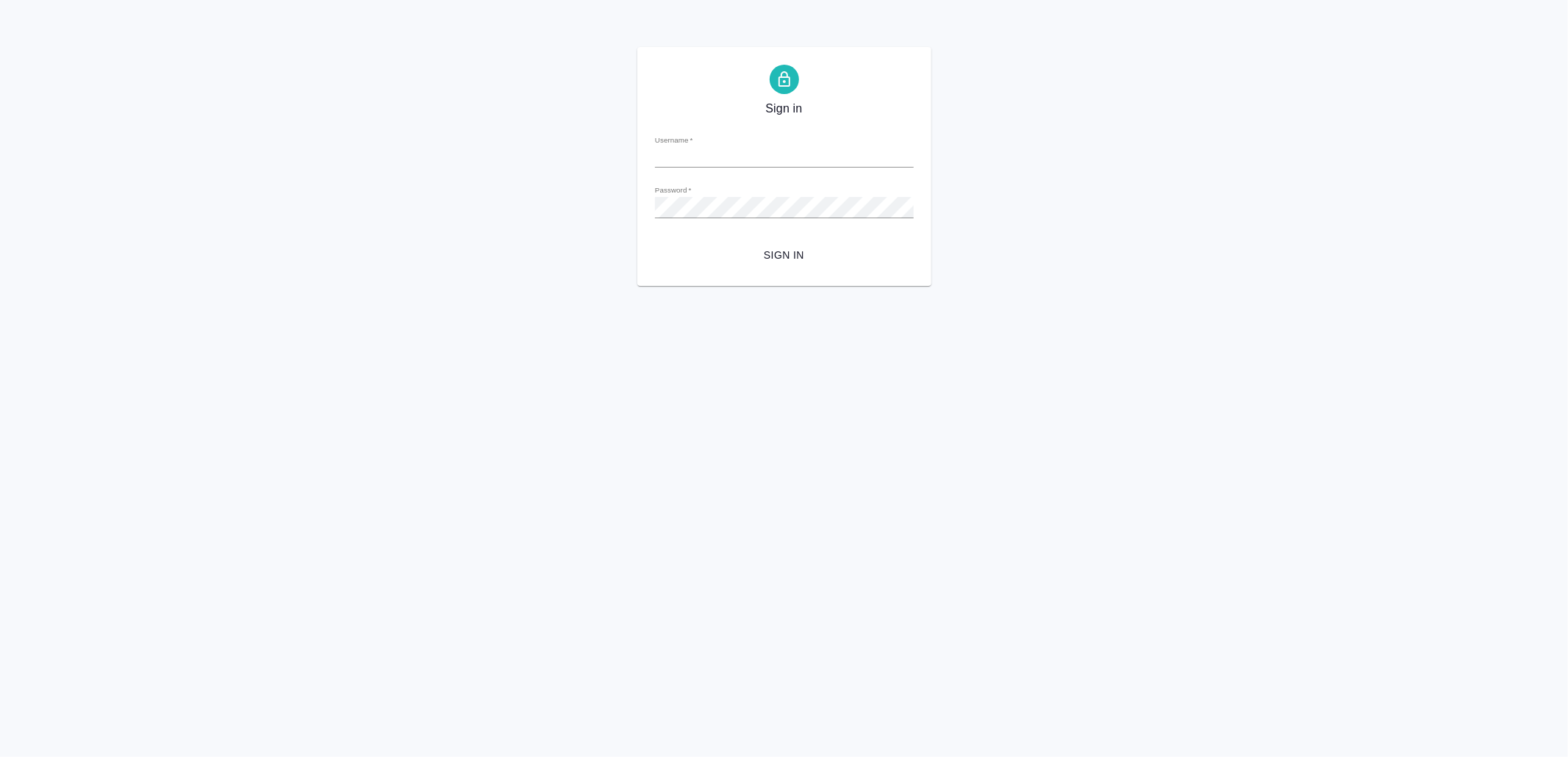
type input "[EMAIL_ADDRESS][DOMAIN_NAME]"
click at [794, 244] on button "Sign in" at bounding box center [784, 256] width 259 height 28
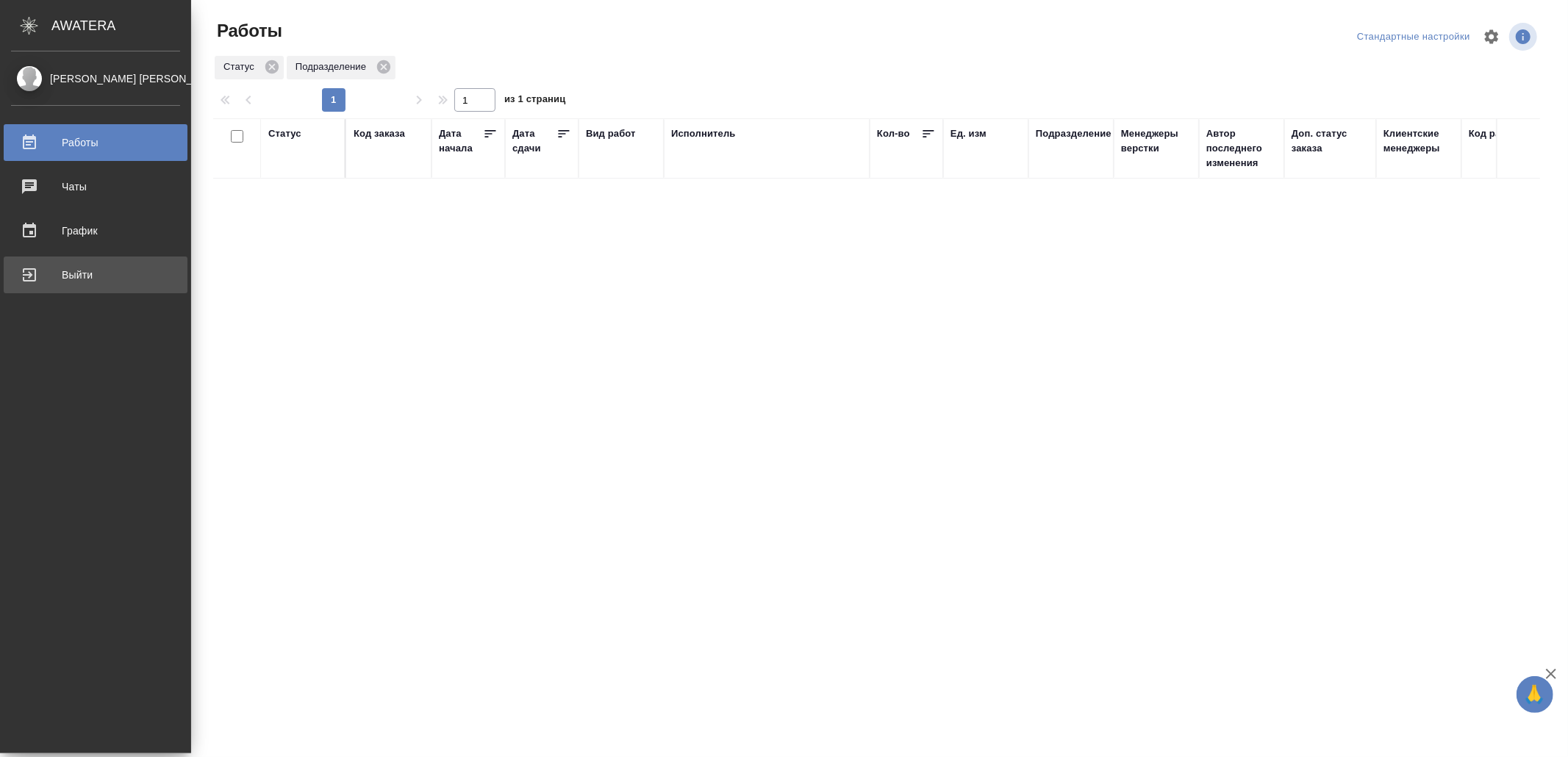
click at [44, 283] on div "Выйти" at bounding box center [95, 275] width 169 height 22
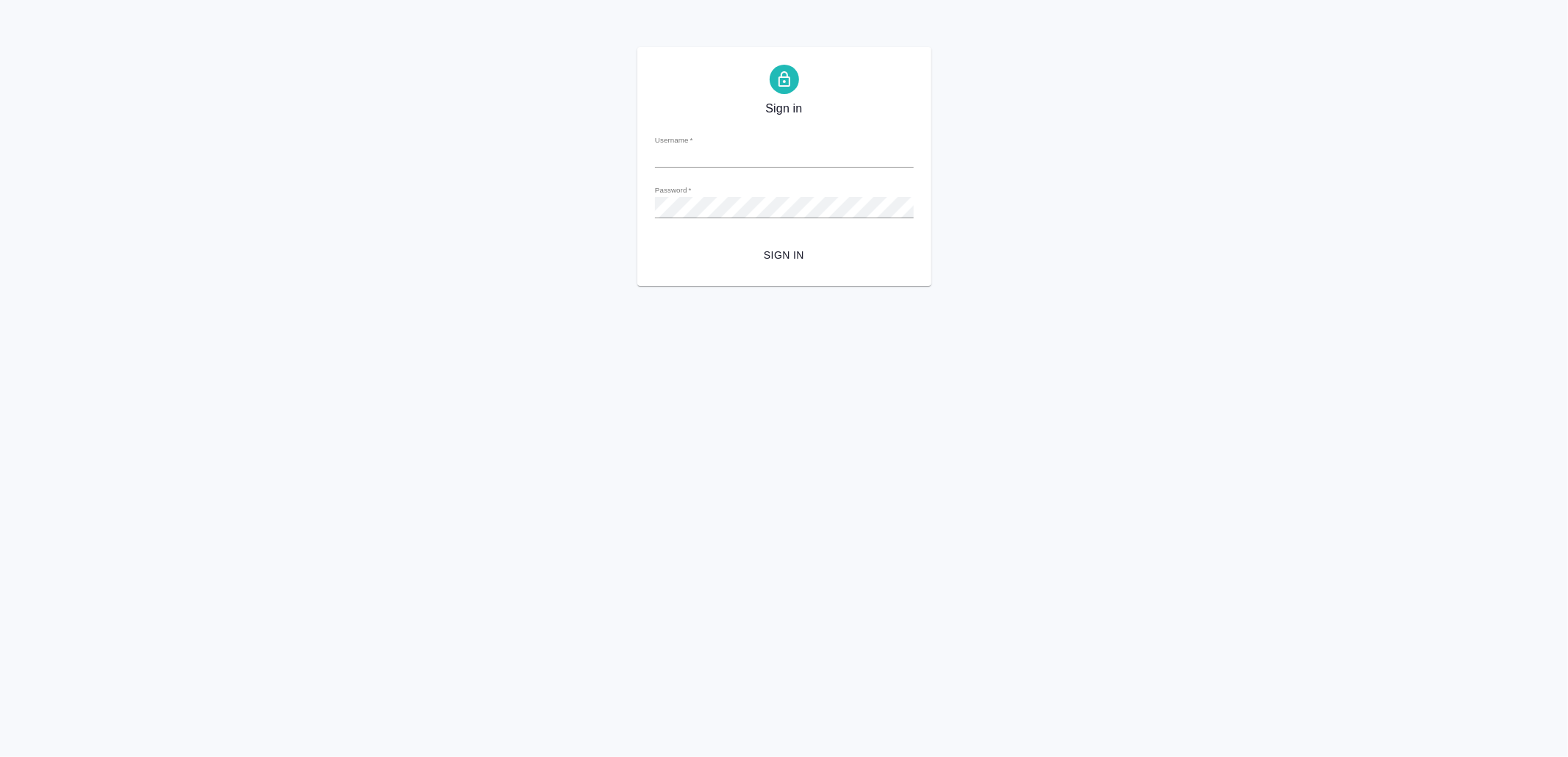
type input "[EMAIL_ADDRESS][DOMAIN_NAME]"
click at [753, 240] on form "Username   * v.yamkovenko@awatera.com Password   * urlPath   * / Sign in" at bounding box center [784, 196] width 259 height 145
click at [812, 257] on span "Sign in" at bounding box center [784, 256] width 236 height 18
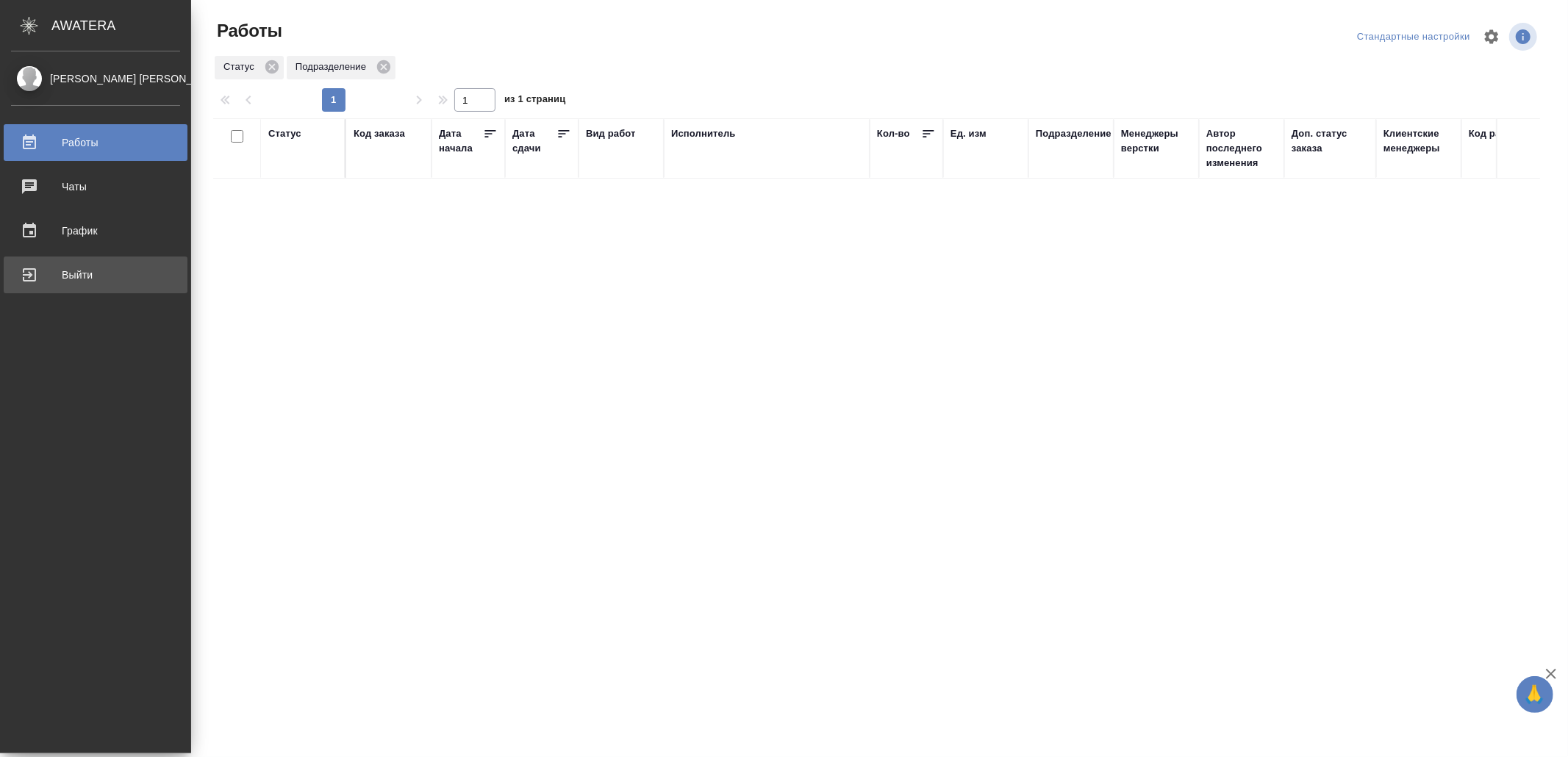
click at [56, 277] on div "Выйти" at bounding box center [95, 275] width 169 height 22
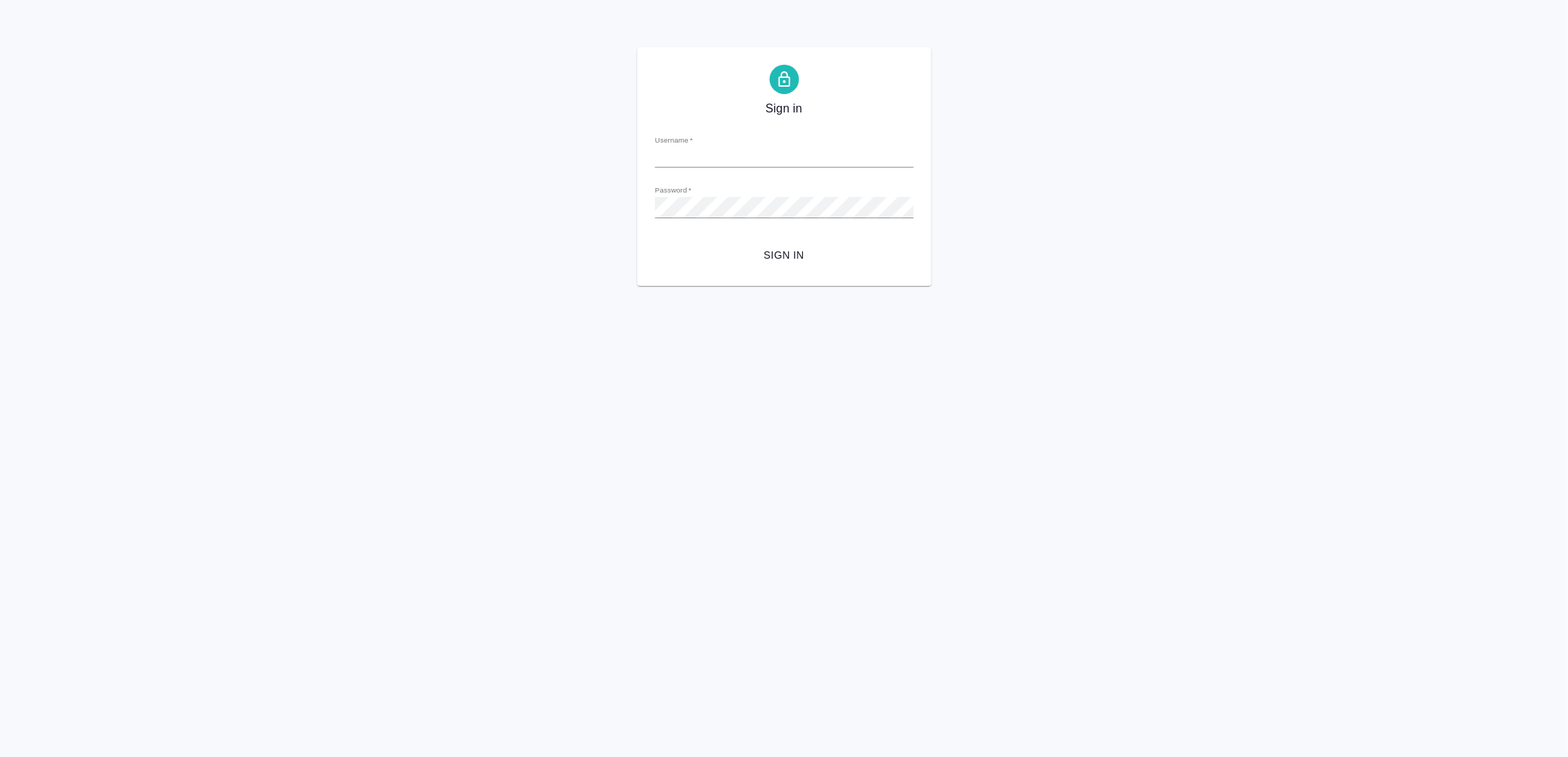
type input "v.yamkovenko@awatera.com"
click at [836, 261] on span "Sign in" at bounding box center [784, 256] width 236 height 18
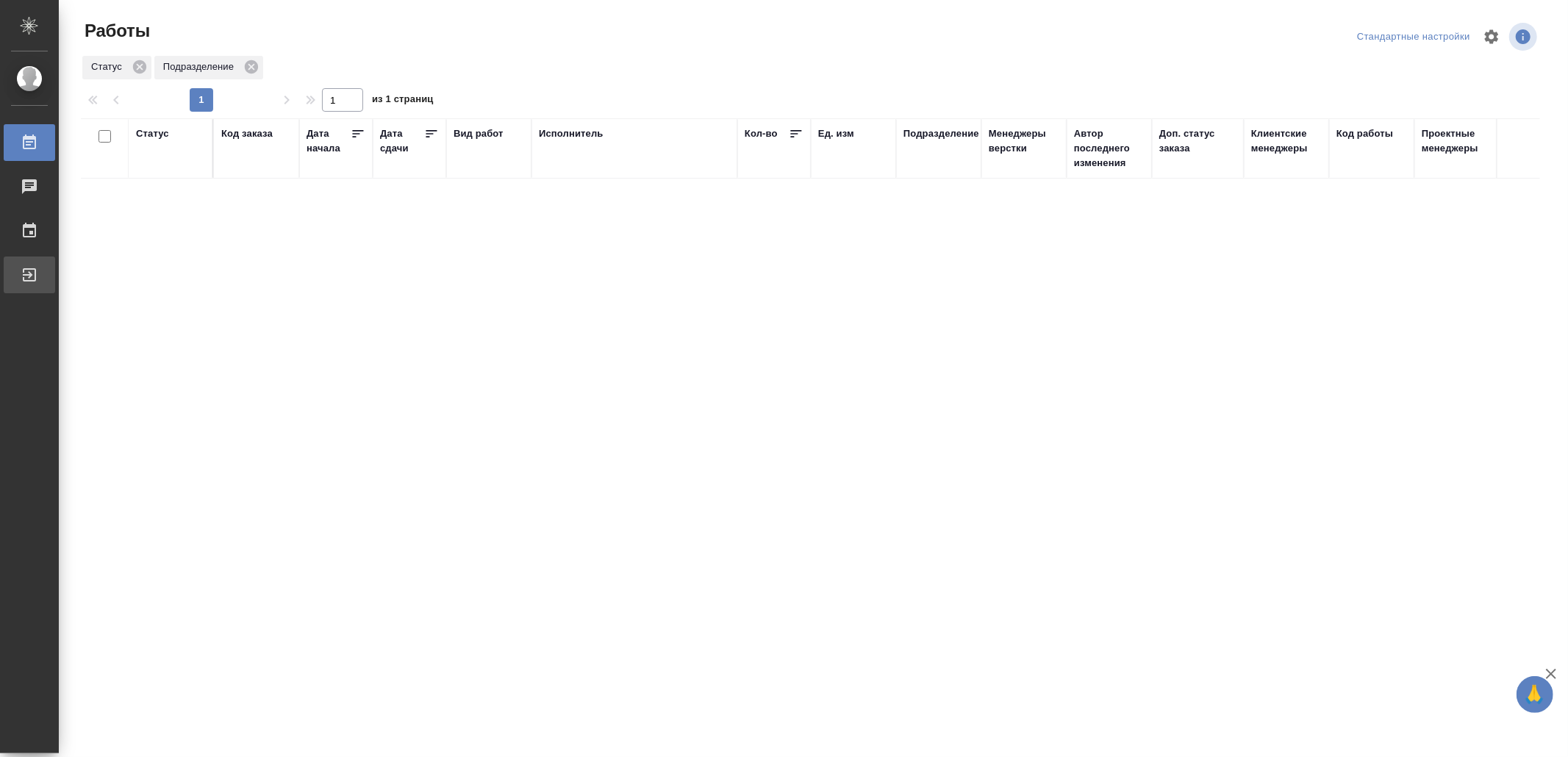
click at [29, 272] on div "Выйти" at bounding box center [11, 275] width 37 height 22
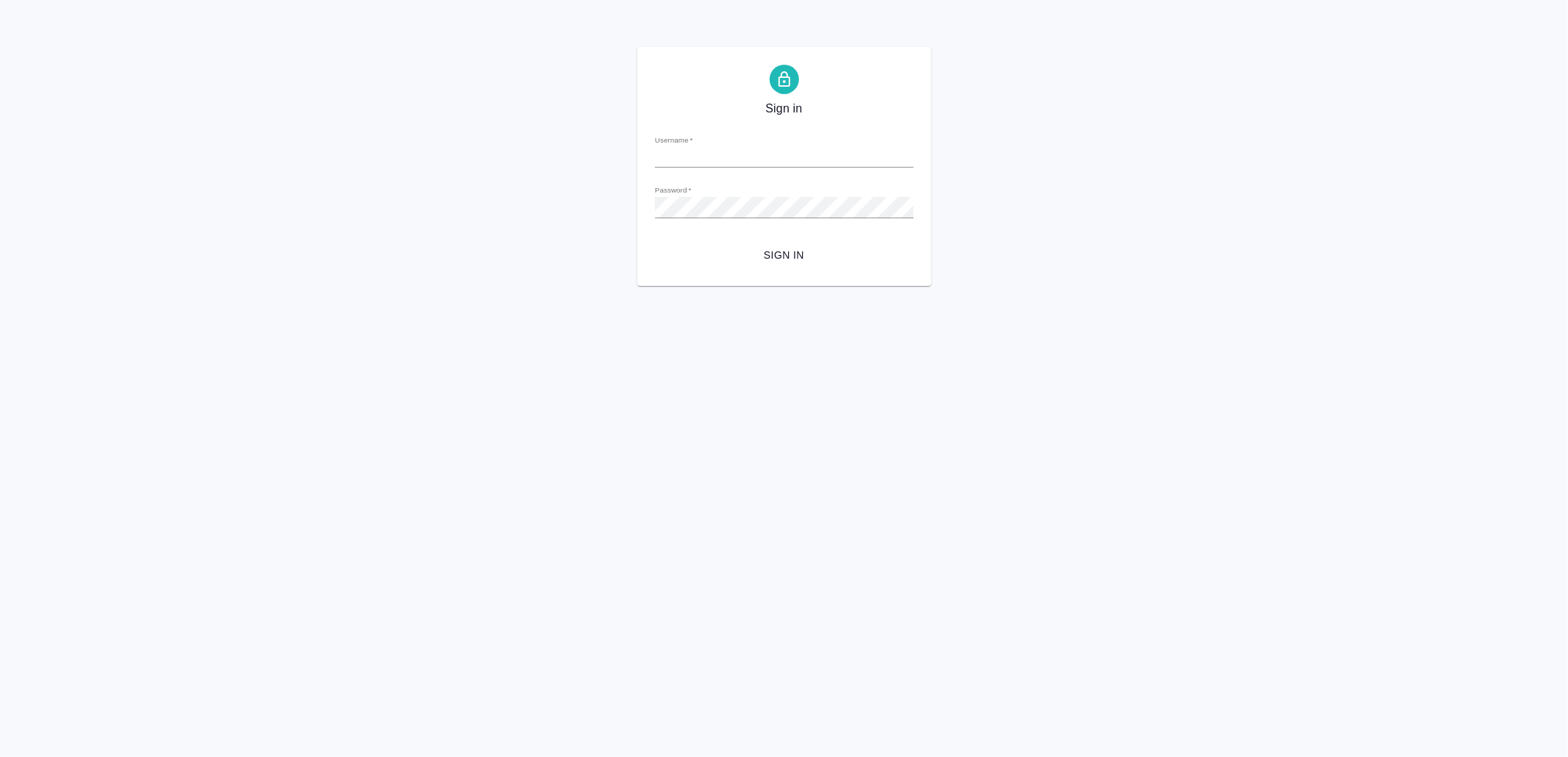
type input "[EMAIL_ADDRESS][DOMAIN_NAME]"
click at [812, 254] on span "Sign in" at bounding box center [784, 256] width 236 height 18
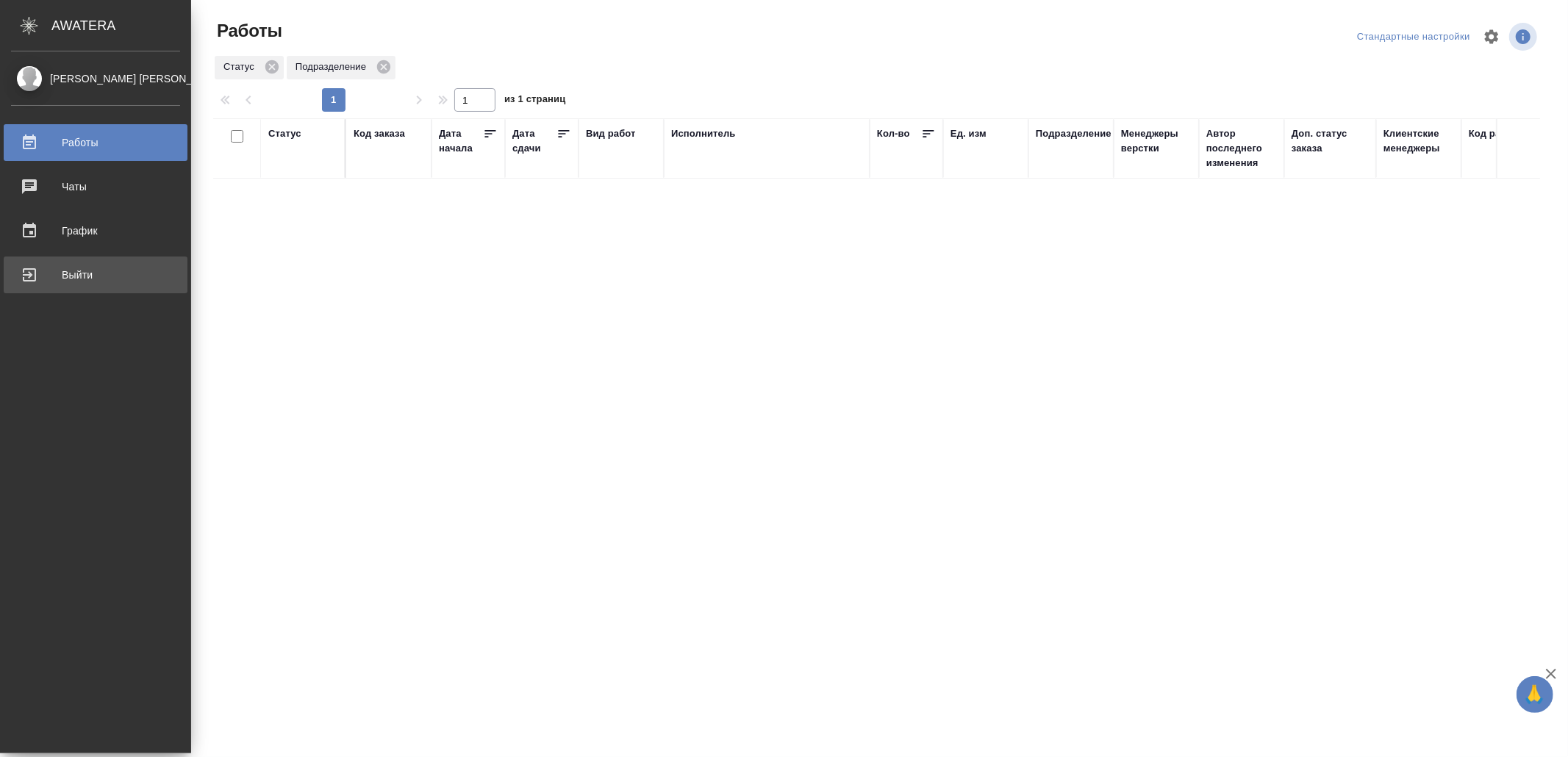
click at [59, 277] on div "Выйти" at bounding box center [95, 275] width 169 height 22
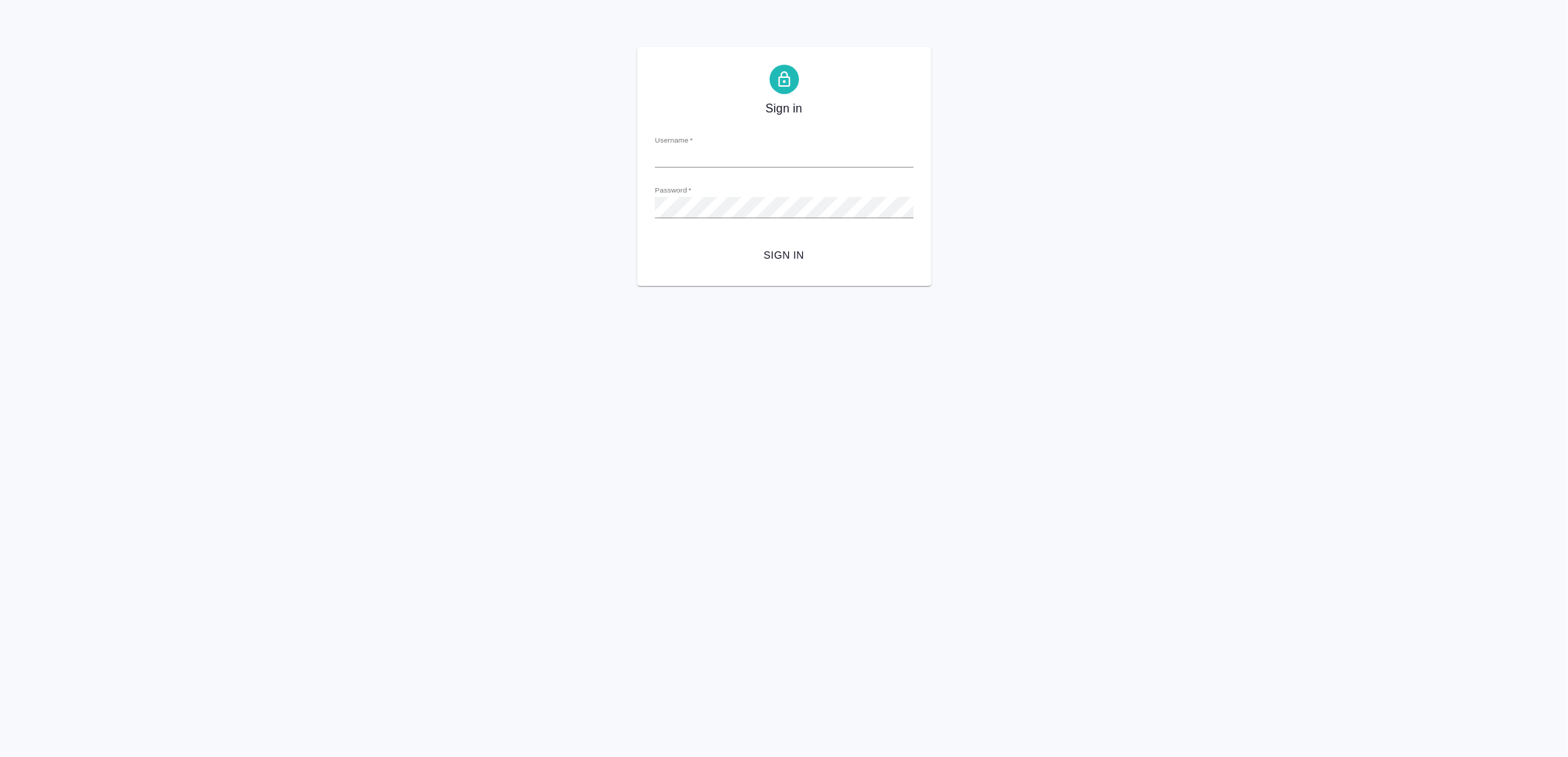
type input "[EMAIL_ADDRESS][DOMAIN_NAME]"
click at [824, 253] on span "Sign in" at bounding box center [784, 256] width 236 height 18
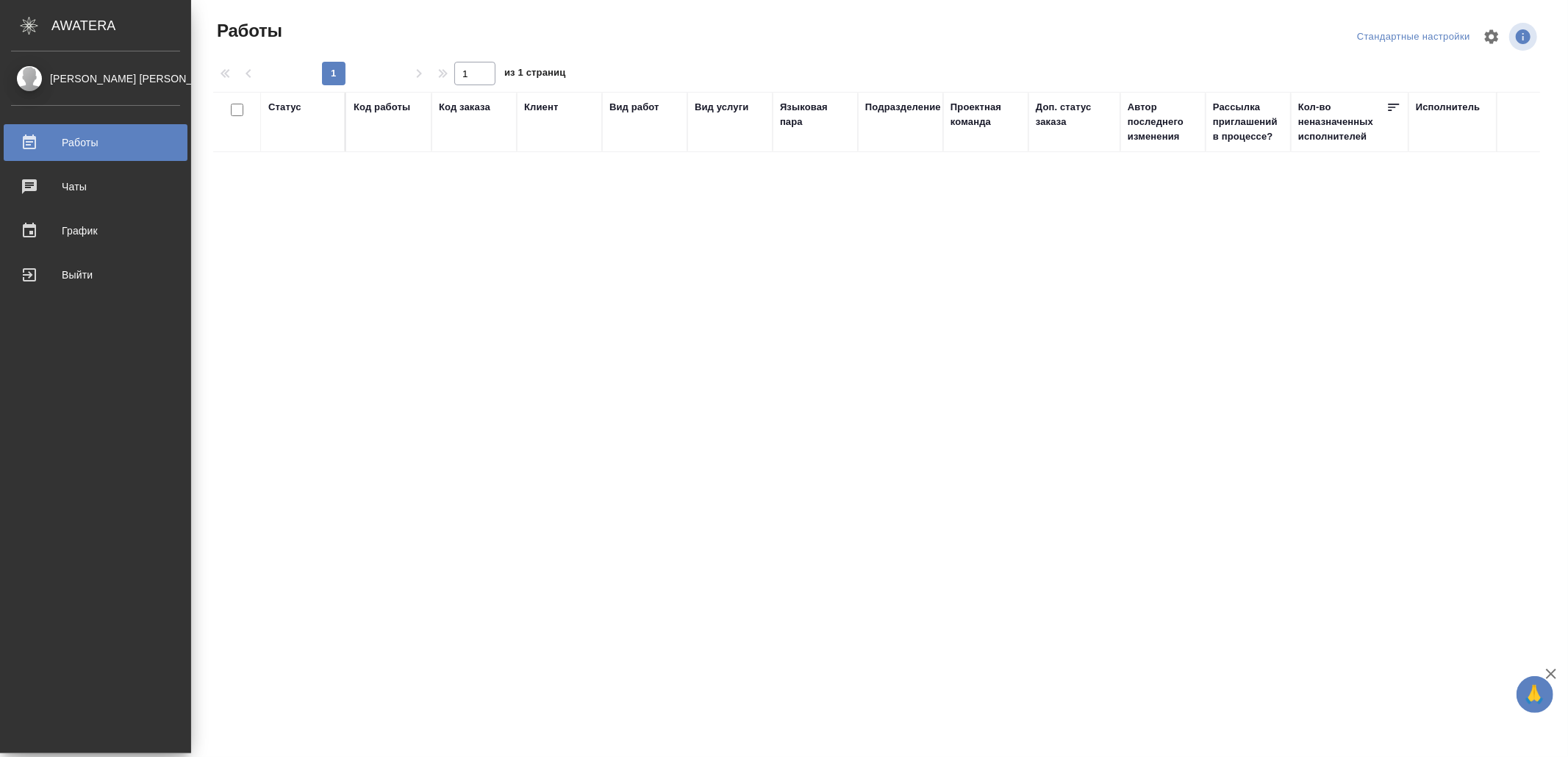
click at [46, 277] on div "Выйти" at bounding box center [95, 275] width 169 height 22
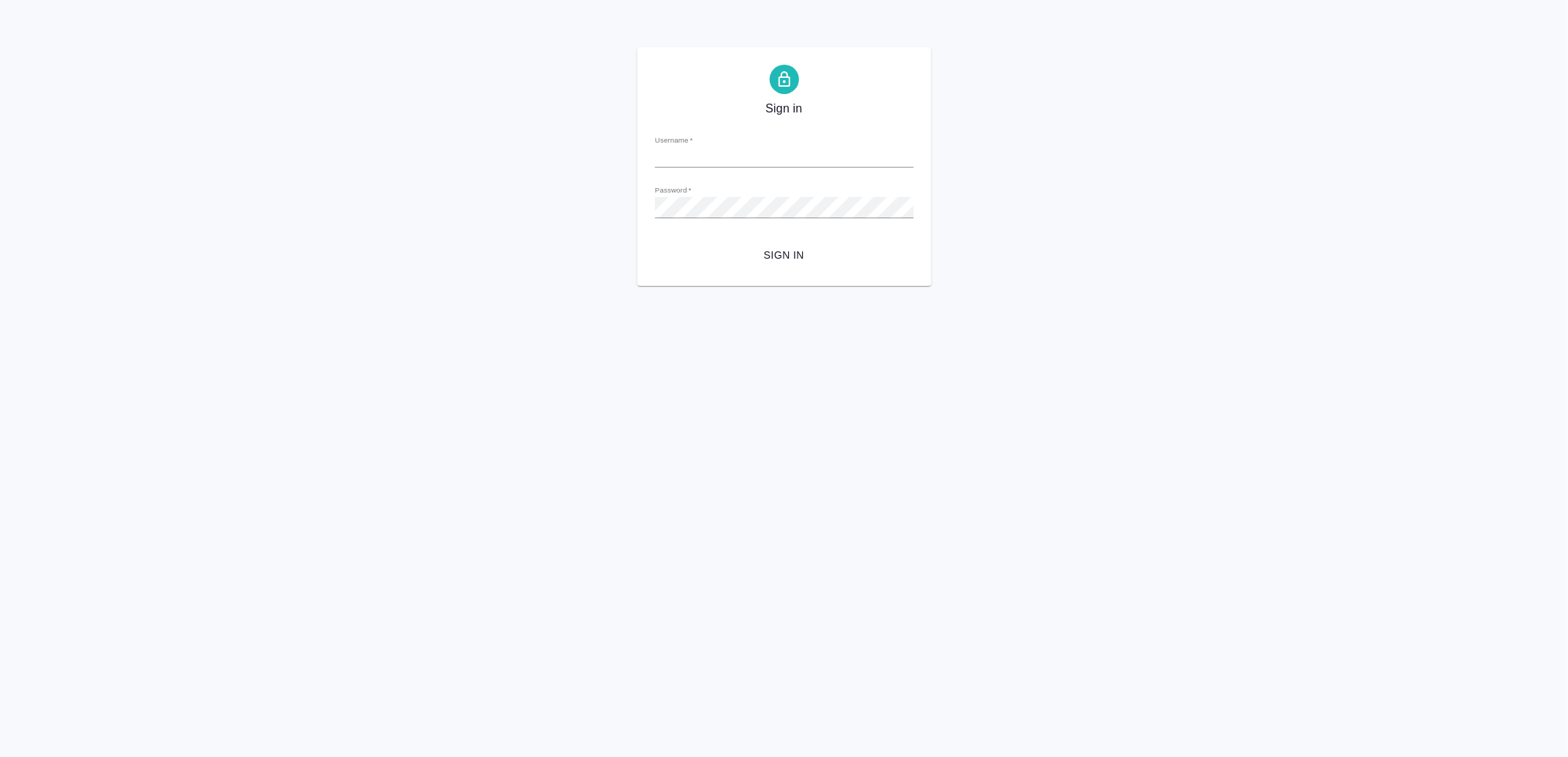
type input "[EMAIL_ADDRESS][DOMAIN_NAME]"
click at [764, 251] on span "Sign in" at bounding box center [784, 256] width 236 height 18
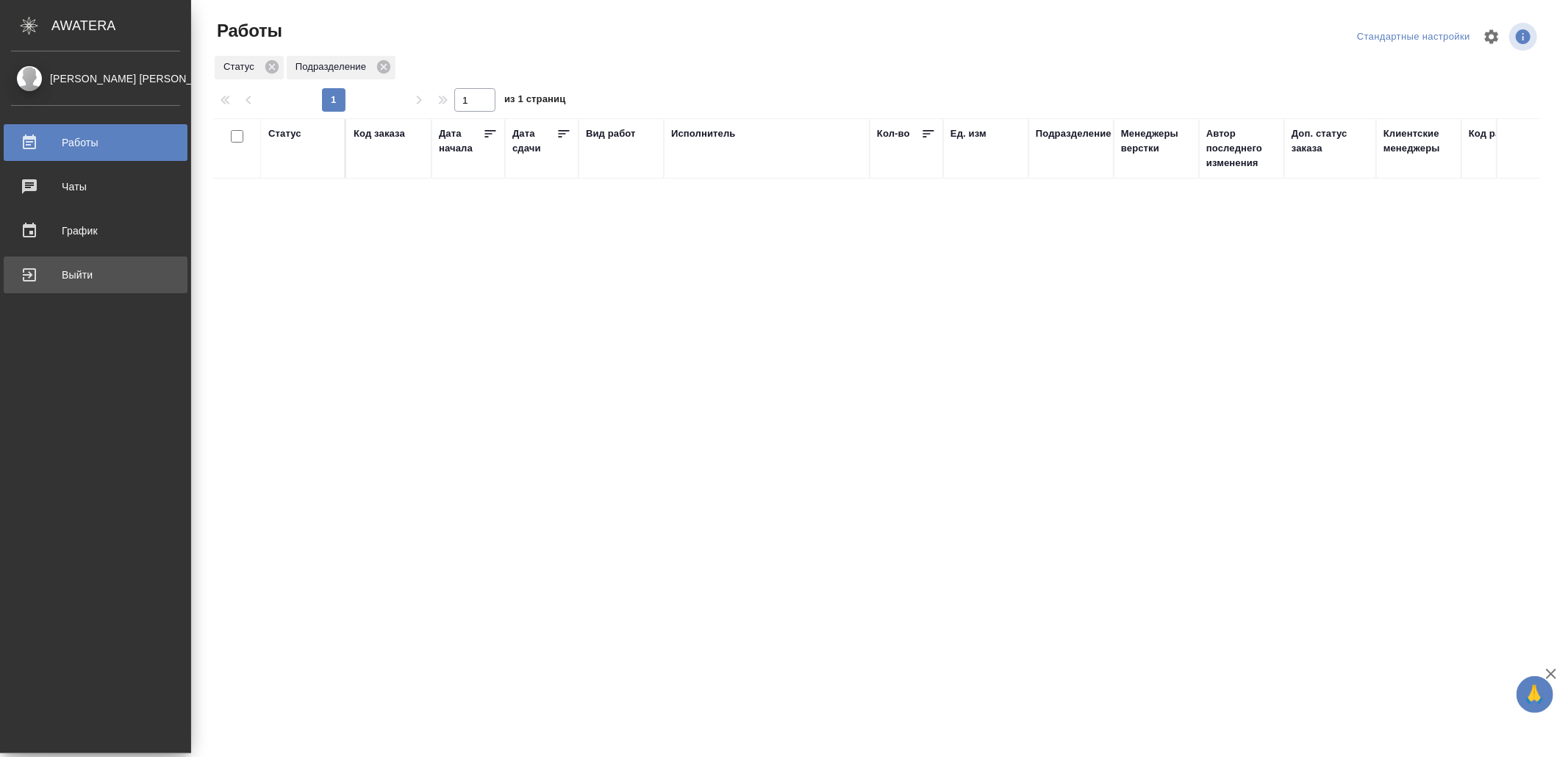
click at [33, 279] on div "Выйти" at bounding box center [95, 275] width 169 height 22
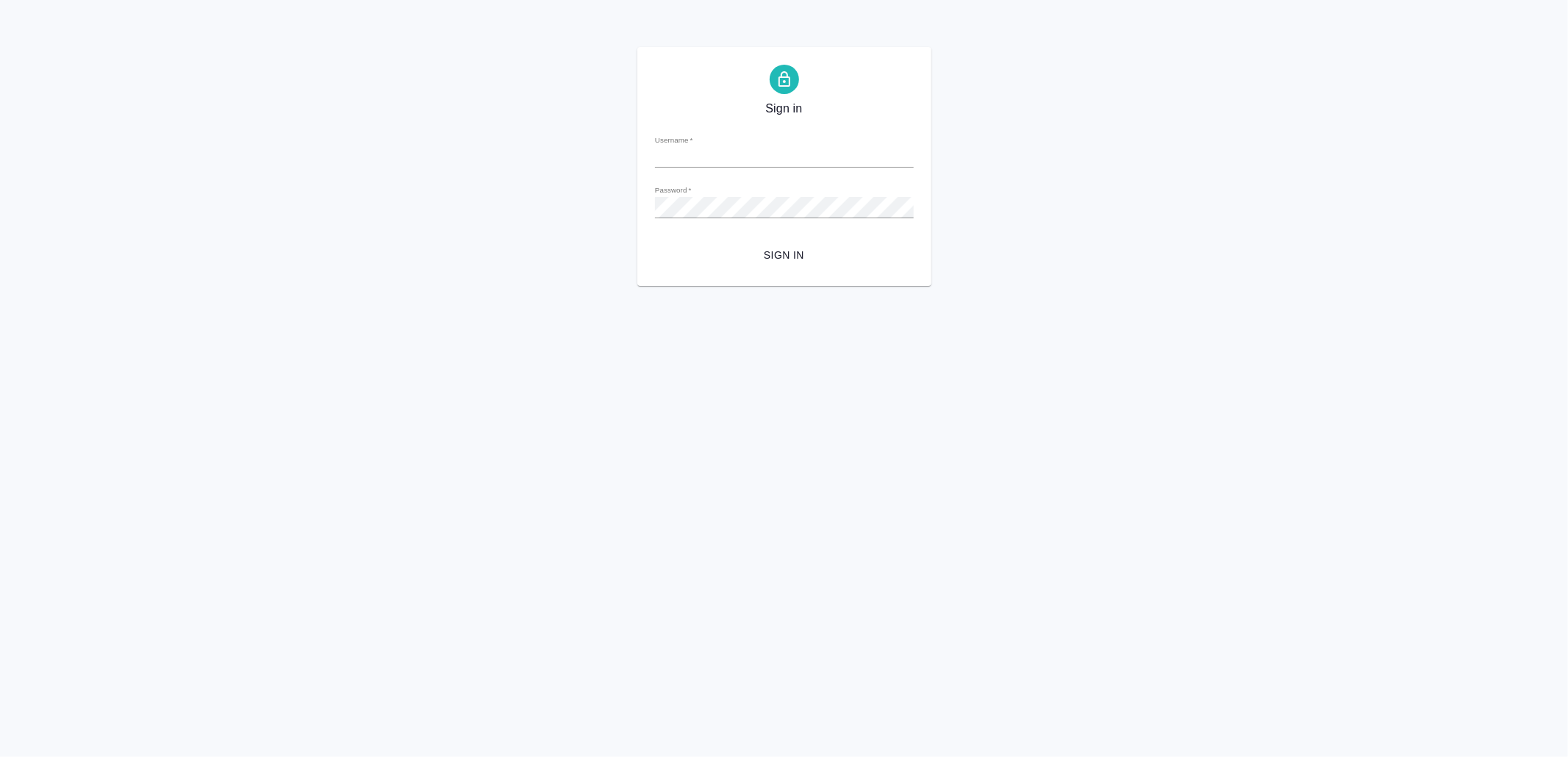
type input "v.yamkovenko@awatera.com"
click at [777, 259] on span "Sign in" at bounding box center [784, 256] width 236 height 18
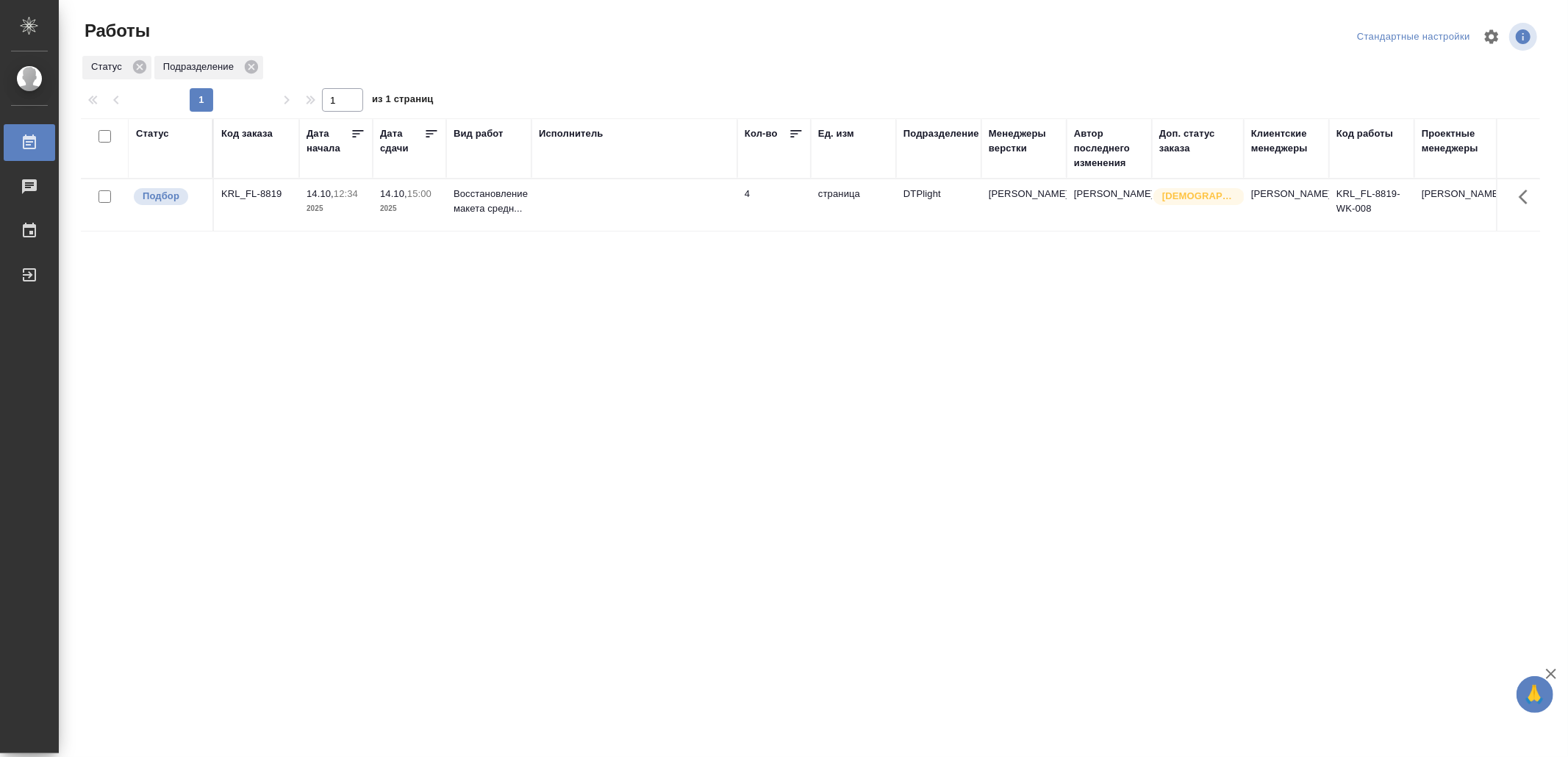
click at [738, 224] on td "4" at bounding box center [774, 206] width 74 height 52
click at [738, 224] on td "4" at bounding box center [774, 206] width 74 height 52
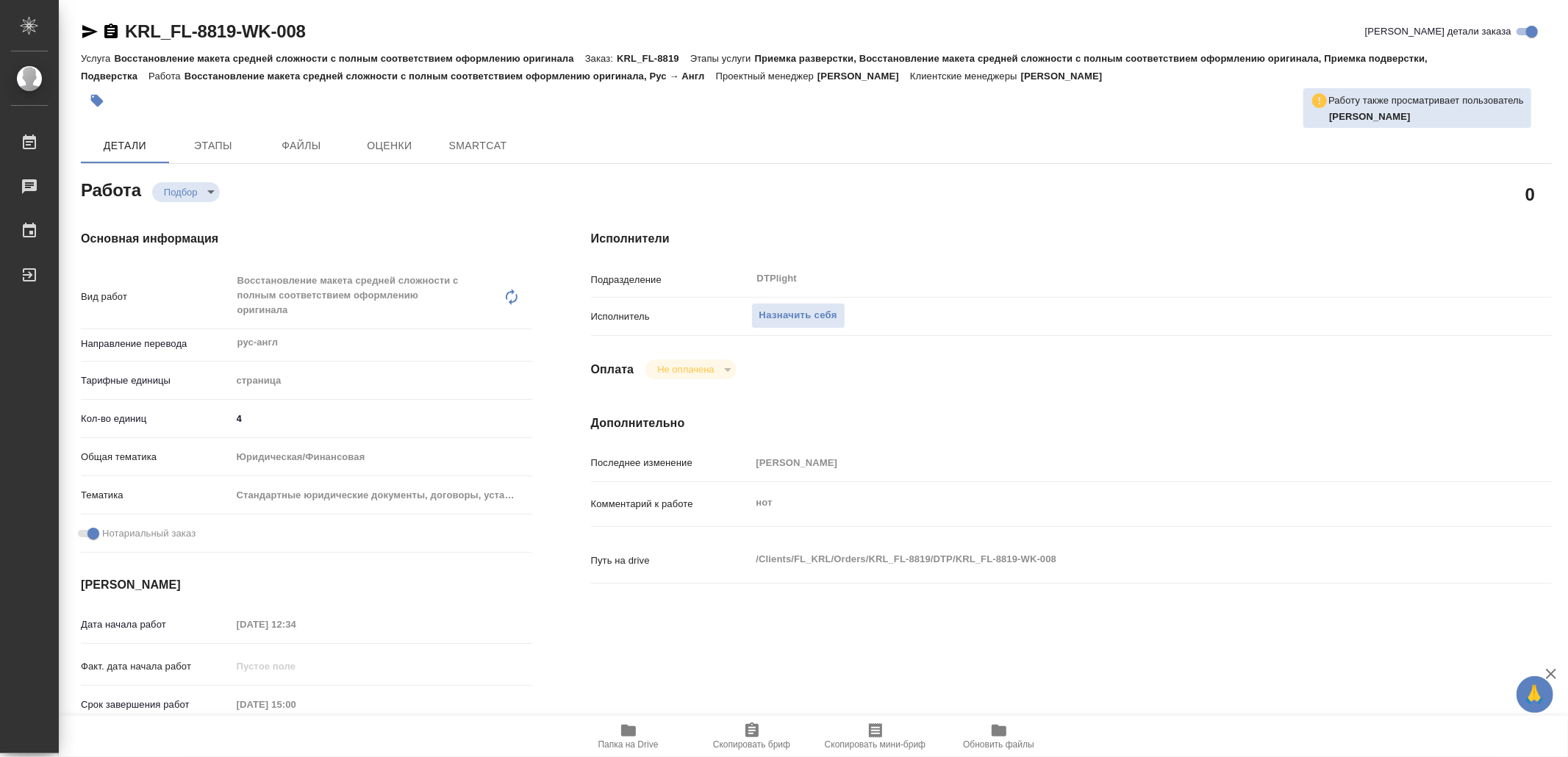
click at [650, 733] on span "Папка на Drive" at bounding box center [628, 735] width 106 height 28
click at [822, 316] on span "Назначить себя" at bounding box center [798, 316] width 78 height 17
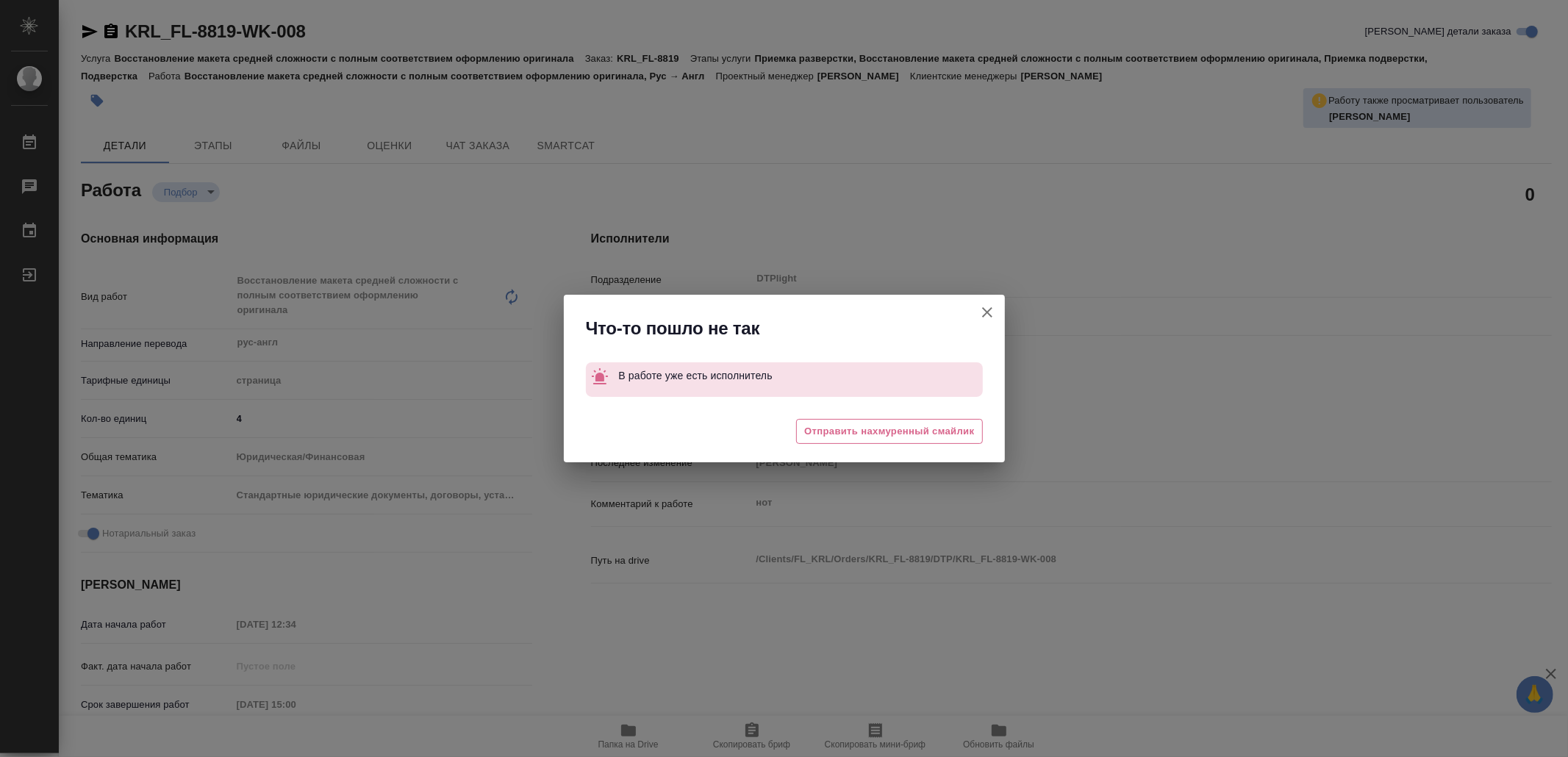
click at [989, 312] on icon "button" at bounding box center [987, 312] width 18 height 18
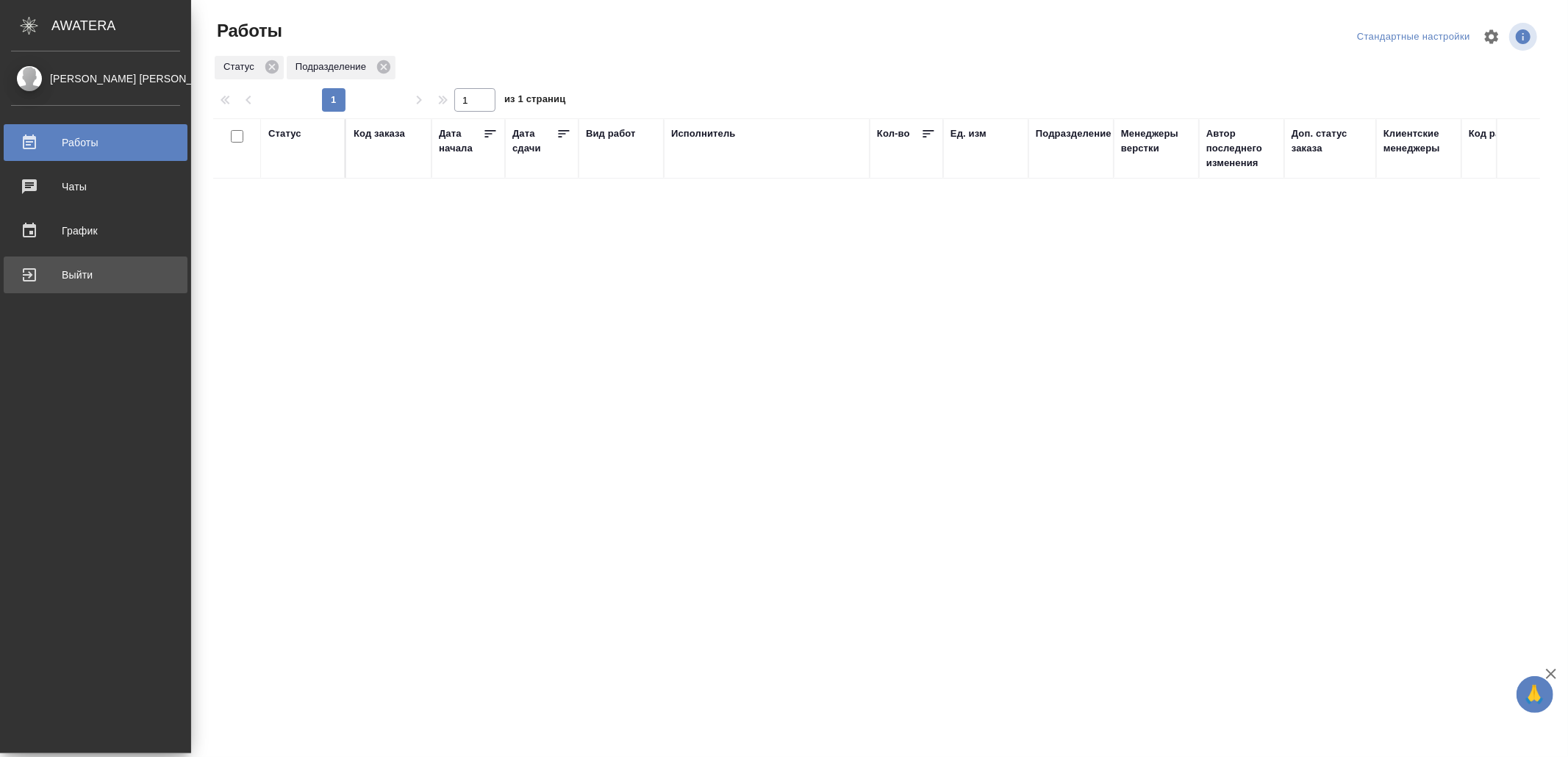
click at [37, 273] on div "Выйти" at bounding box center [95, 275] width 169 height 22
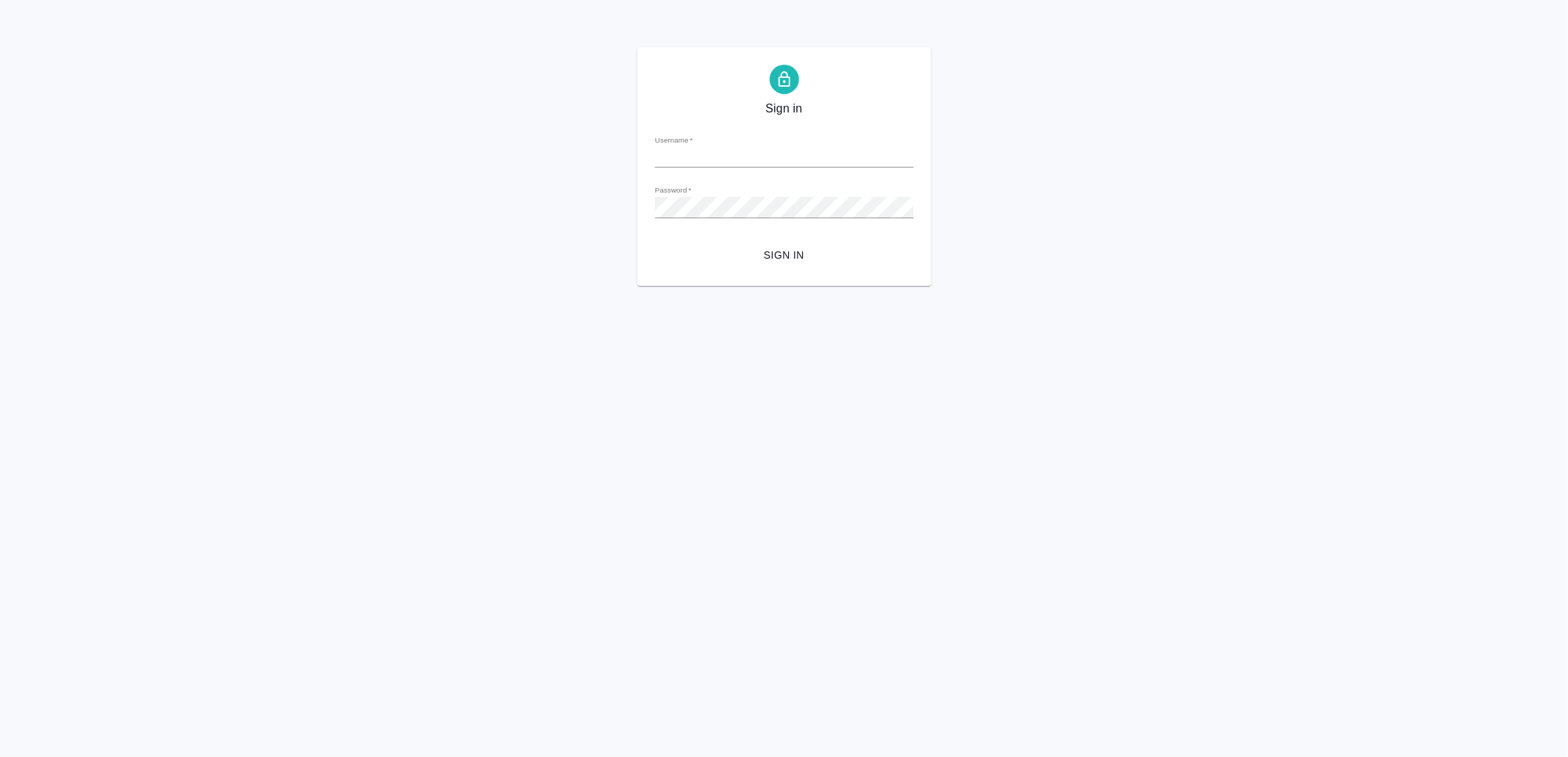
type input "[EMAIL_ADDRESS][DOMAIN_NAME]"
click at [770, 259] on span "Sign in" at bounding box center [784, 256] width 236 height 18
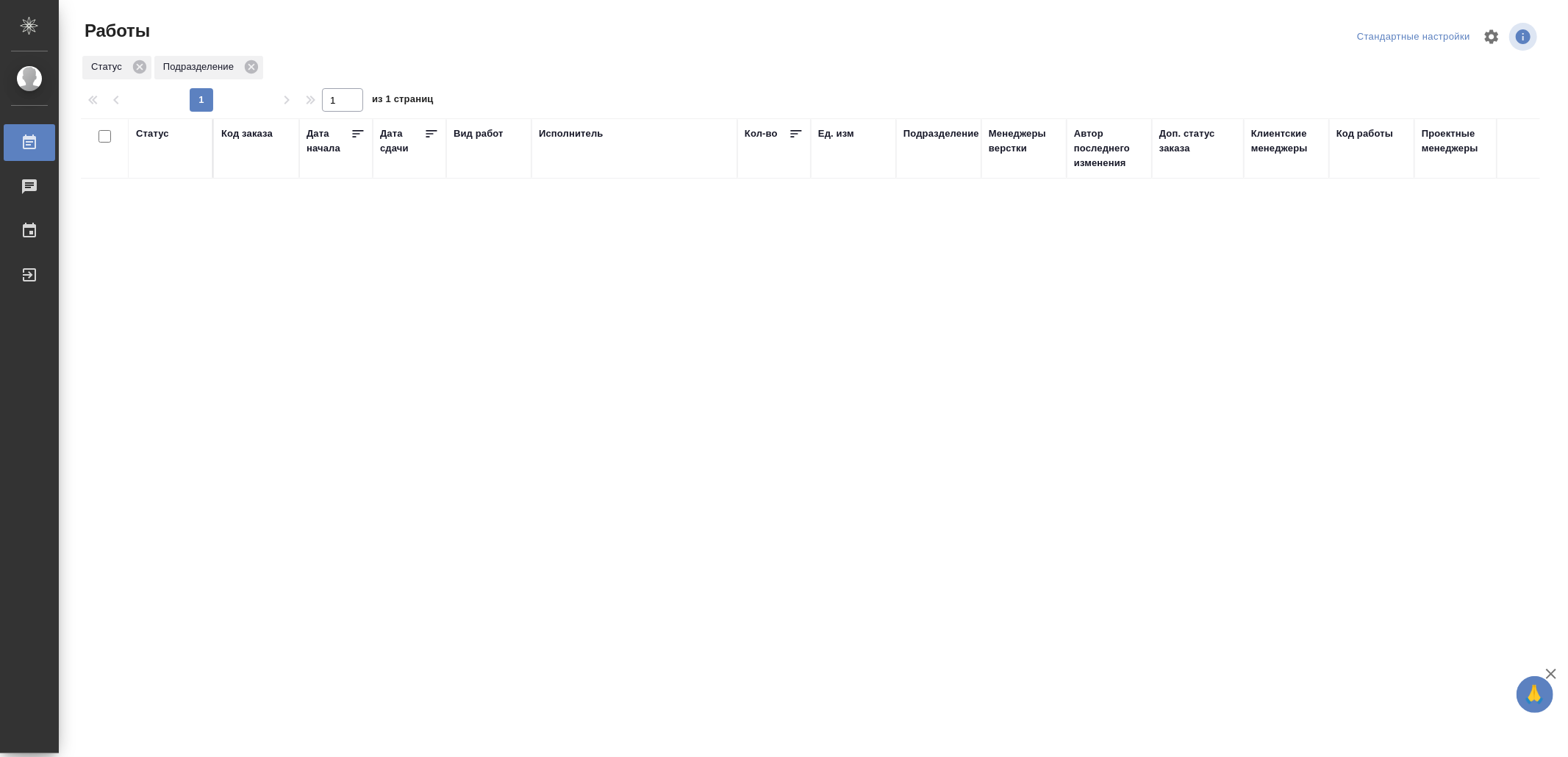
drag, startPoint x: 553, startPoint y: 319, endPoint x: 560, endPoint y: 315, distance: 8.1
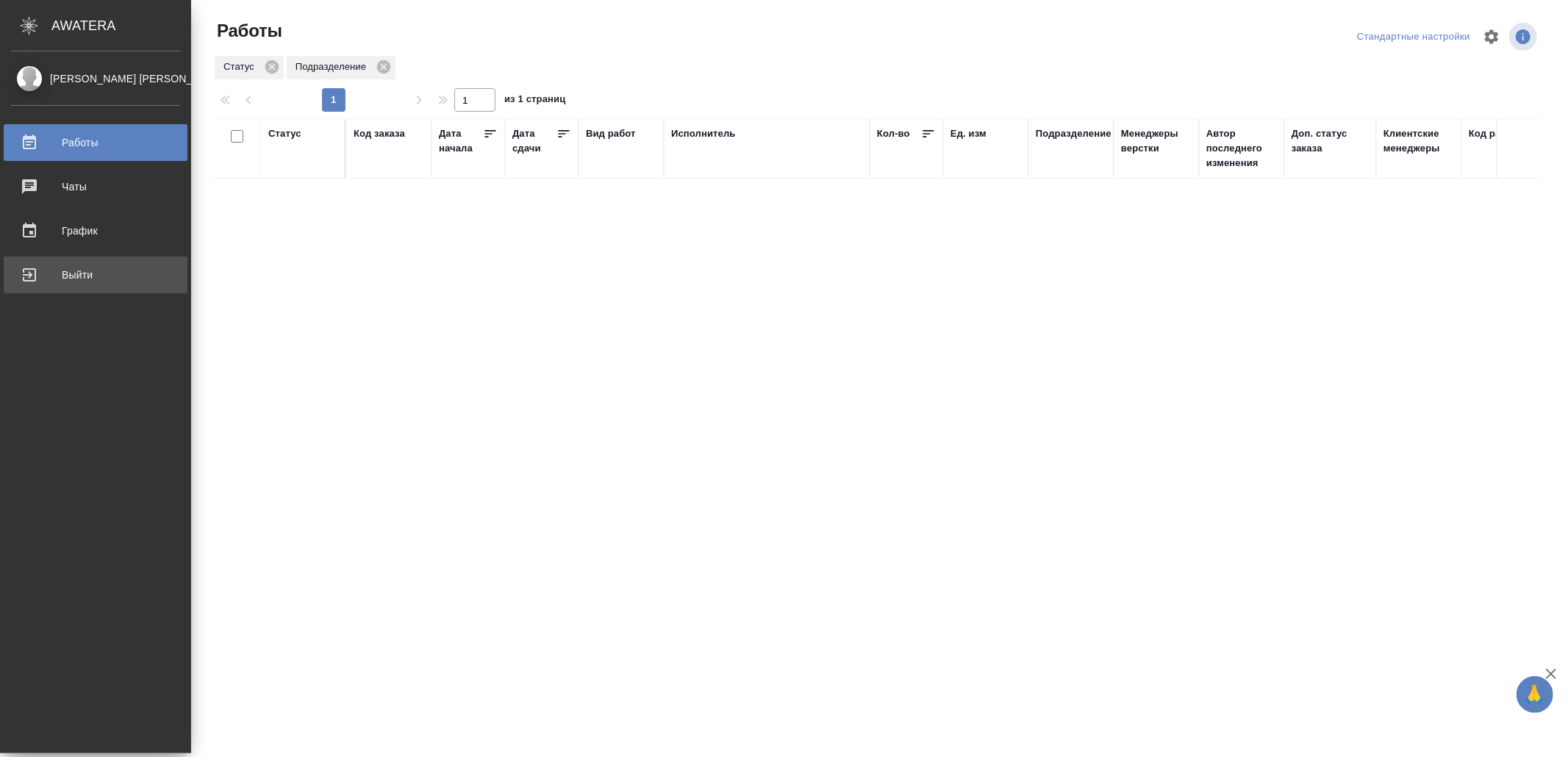
click at [56, 280] on div "Выйти" at bounding box center [95, 275] width 169 height 22
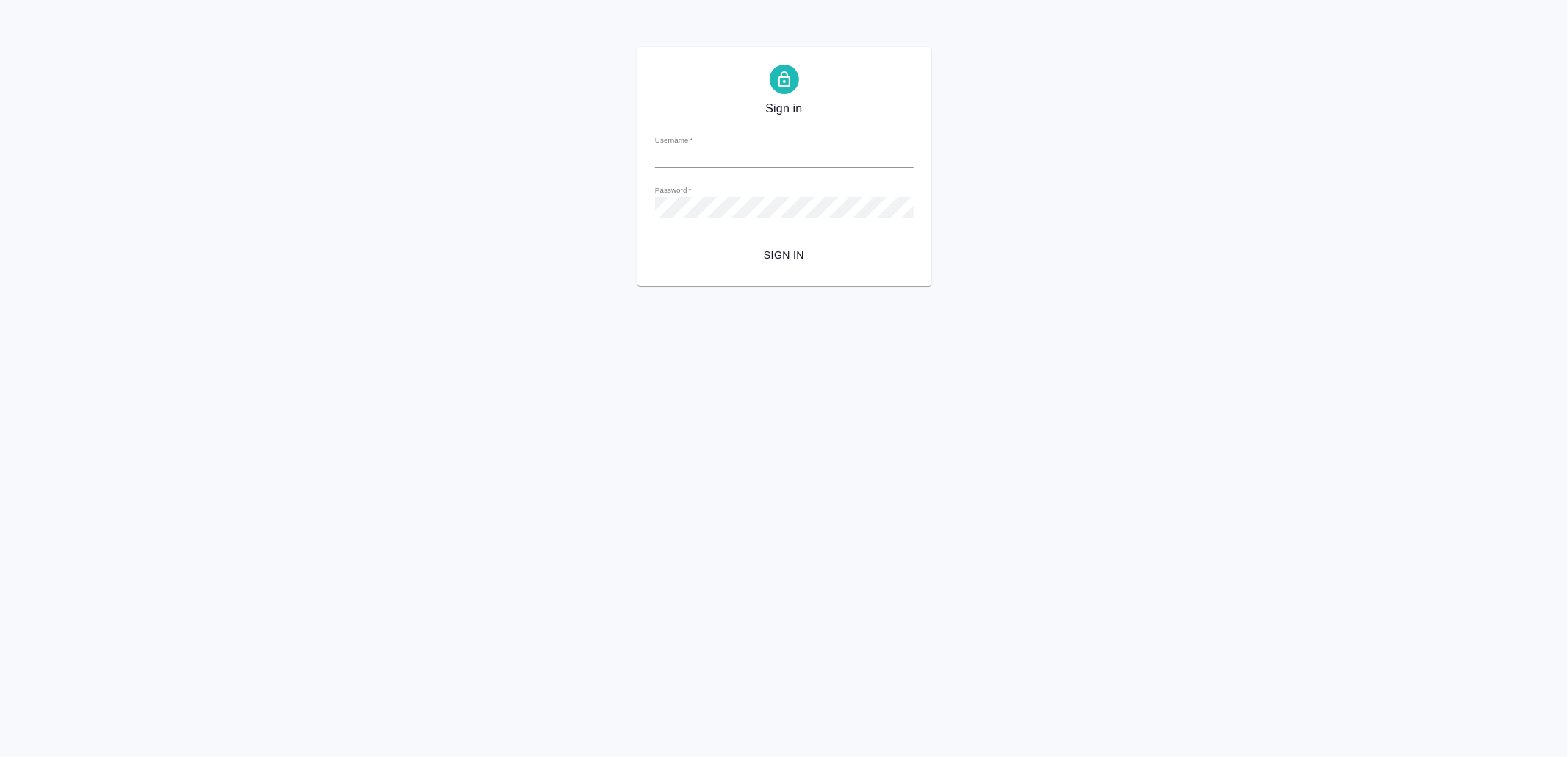
type input "[EMAIL_ADDRESS][DOMAIN_NAME]"
click at [821, 253] on span "Sign in" at bounding box center [784, 256] width 236 height 18
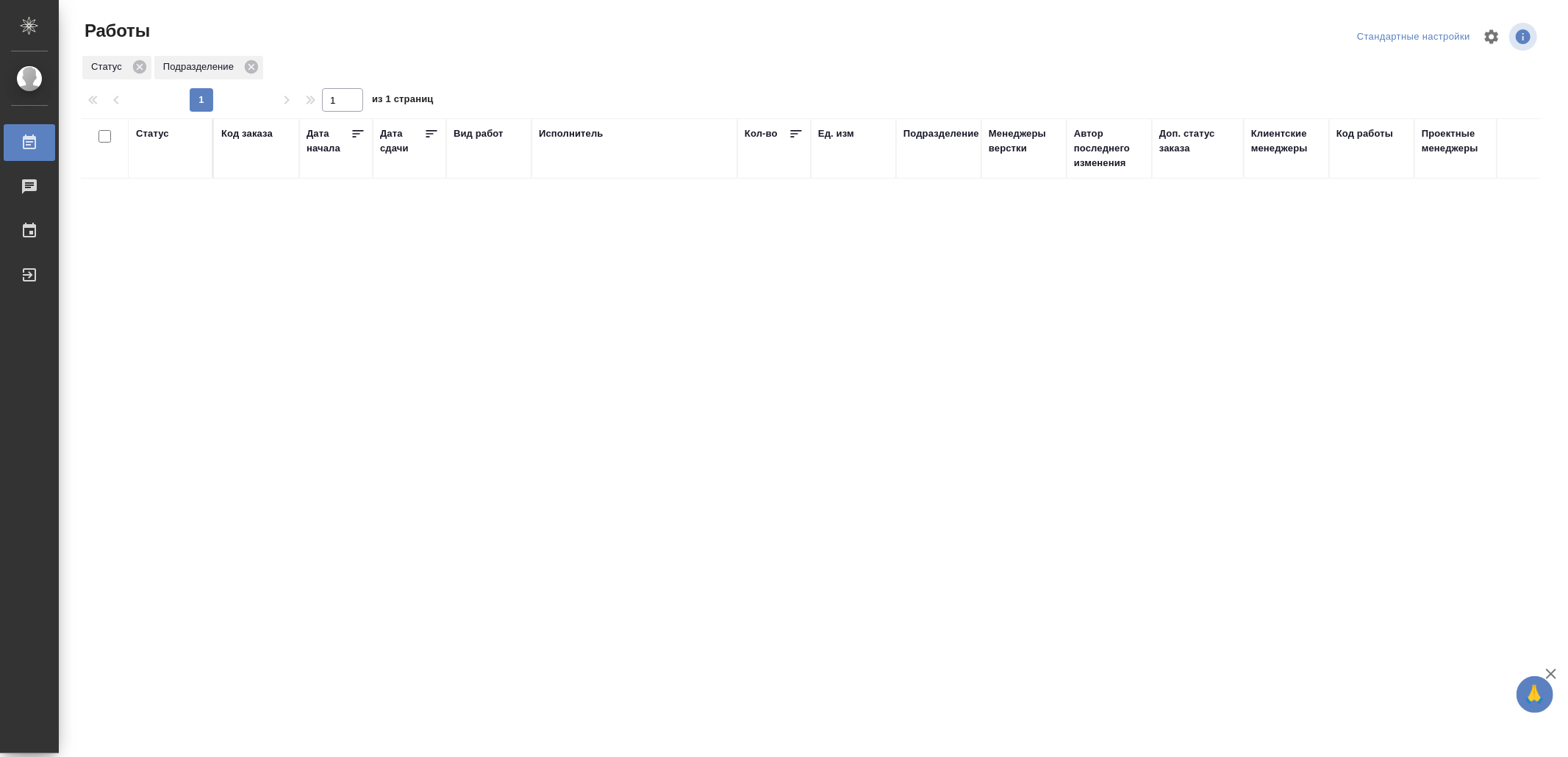
drag, startPoint x: 0, startPoint y: 0, endPoint x: 706, endPoint y: 394, distance: 808.5
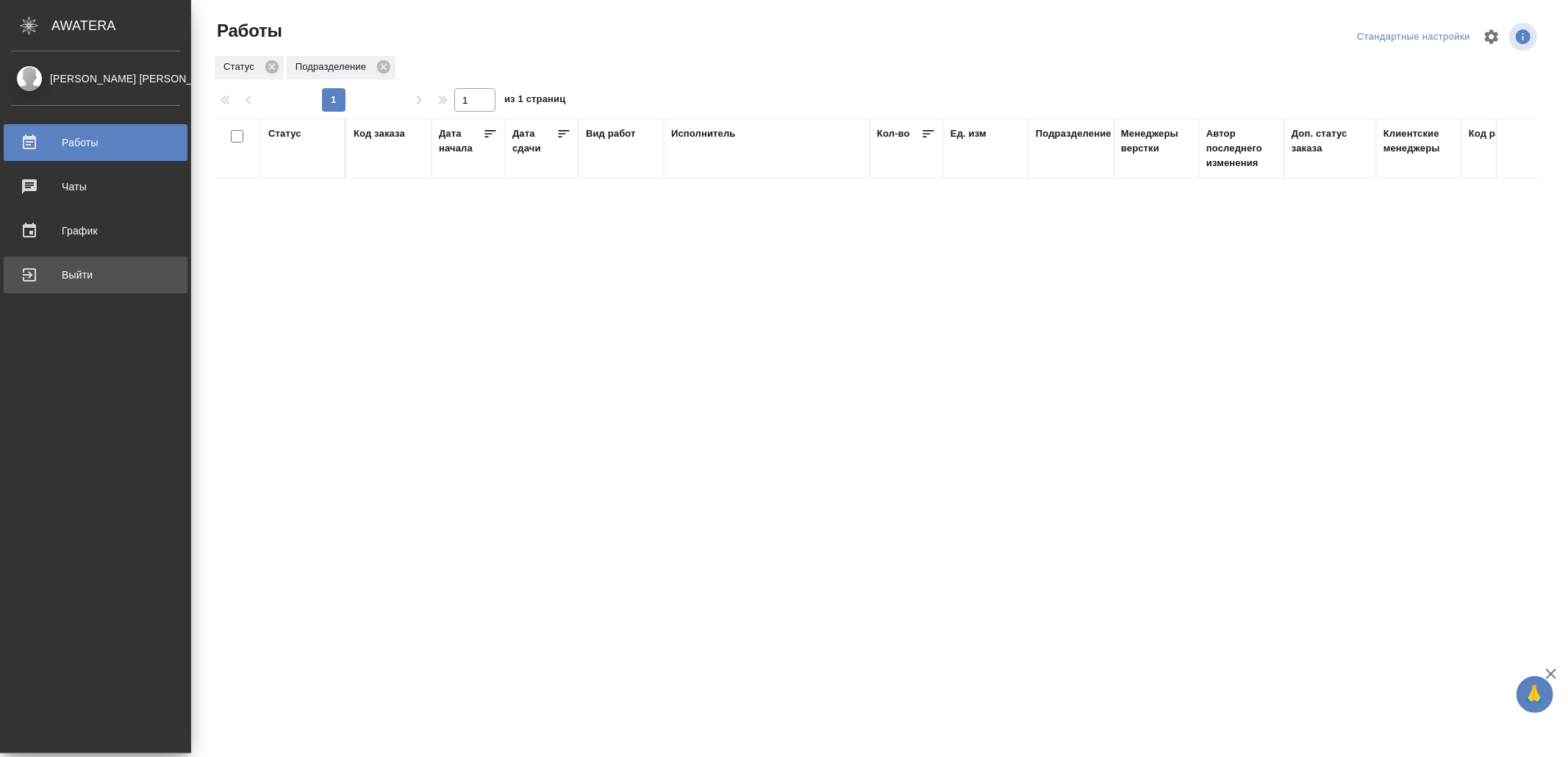
click at [85, 261] on link "Выйти" at bounding box center [95, 275] width 184 height 37
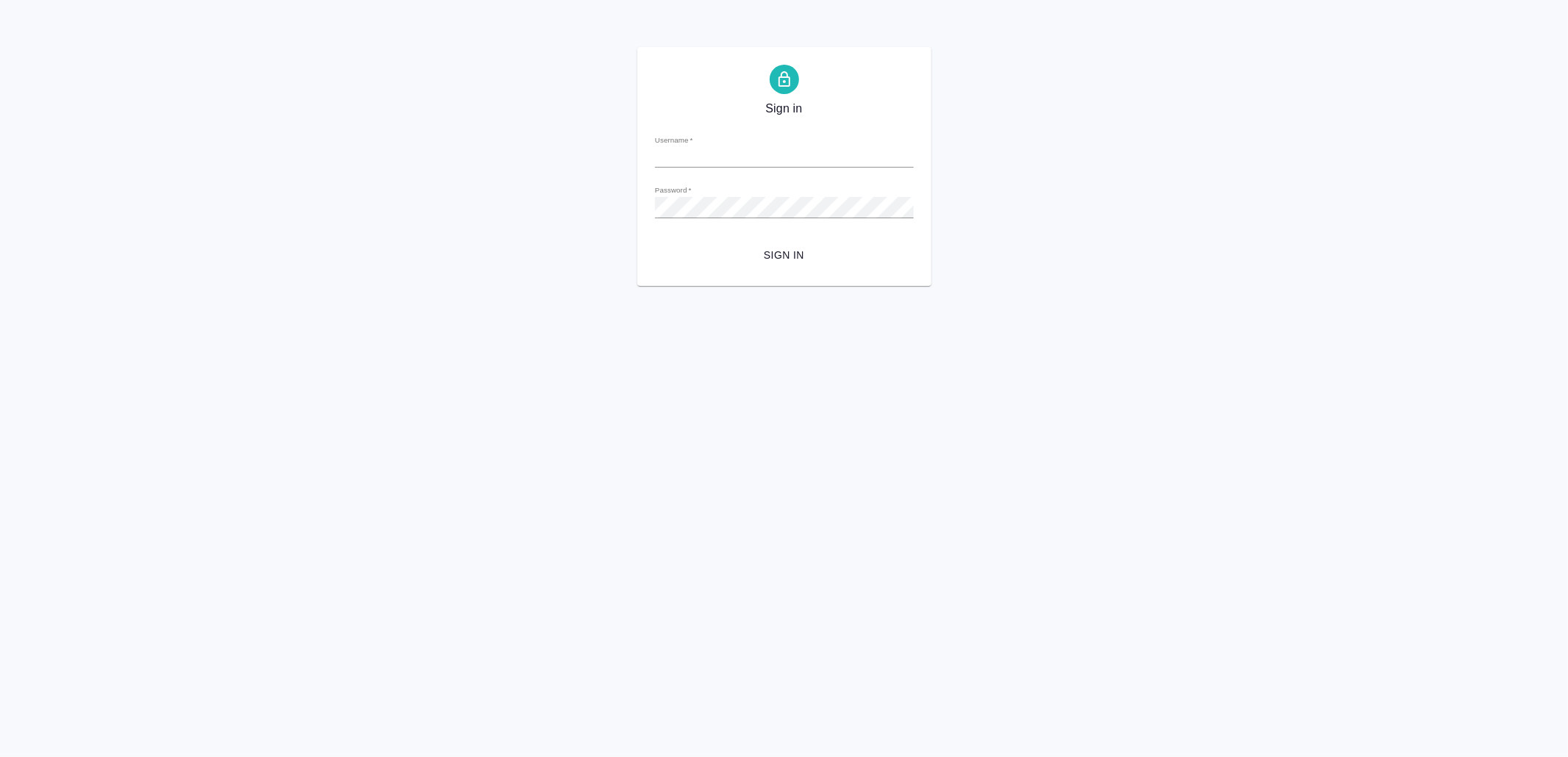
type input "v.yamkovenko@awatera.com"
click at [789, 242] on button "Sign in" at bounding box center [784, 256] width 259 height 28
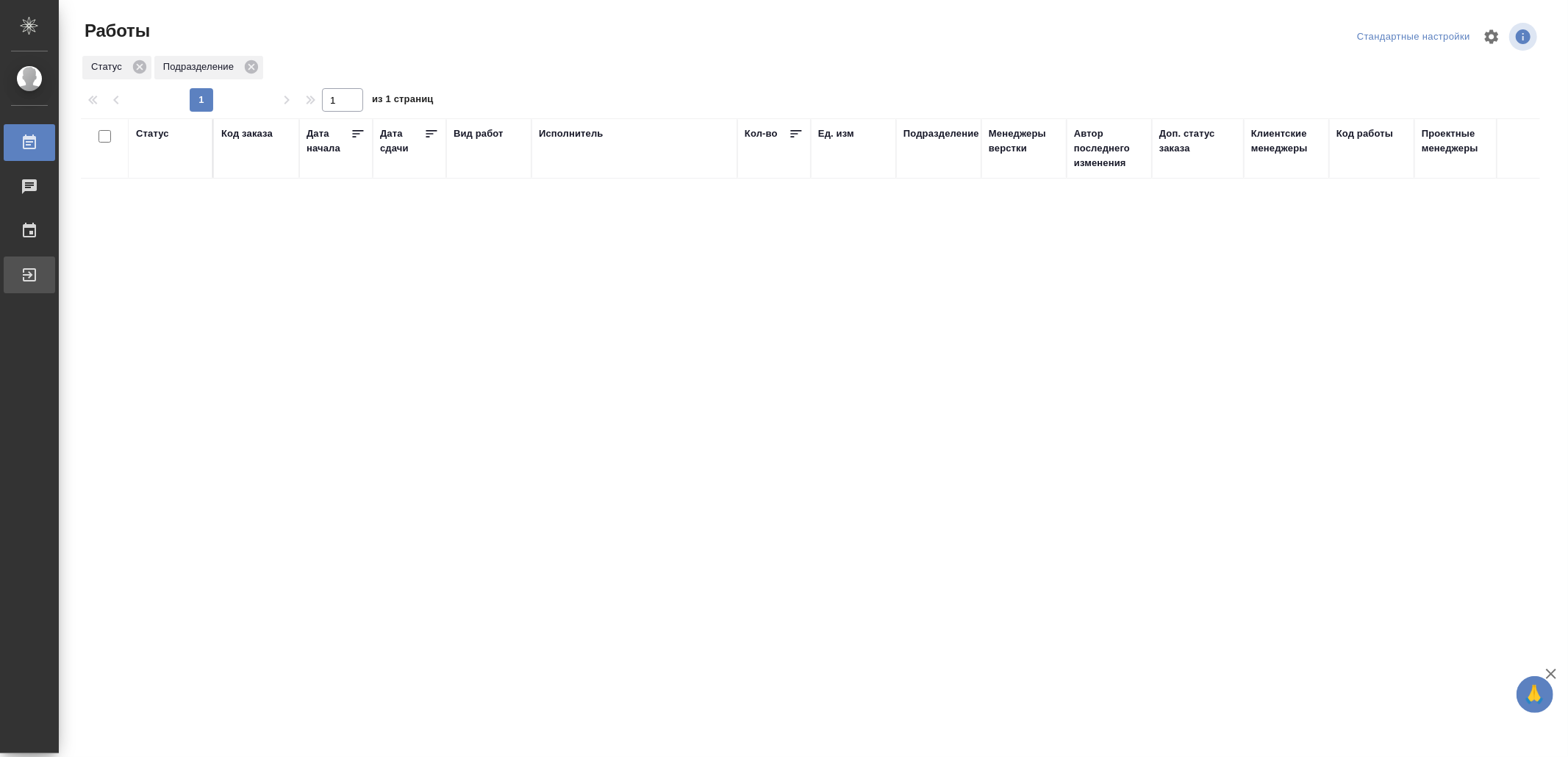
click at [29, 279] on div "Выйти" at bounding box center [11, 275] width 37 height 22
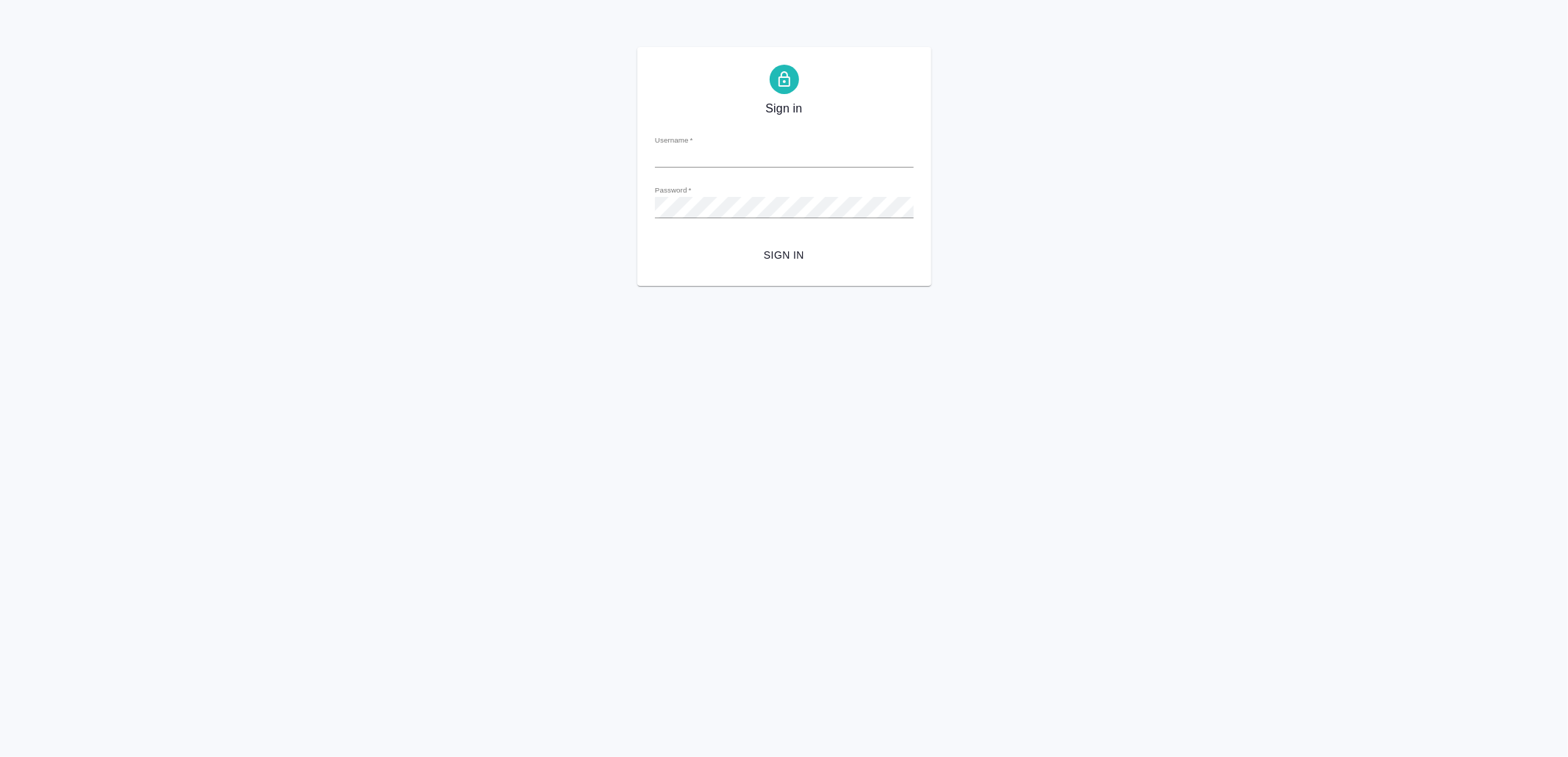
type input "v.yamkovenko@awatera.com"
click at [793, 251] on span "Sign in" at bounding box center [784, 256] width 236 height 18
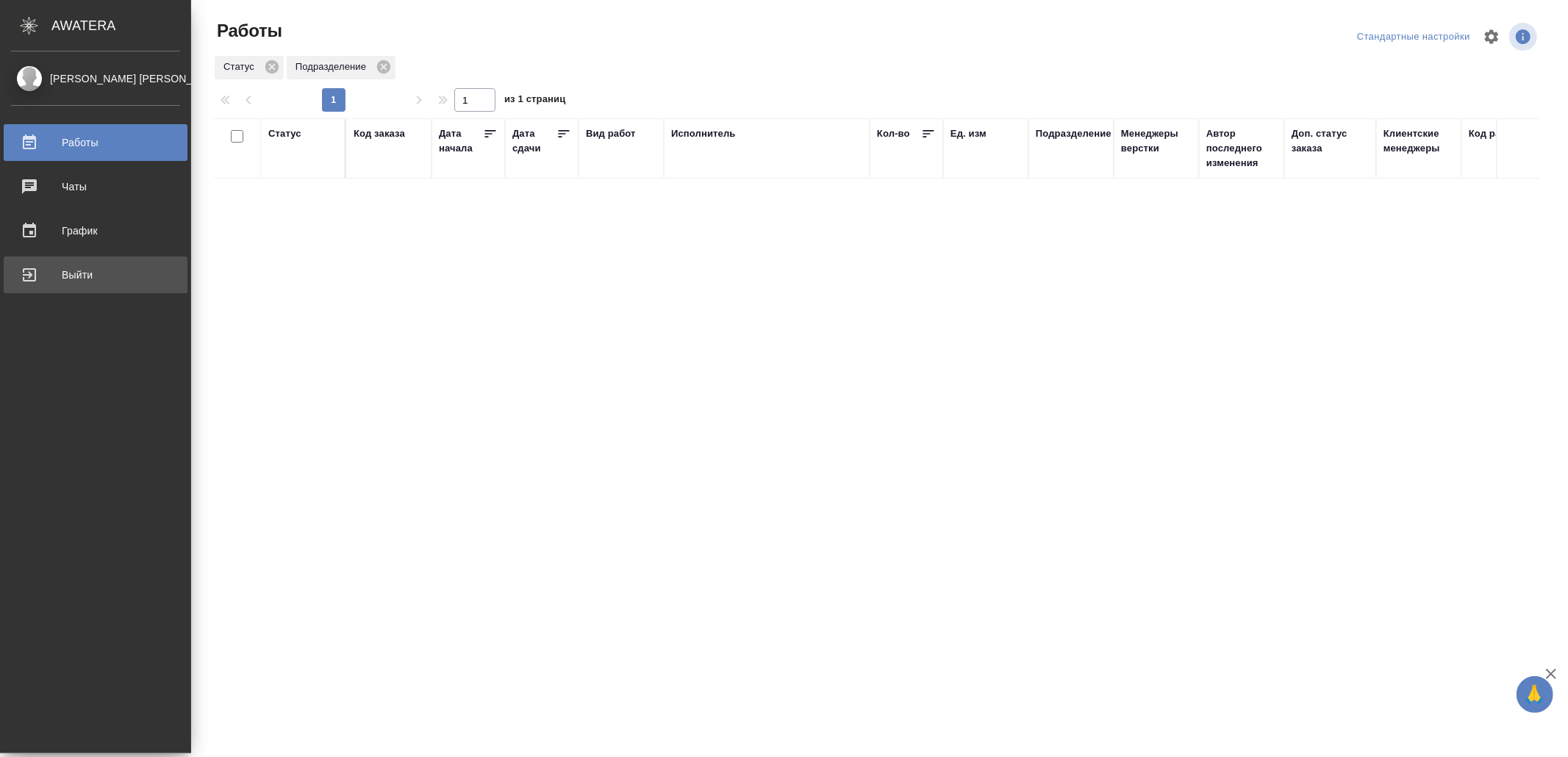
click at [40, 273] on div "Выйти" at bounding box center [95, 275] width 169 height 22
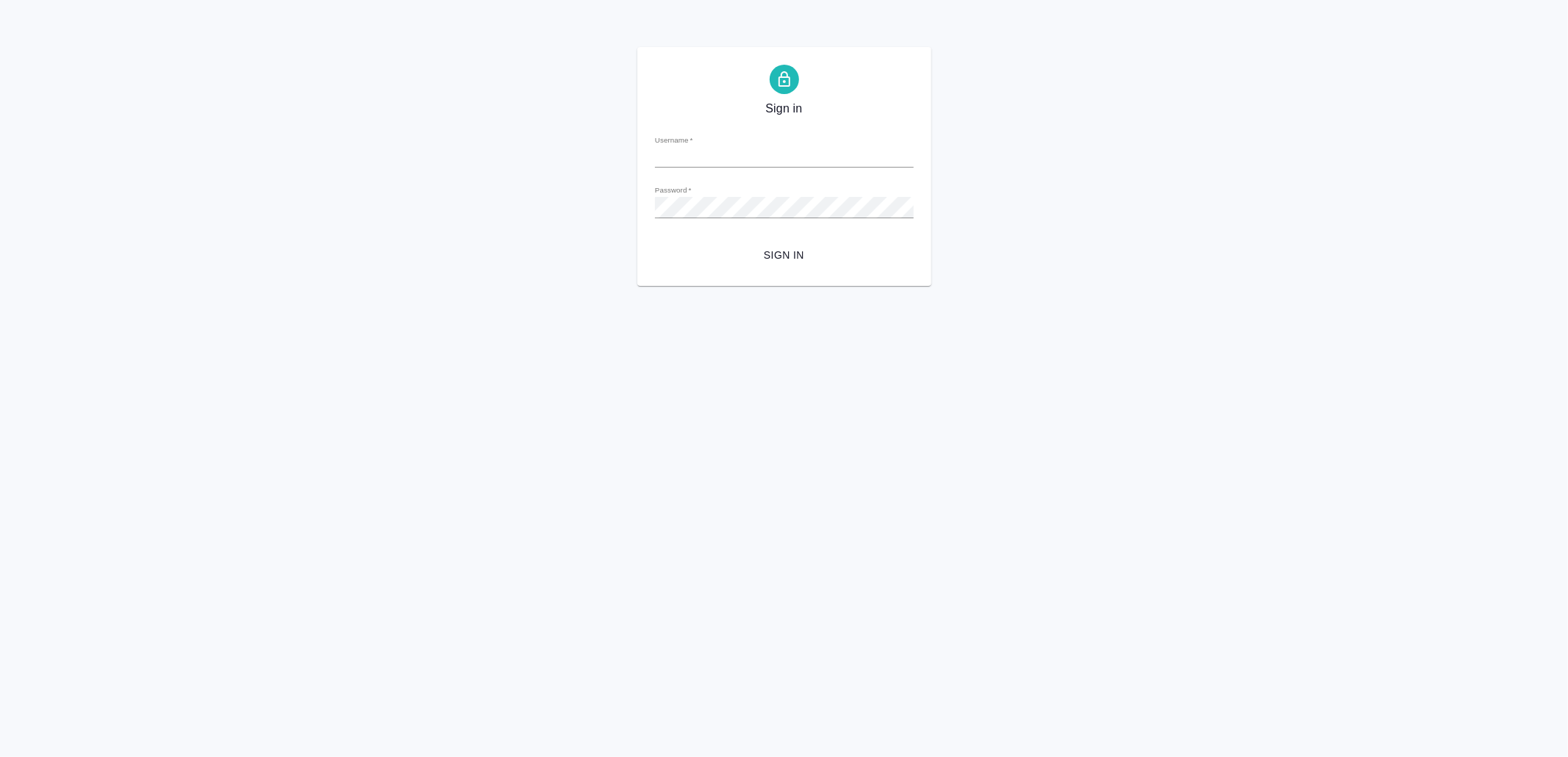
type input "[EMAIL_ADDRESS][DOMAIN_NAME]"
click at [785, 250] on span "Sign in" at bounding box center [784, 256] width 236 height 18
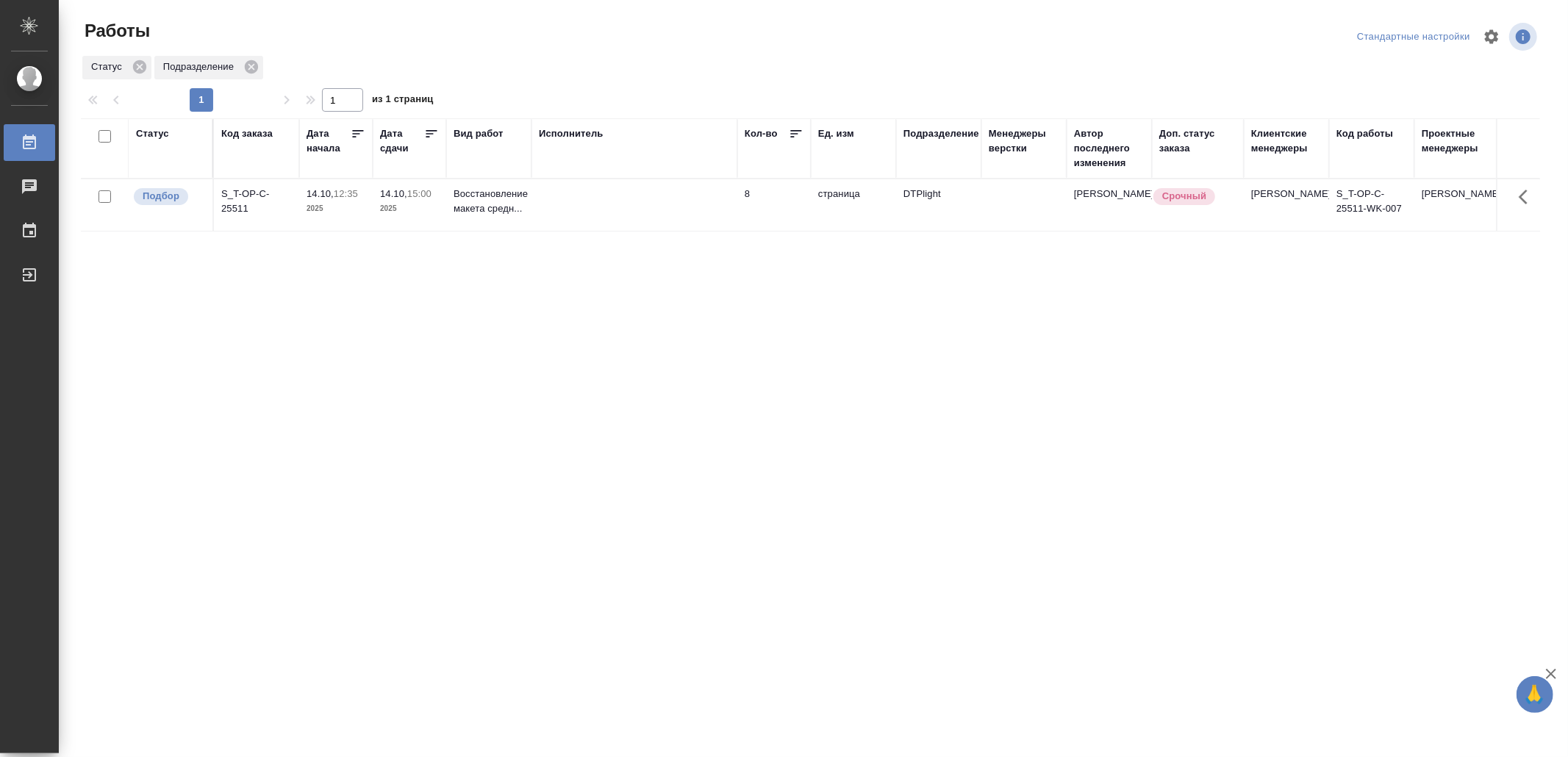
click at [577, 227] on td at bounding box center [634, 206] width 206 height 52
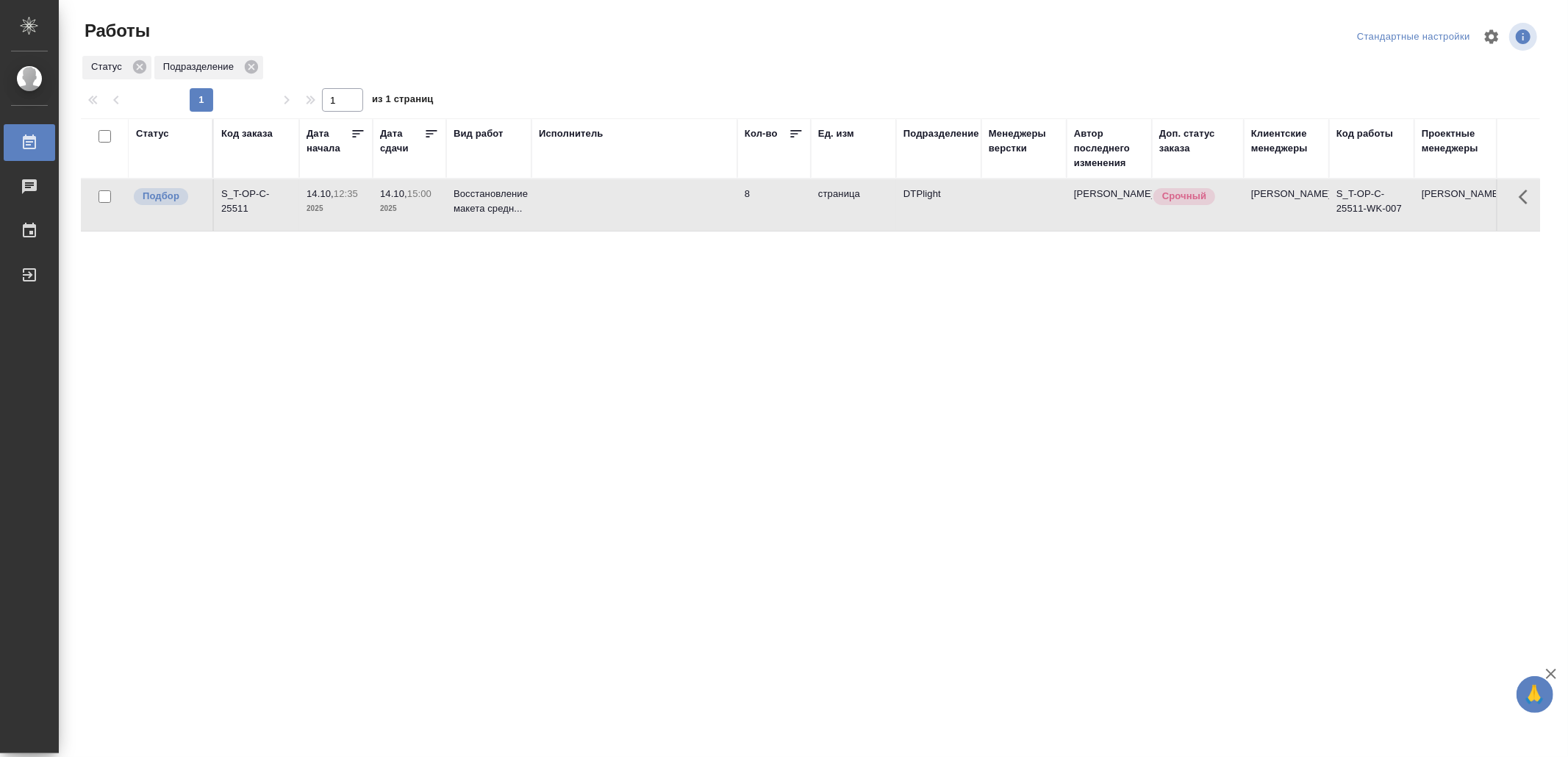
click at [577, 227] on td at bounding box center [634, 206] width 206 height 52
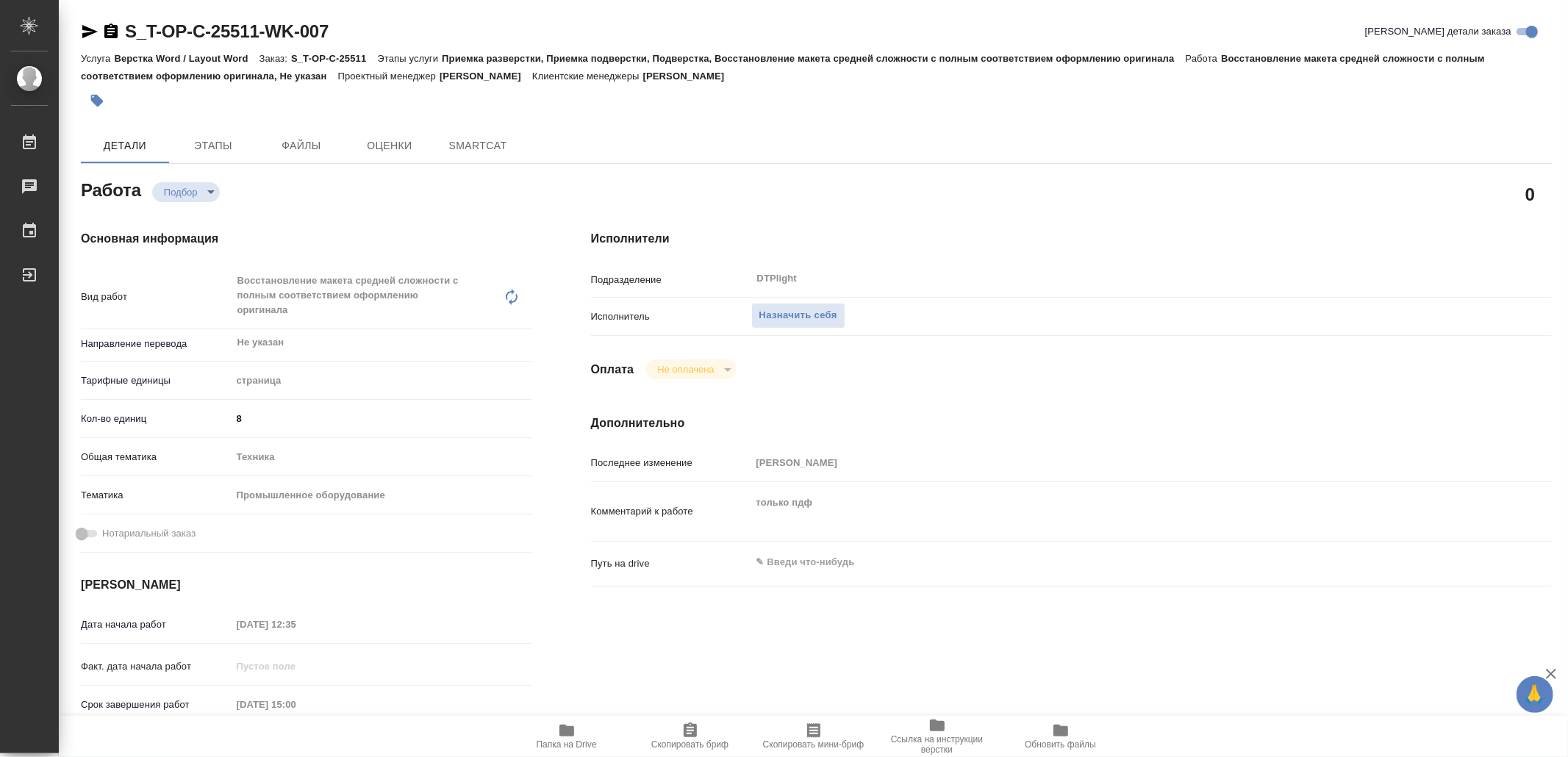
type textarea "x"
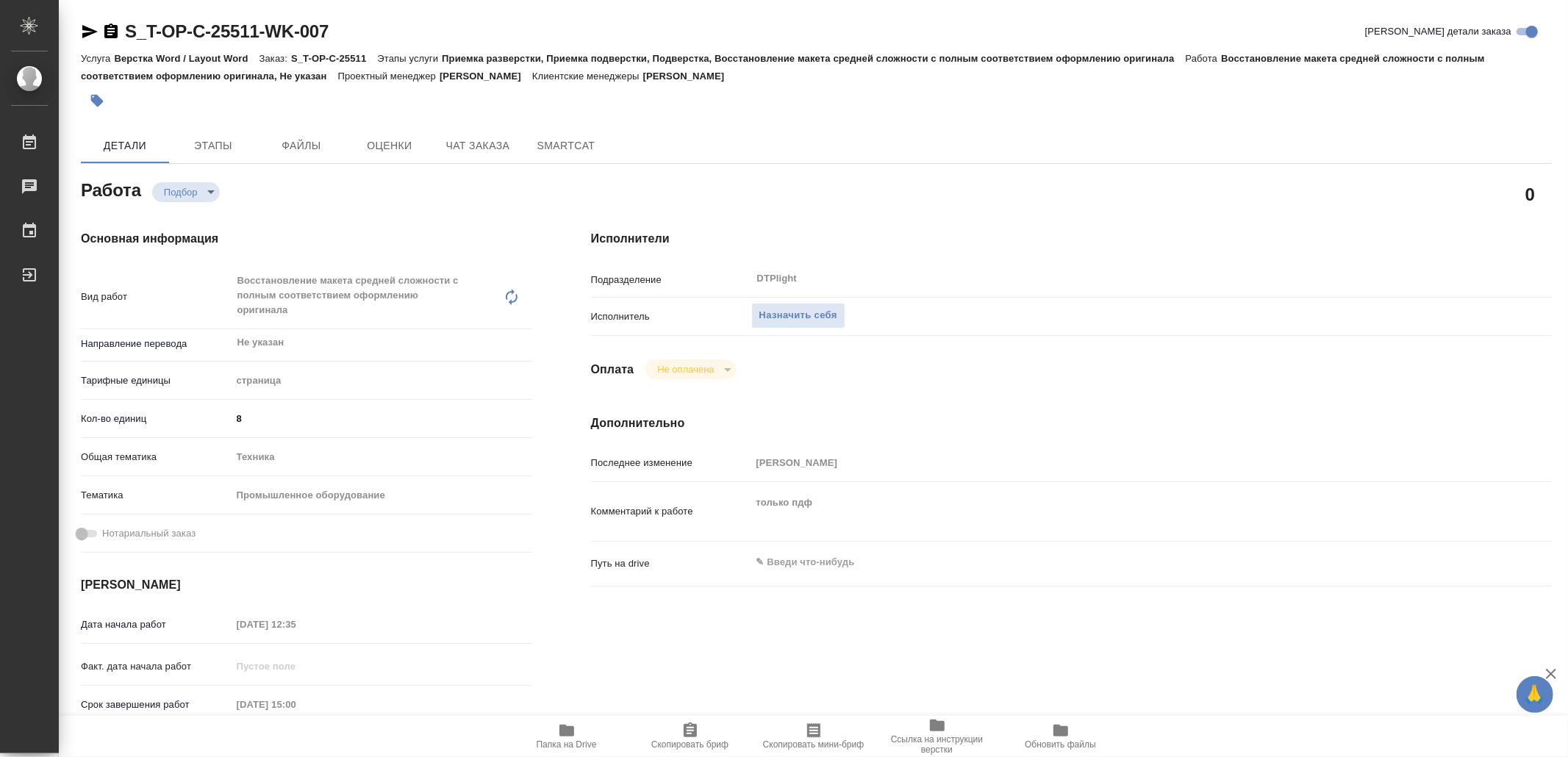
click at [582, 727] on span "Папка на Drive" at bounding box center [566, 735] width 106 height 28
type textarea "x"
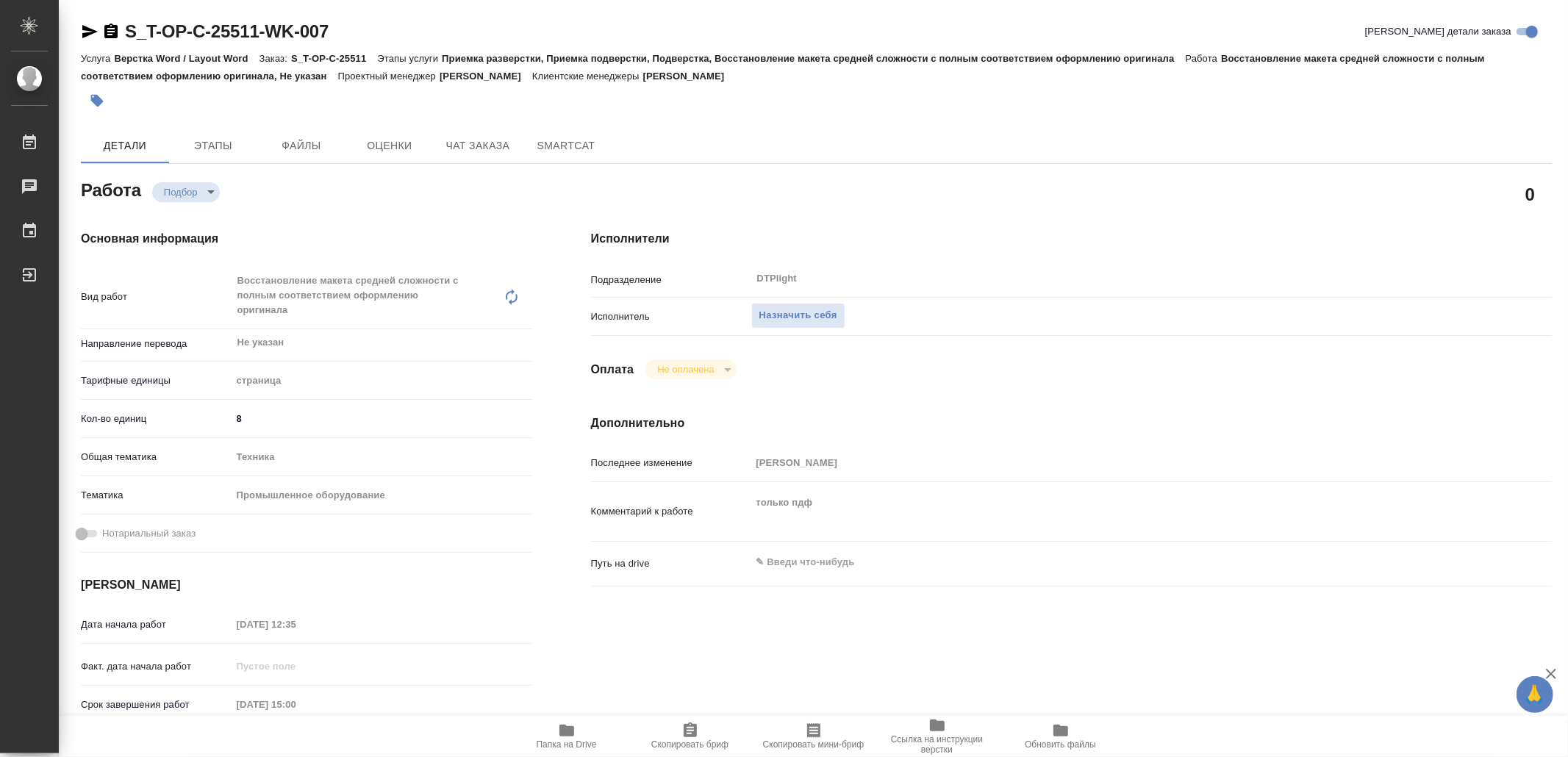
type textarea "x"
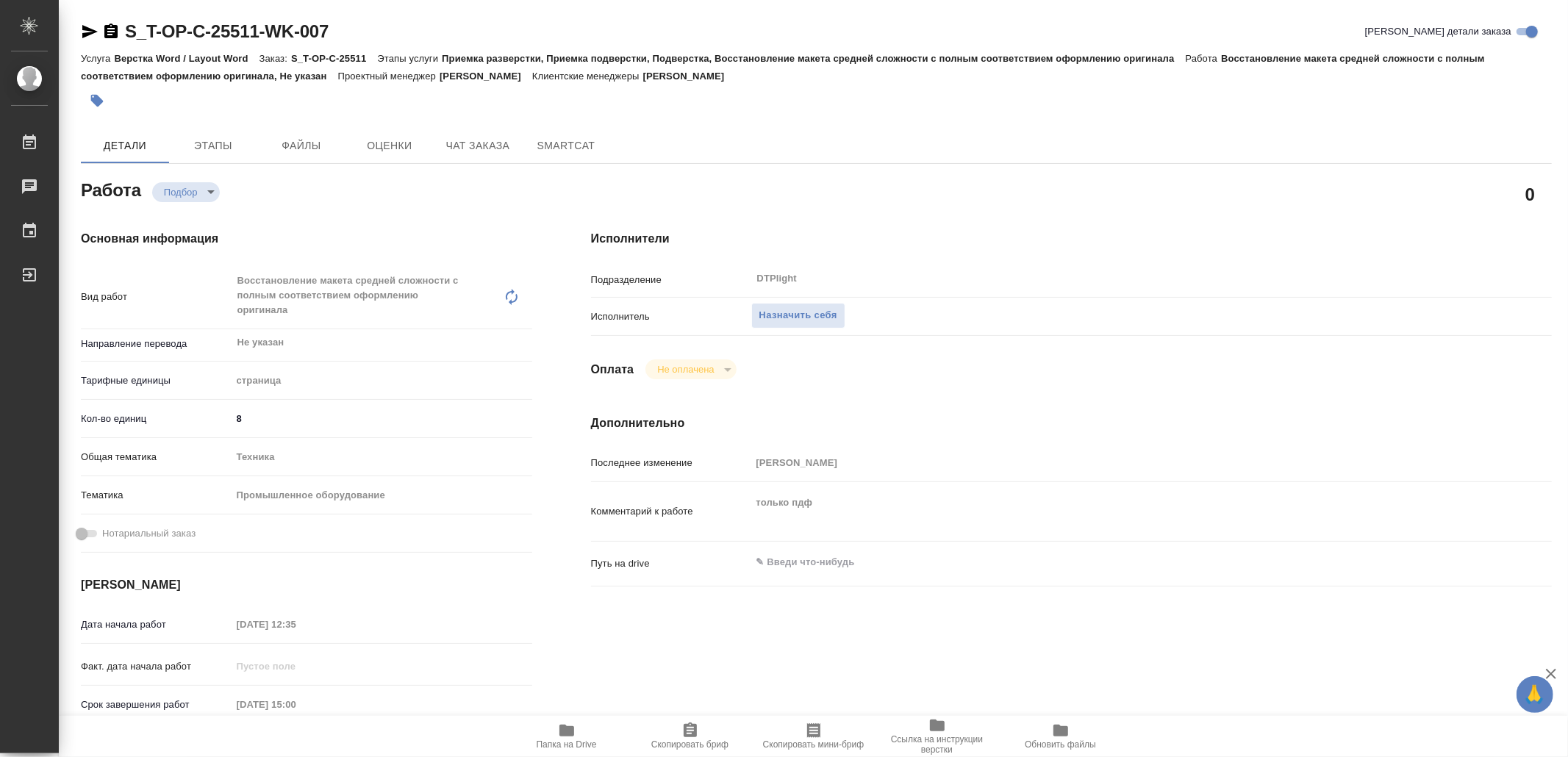
type textarea "x"
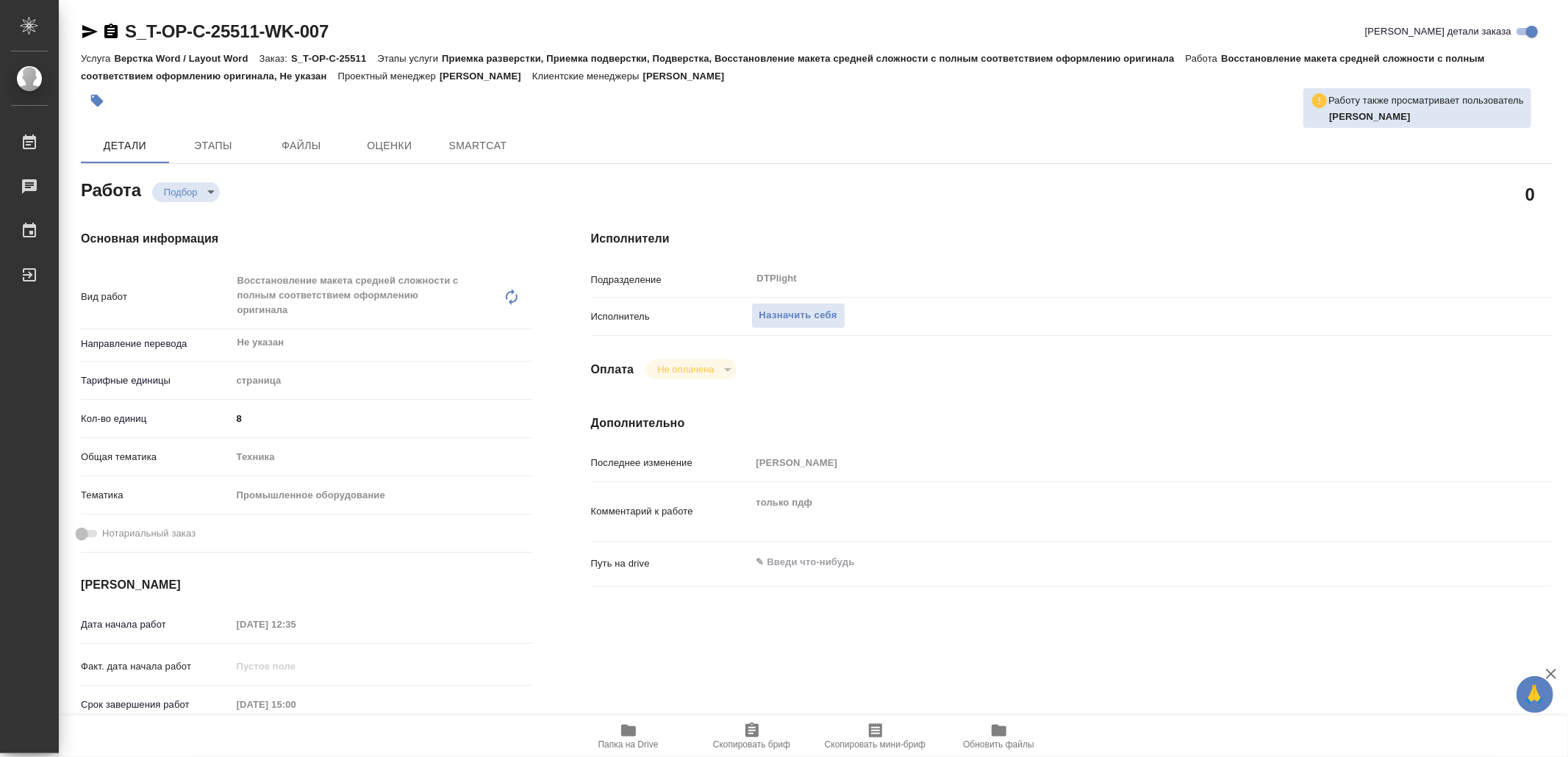
type textarea "x"
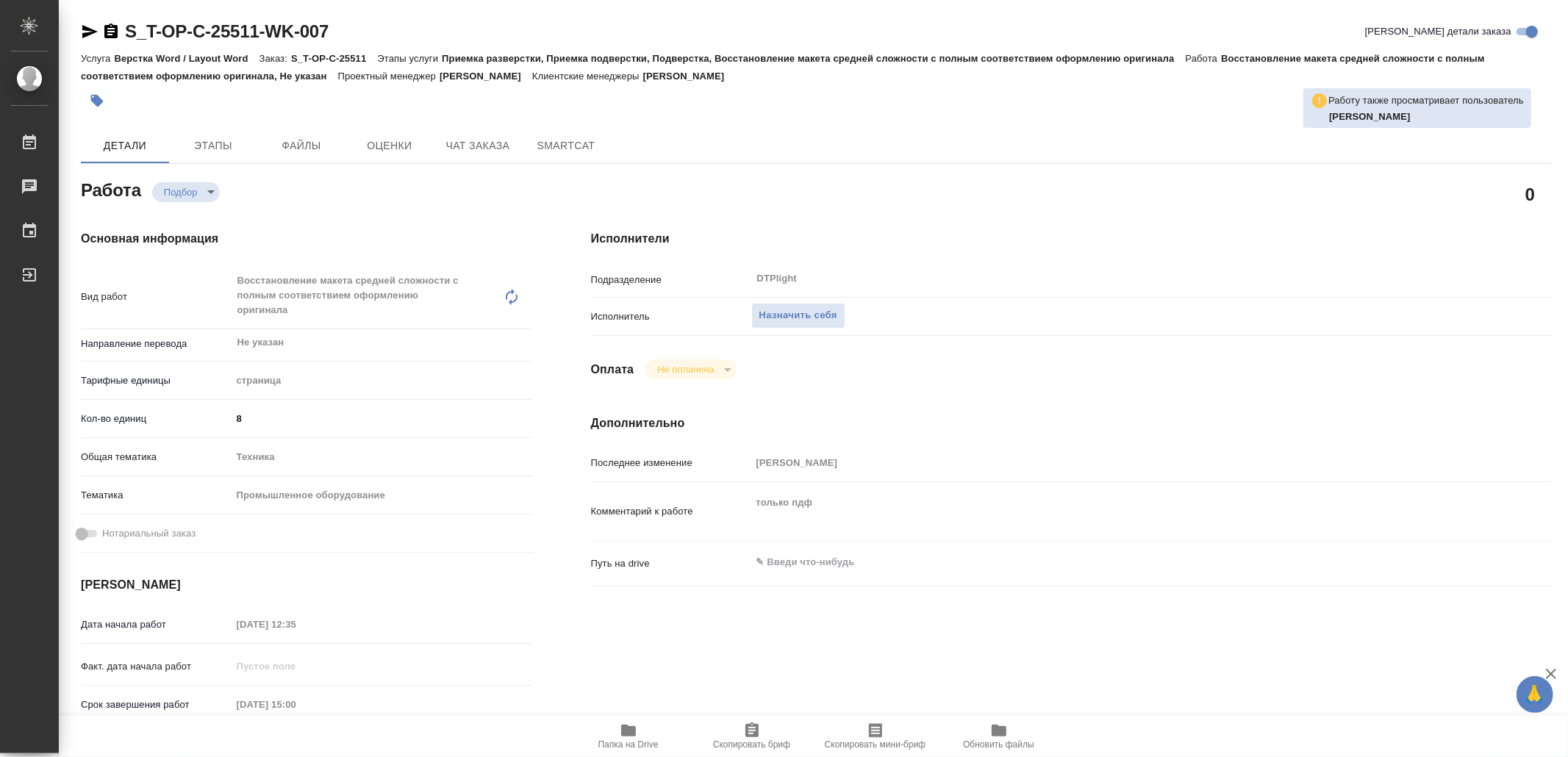
type textarea "x"
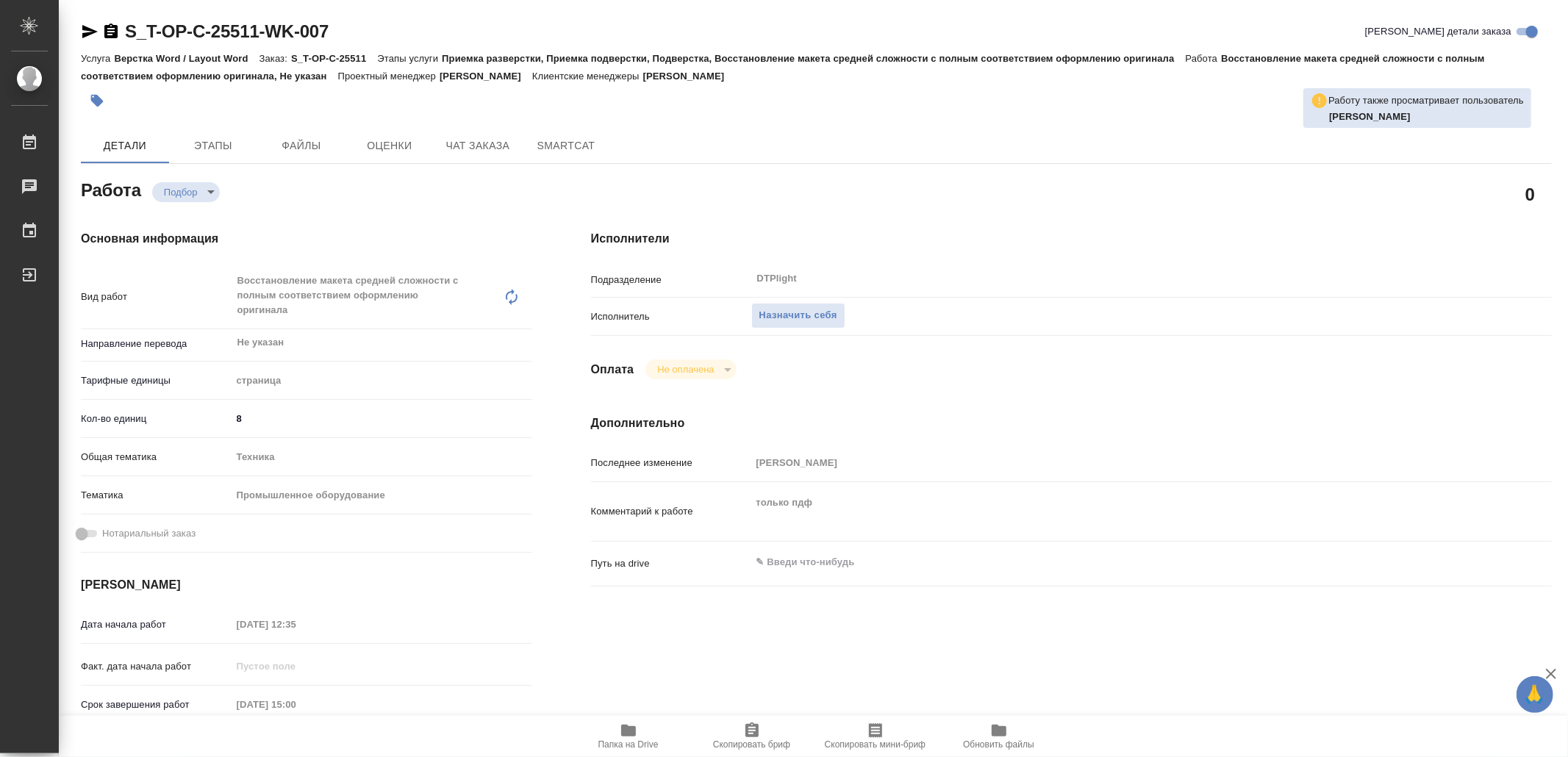
type textarea "x"
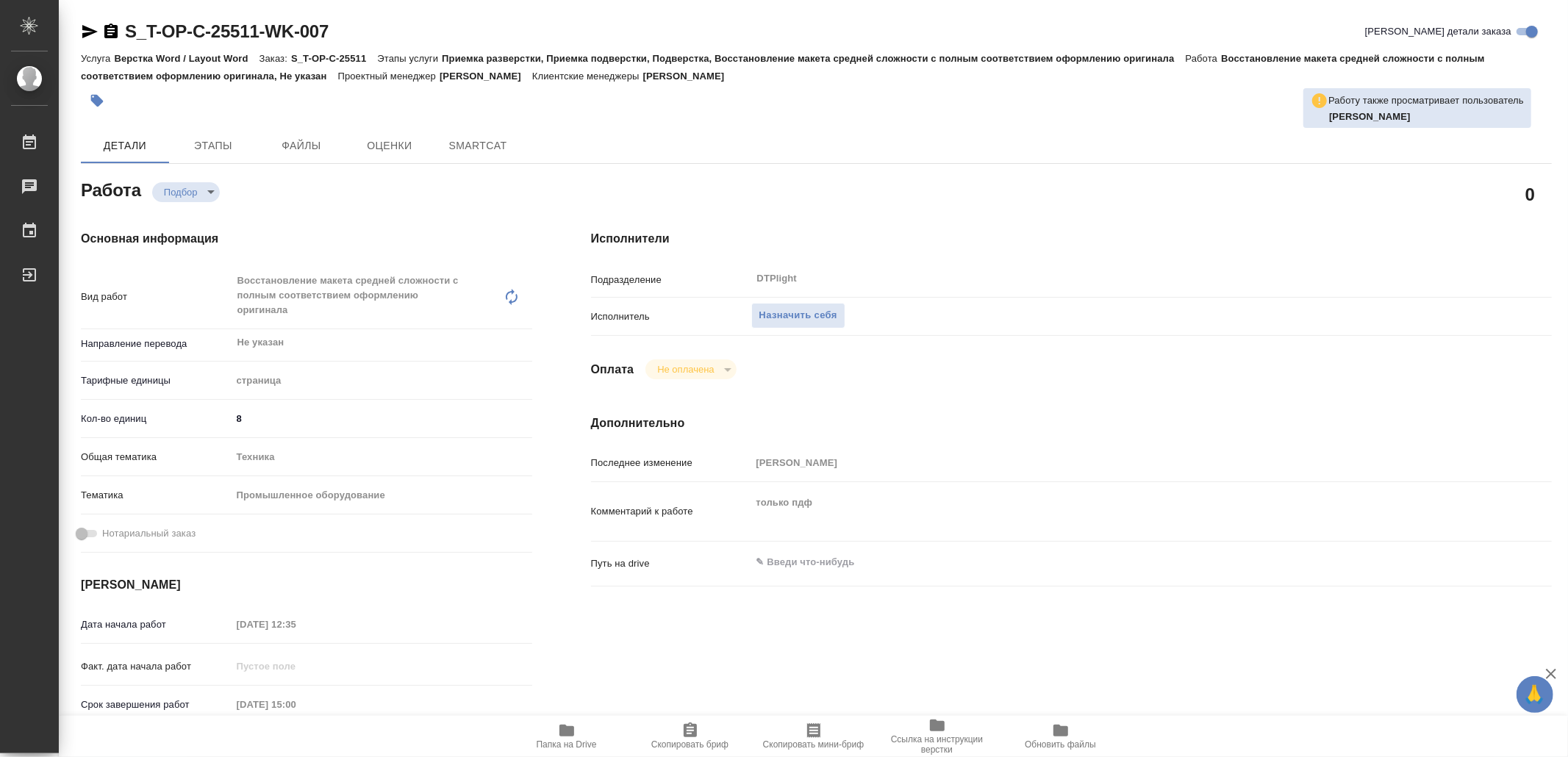
type textarea "x"
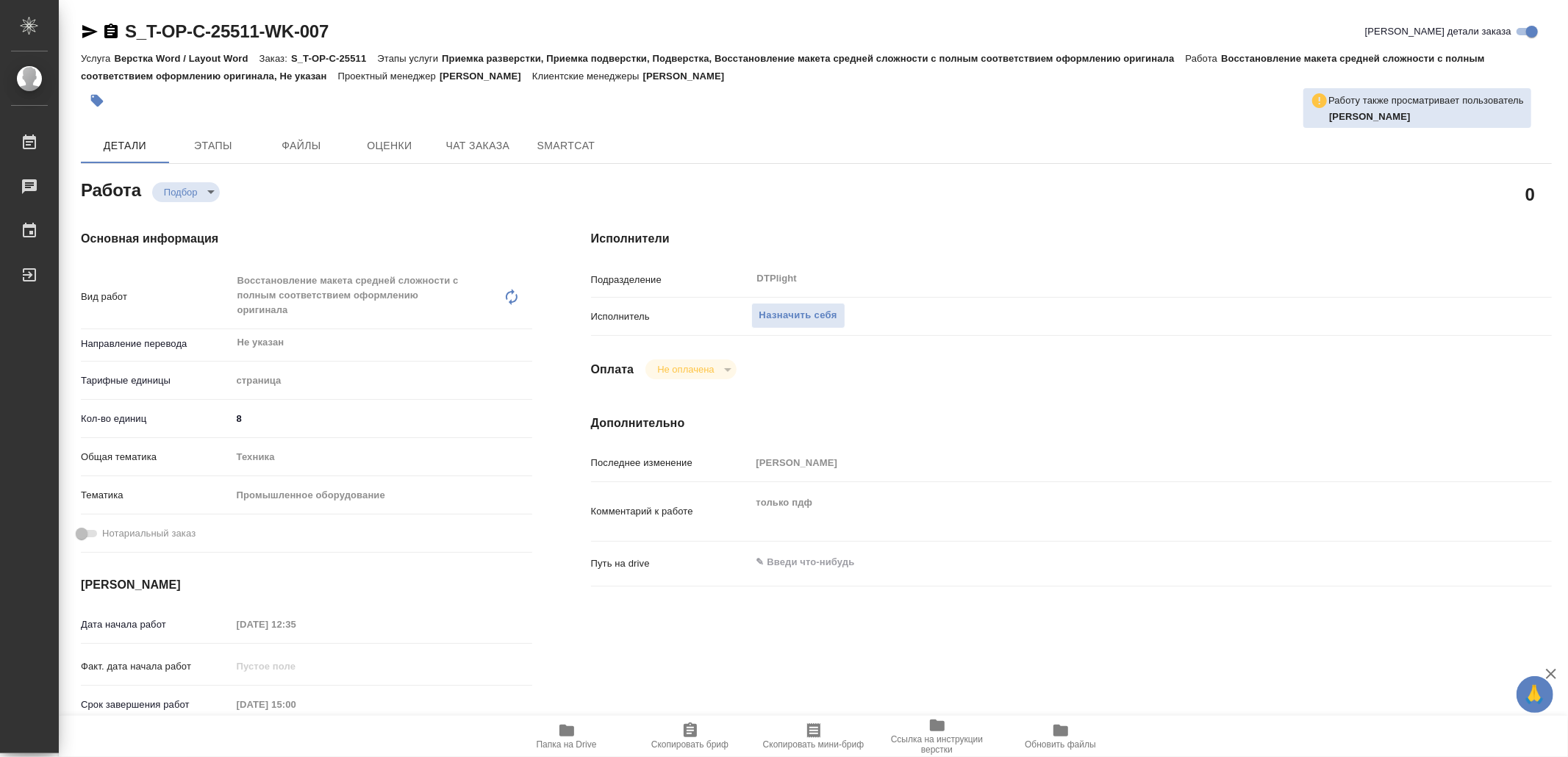
type textarea "x"
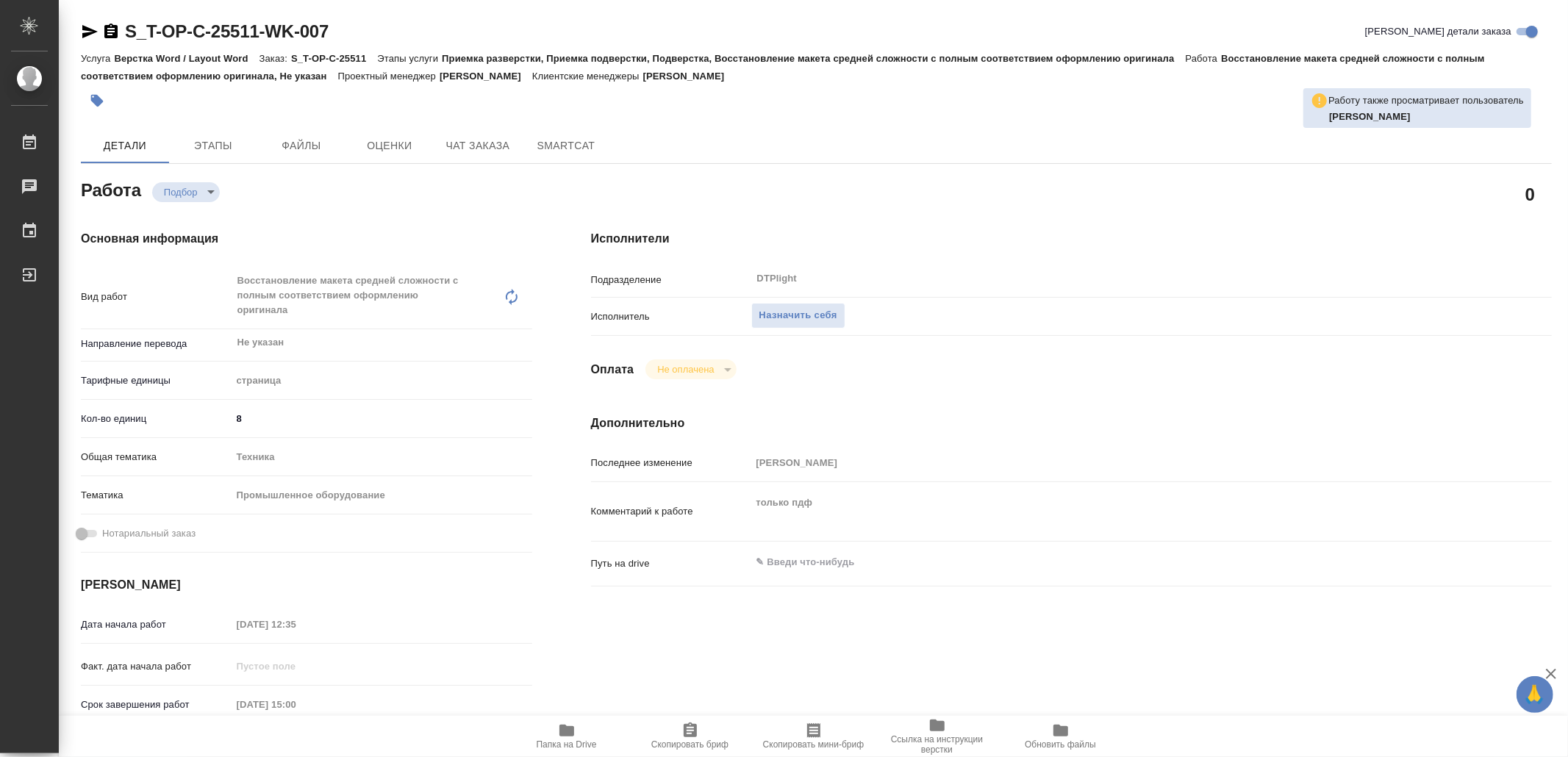
type textarea "x"
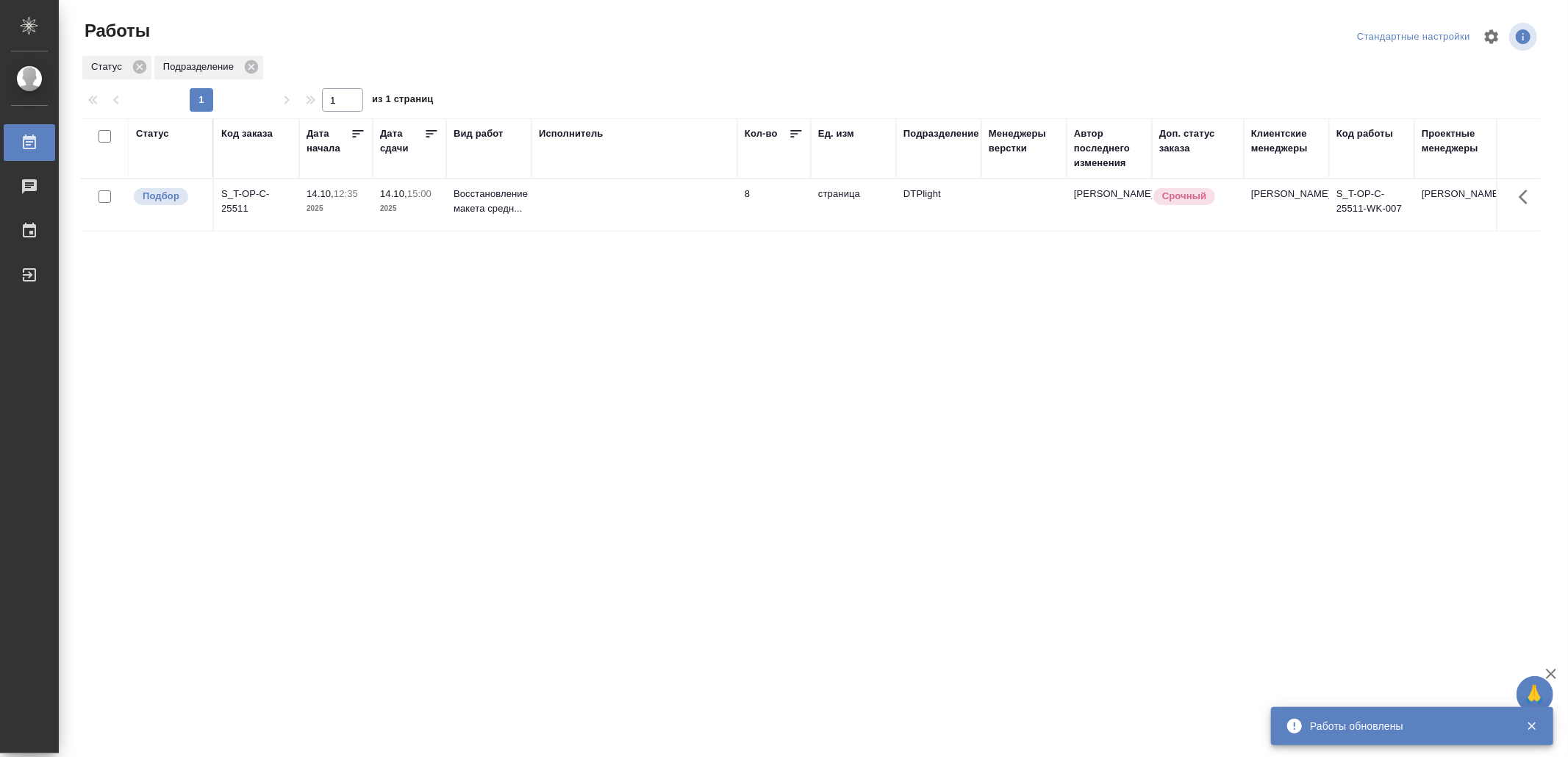
drag, startPoint x: 701, startPoint y: 522, endPoint x: 702, endPoint y: 503, distance: 19.0
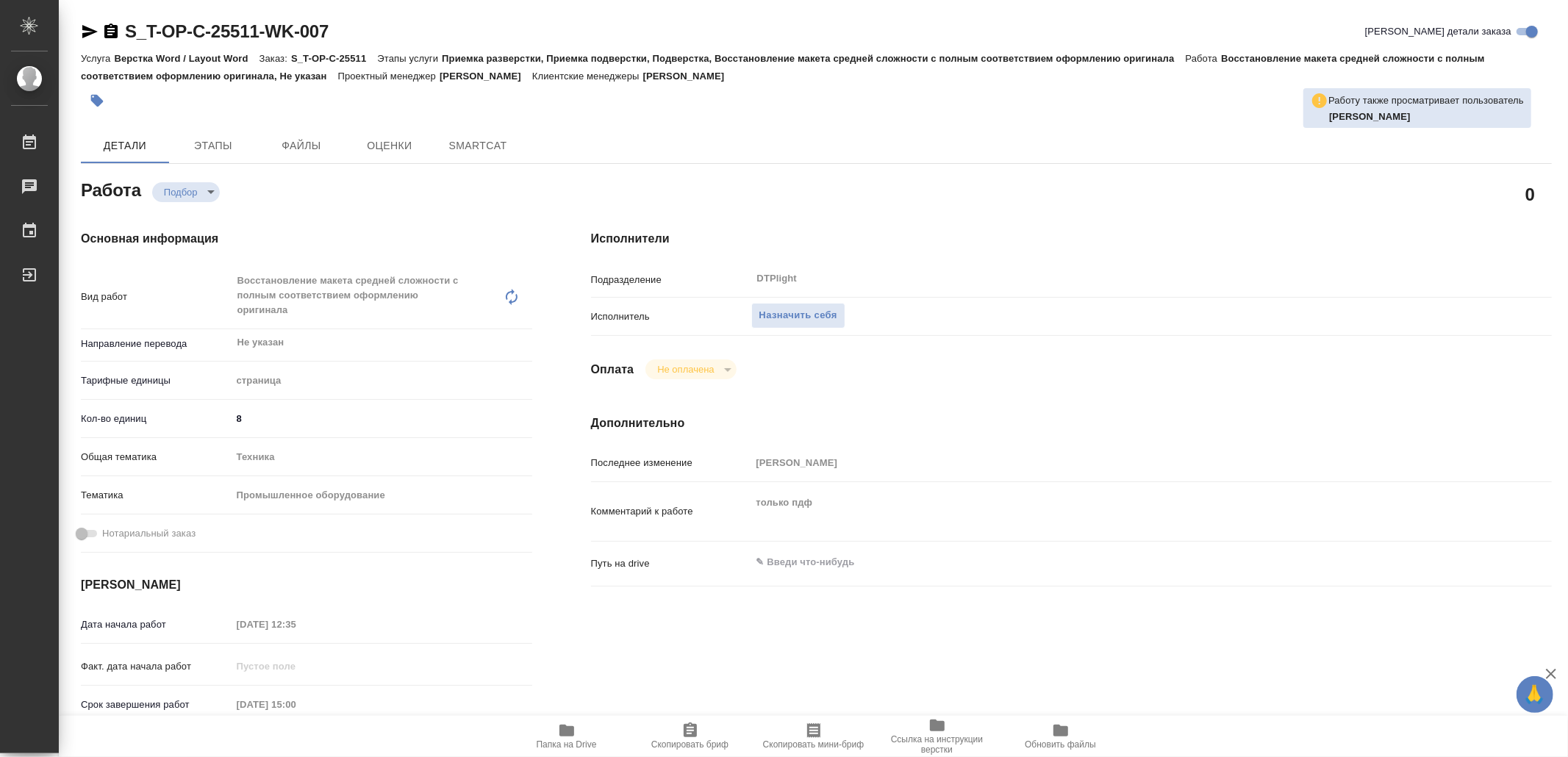
type textarea "x"
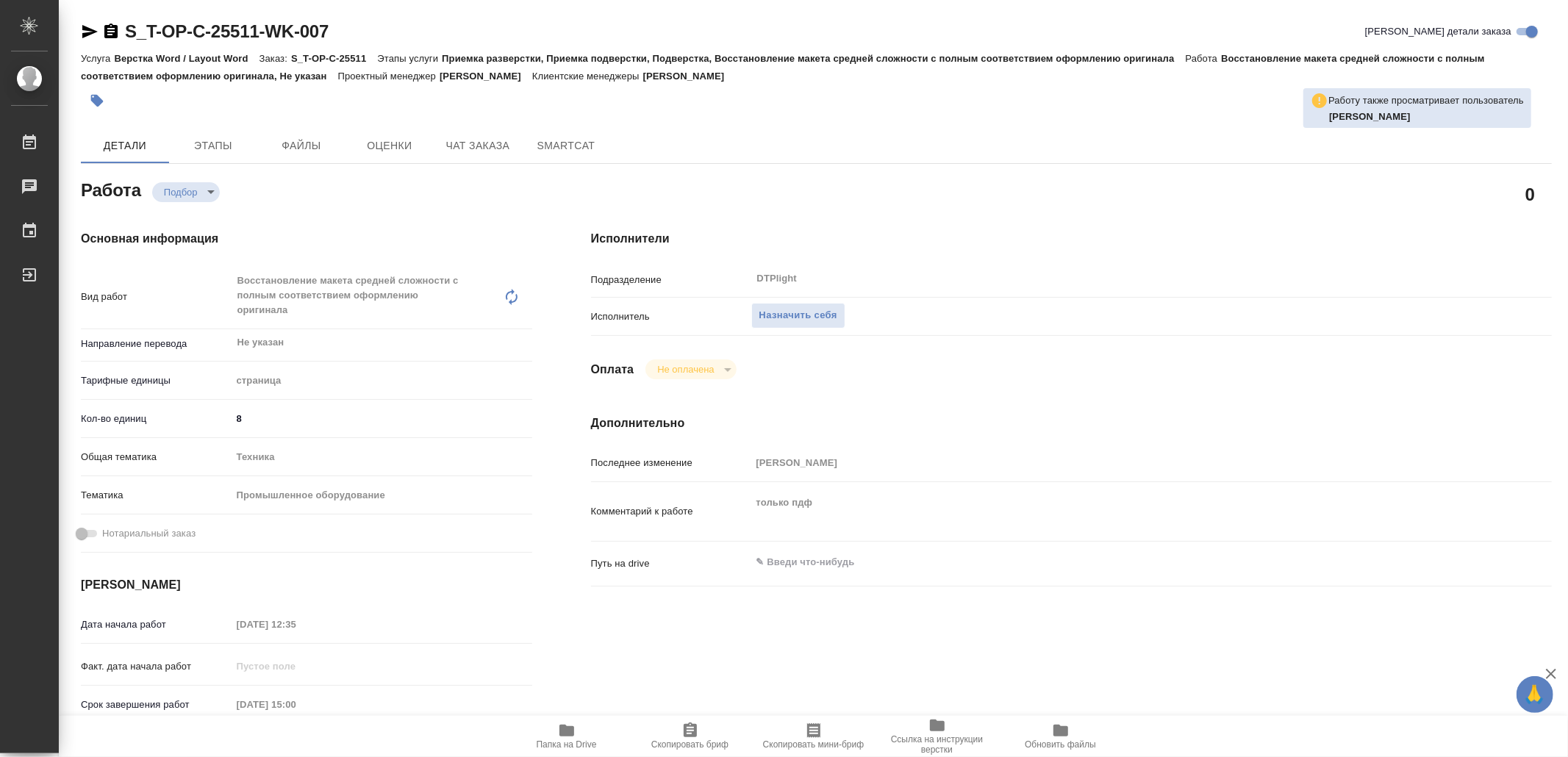
type textarea "x"
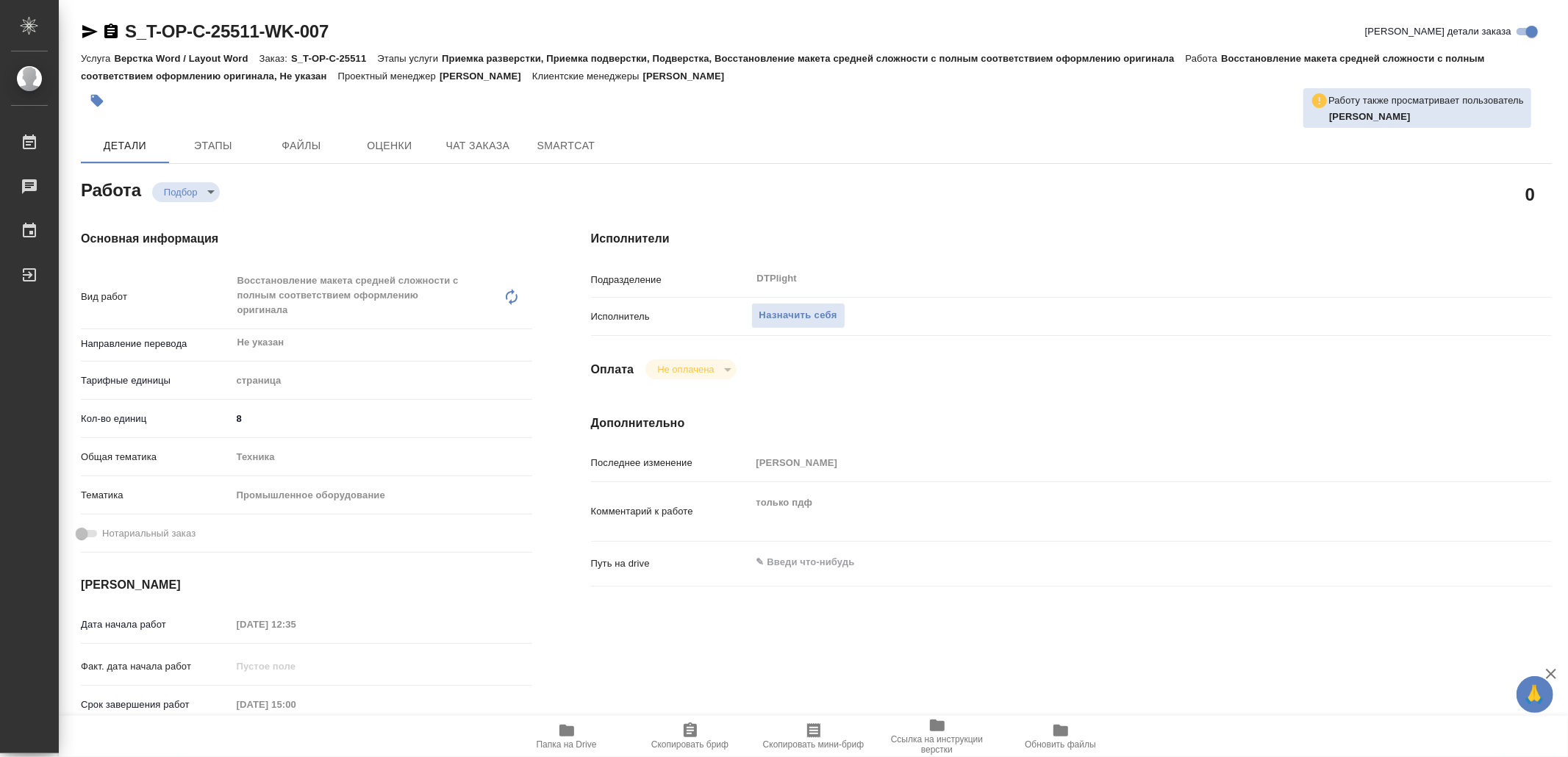
type textarea "x"
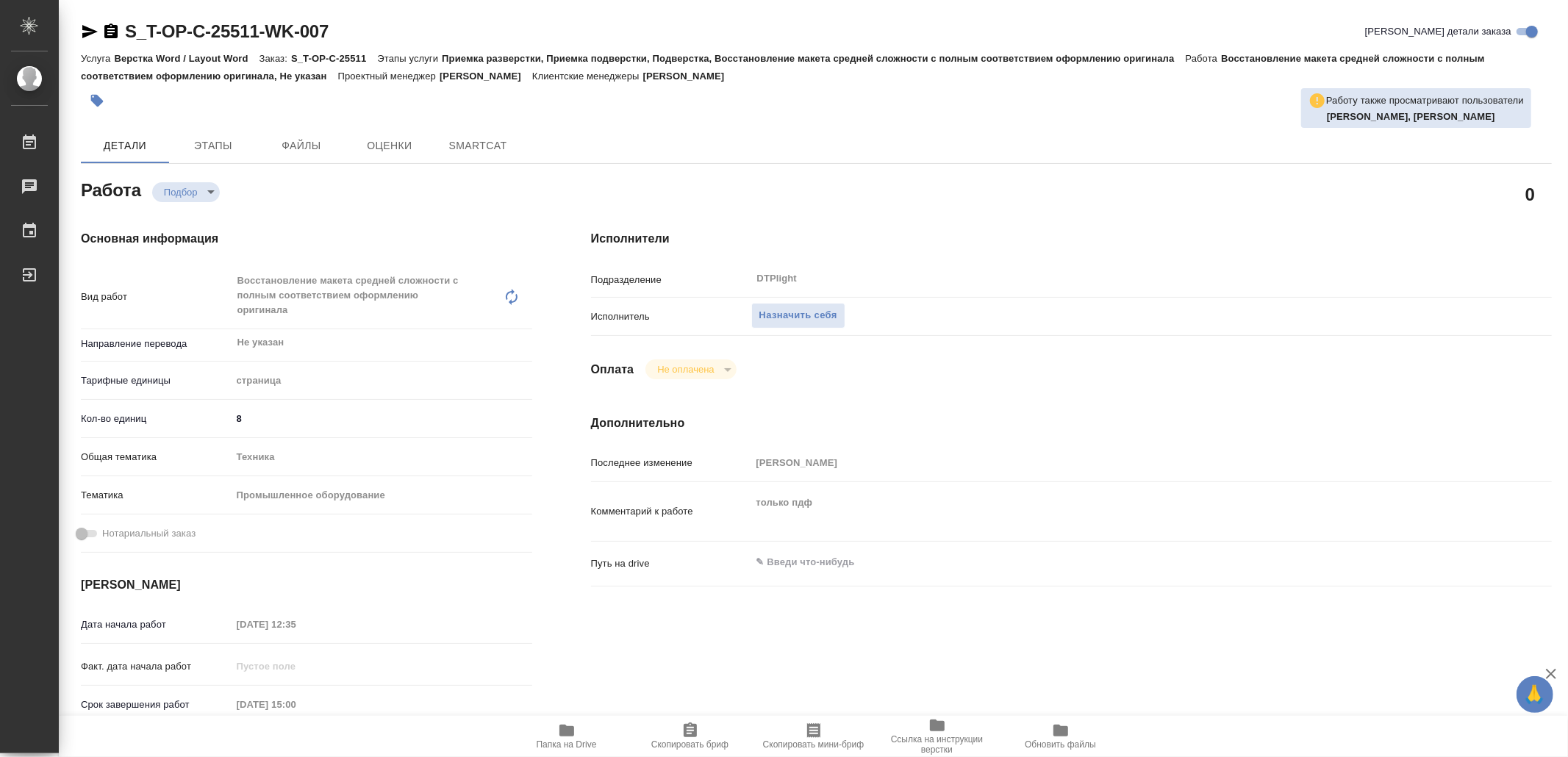
type textarea "x"
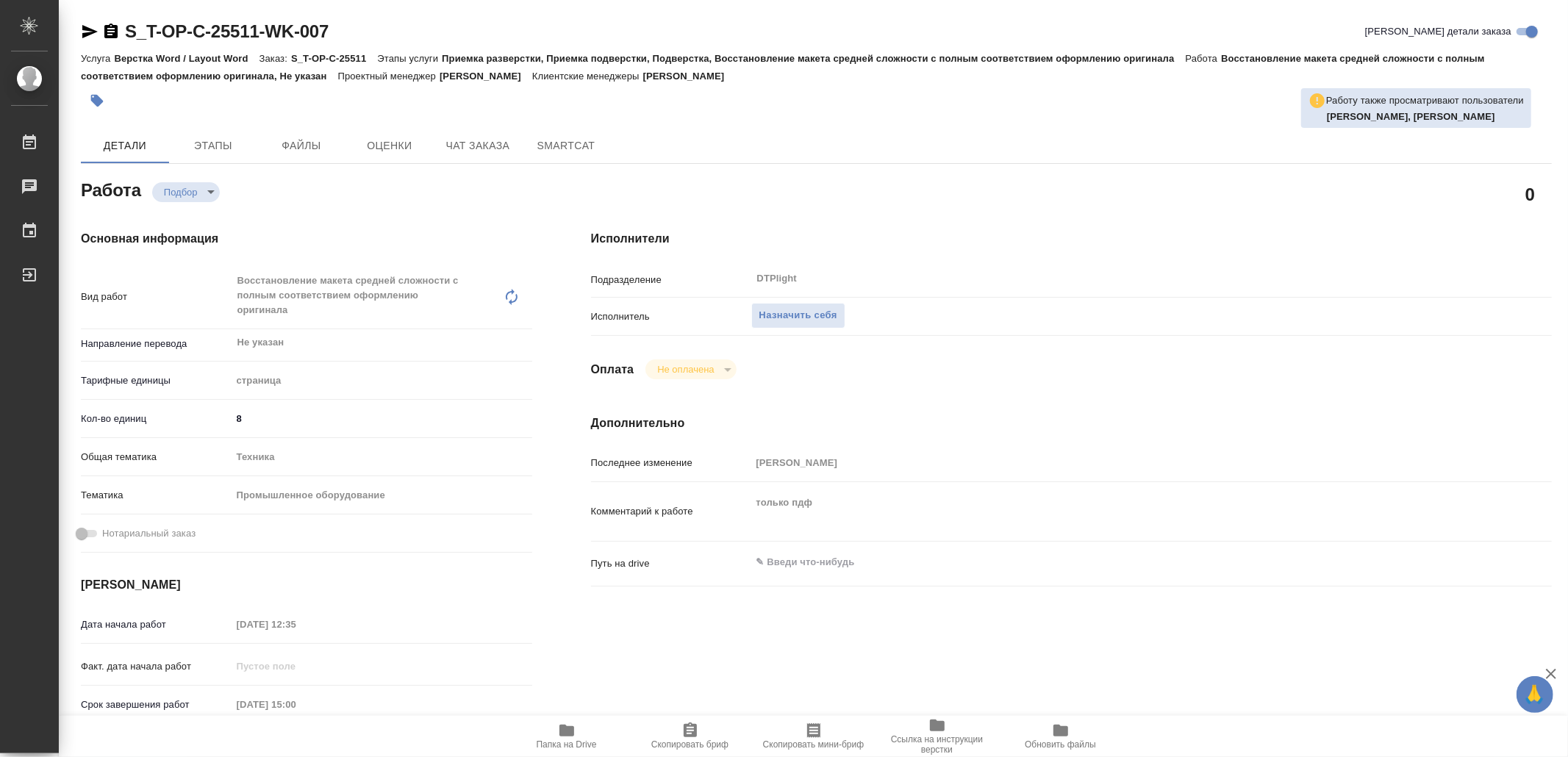
type textarea "x"
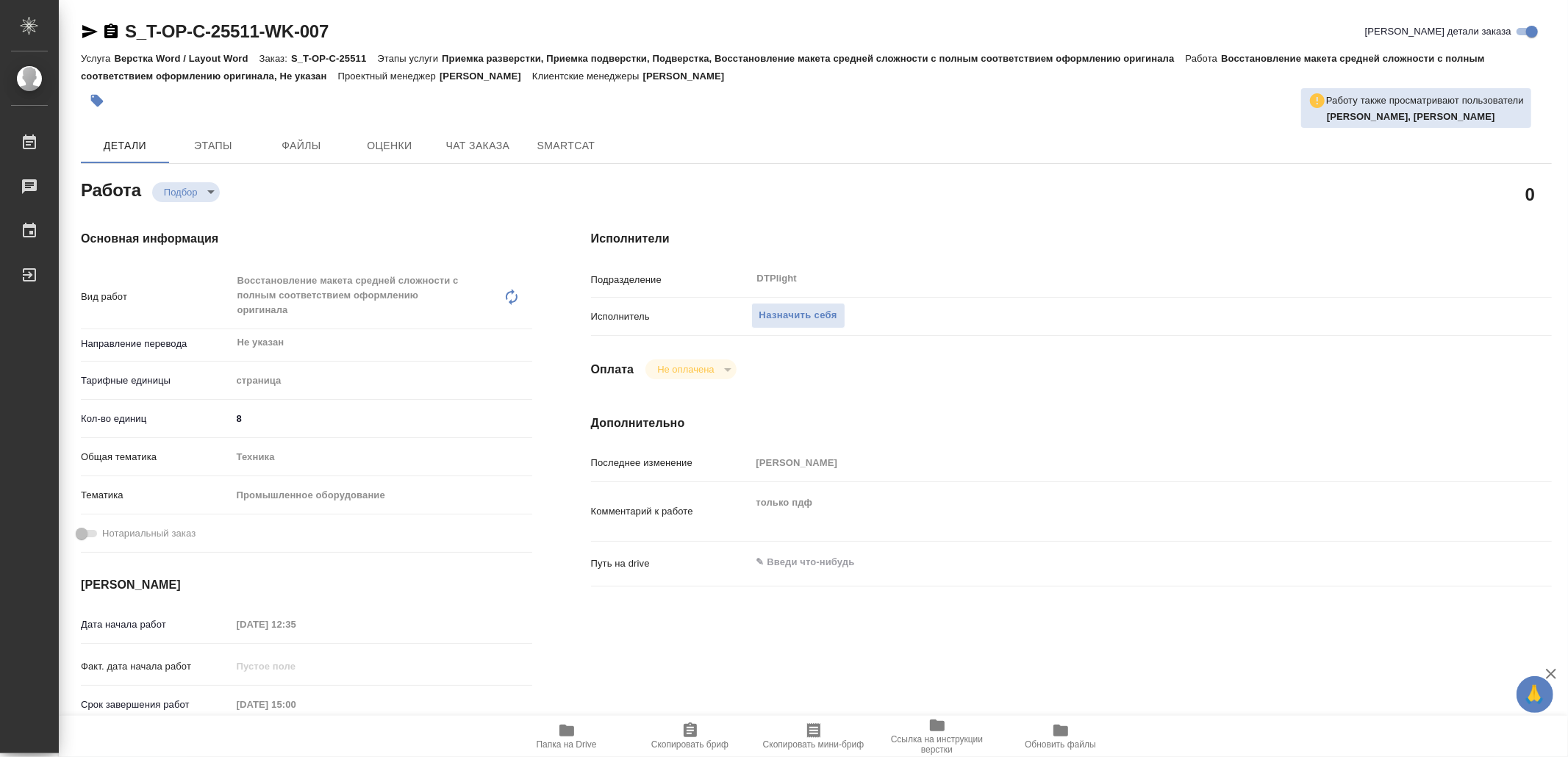
type textarea "x"
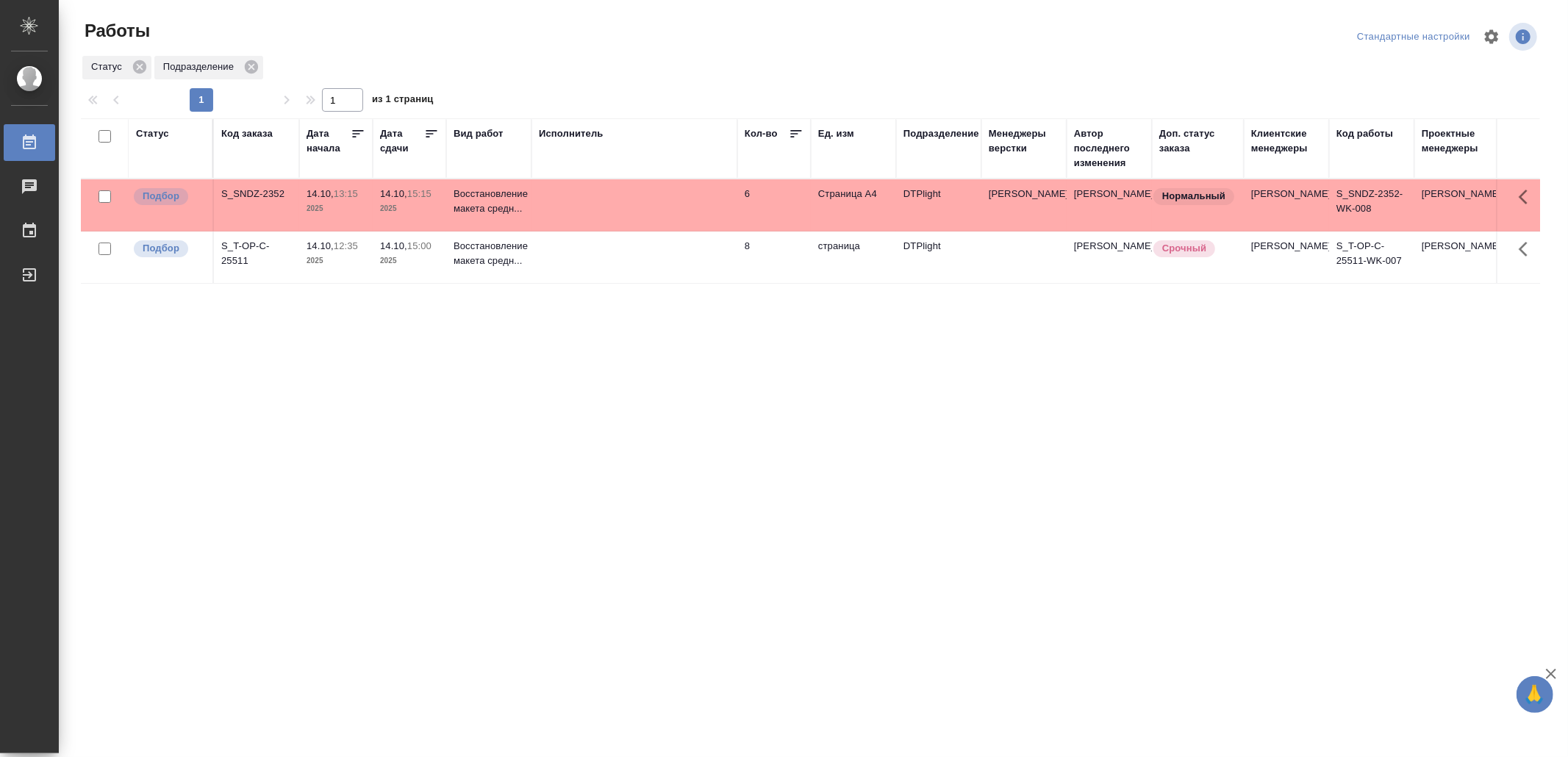
click at [653, 201] on td at bounding box center [634, 206] width 206 height 52
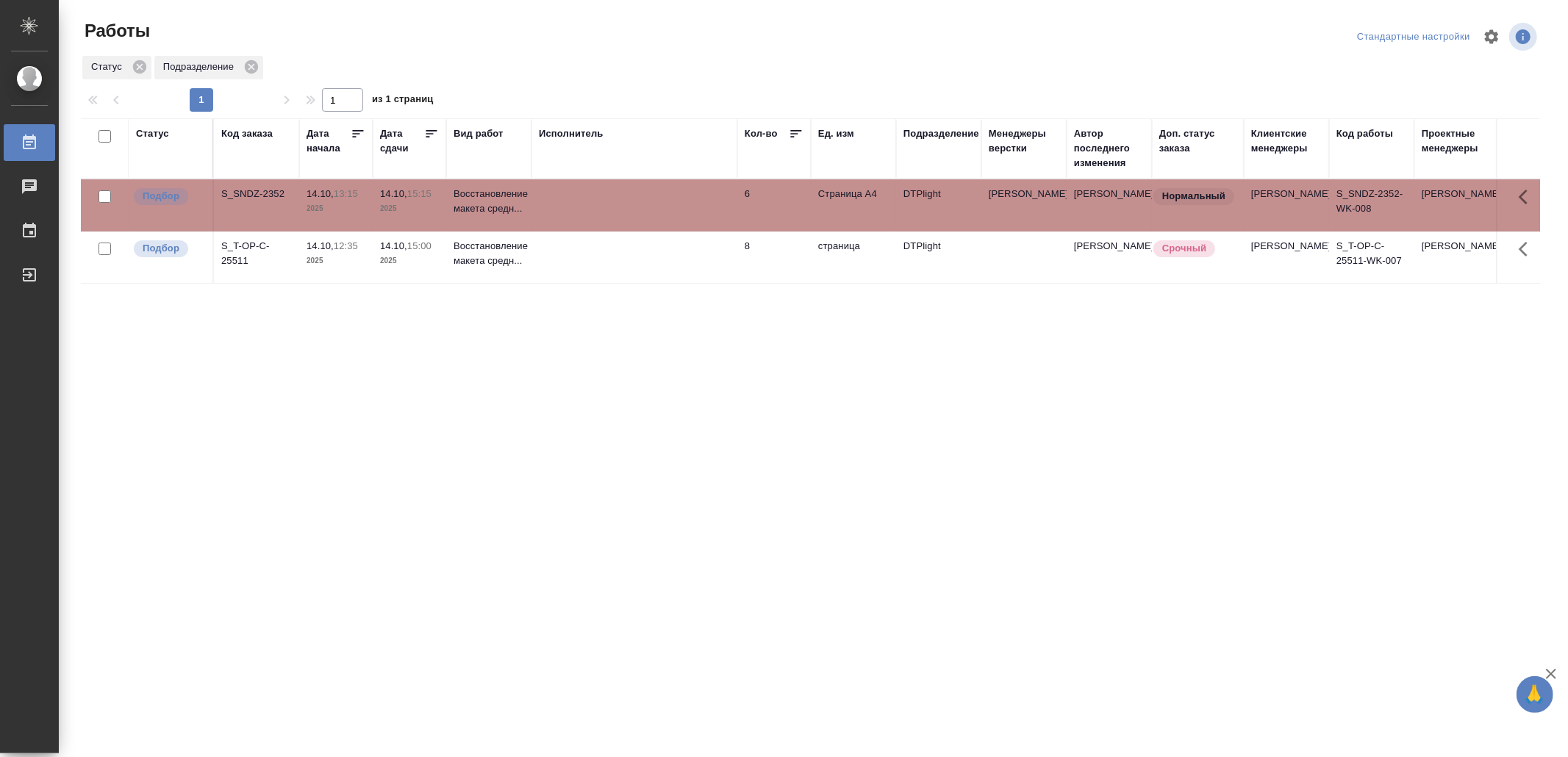
click at [653, 201] on td at bounding box center [634, 206] width 206 height 52
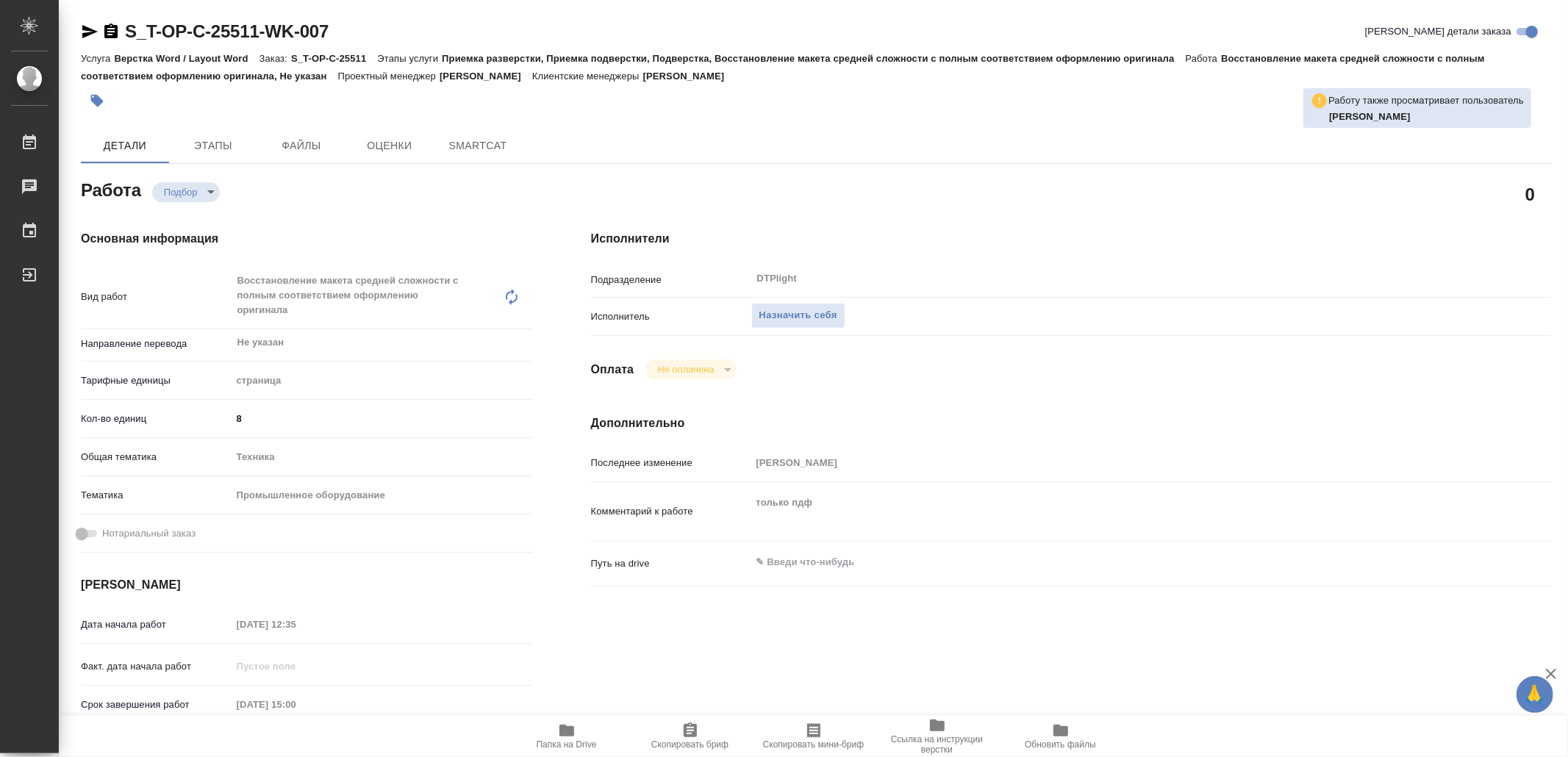
type textarea "x"
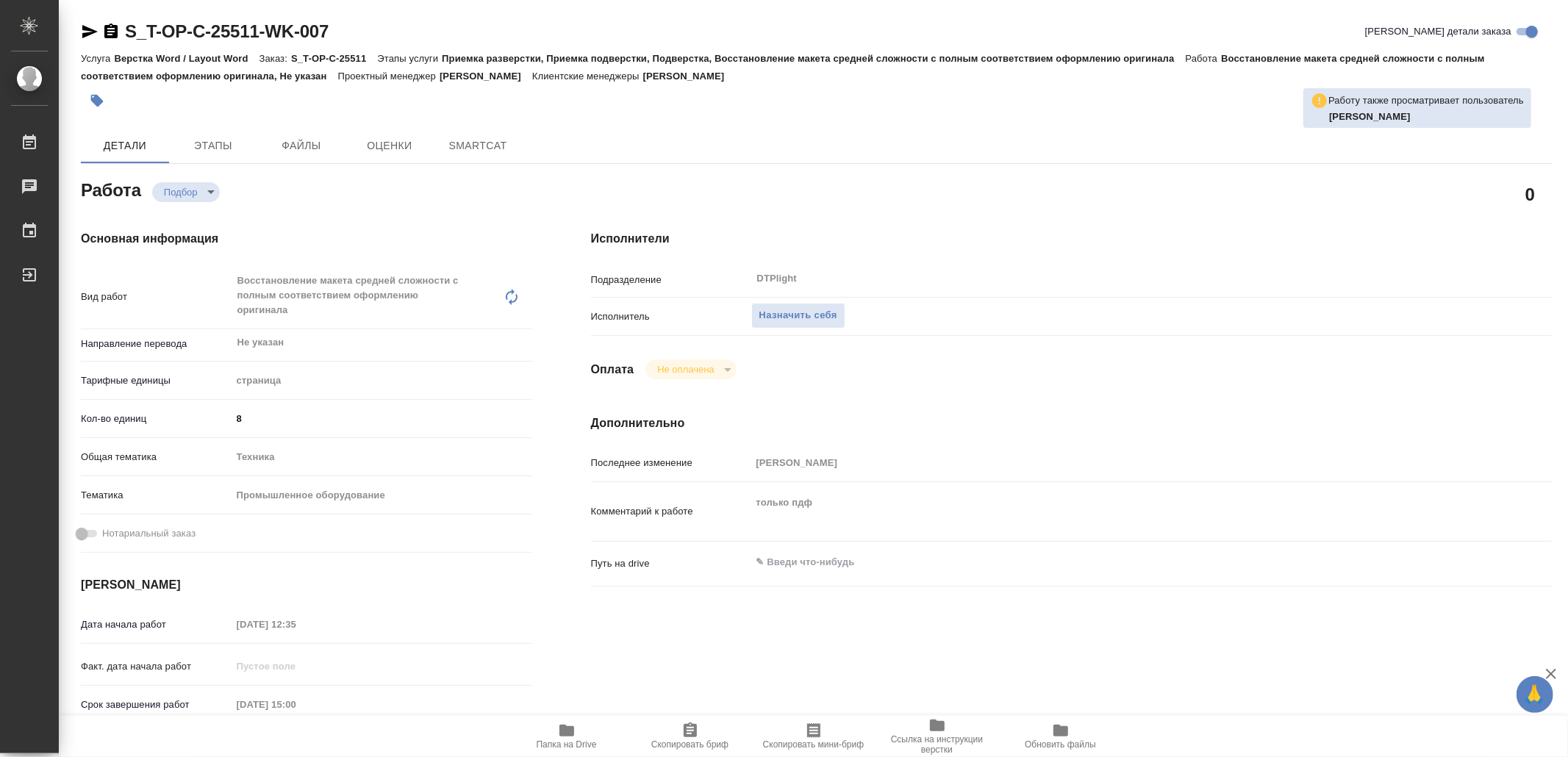
type textarea "x"
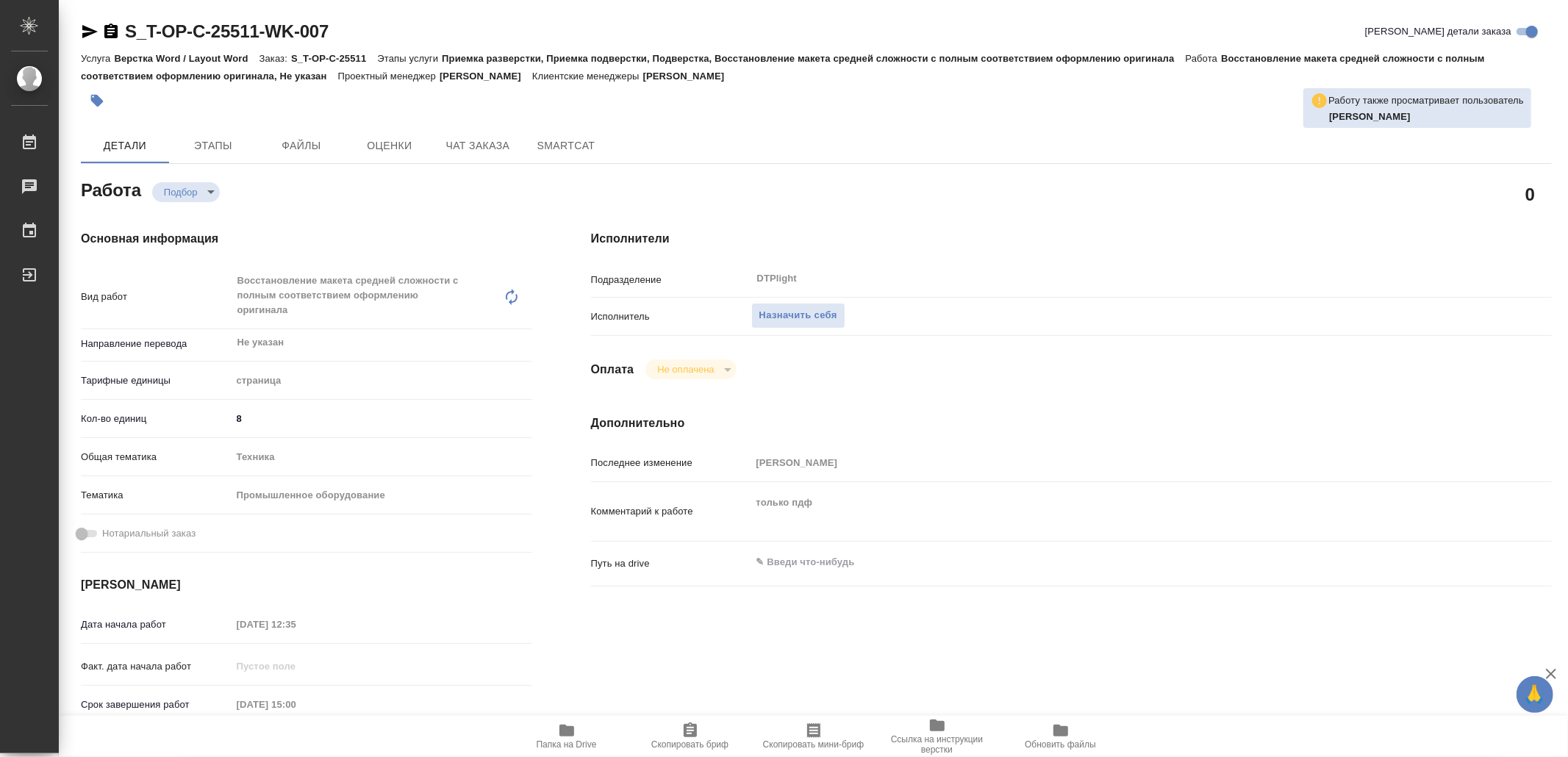
type textarea "x"
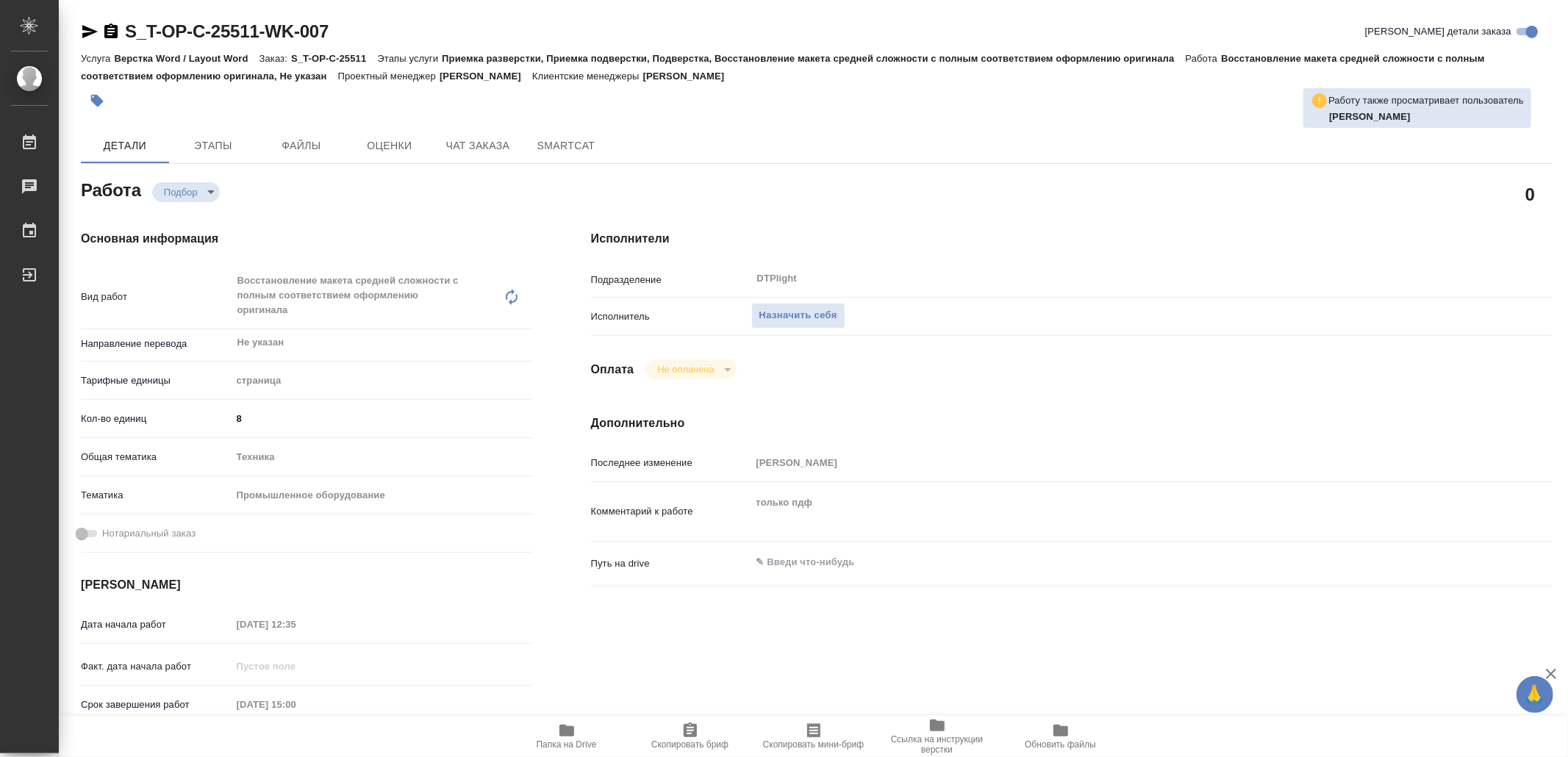
type textarea "x"
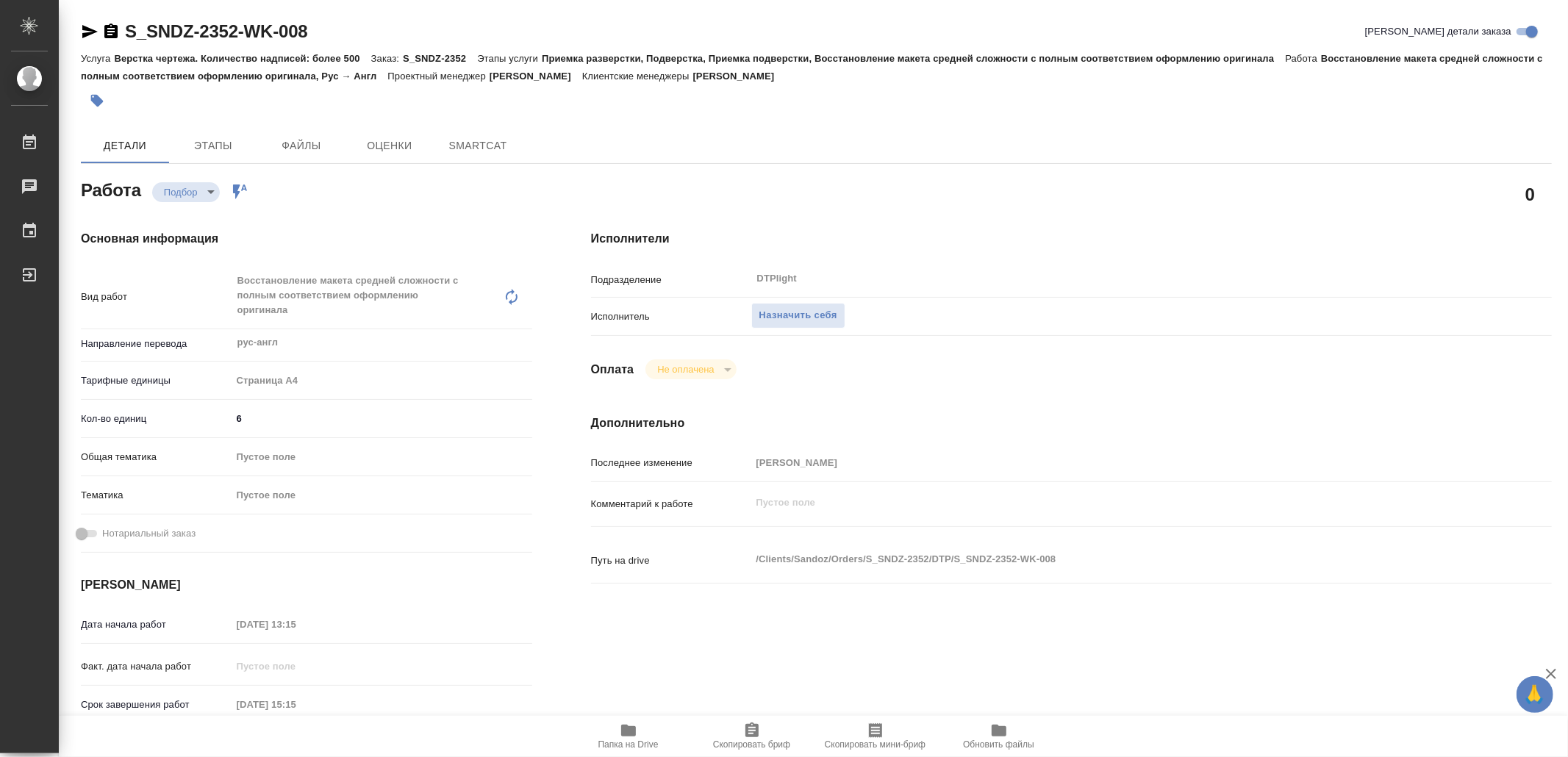
click at [638, 731] on span "Папка на Drive" at bounding box center [628, 735] width 106 height 28
click at [816, 312] on span "Назначить себя" at bounding box center [798, 316] width 78 height 17
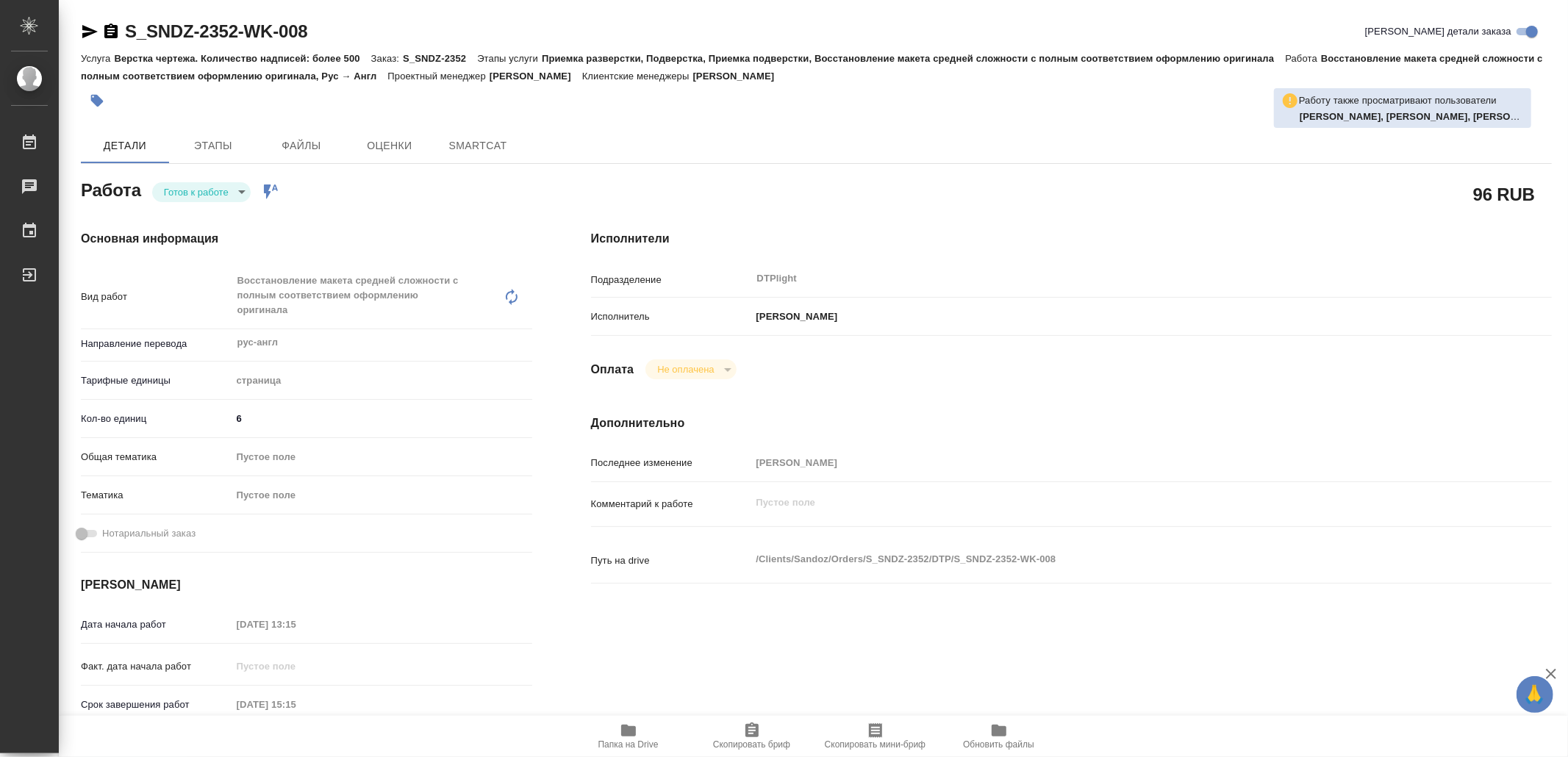
type textarea "x"
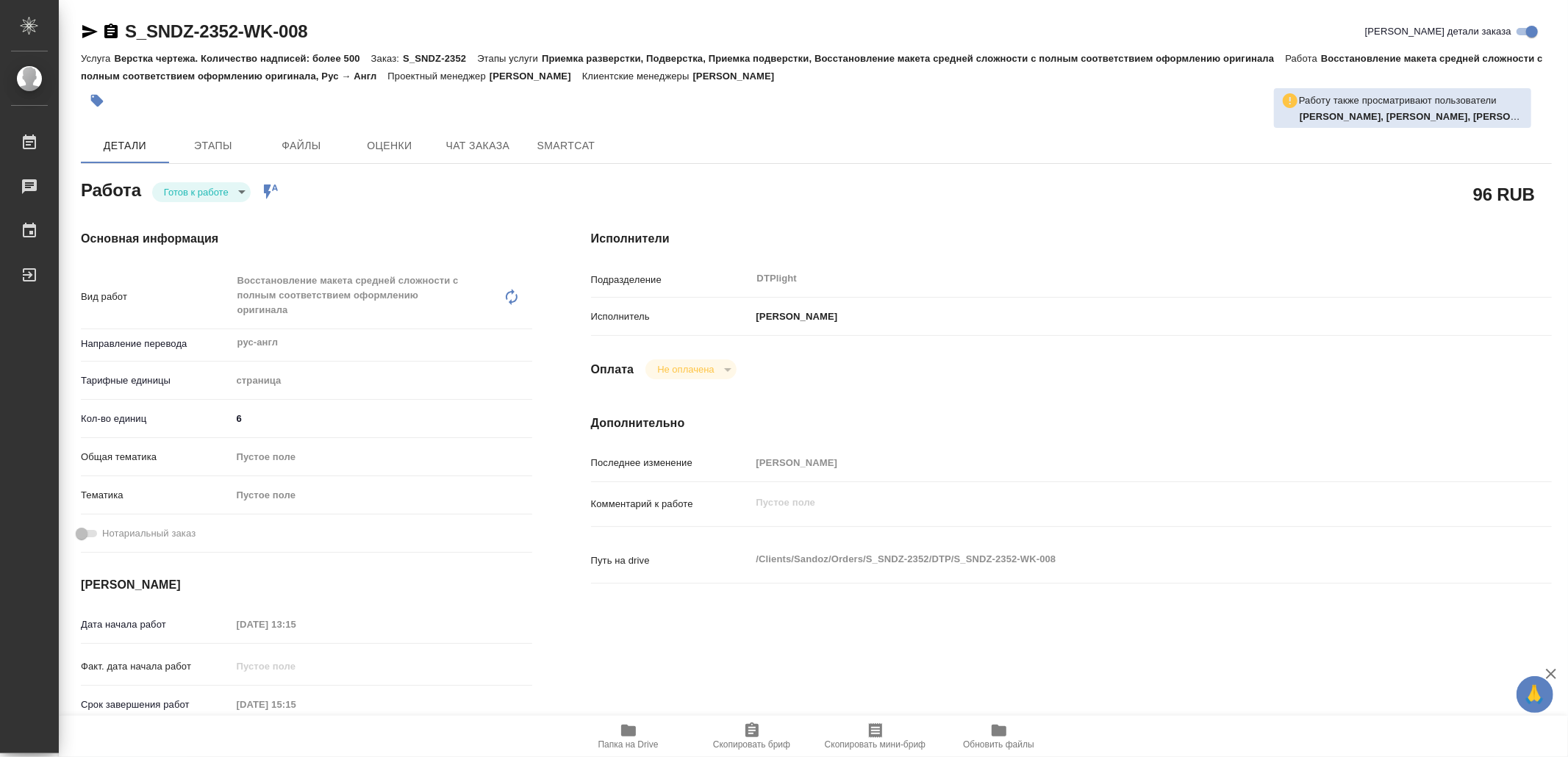
type textarea "x"
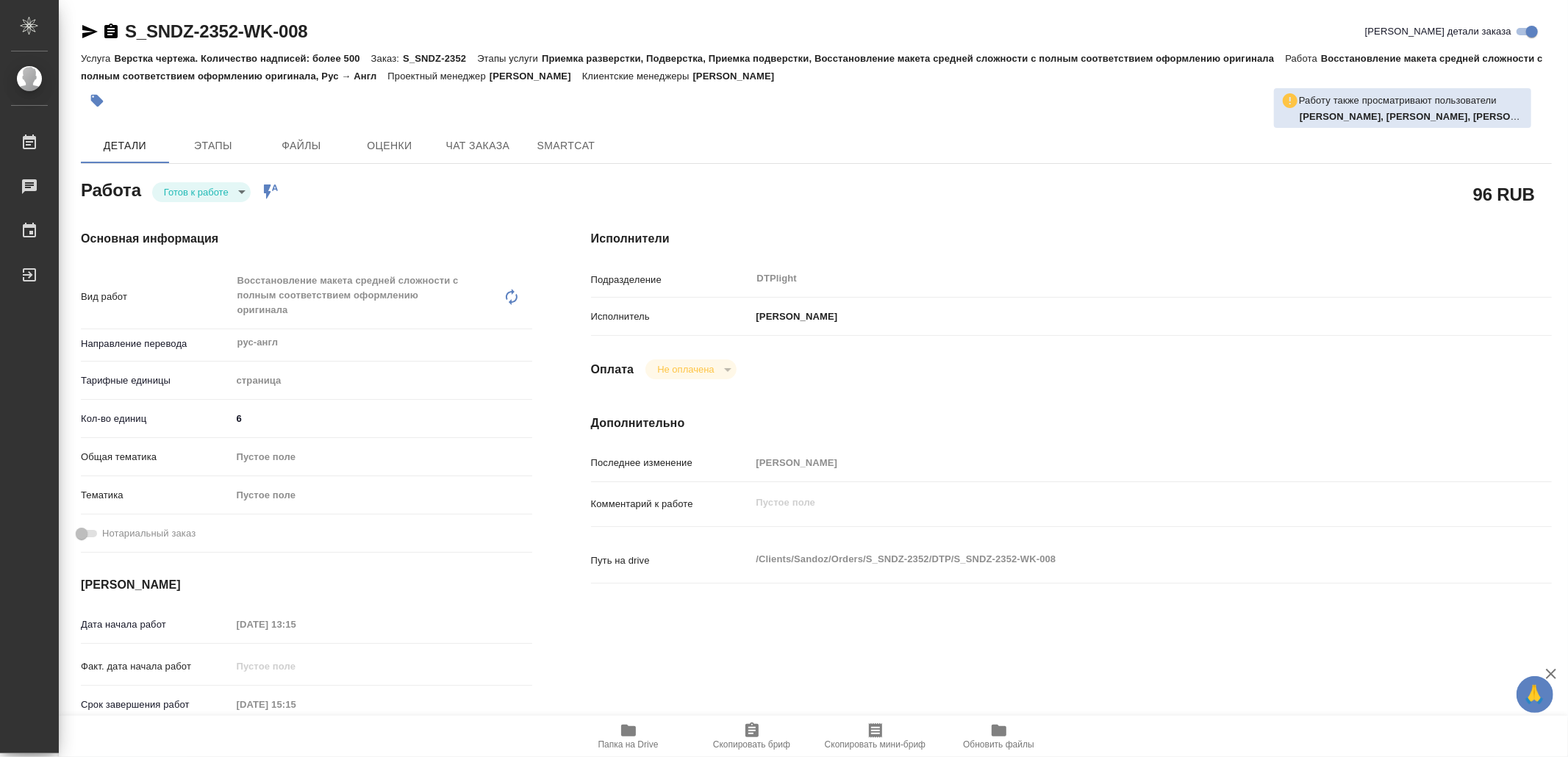
type textarea "x"
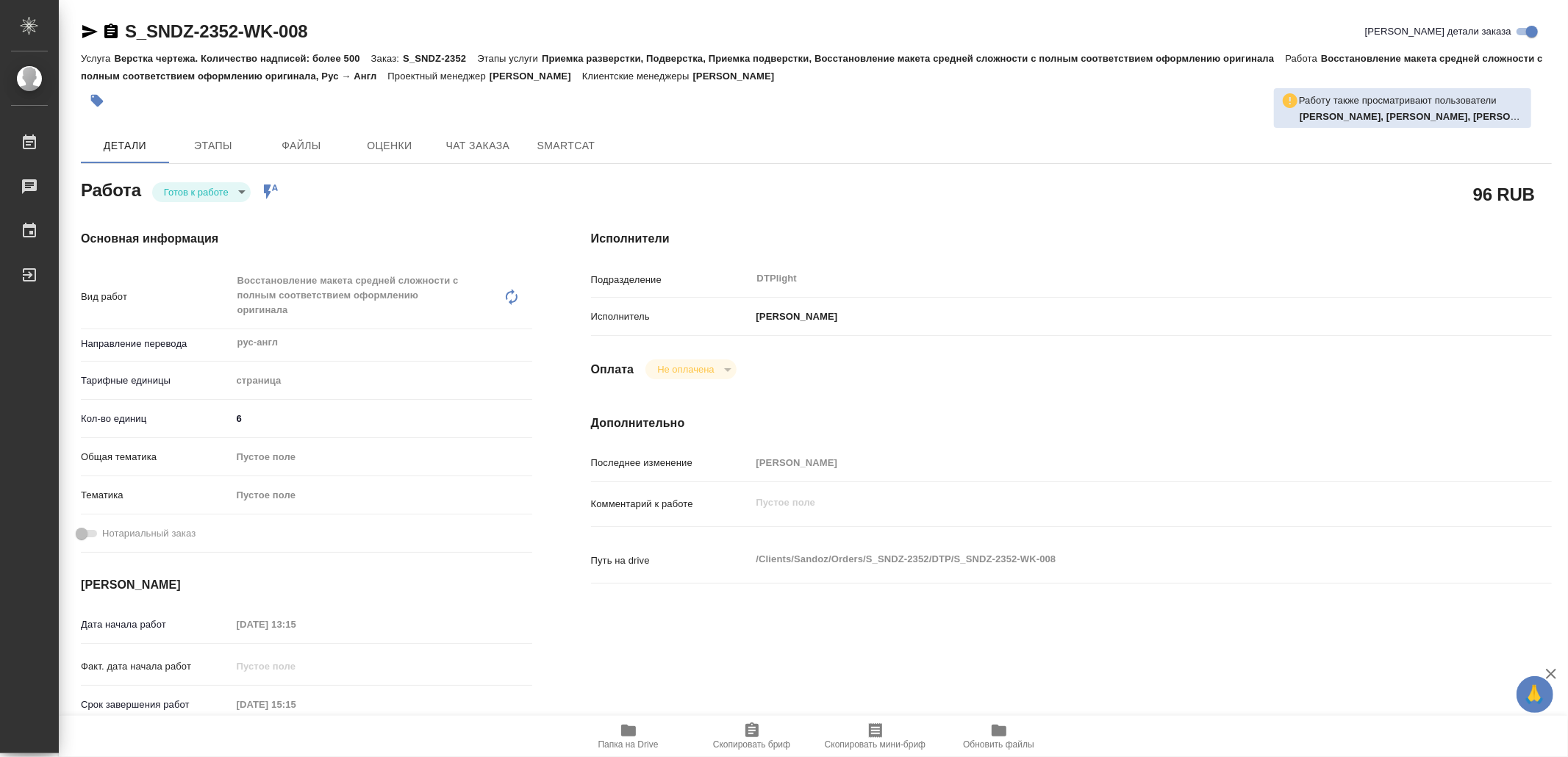
type textarea "x"
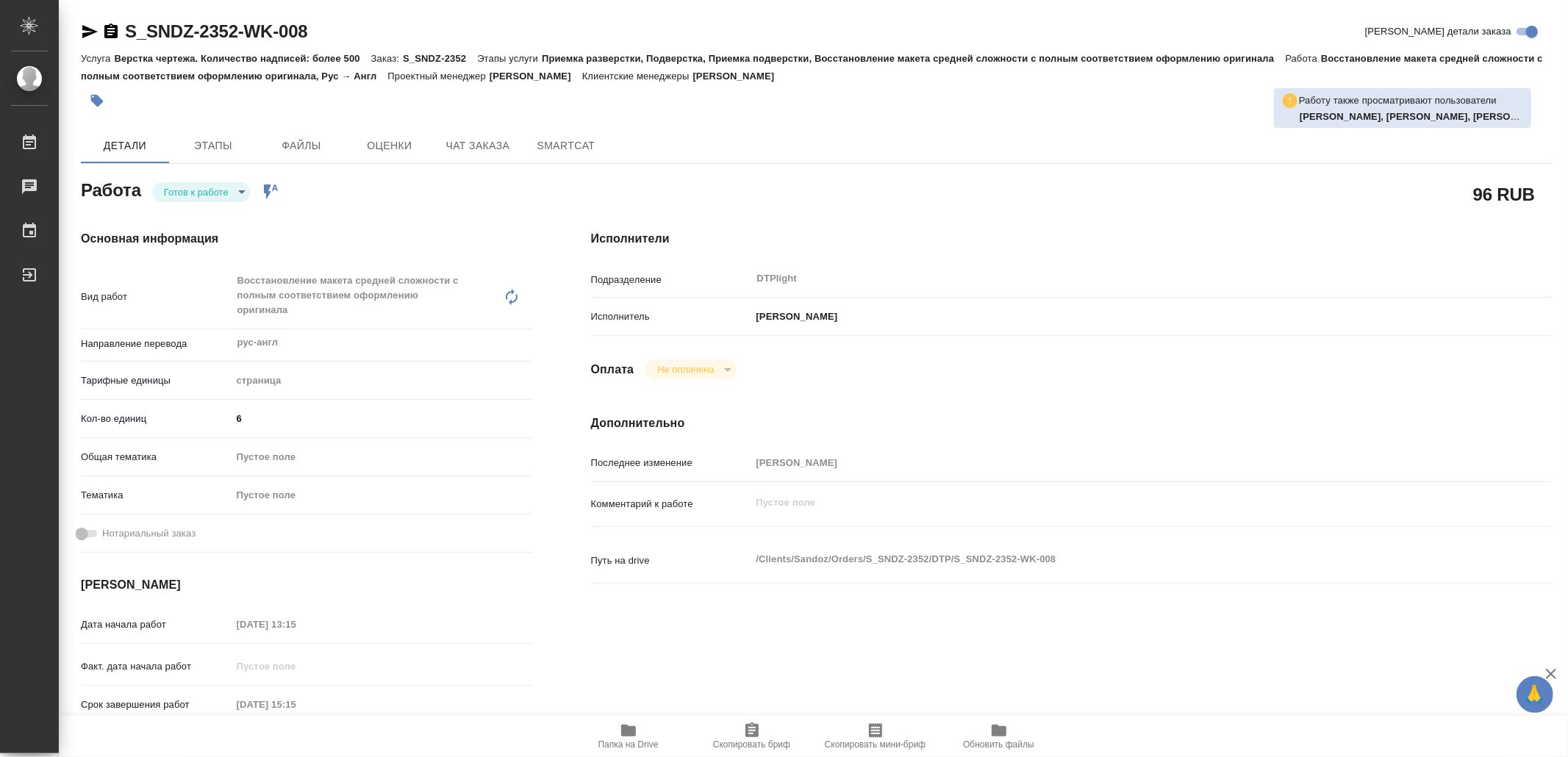
type textarea "x"
